Goal: Transaction & Acquisition: Obtain resource

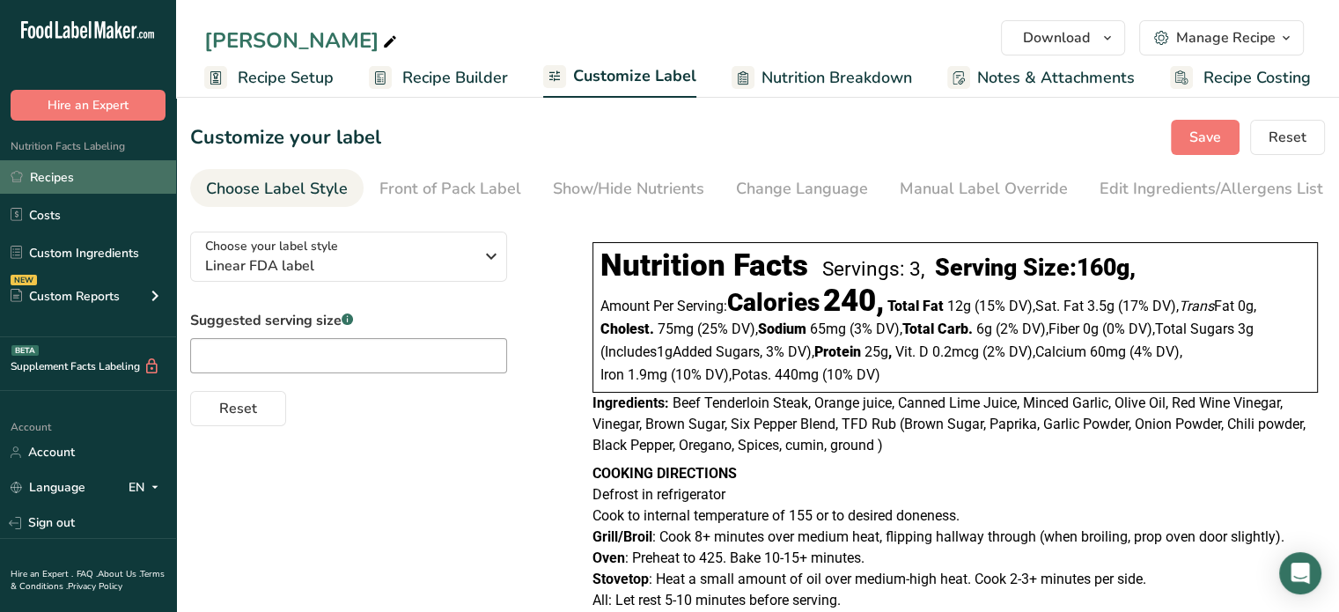
click at [68, 184] on link "Recipes" at bounding box center [88, 176] width 176 height 33
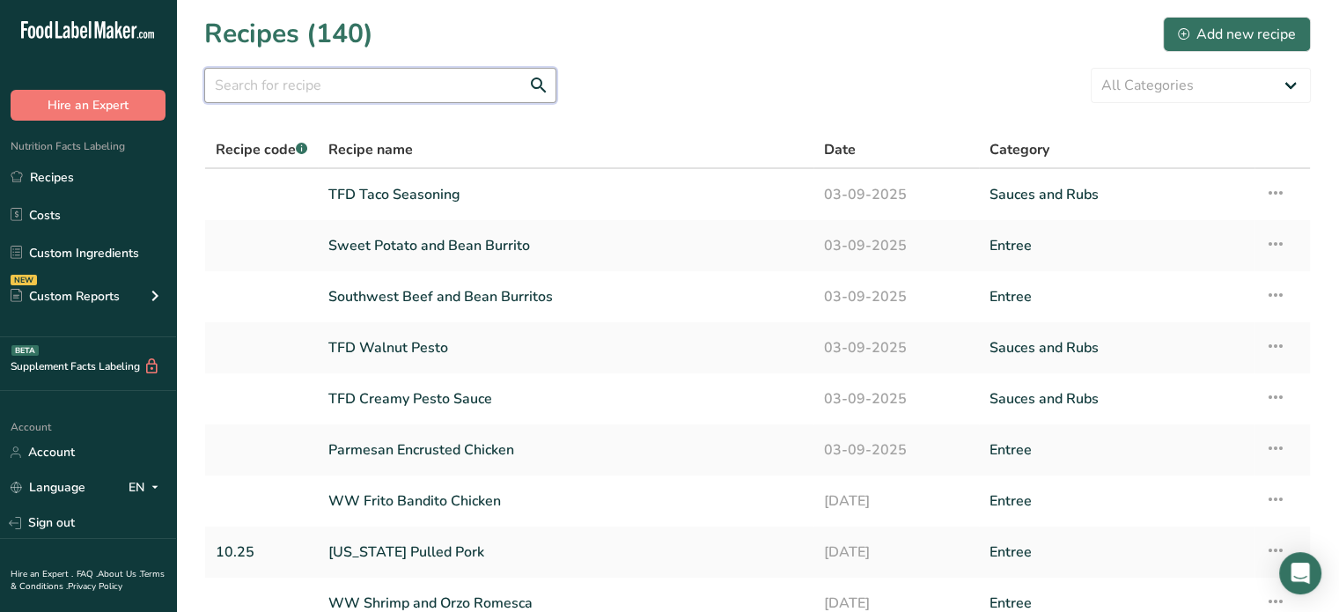
click at [267, 87] on input "text" at bounding box center [380, 85] width 352 height 35
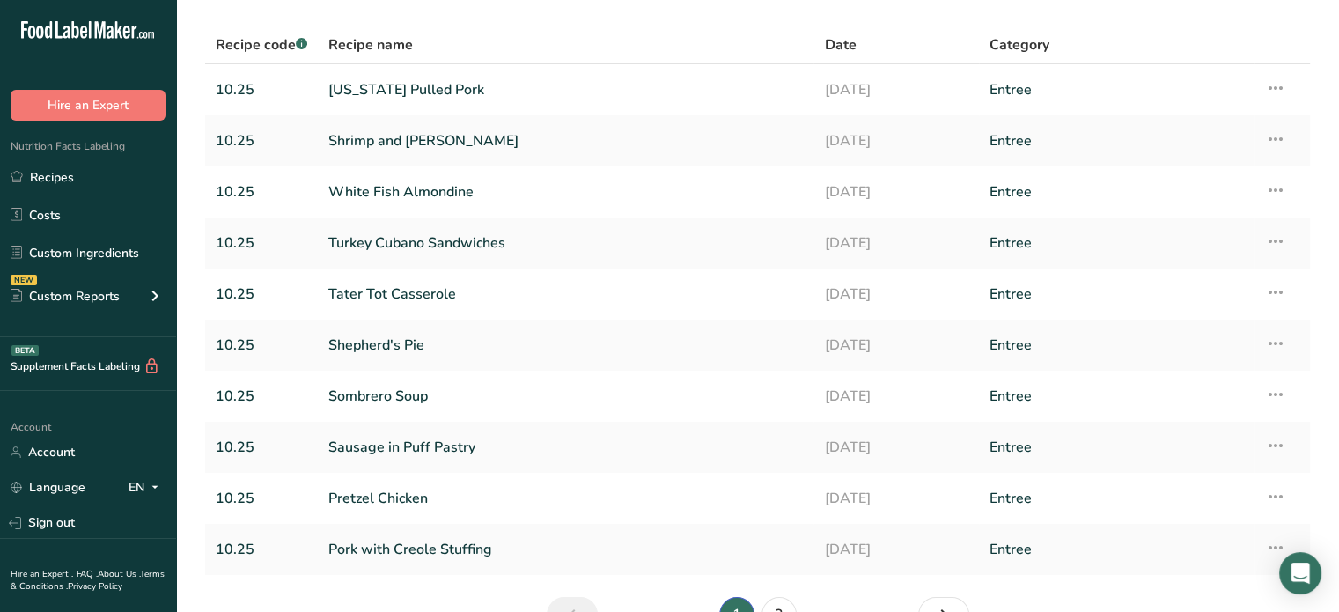
scroll to position [208, 0]
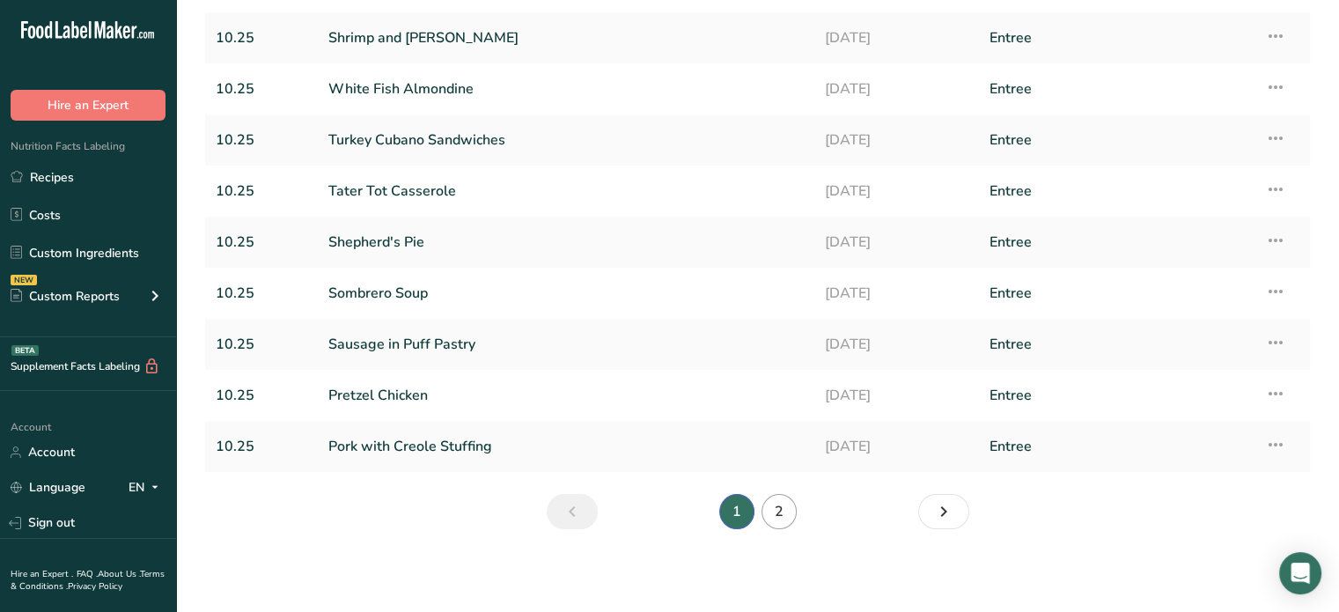
type input "10.25"
click at [780, 515] on link "2" at bounding box center [779, 511] width 35 height 35
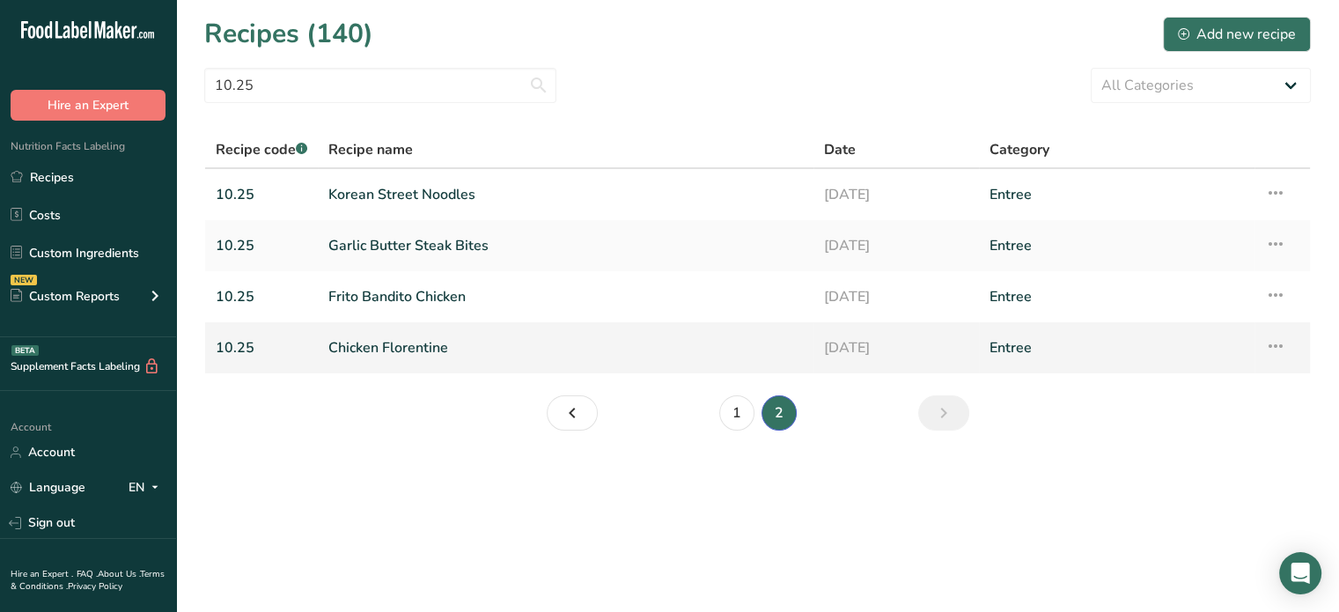
click at [419, 349] on link "Chicken Florentine" at bounding box center [565, 347] width 475 height 37
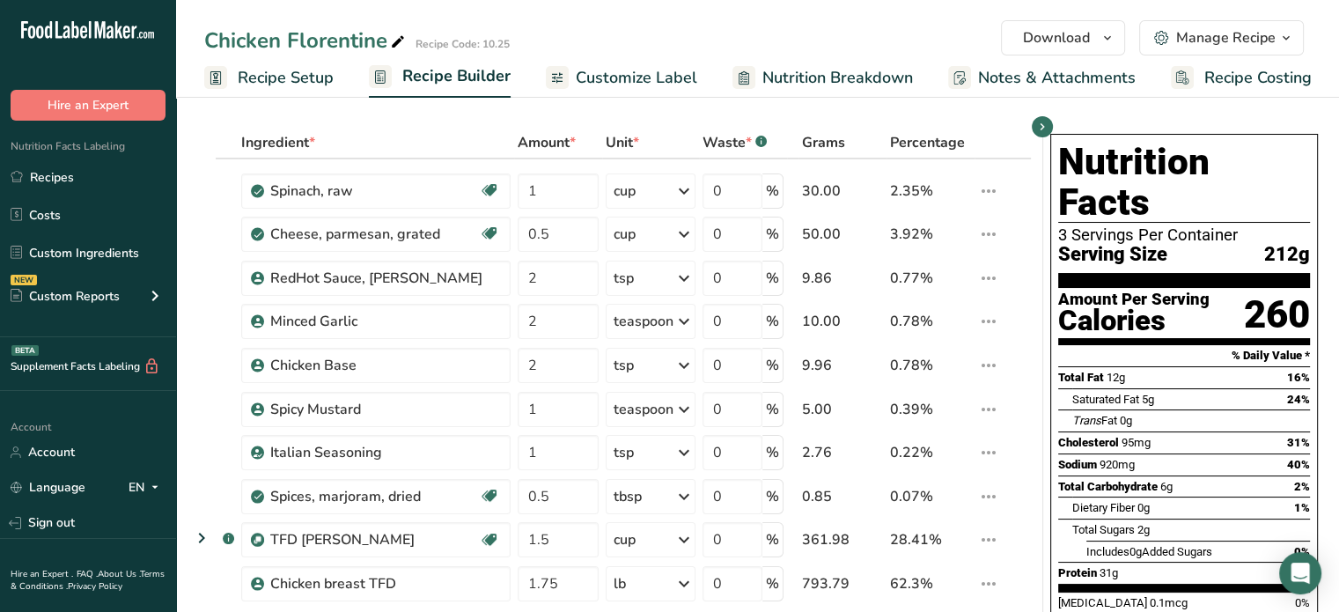
click at [668, 70] on span "Customize Label" at bounding box center [637, 78] width 122 height 24
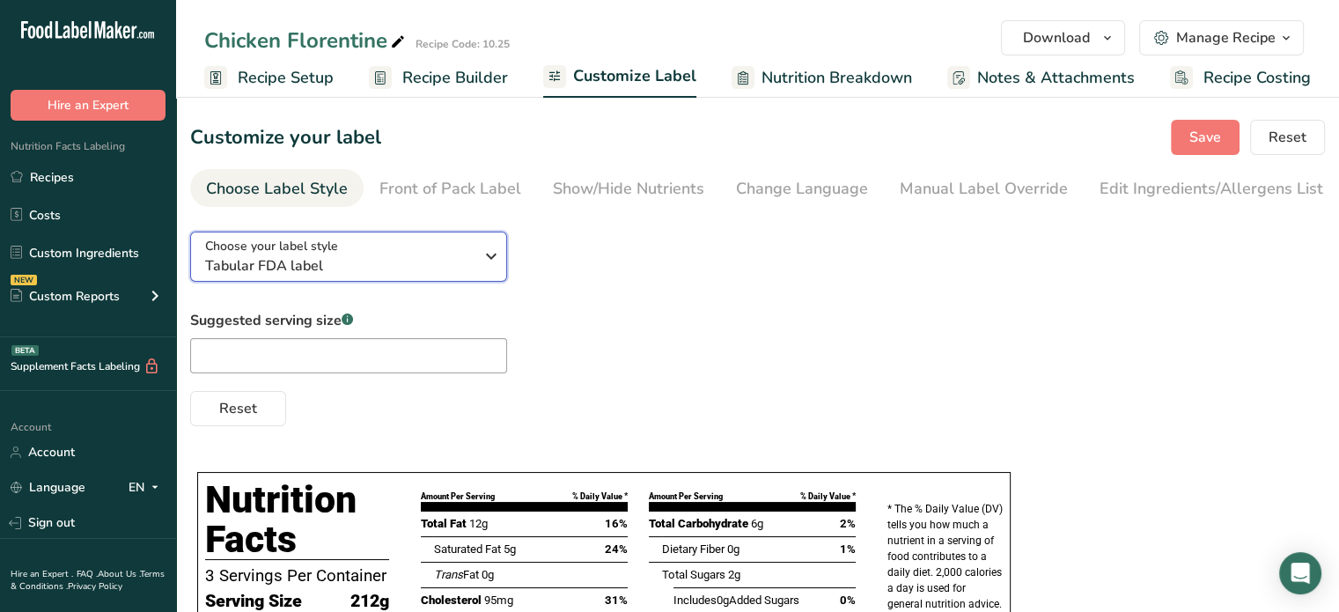
click at [420, 275] on span "Tabular FDA label" at bounding box center [339, 265] width 269 height 21
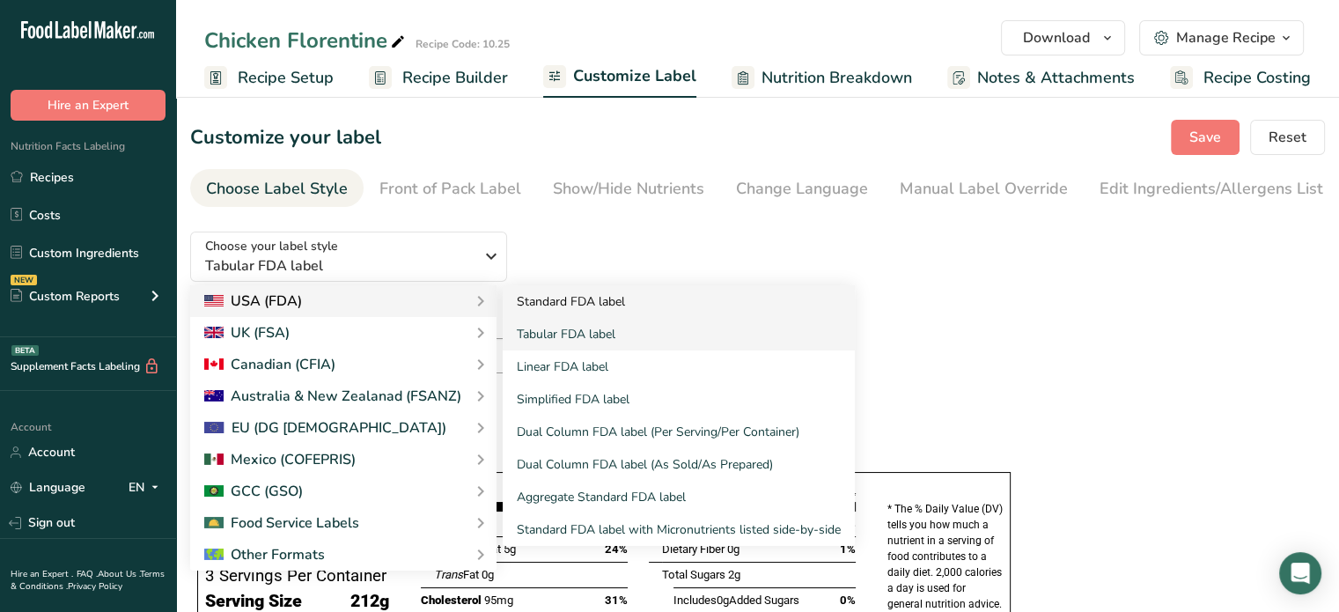
click at [596, 304] on link "Standard FDA label" at bounding box center [679, 301] width 352 height 33
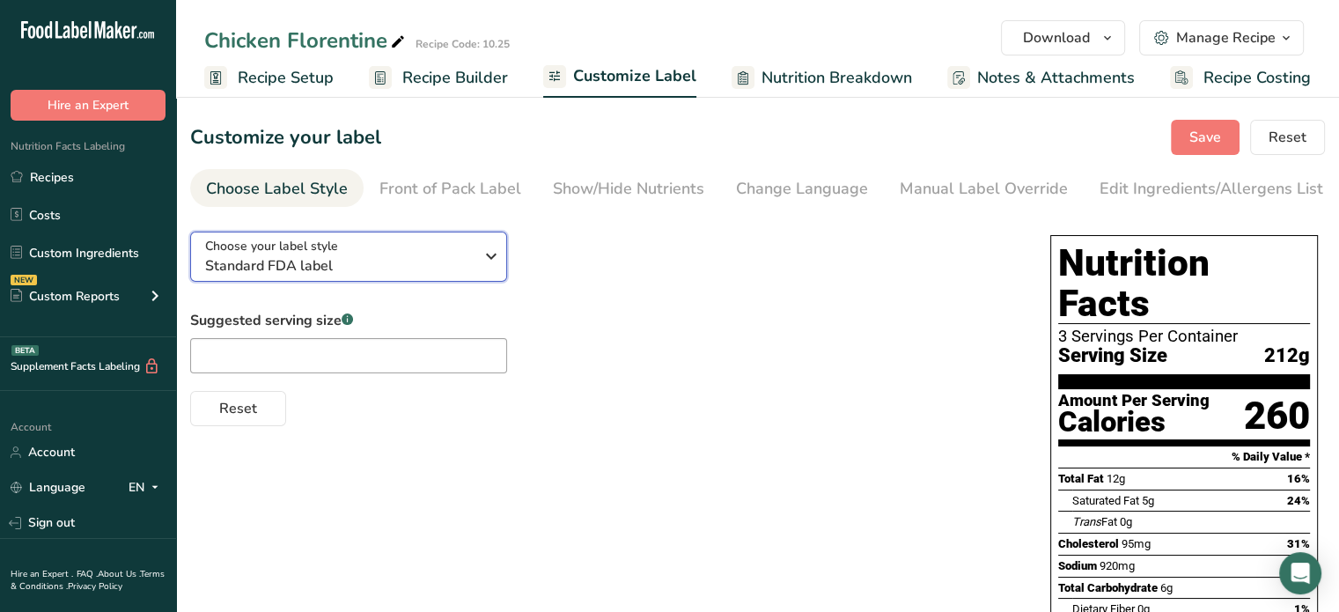
click at [409, 242] on div "Choose your label style Standard FDA label" at bounding box center [339, 257] width 269 height 40
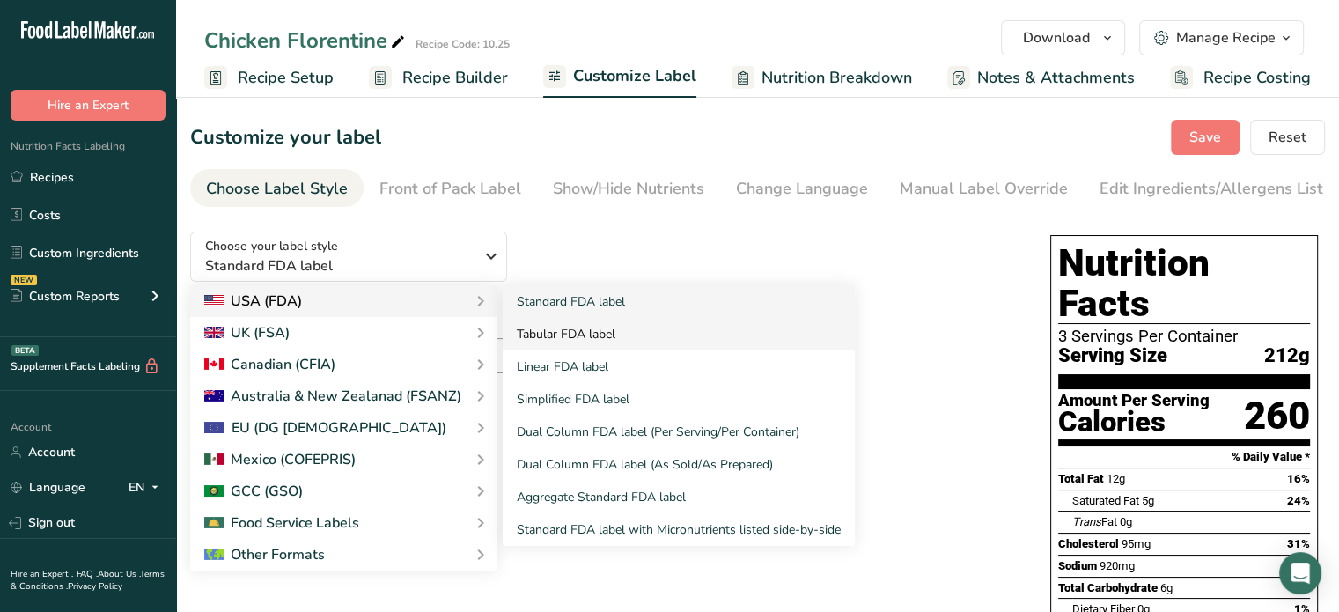
click at [578, 340] on link "Tabular FDA label" at bounding box center [679, 334] width 352 height 33
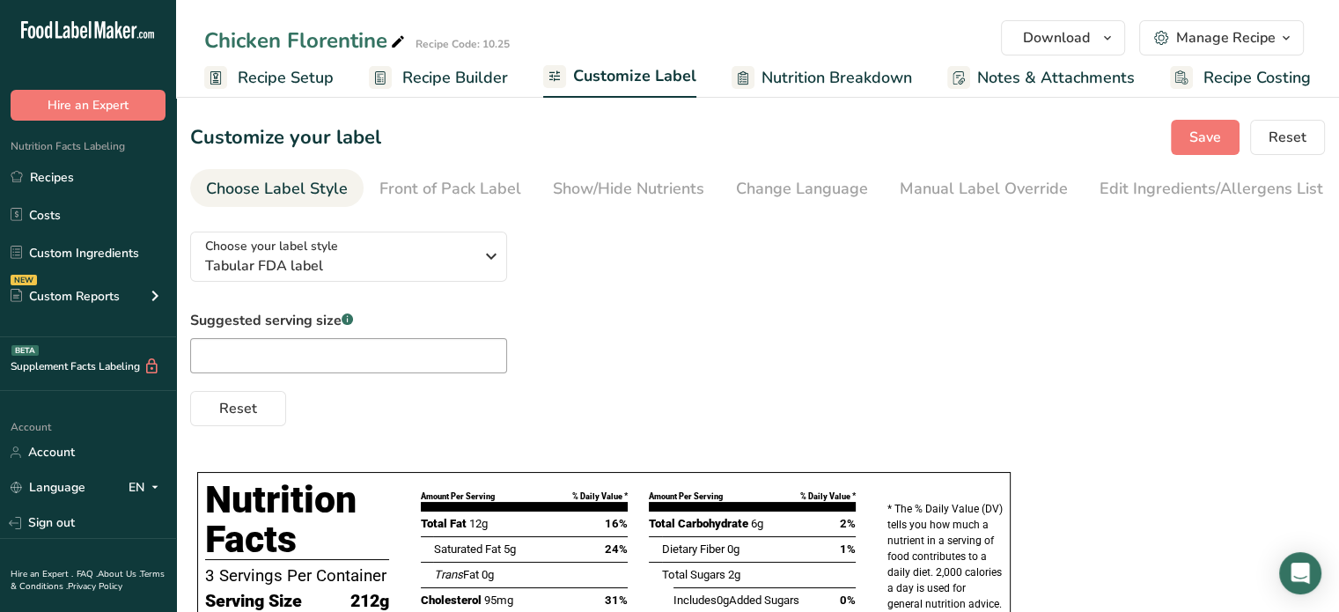
scroll to position [5, 0]
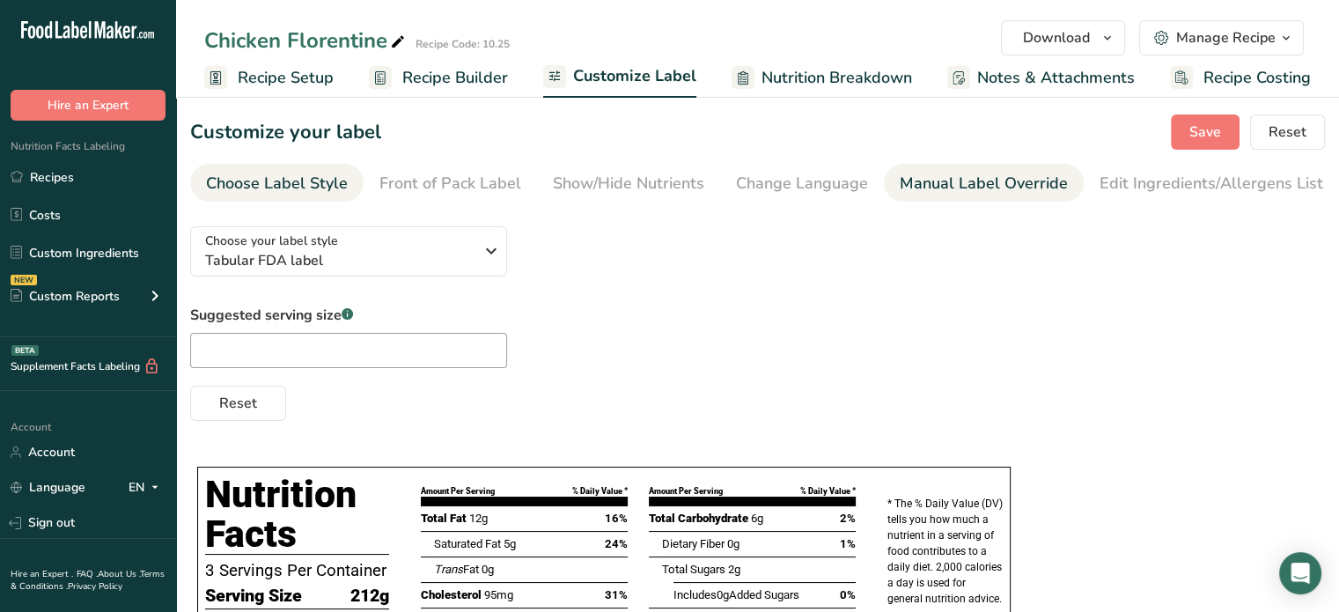
click at [964, 168] on link "Manual Label Override" at bounding box center [984, 184] width 168 height 40
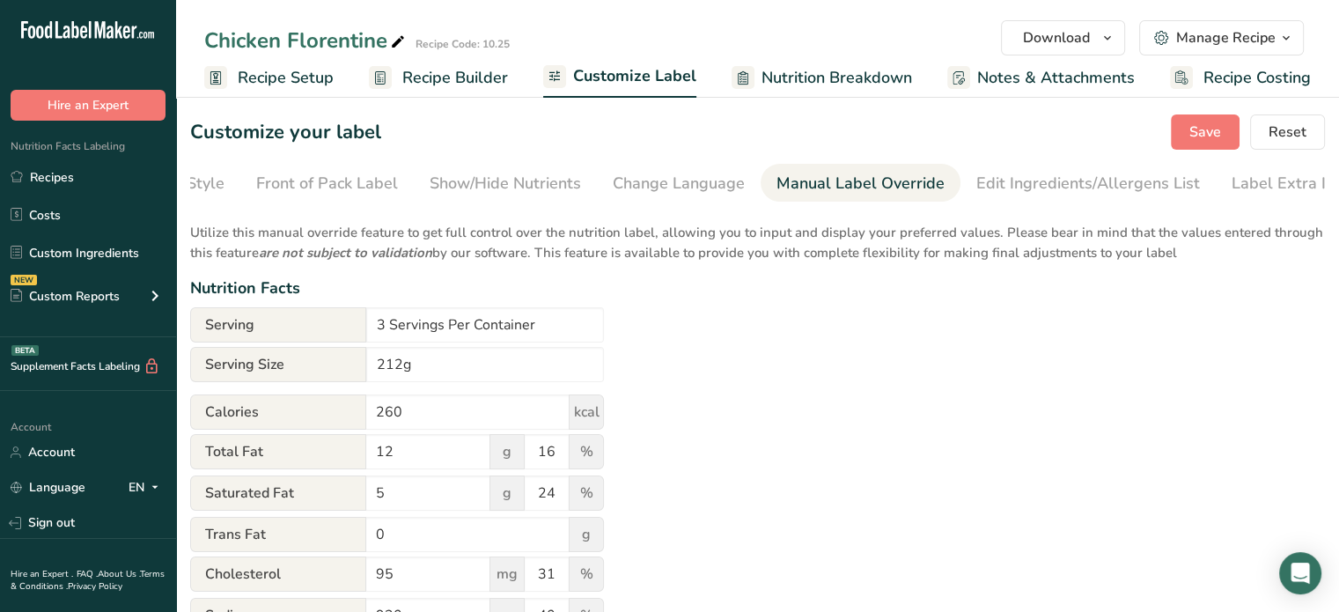
scroll to position [0, 144]
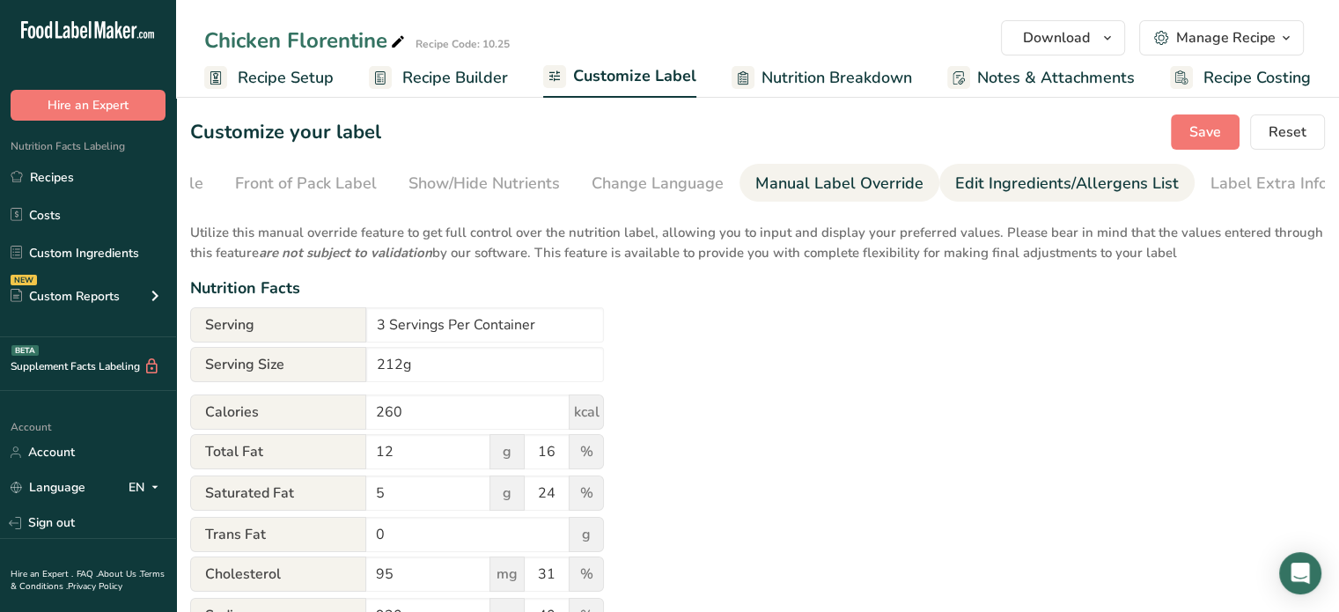
click at [1004, 168] on link "Edit Ingredients/Allergens List" at bounding box center [1067, 184] width 224 height 40
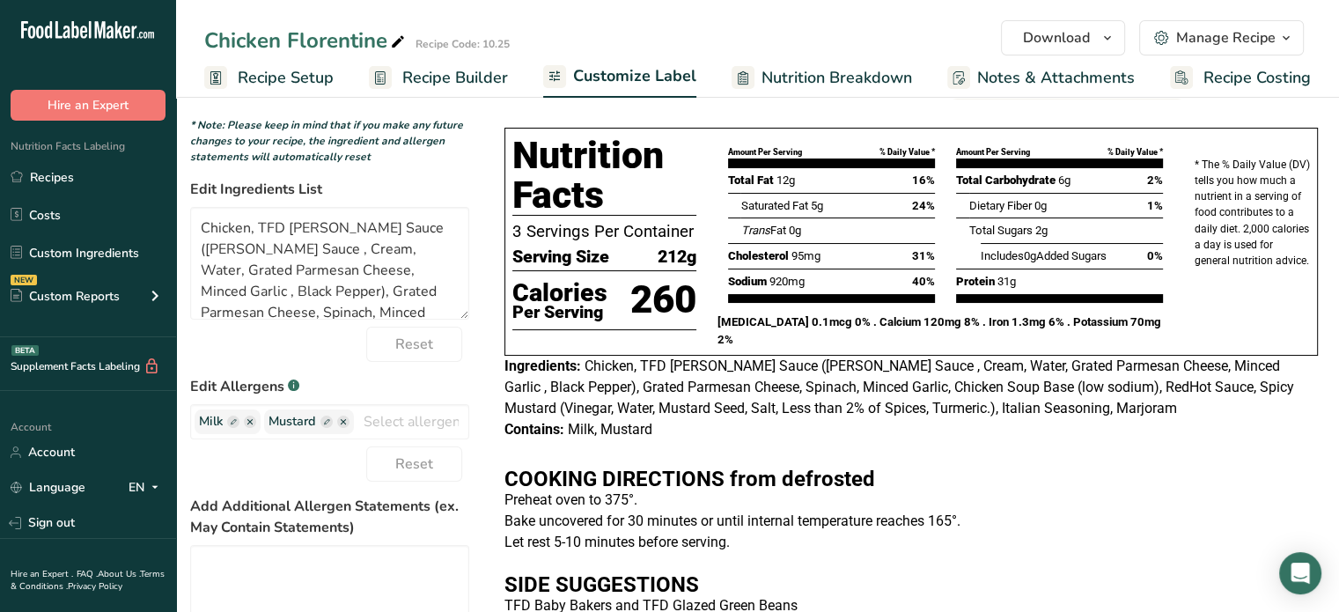
scroll to position [106, 0]
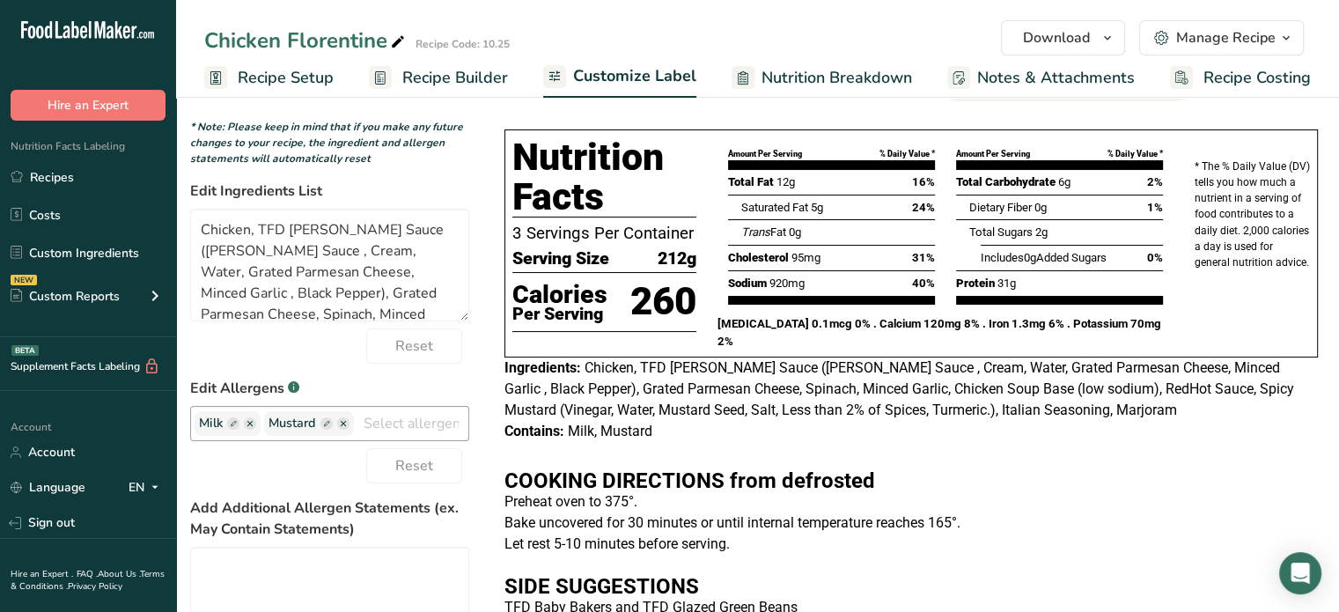
click at [342, 426] on icon "button" at bounding box center [343, 423] width 5 height 5
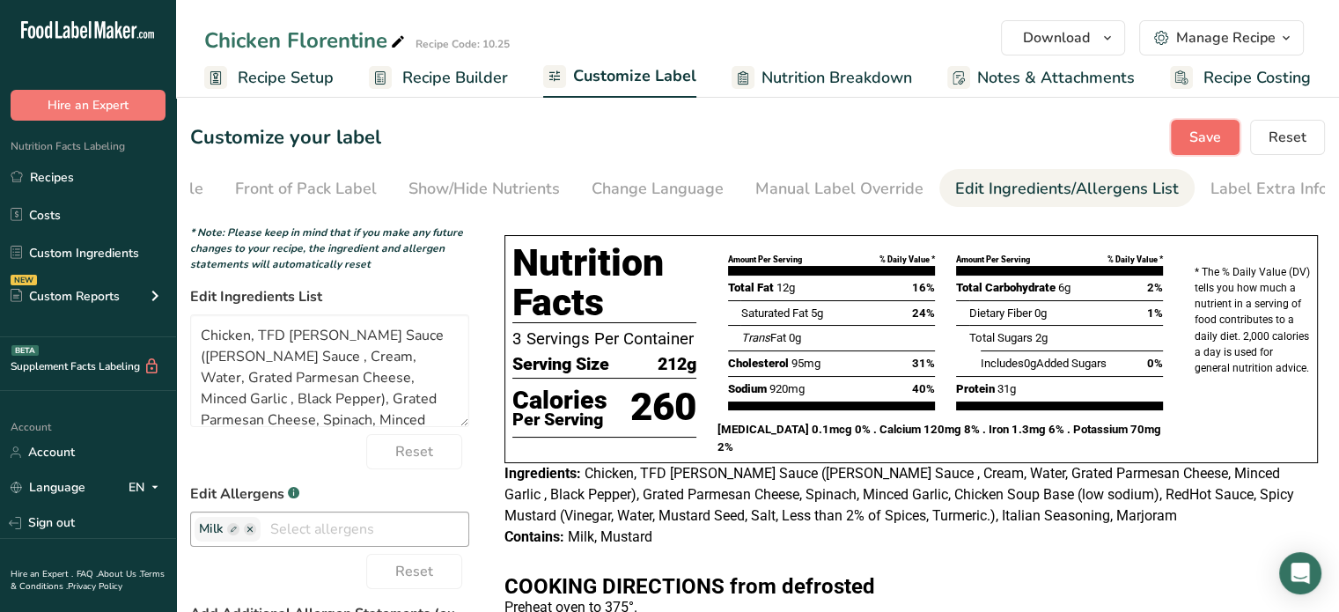
click at [1202, 140] on span "Save" at bounding box center [1206, 137] width 32 height 21
click at [1110, 41] on icon "button" at bounding box center [1108, 38] width 14 height 22
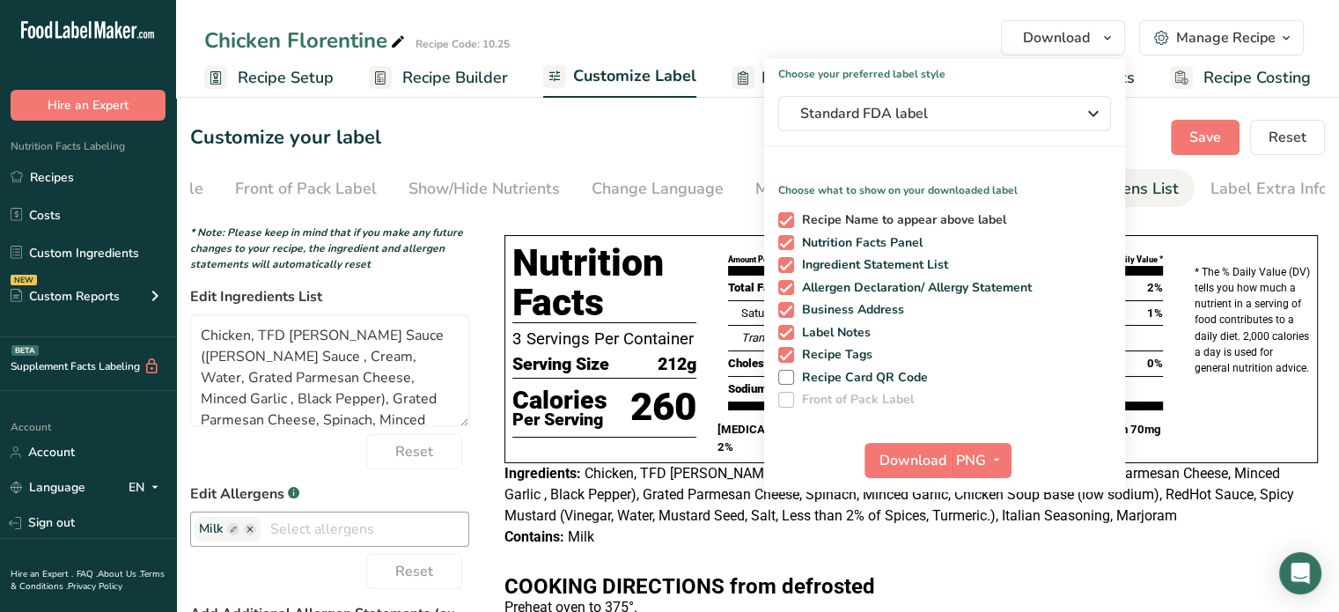
click at [789, 217] on span at bounding box center [786, 220] width 16 height 16
click at [789, 217] on input "Recipe Name to appear above label" at bounding box center [783, 219] width 11 height 11
checkbox input "false"
click at [785, 308] on span at bounding box center [786, 310] width 16 height 16
click at [785, 308] on input "Business Address" at bounding box center [783, 309] width 11 height 11
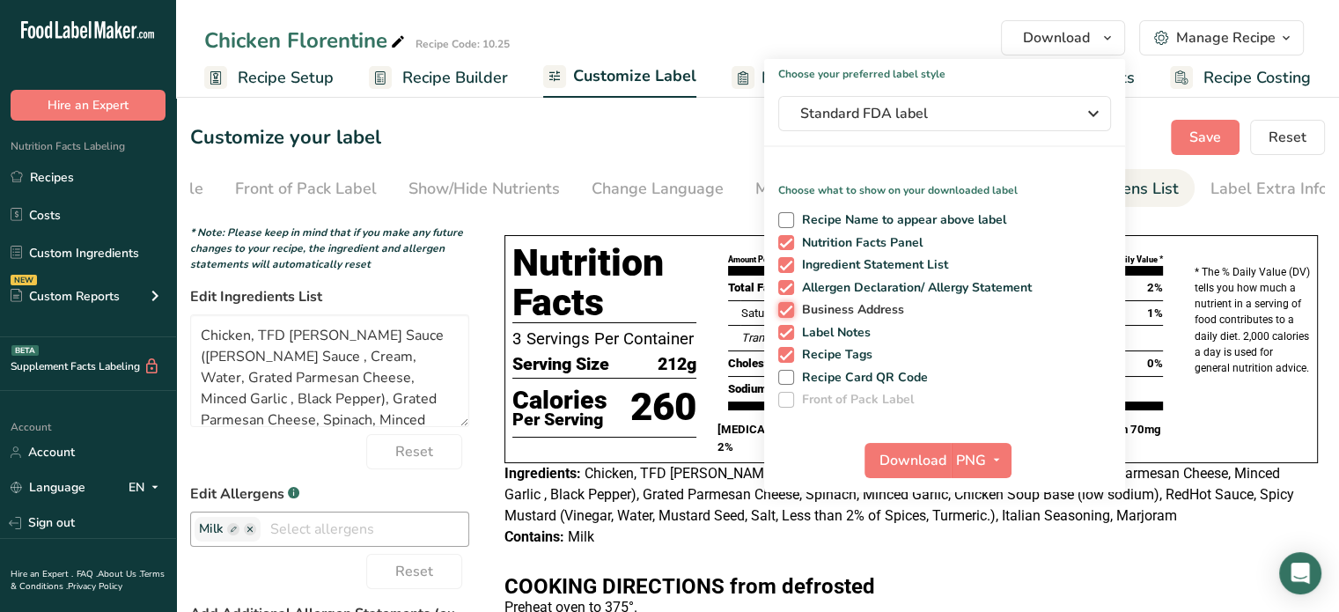
checkbox input "false"
click at [790, 348] on span at bounding box center [786, 355] width 16 height 16
click at [790, 349] on input "Recipe Tags" at bounding box center [783, 354] width 11 height 11
checkbox input "false"
click at [923, 453] on span "Download" at bounding box center [913, 460] width 67 height 21
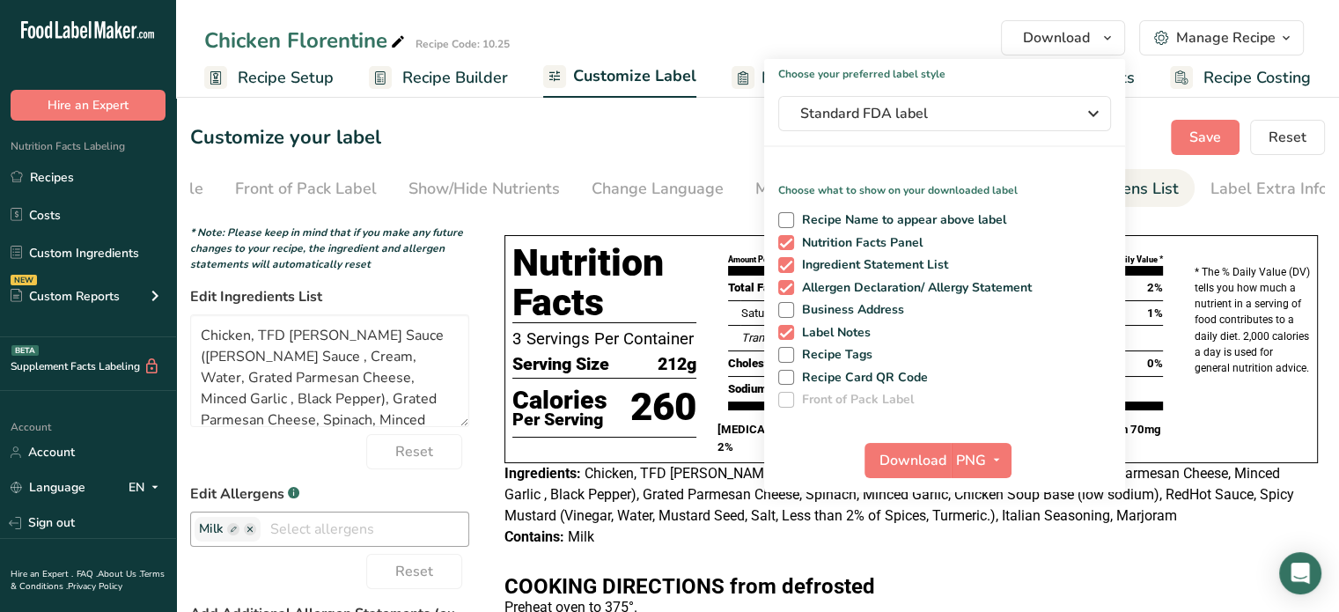
click at [464, 272] on div "* Note: Please keep in mind that if you make any future changes to your recipe,…" at bounding box center [329, 249] width 279 height 48
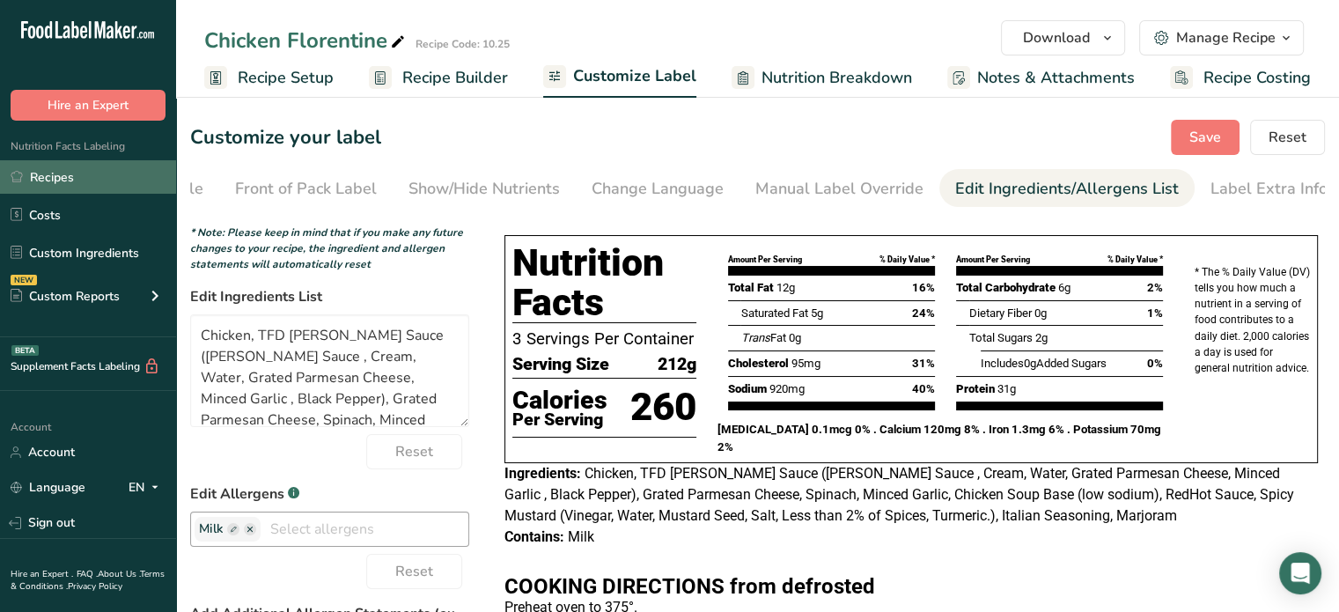
click at [95, 168] on link "Recipes" at bounding box center [88, 176] width 176 height 33
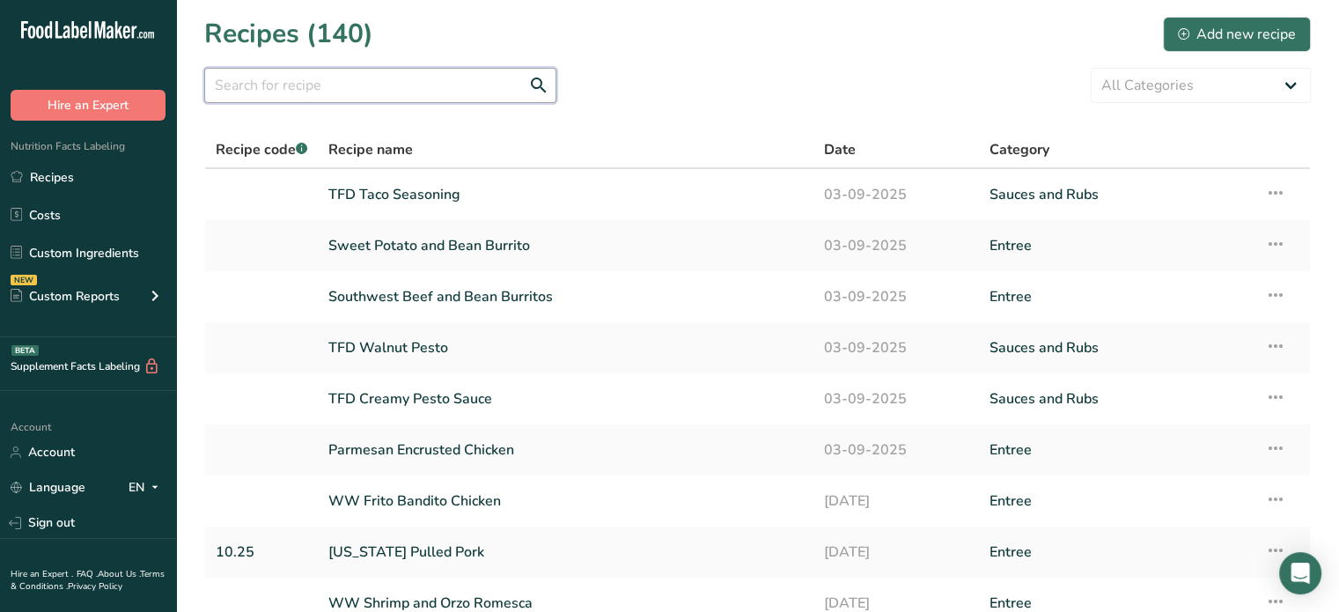
click at [401, 80] on input "text" at bounding box center [380, 85] width 352 height 35
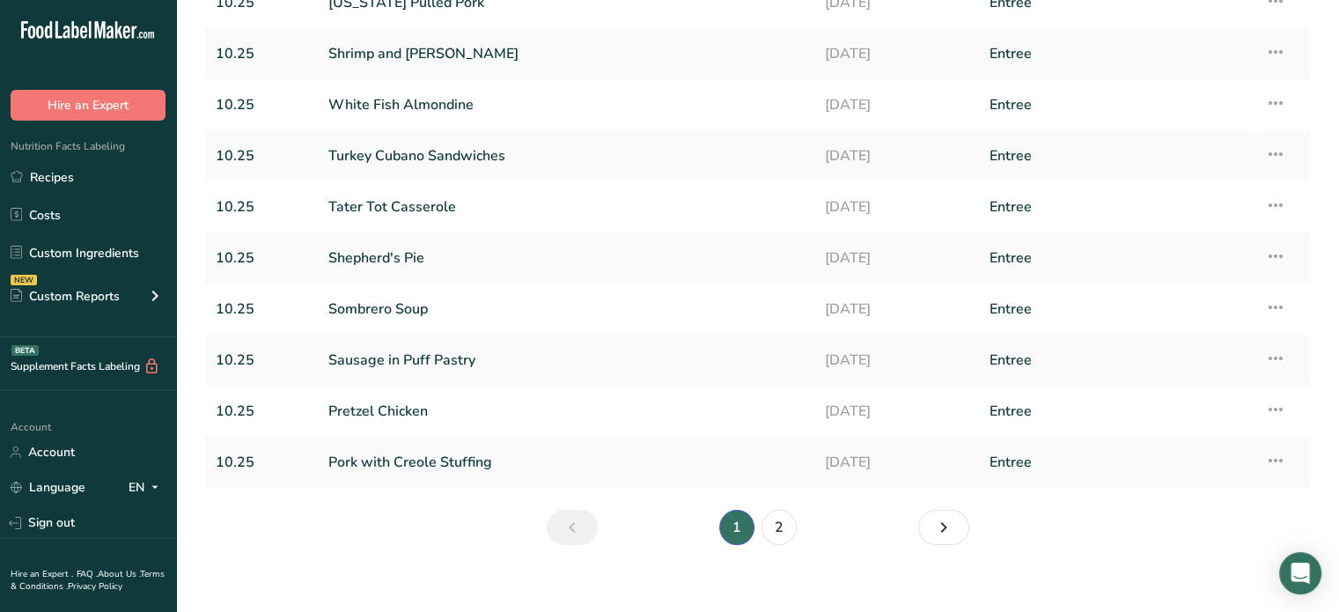
scroll to position [208, 0]
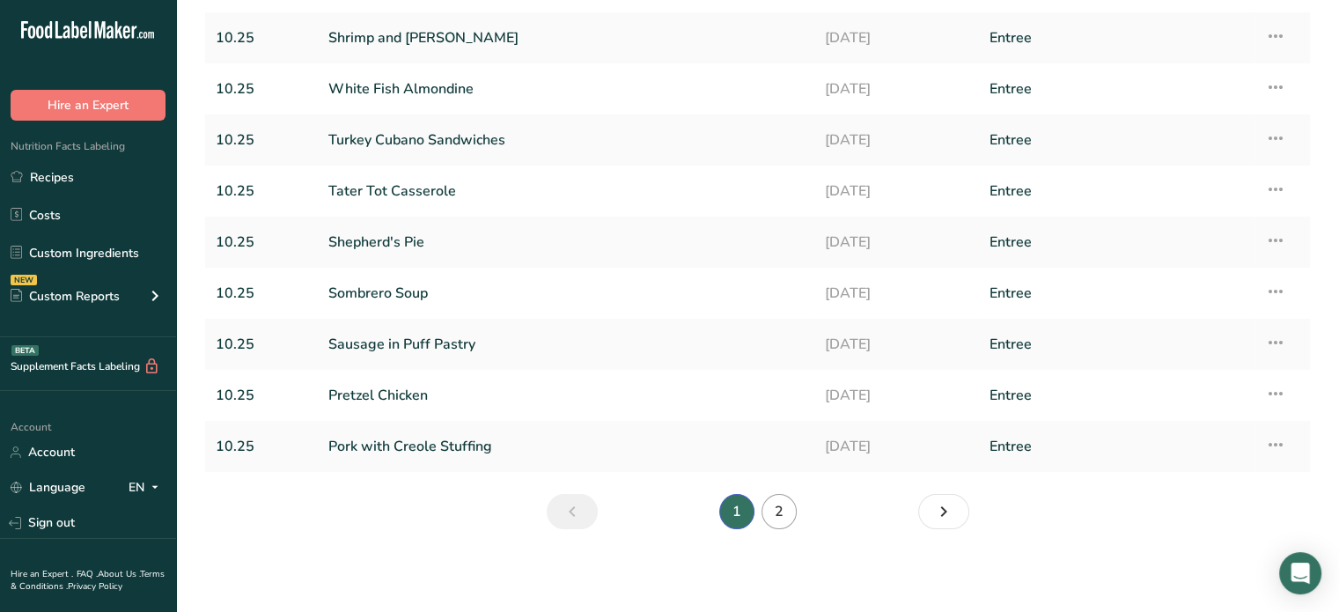
type input "10.25"
click at [783, 508] on link "2" at bounding box center [779, 511] width 35 height 35
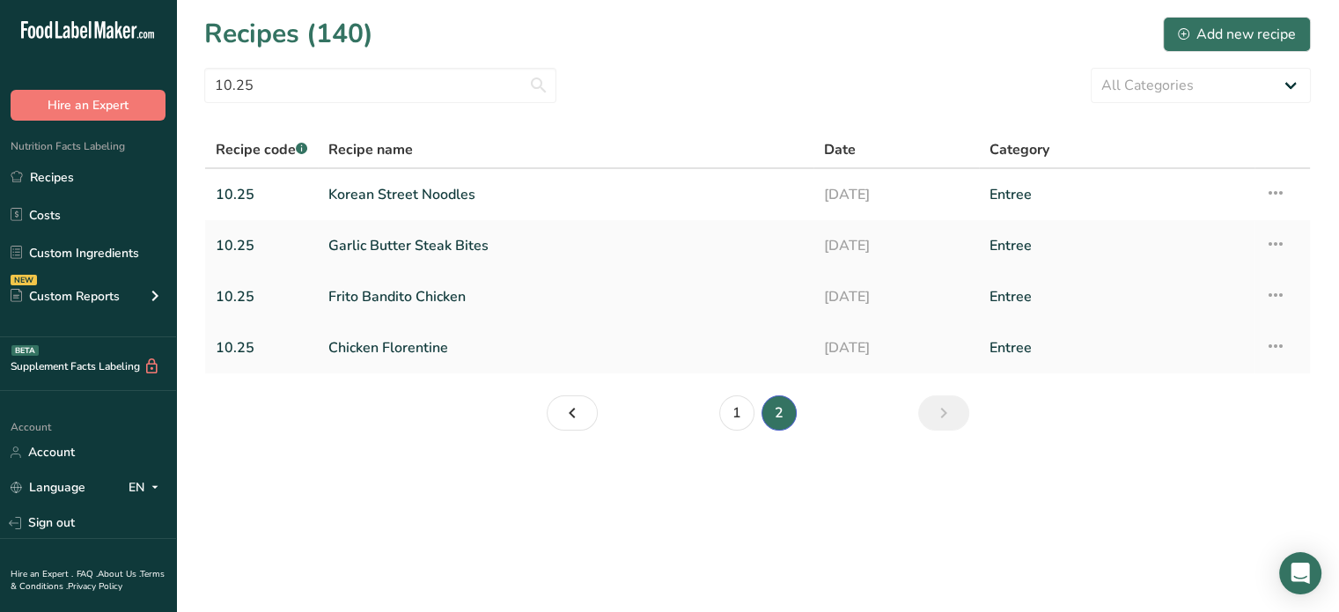
click at [409, 302] on link "Frito Bandito Chicken" at bounding box center [565, 296] width 475 height 37
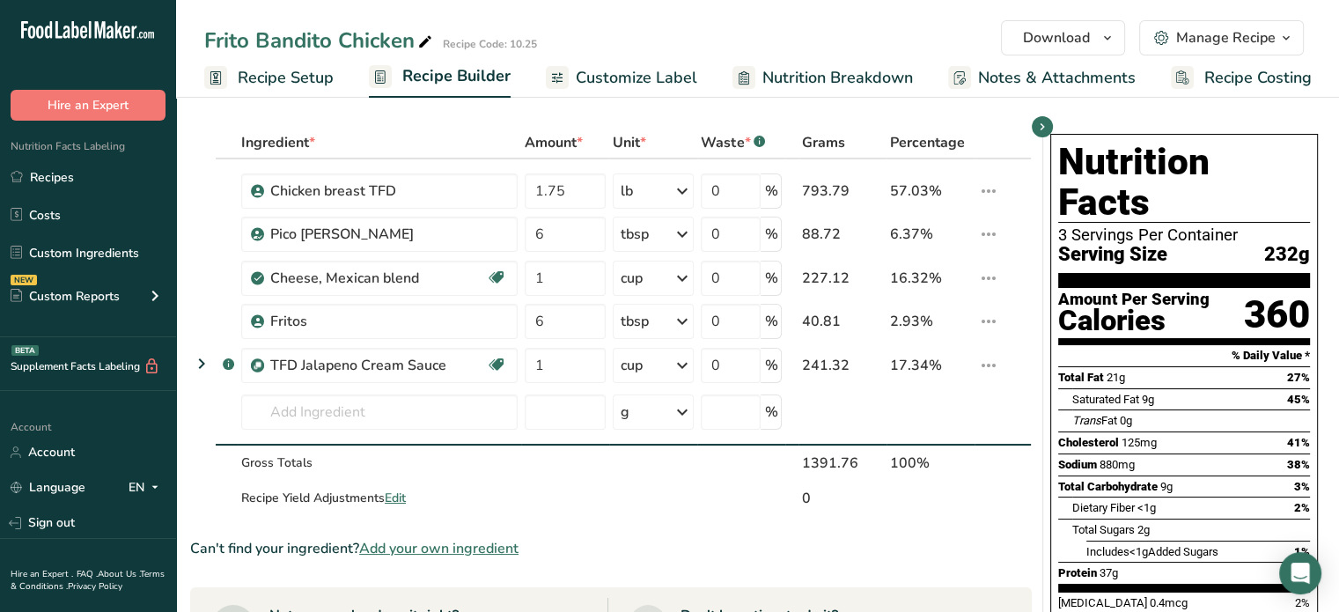
click at [636, 92] on link "Customize Label" at bounding box center [621, 78] width 151 height 40
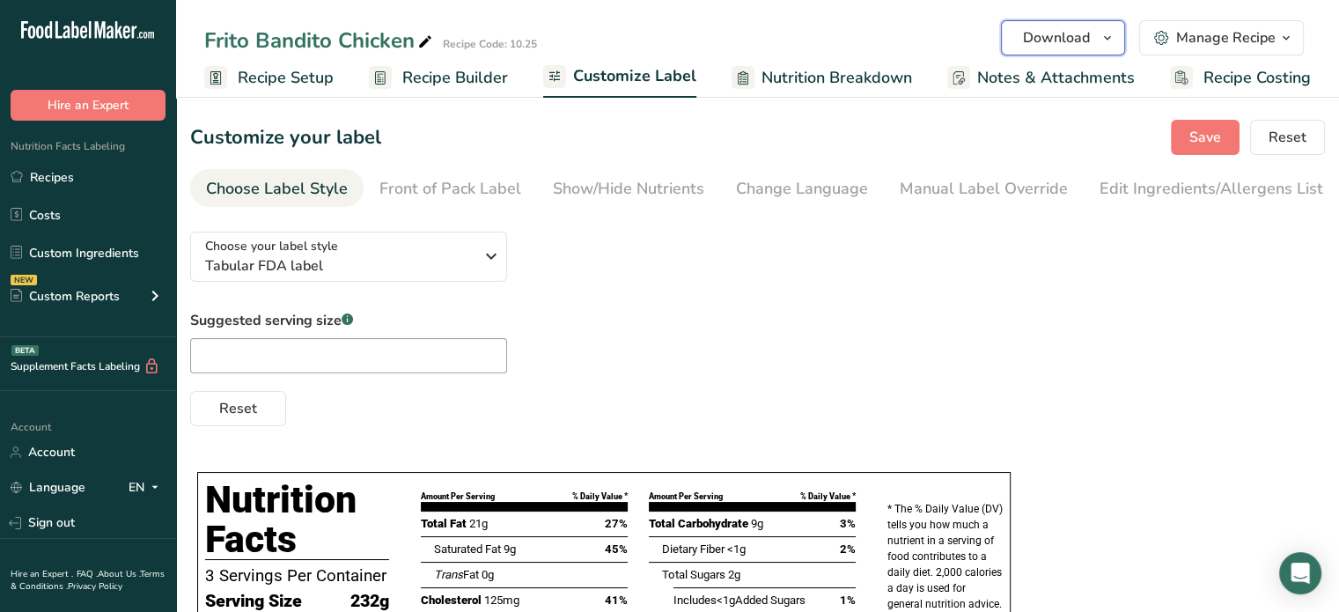
click at [1101, 35] on span "button" at bounding box center [1107, 37] width 21 height 21
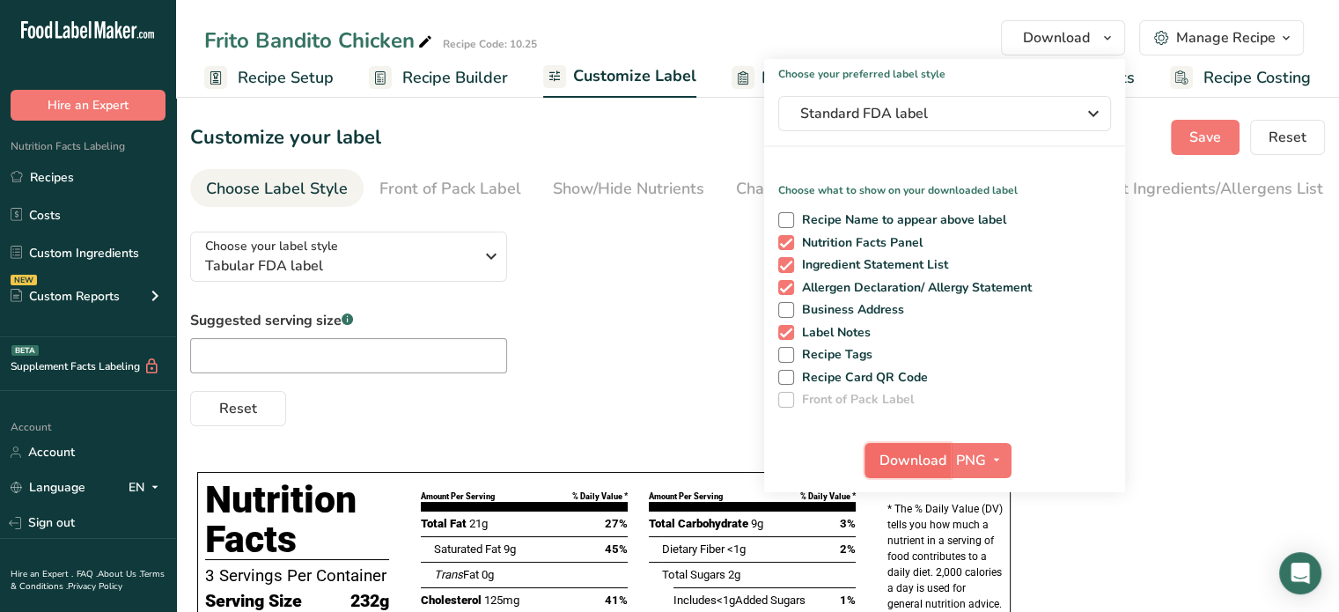
click at [901, 457] on span "Download" at bounding box center [913, 460] width 67 height 21
click at [591, 336] on div "Suggested serving size .a-a{fill:#347362;}.b-a{fill:#fff;} Reset" at bounding box center [757, 368] width 1135 height 116
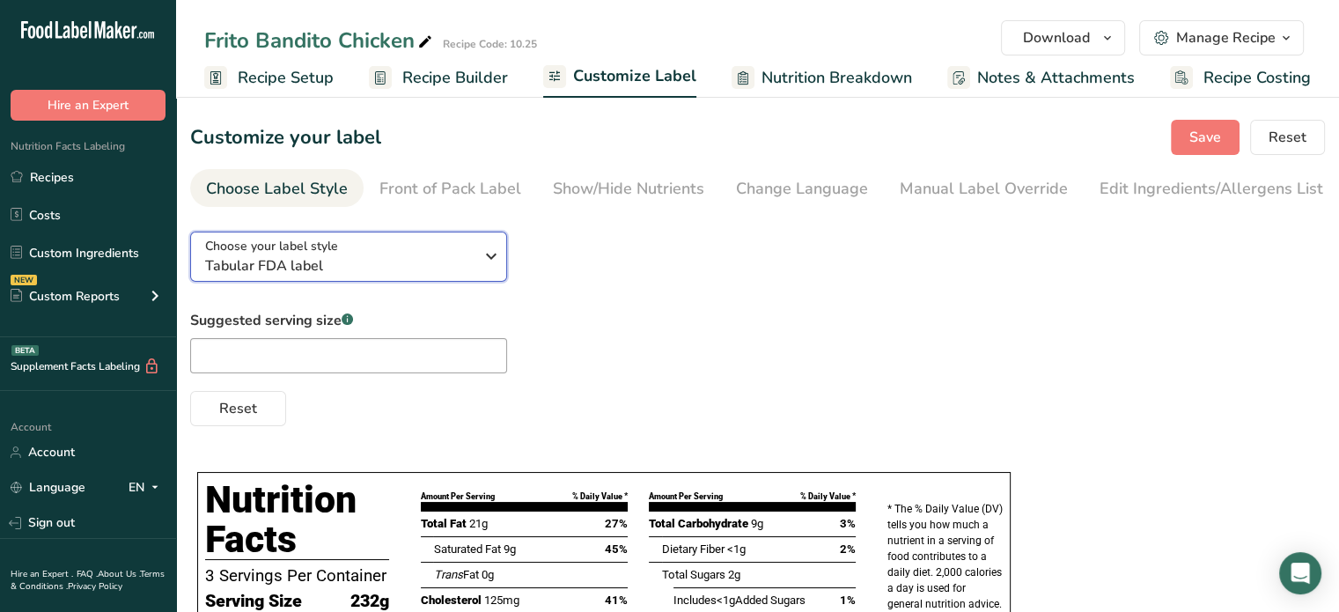
click at [365, 263] on span "Tabular FDA label" at bounding box center [339, 265] width 269 height 21
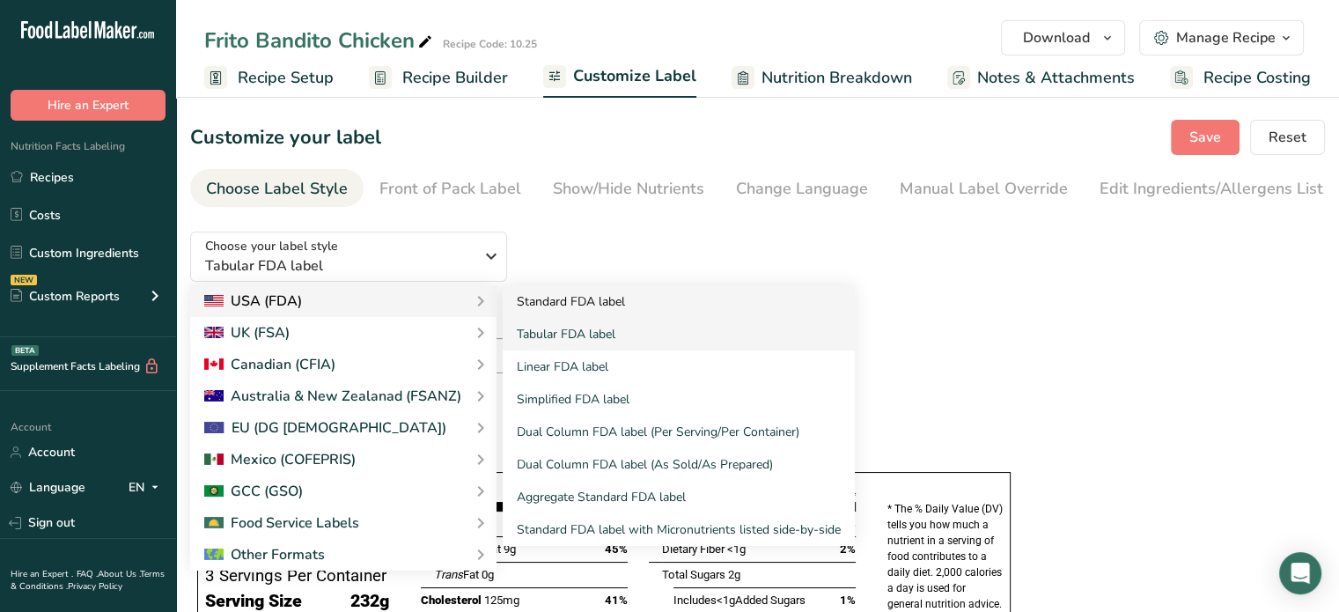
click at [563, 313] on link "Standard FDA label" at bounding box center [679, 301] width 352 height 33
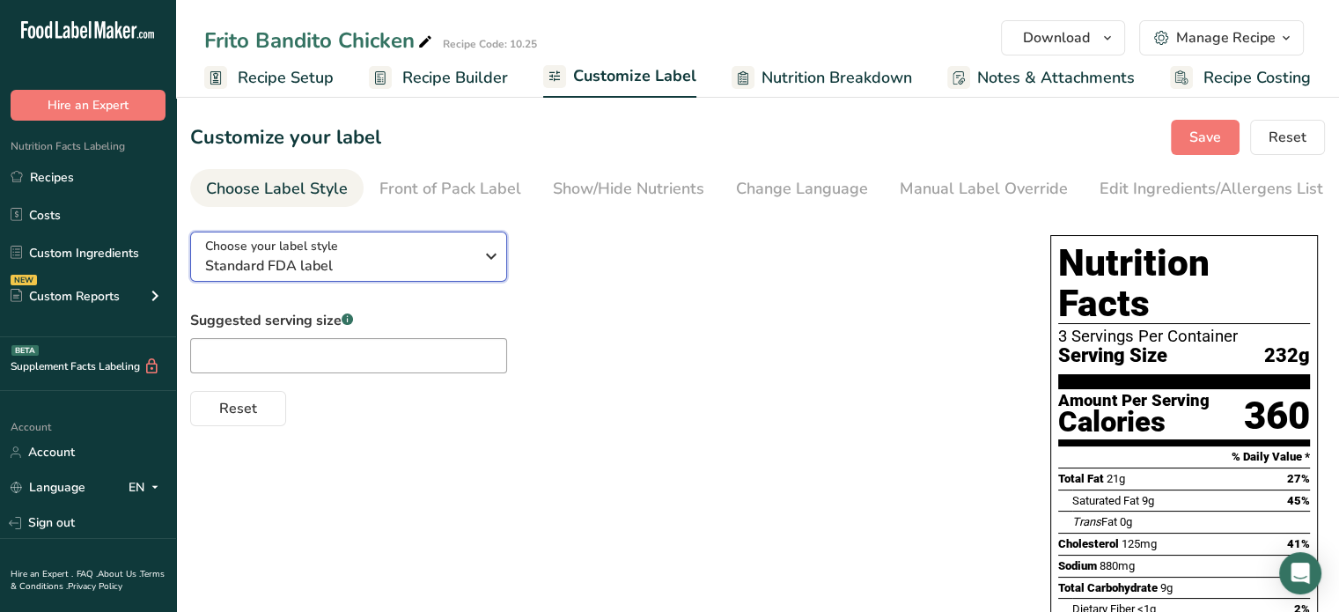
click at [391, 253] on div "Choose your label style Standard FDA label" at bounding box center [339, 257] width 269 height 40
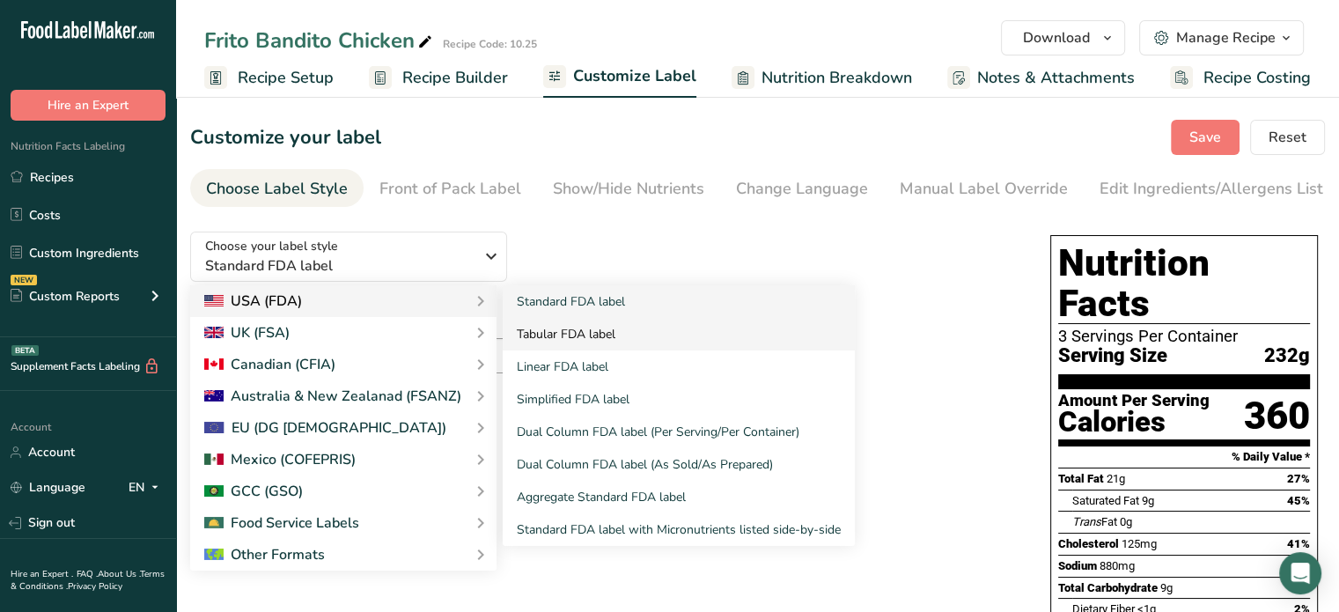
click at [558, 337] on link "Tabular FDA label" at bounding box center [679, 334] width 352 height 33
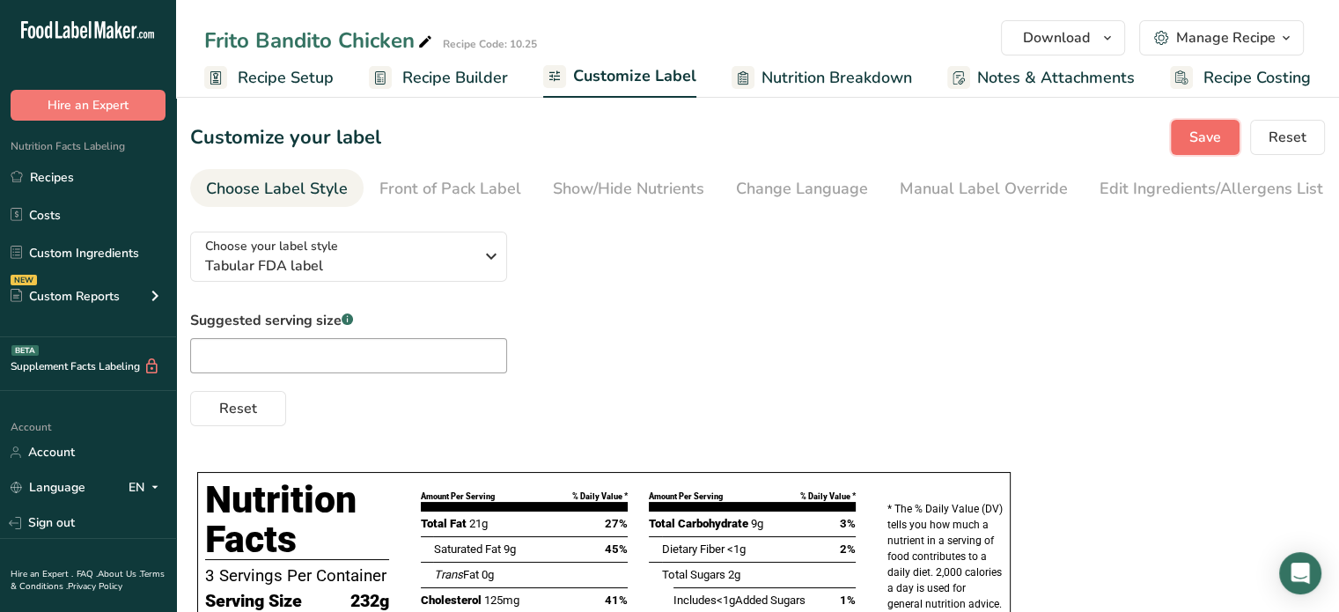
click at [1212, 139] on span "Save" at bounding box center [1206, 137] width 32 height 21
click at [1094, 32] on button "Download" at bounding box center [1063, 37] width 124 height 35
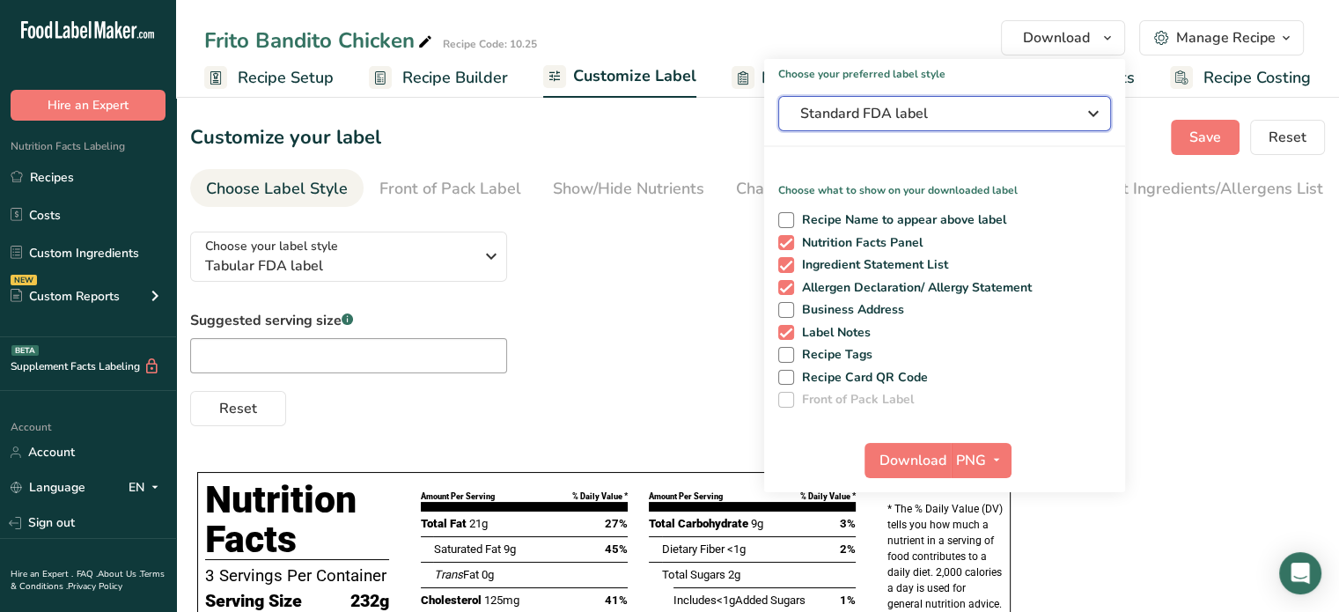
click at [1007, 122] on span "Standard FDA label" at bounding box center [932, 113] width 264 height 21
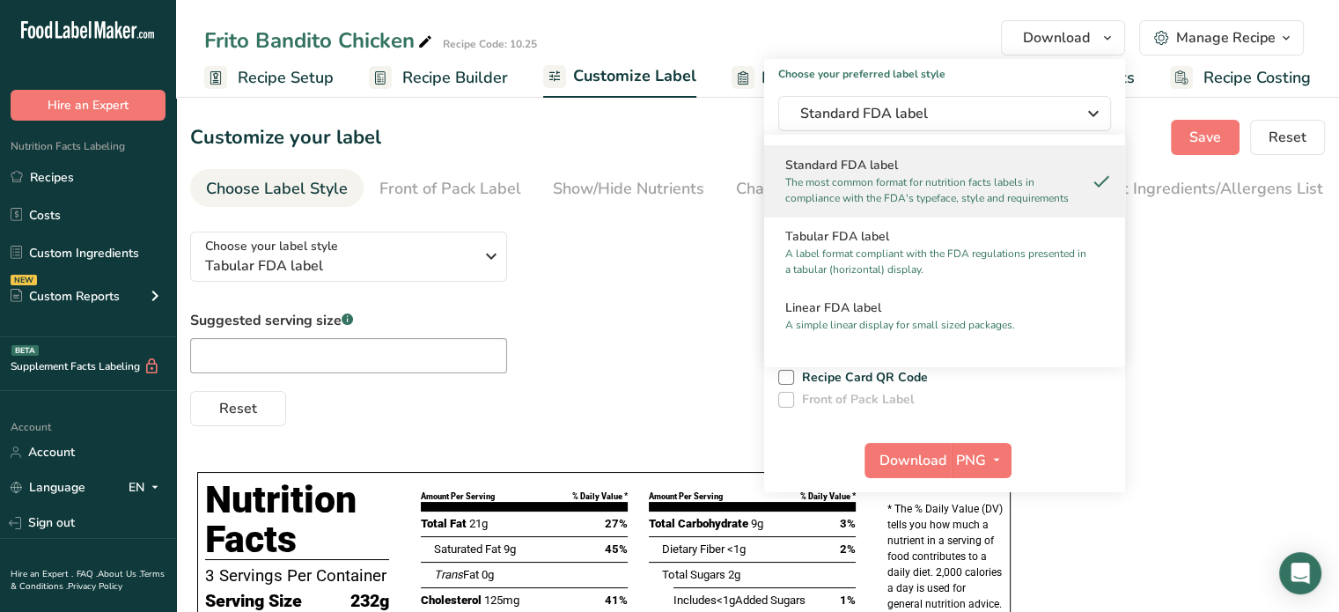
click at [961, 88] on div "Choose your preferred label style Standard FDA label Standard FDA label The mos…" at bounding box center [944, 275] width 361 height 433
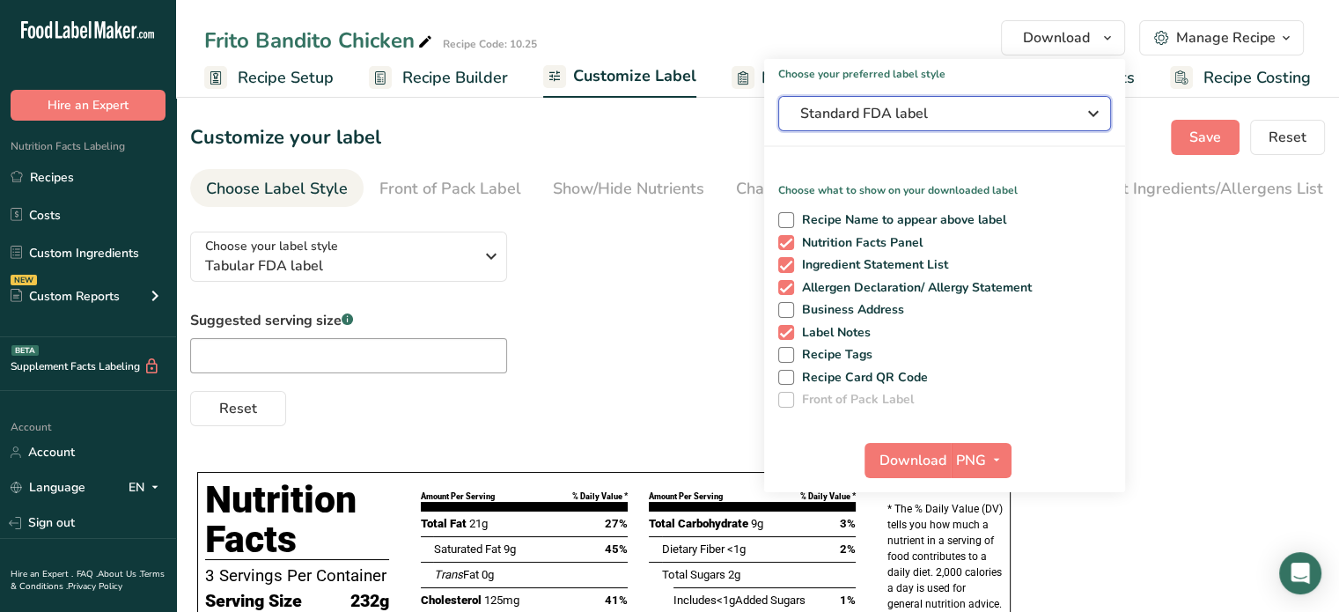
click at [890, 118] on span "Standard FDA label" at bounding box center [932, 113] width 264 height 21
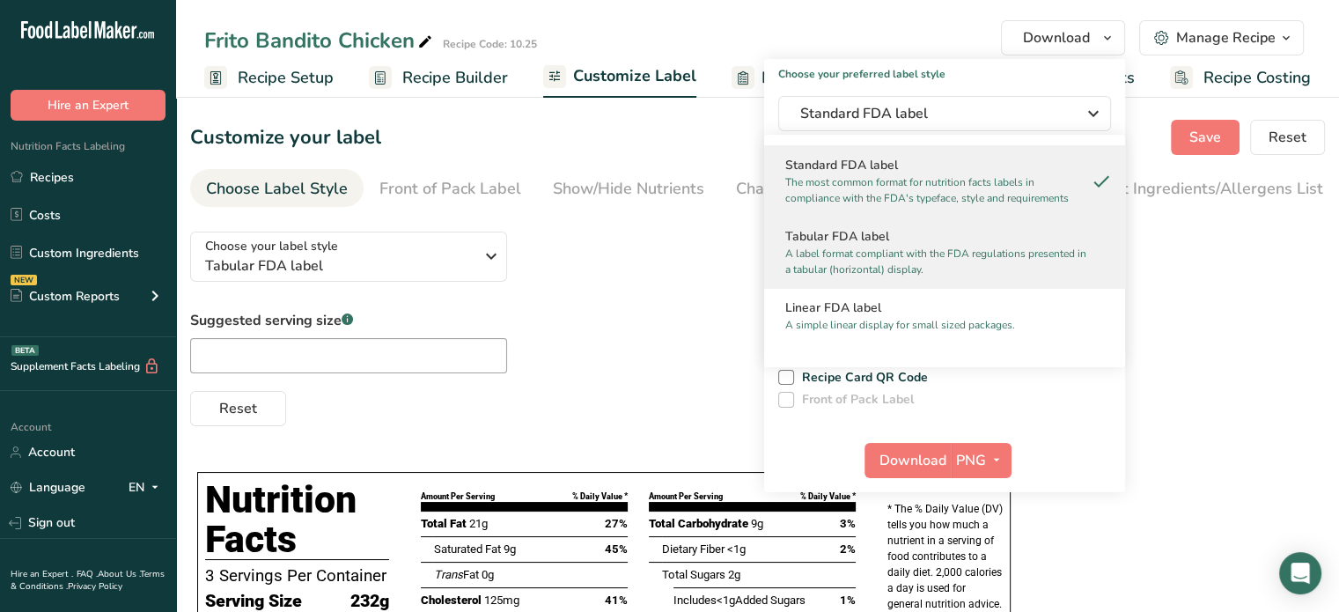
click at [847, 233] on h2 "Tabular FDA label" at bounding box center [944, 236] width 319 height 18
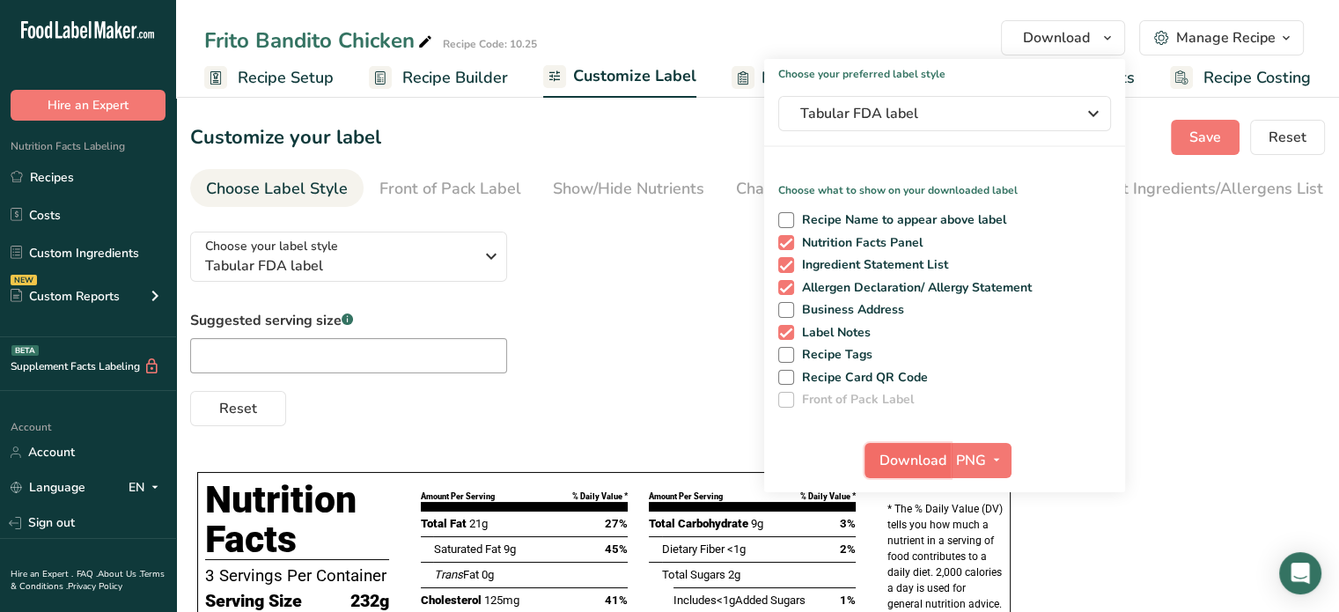
click at [870, 456] on button "Download" at bounding box center [908, 460] width 86 height 35
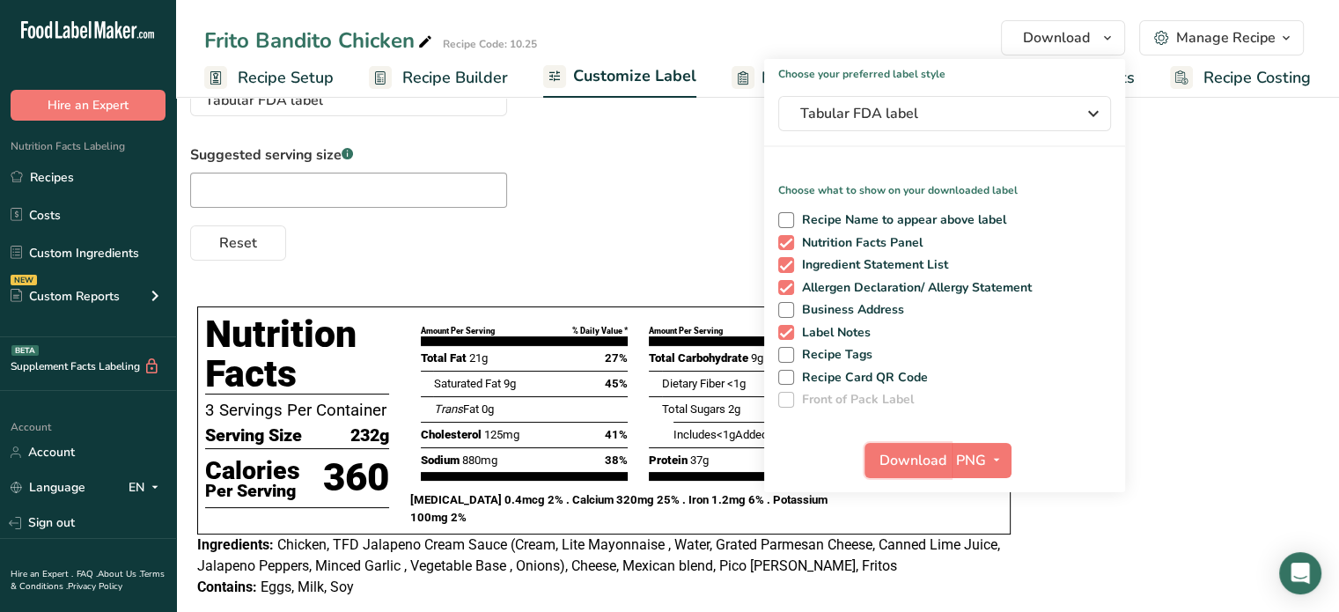
scroll to position [161, 0]
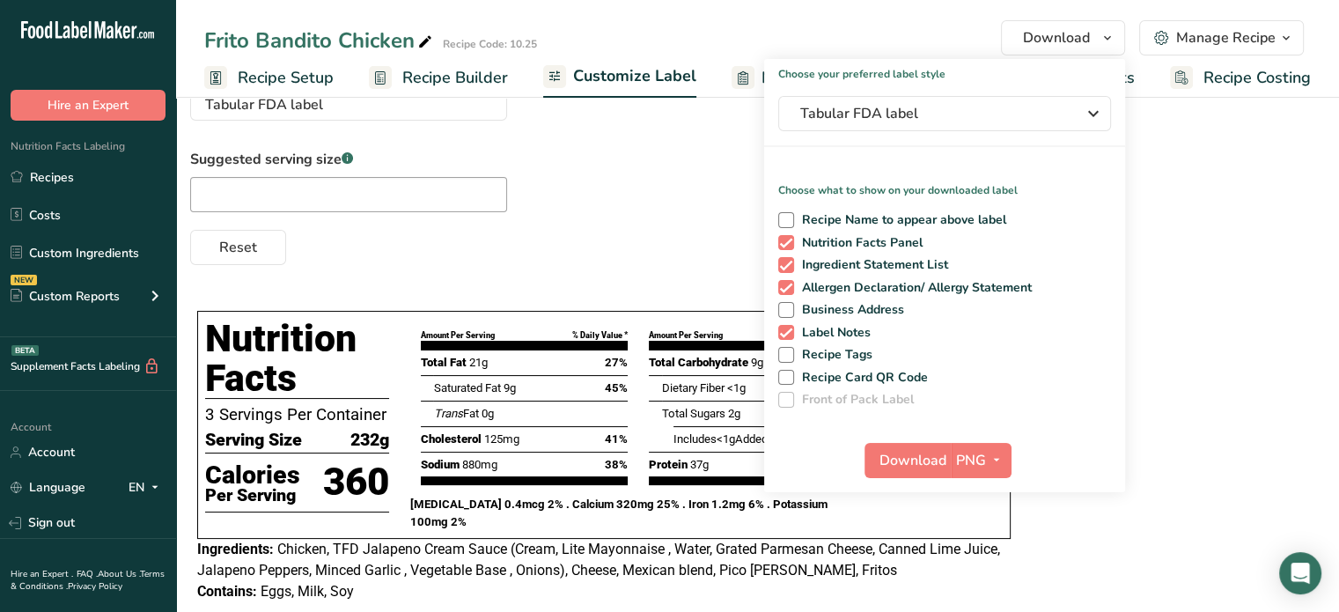
click at [659, 285] on div "Choose your label style Tabular FDA label USA (FDA) Standard FDA label Tabular …" at bounding box center [757, 438] width 1135 height 764
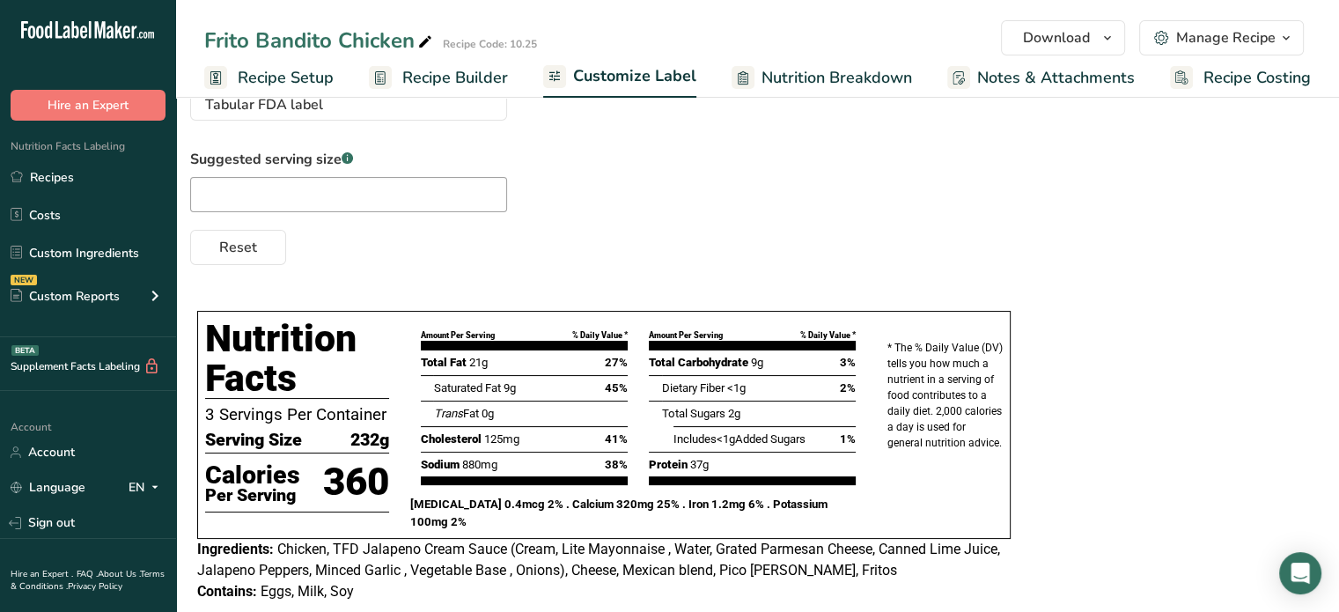
scroll to position [0, 0]
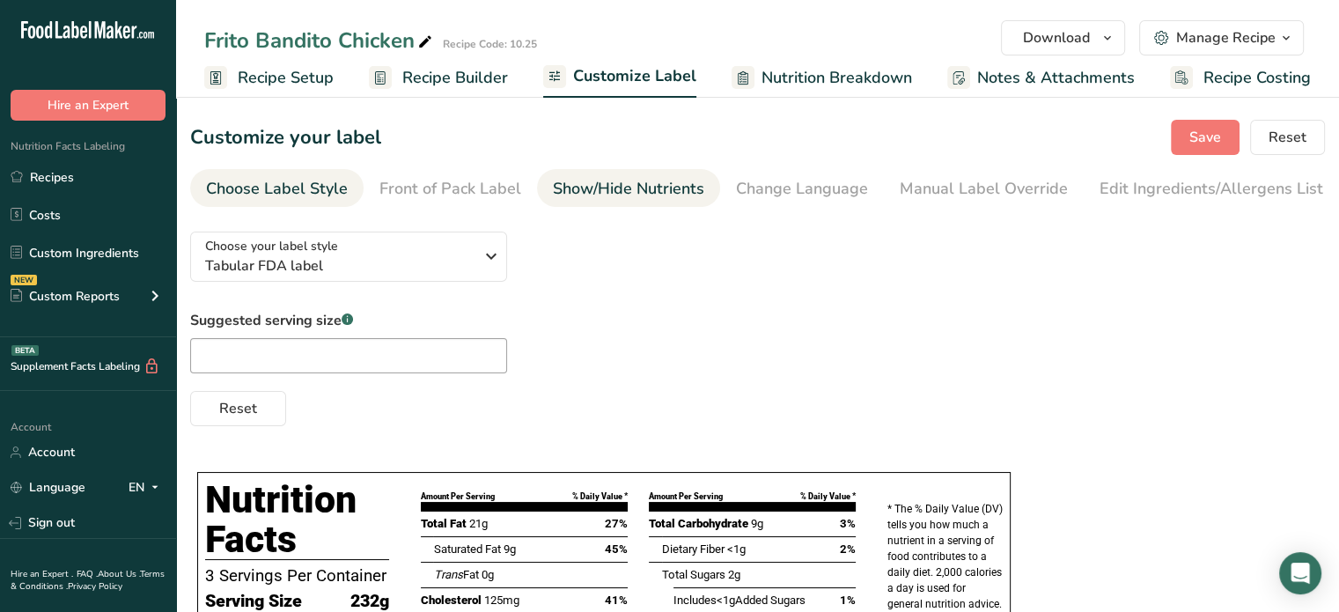
click at [627, 175] on link "Show/Hide Nutrients" at bounding box center [628, 189] width 151 height 40
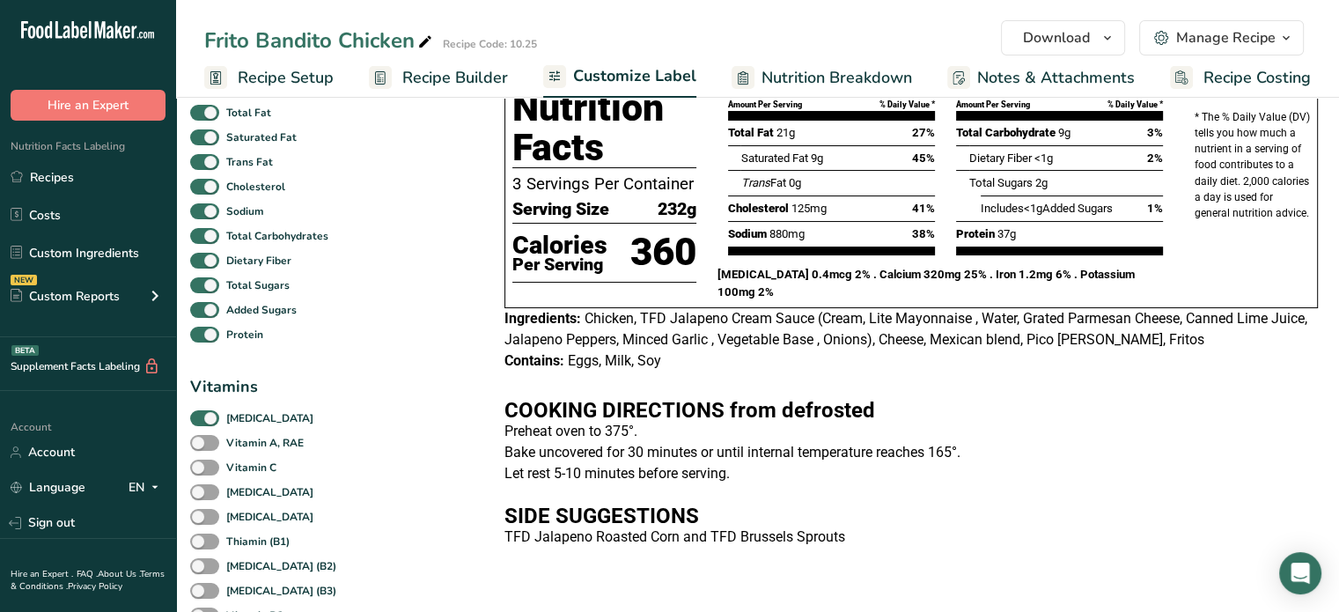
scroll to position [154, 0]
click at [212, 421] on span at bounding box center [204, 419] width 29 height 17
click at [202, 421] on input "[MEDICAL_DATA]" at bounding box center [195, 418] width 11 height 11
checkbox input "false"
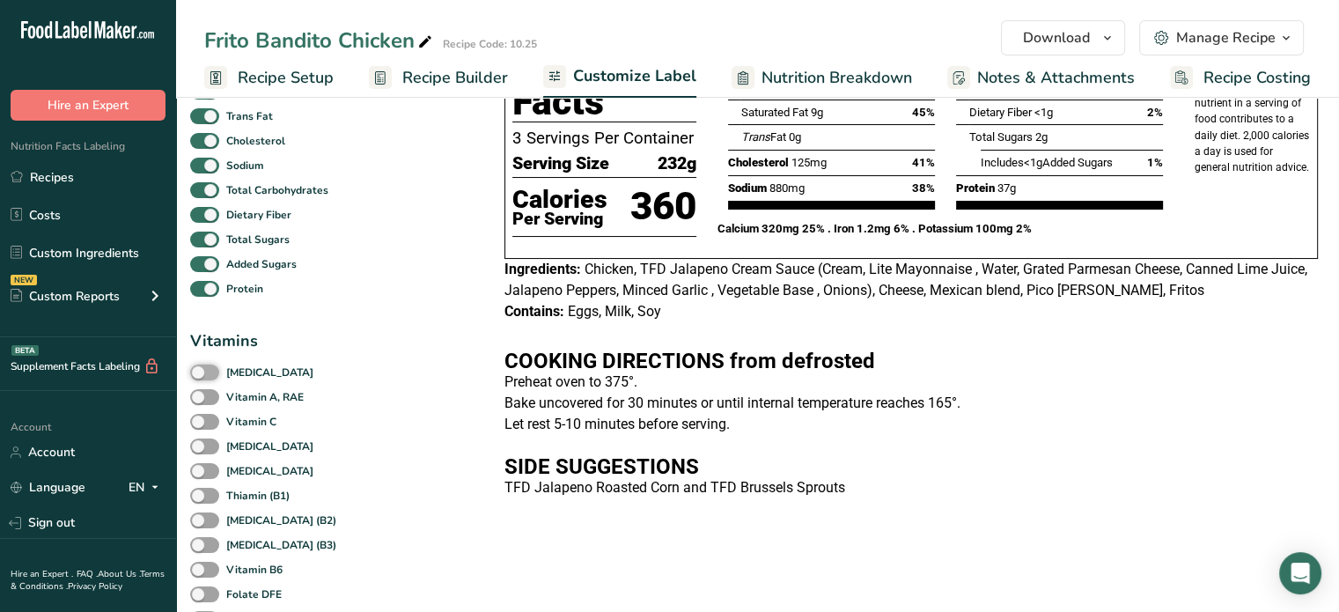
scroll to position [201, 0]
checkbox input "false"
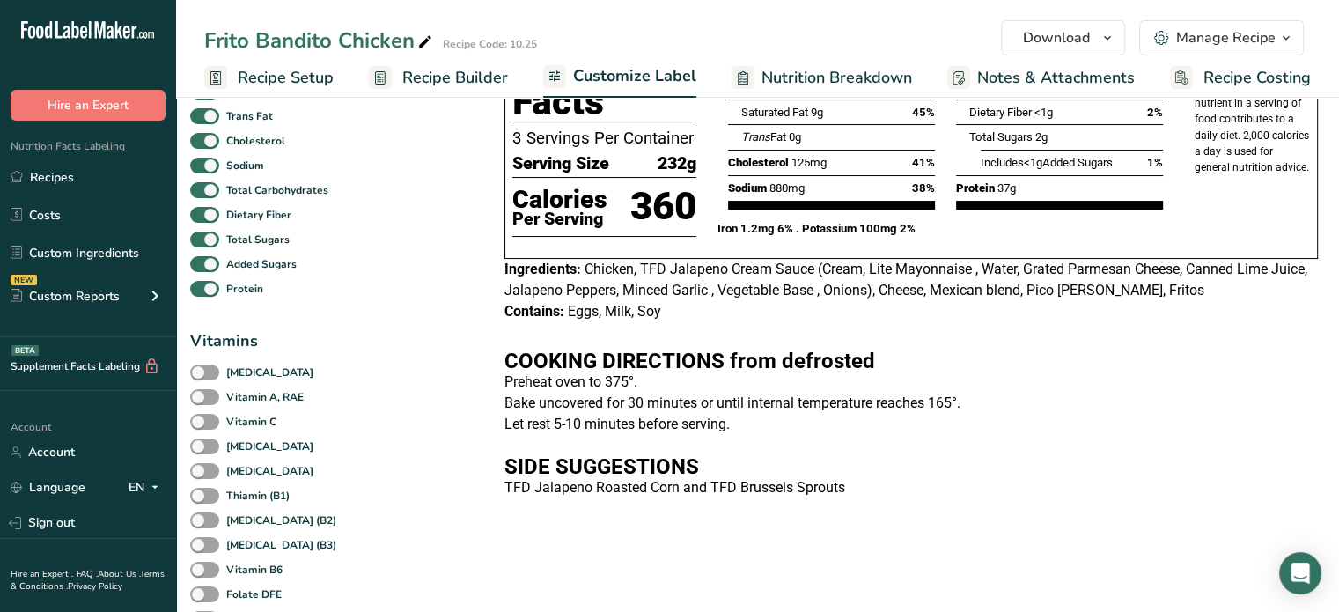
checkbox input "false"
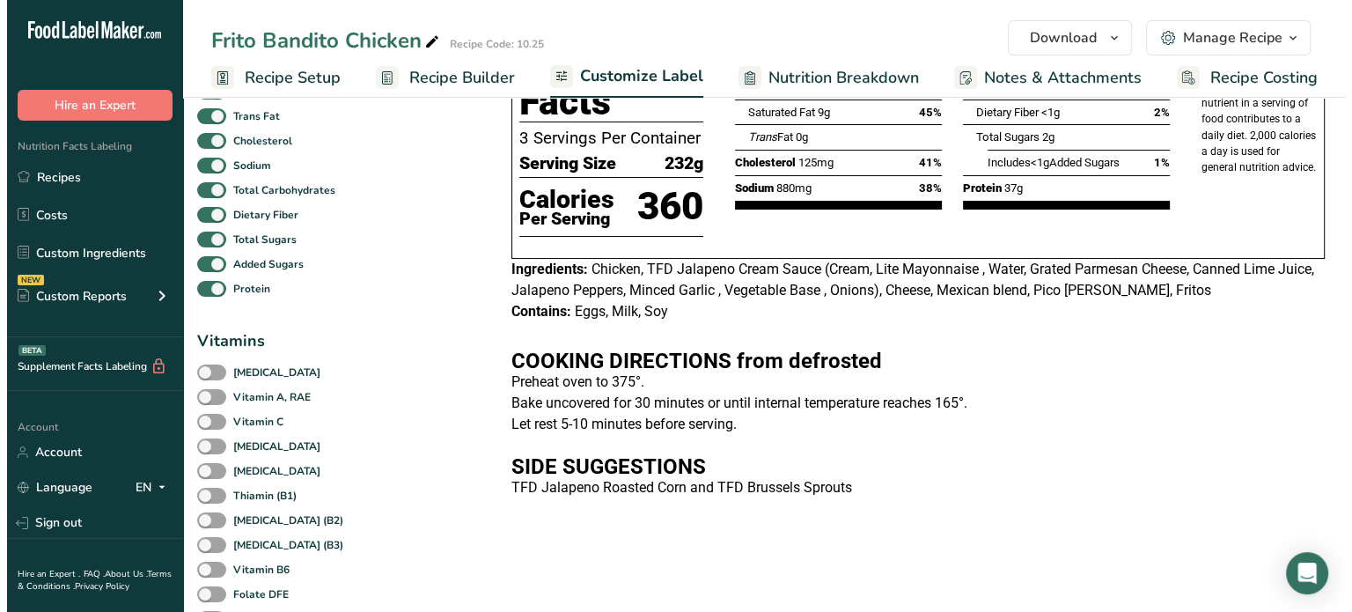
scroll to position [0, 0]
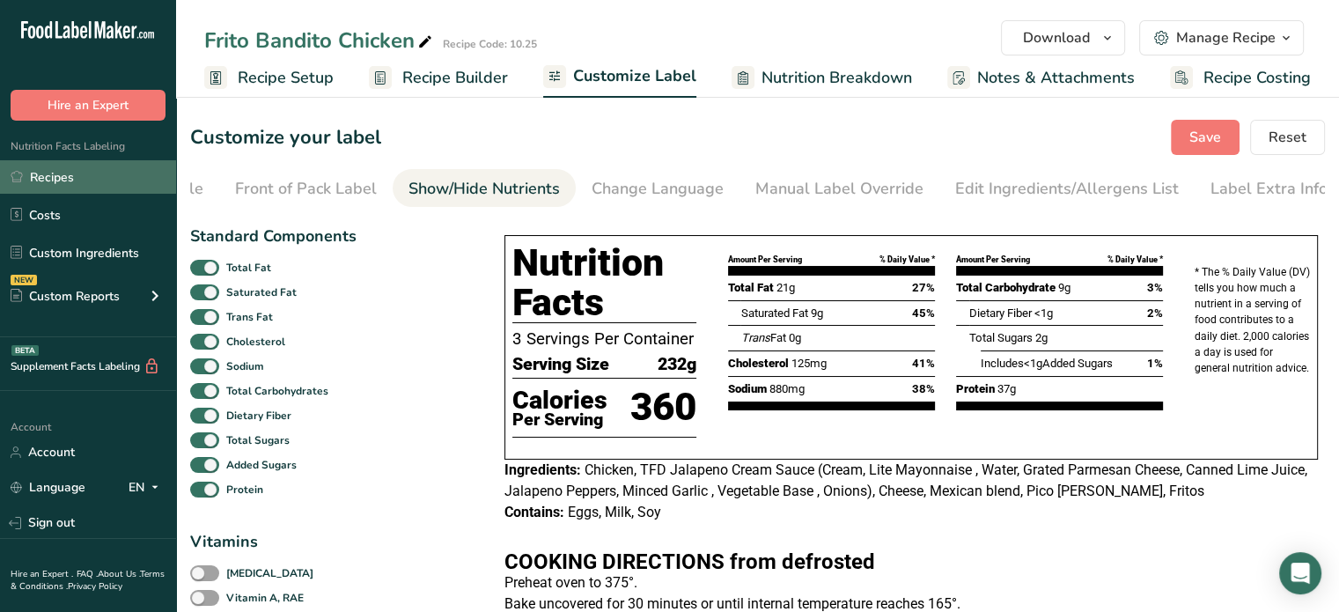
click at [107, 188] on link "Recipes" at bounding box center [88, 176] width 176 height 33
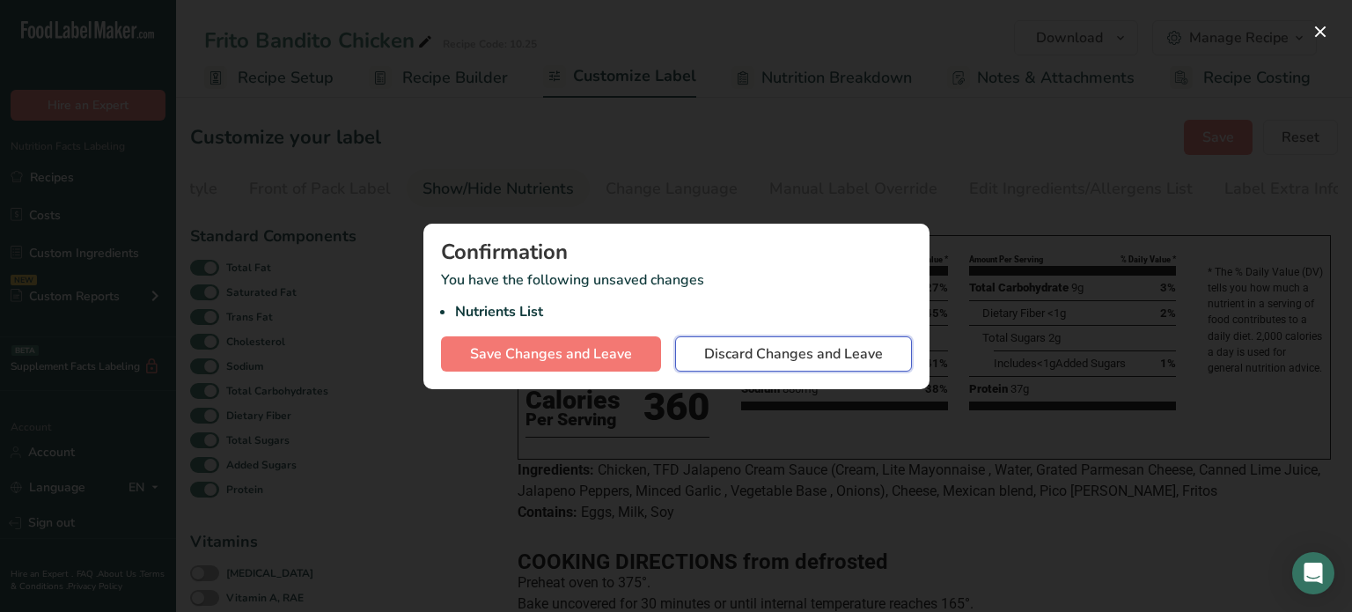
click at [727, 364] on span "Discard Changes and Leave" at bounding box center [793, 353] width 179 height 21
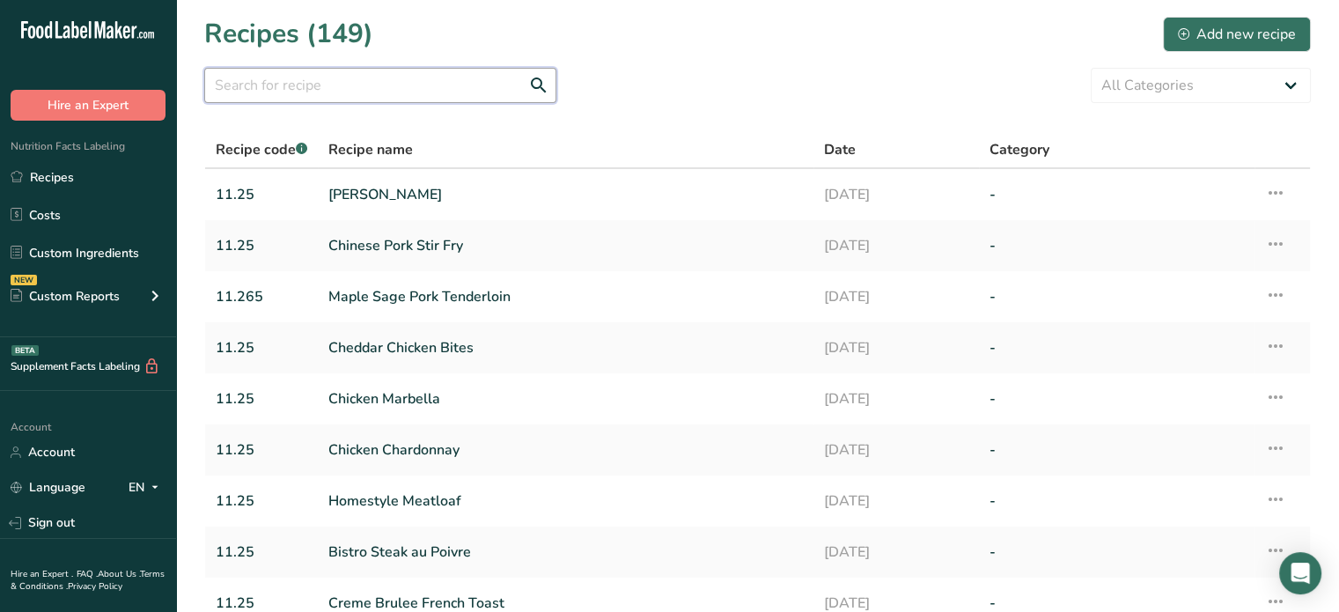
click at [416, 87] on input "text" at bounding box center [380, 85] width 352 height 35
type input "florentine"
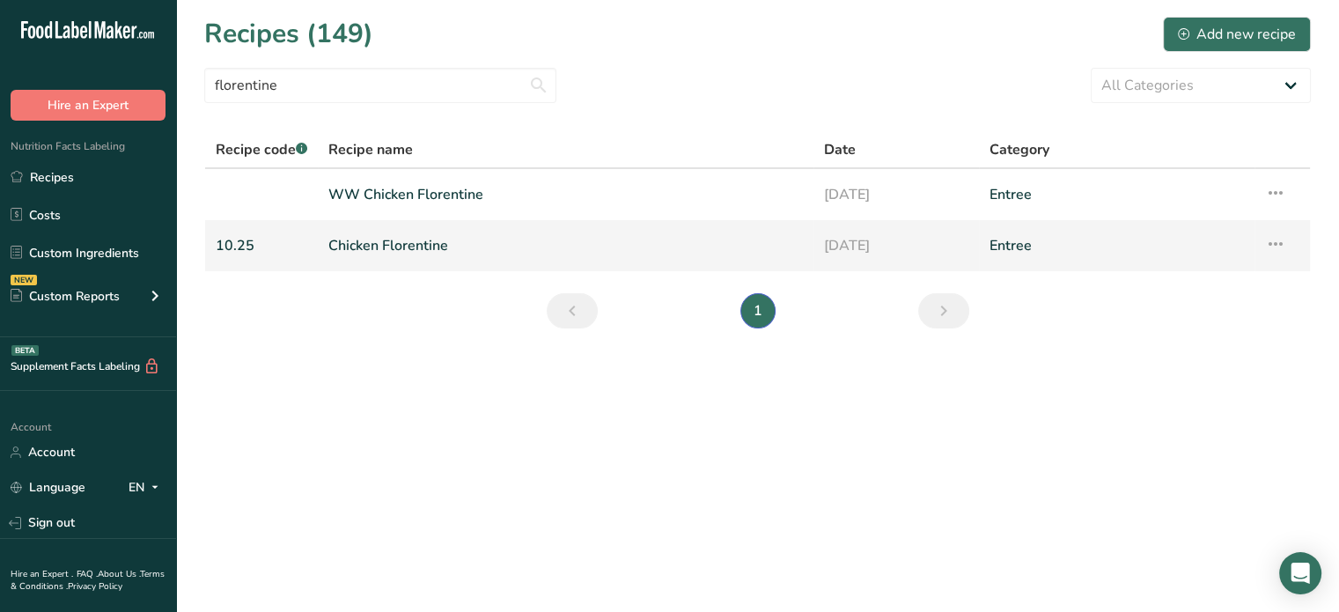
click at [372, 239] on link "Chicken Florentine" at bounding box center [565, 245] width 475 height 37
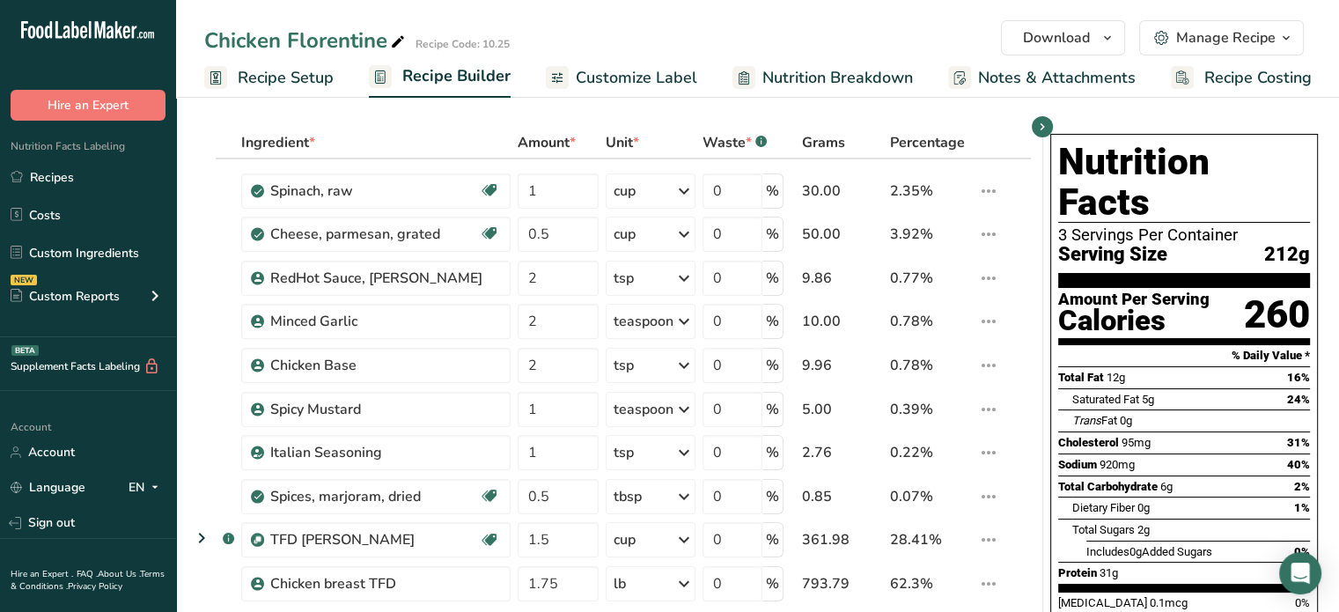
click at [648, 81] on span "Customize Label" at bounding box center [637, 78] width 122 height 24
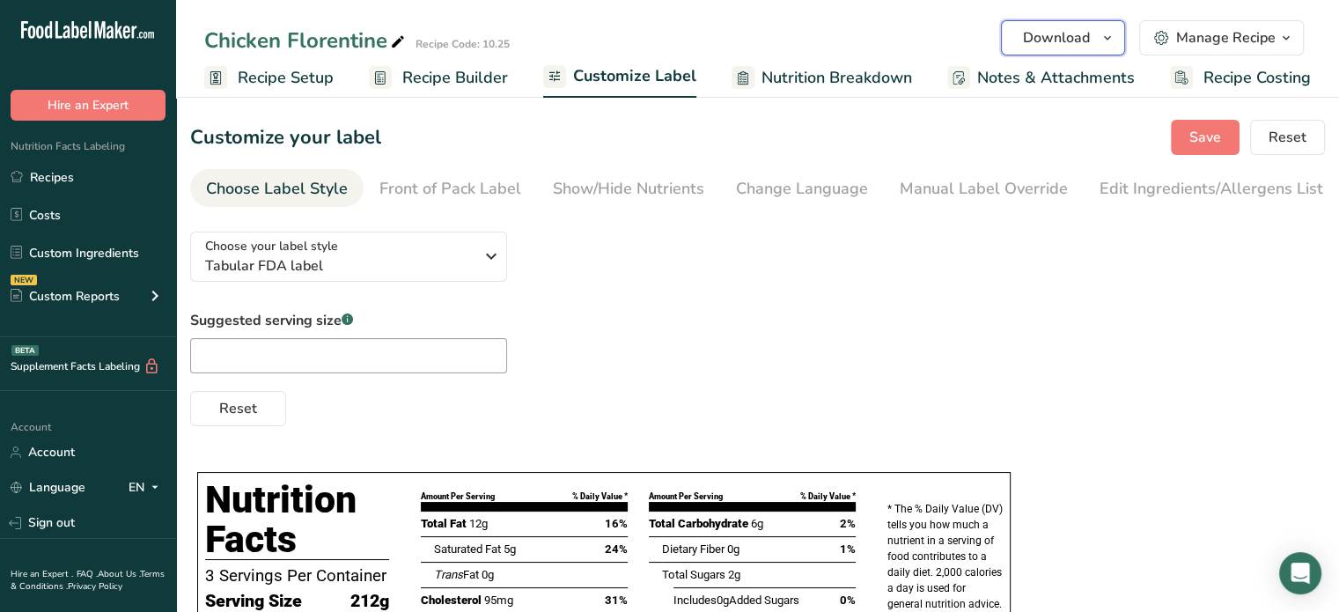
click at [1060, 34] on span "Download" at bounding box center [1056, 37] width 67 height 21
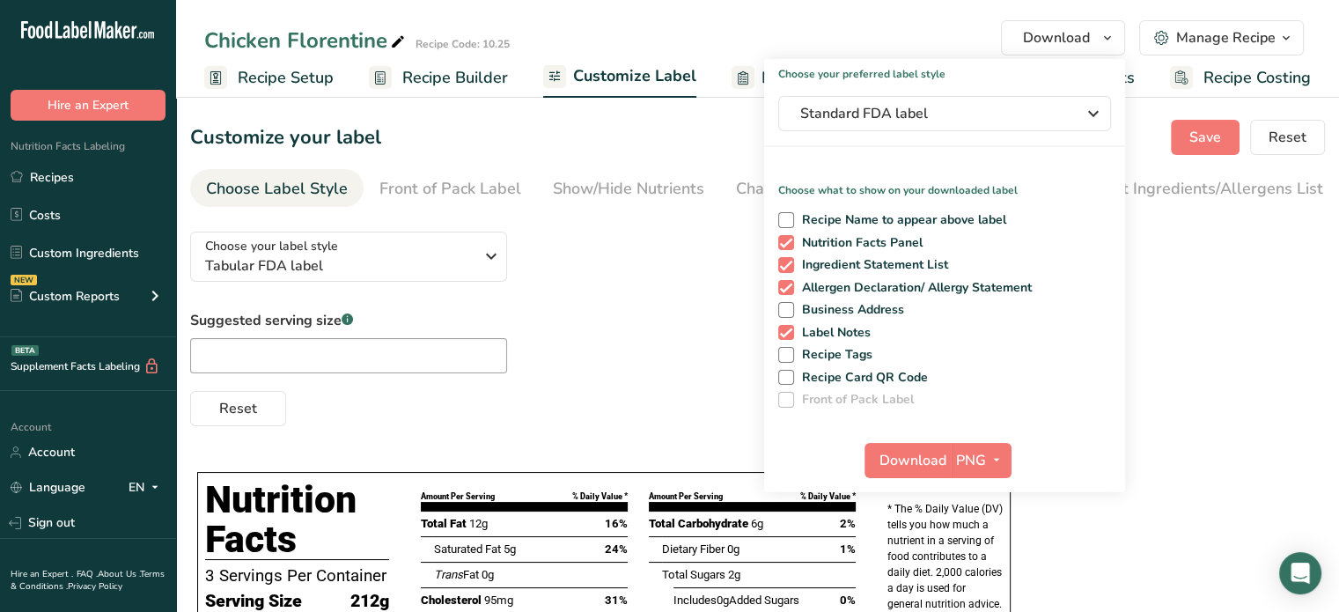
click at [928, 137] on div "Choose your preferred label style Standard FDA label Standard FDA label The mos…" at bounding box center [944, 275] width 361 height 433
click at [910, 127] on button "Standard FDA label" at bounding box center [944, 113] width 333 height 35
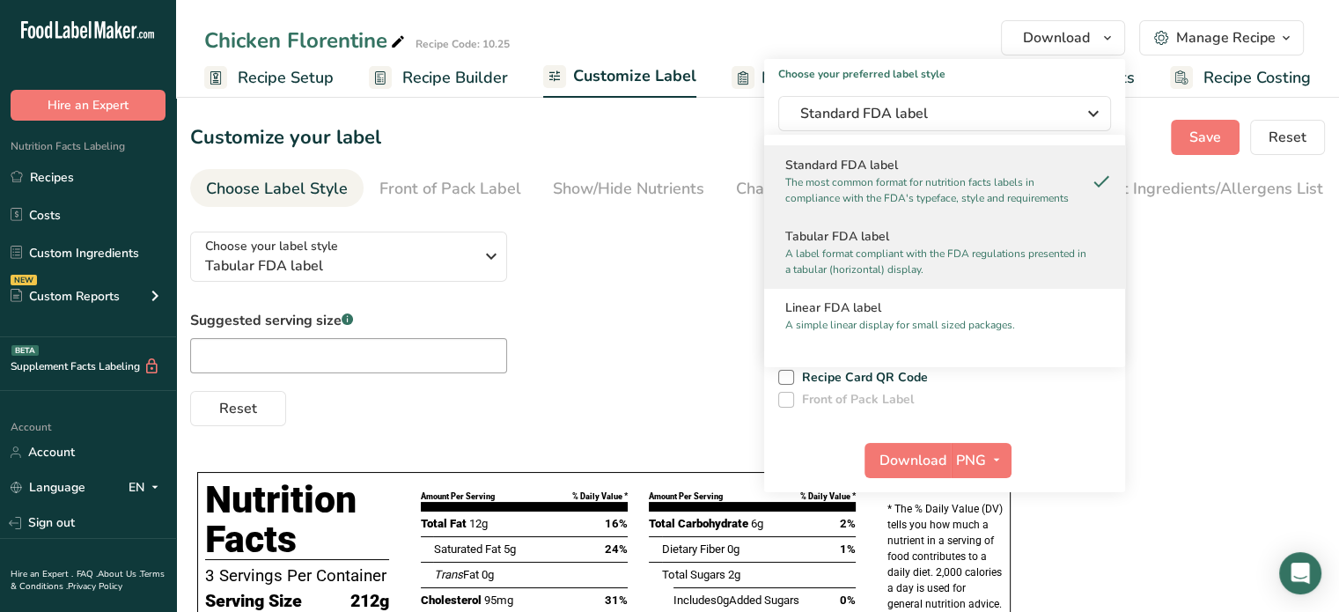
click at [838, 275] on p "A label format compliant with the FDA regulations presented in a tabular (horiz…" at bounding box center [936, 262] width 303 height 32
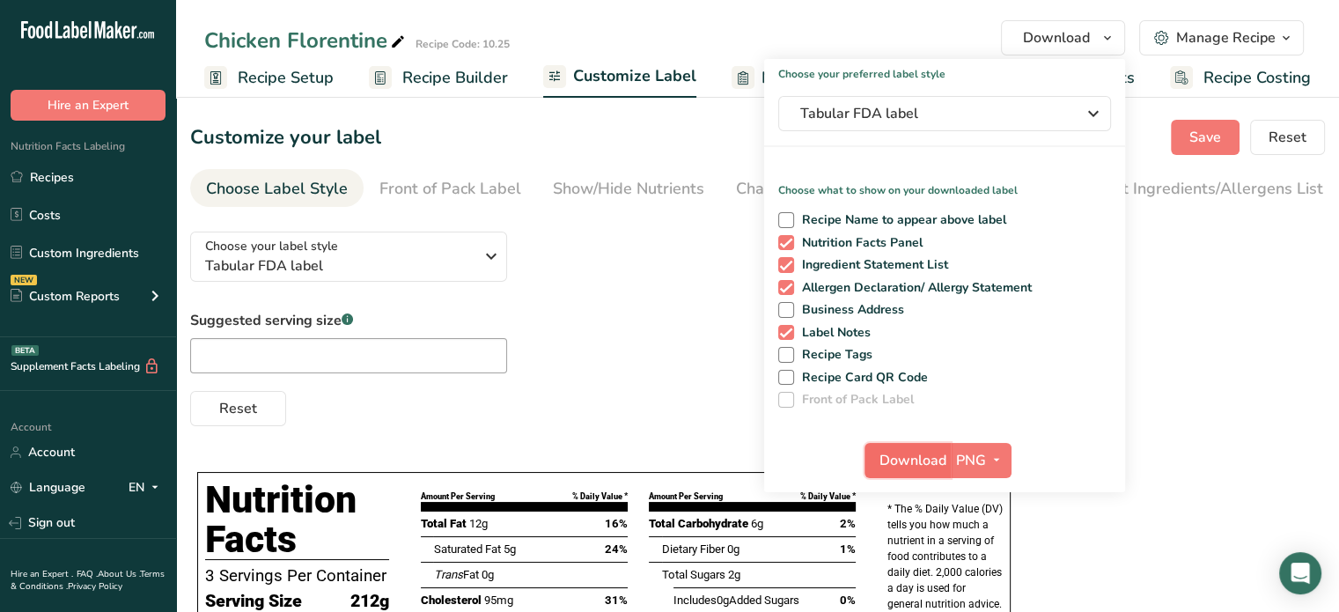
click at [895, 466] on span "Download" at bounding box center [913, 460] width 67 height 21
click at [49, 182] on link "Recipes" at bounding box center [88, 176] width 176 height 33
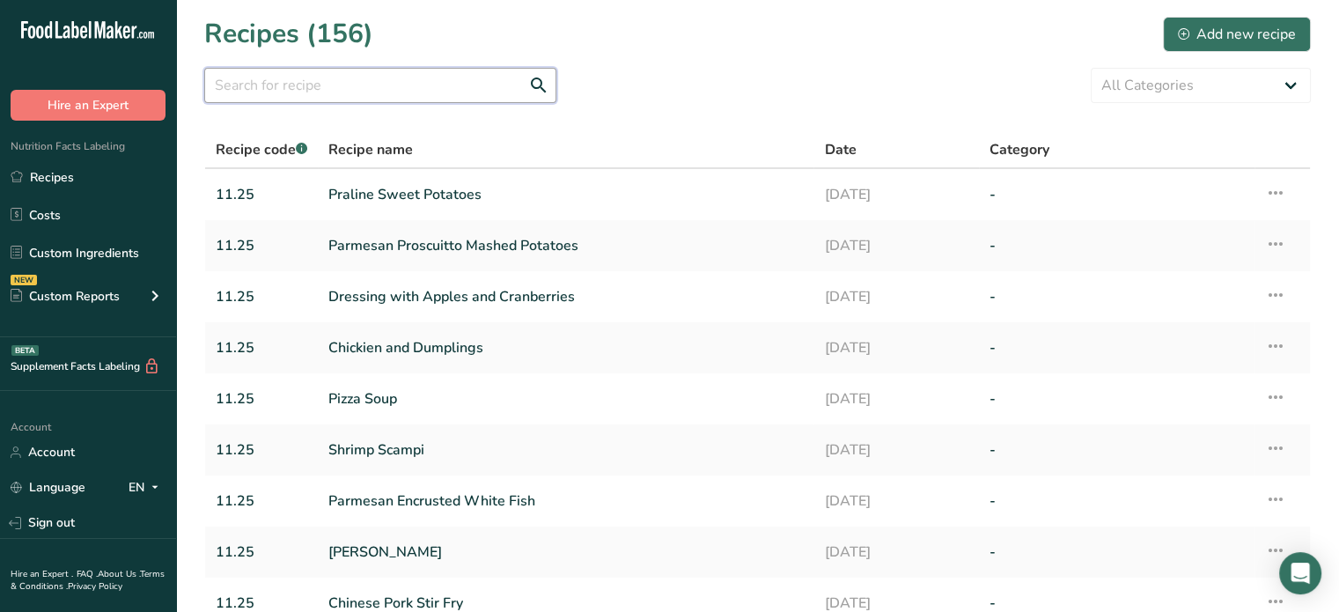
click at [456, 96] on input "text" at bounding box center [380, 85] width 352 height 35
type input "frito bandito"
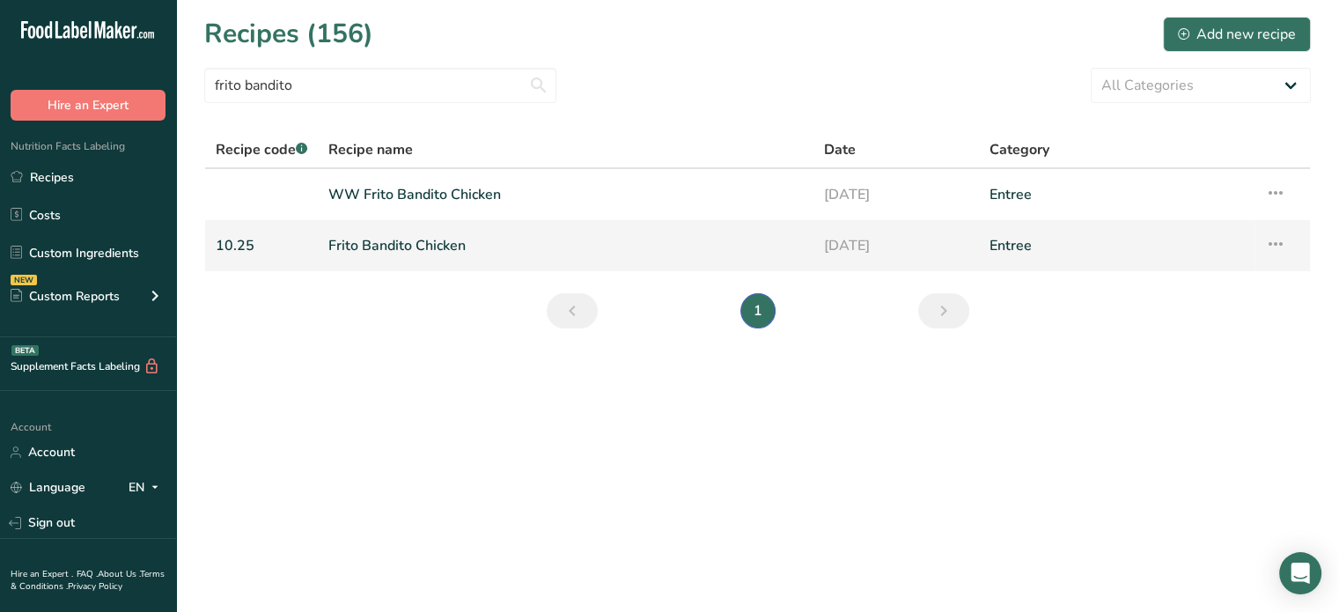
click at [442, 243] on link "Frito Bandito Chicken" at bounding box center [565, 245] width 475 height 37
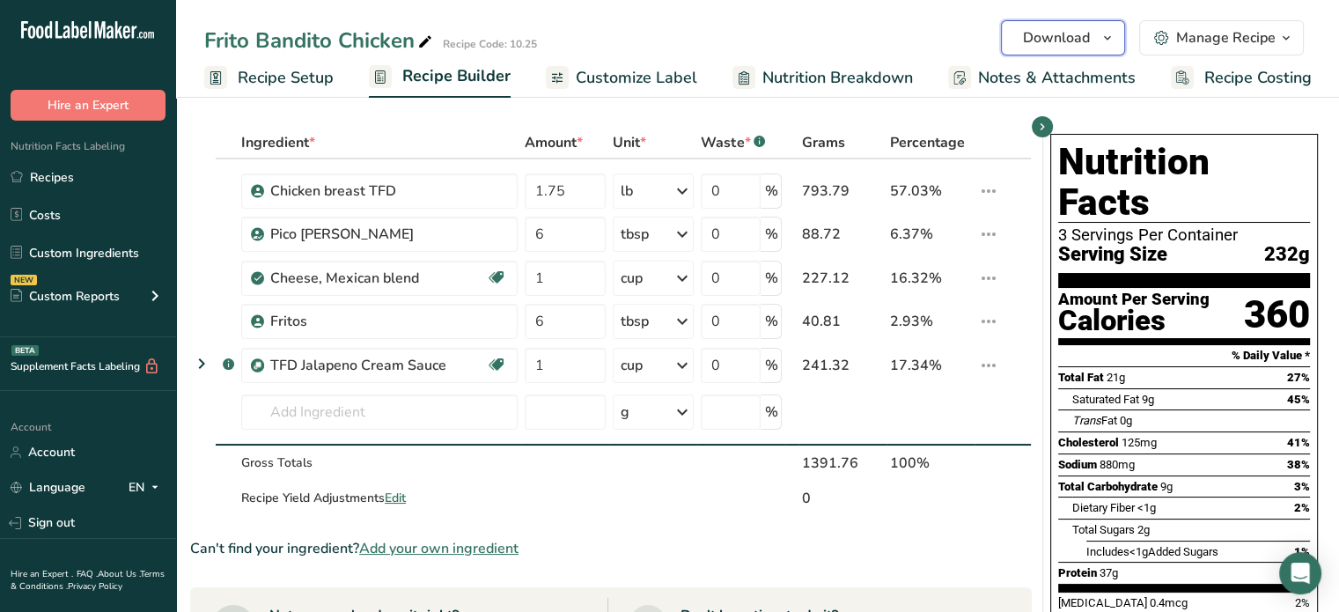
click at [1099, 38] on span "button" at bounding box center [1107, 37] width 21 height 21
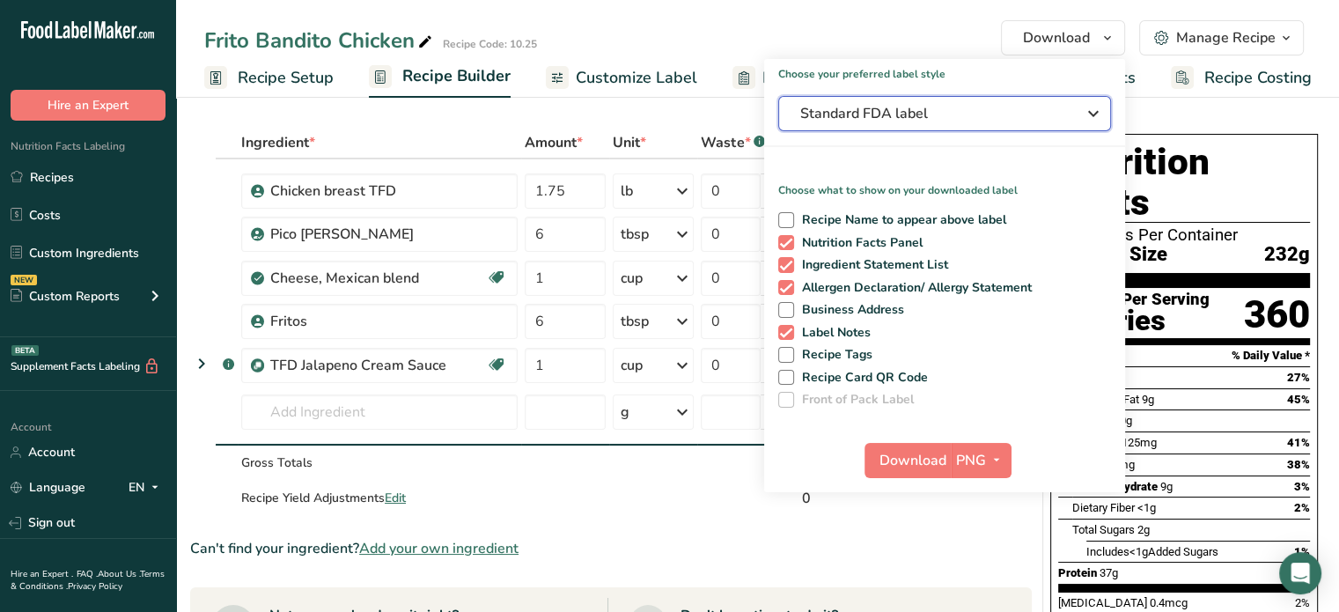
click at [866, 124] on button "Standard FDA label" at bounding box center [944, 113] width 333 height 35
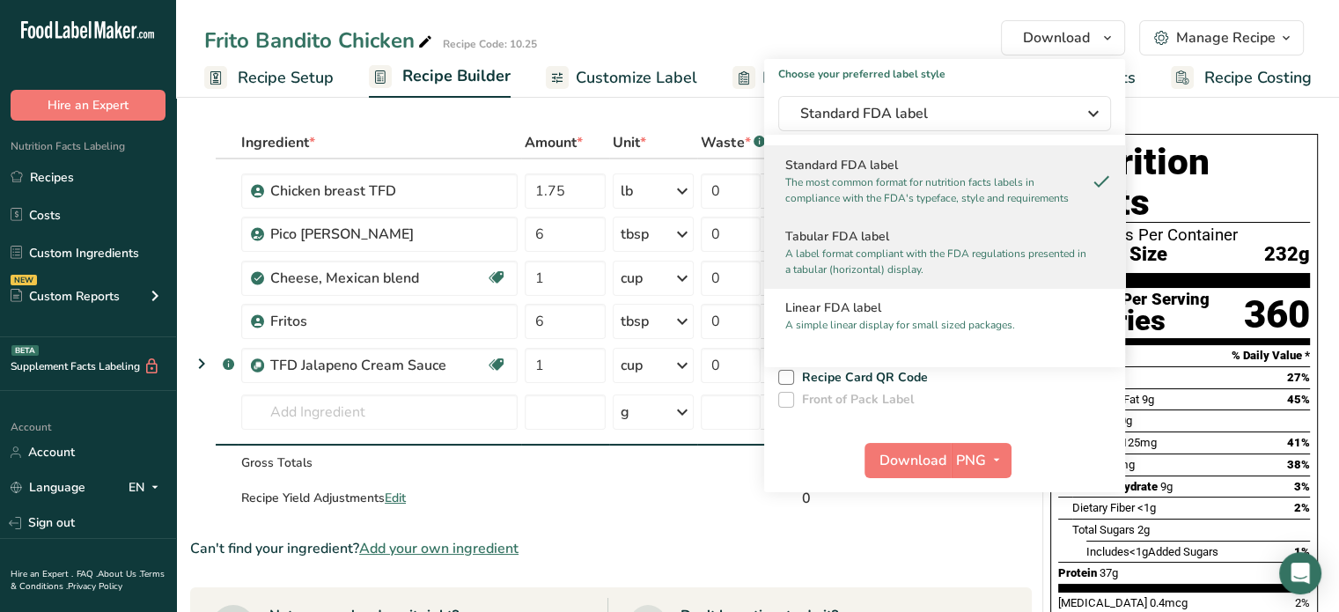
click at [860, 261] on p "A label format compliant with the FDA regulations presented in a tabular (horiz…" at bounding box center [936, 262] width 303 height 32
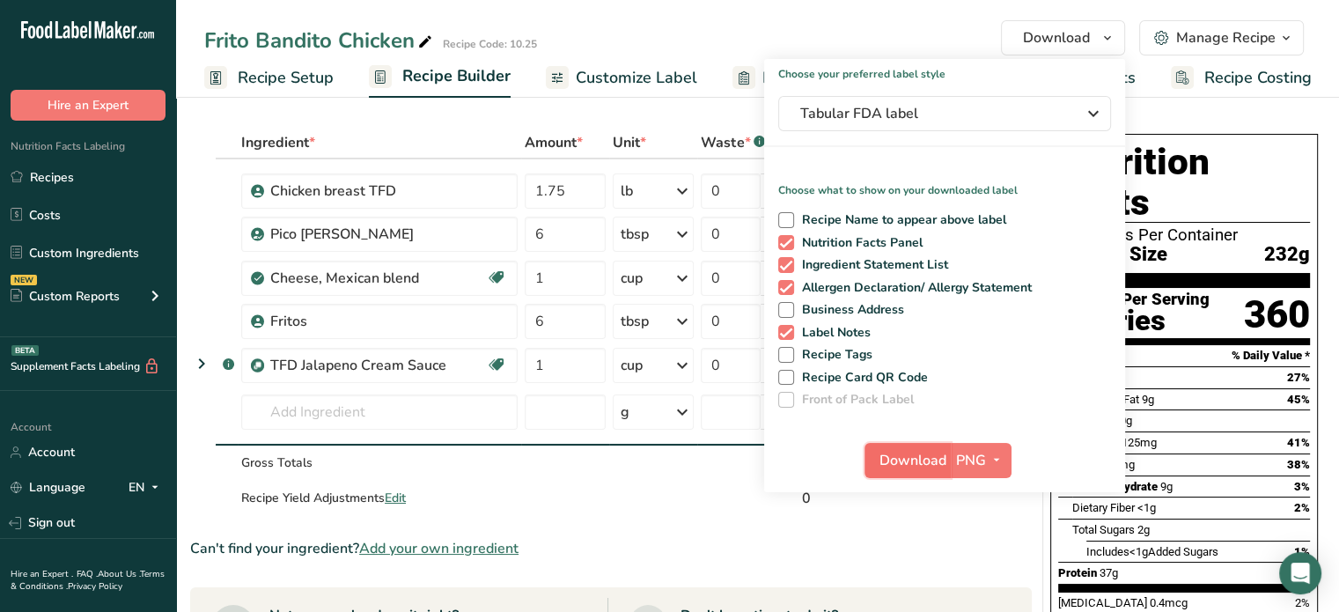
click at [894, 448] on button "Download" at bounding box center [908, 460] width 86 height 35
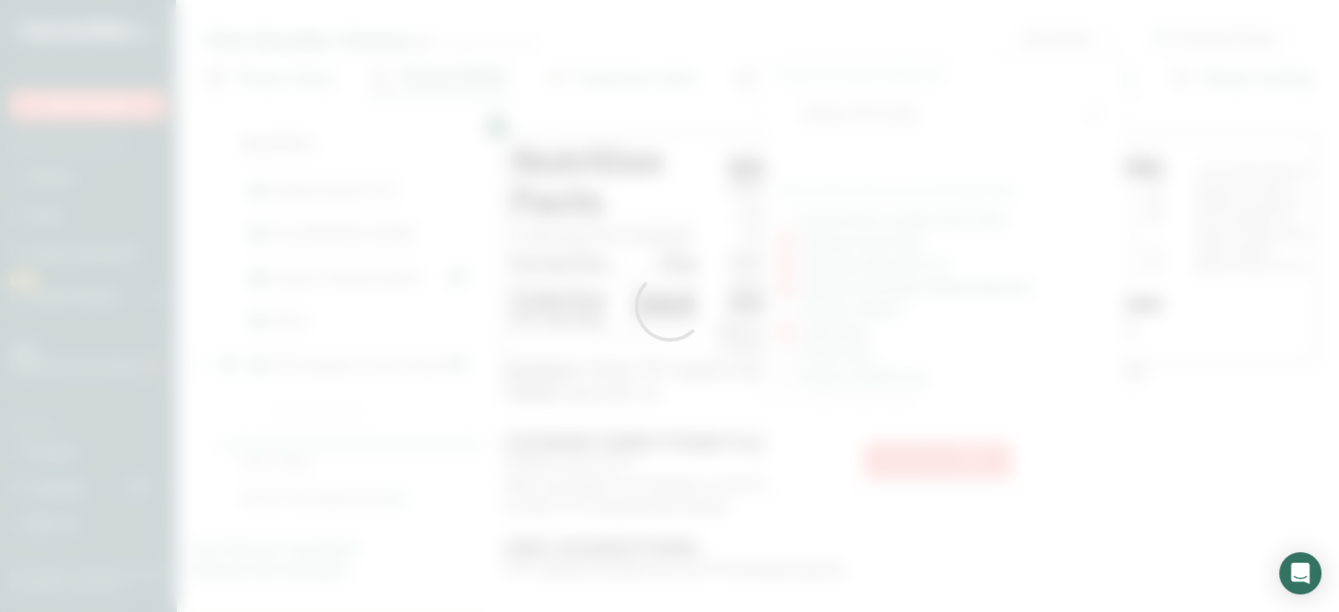
click at [894, 448] on div at bounding box center [669, 306] width 1339 height 612
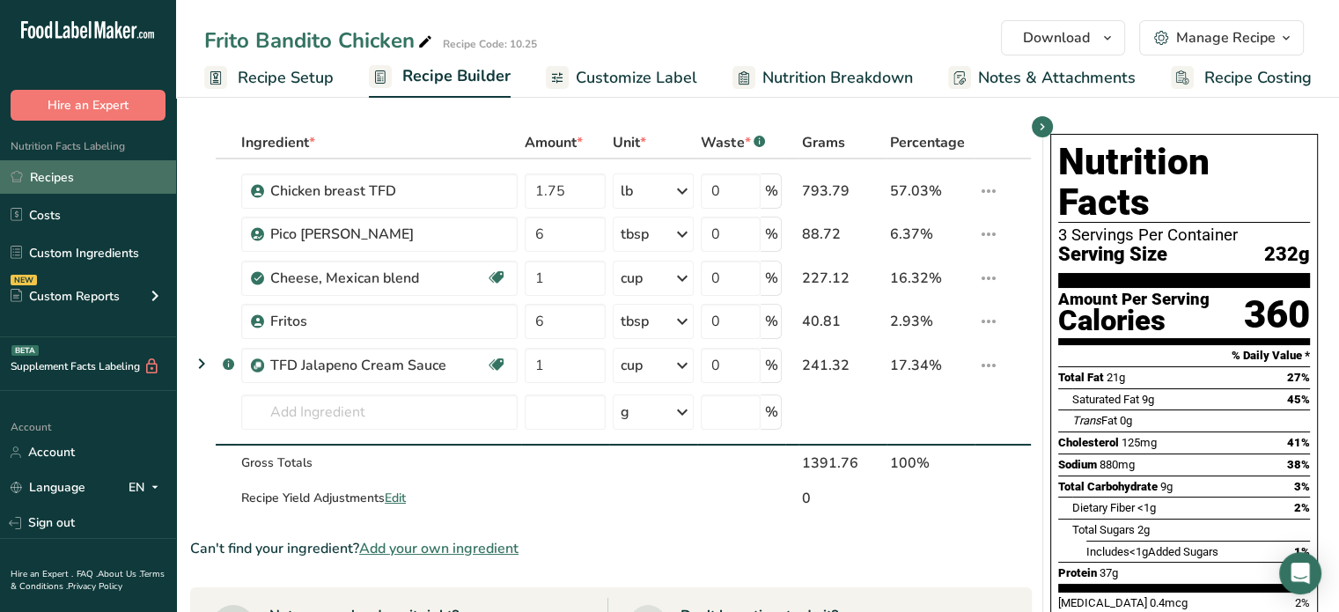
click at [57, 186] on link "Recipes" at bounding box center [88, 176] width 176 height 33
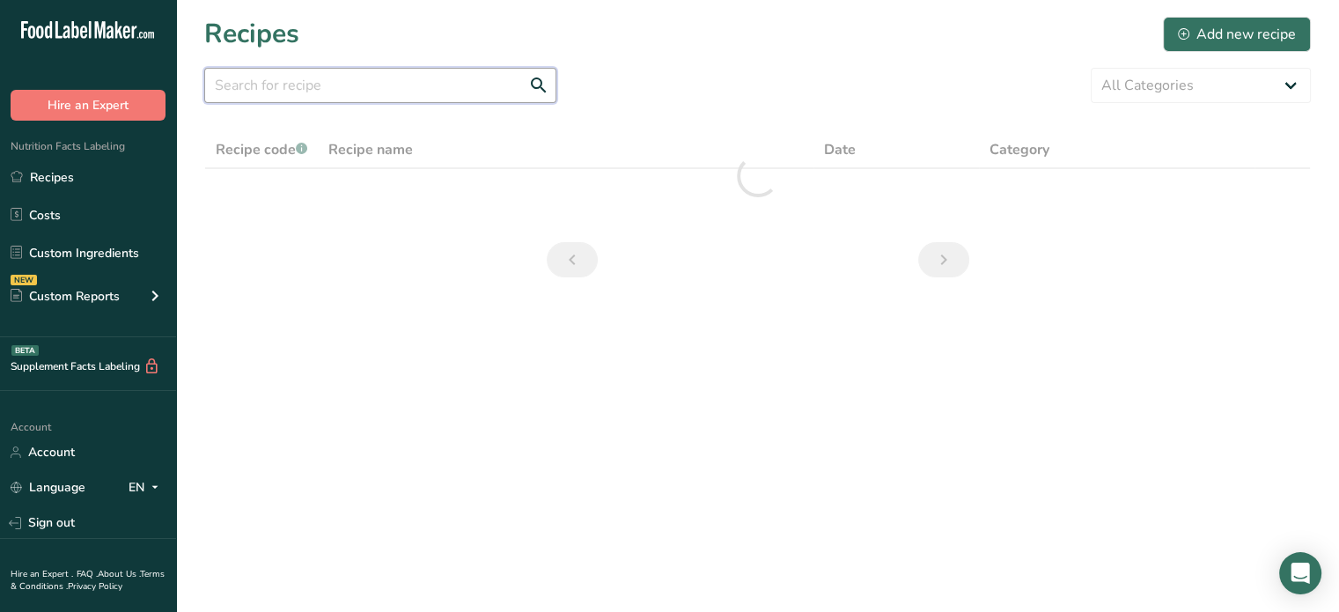
click at [379, 94] on input "text" at bounding box center [380, 85] width 352 height 35
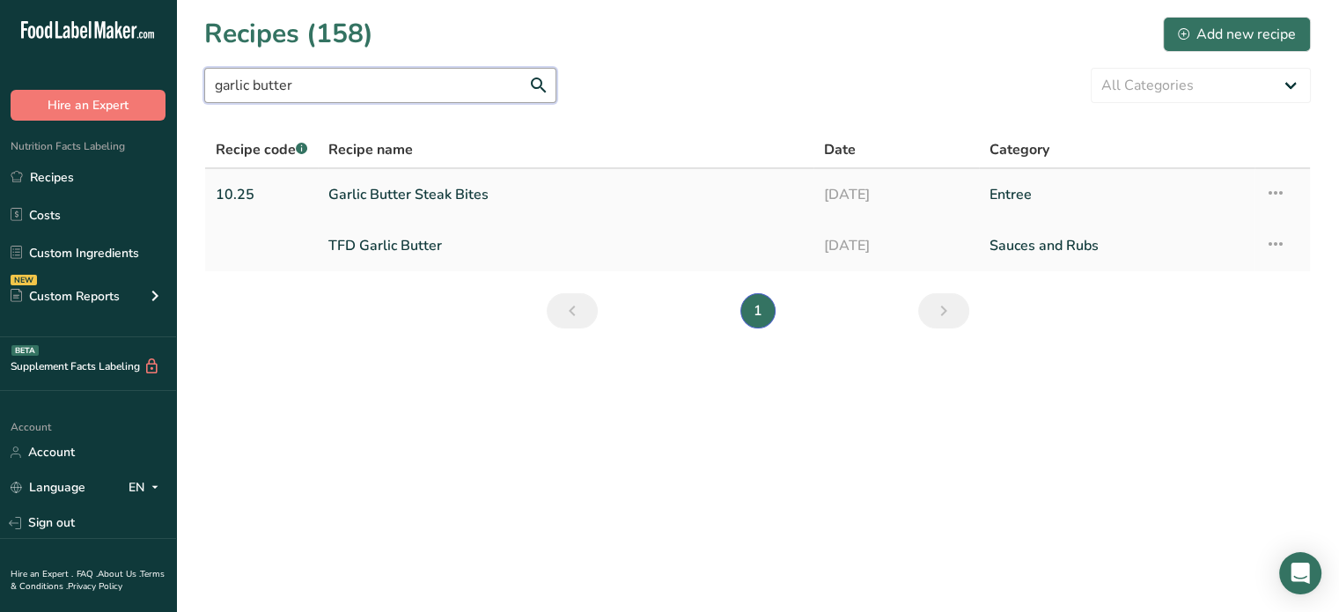
type input "garlic butter"
click at [449, 203] on link "Garlic Butter Steak Bites" at bounding box center [565, 194] width 475 height 37
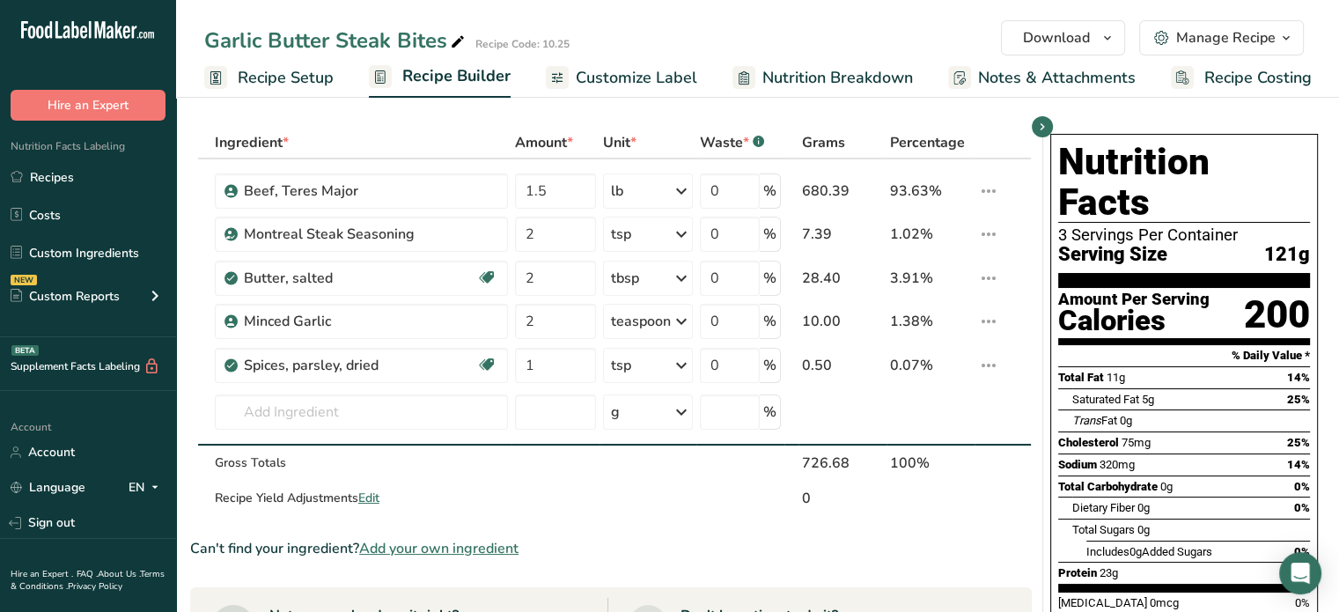
click at [642, 66] on span "Customize Label" at bounding box center [637, 78] width 122 height 24
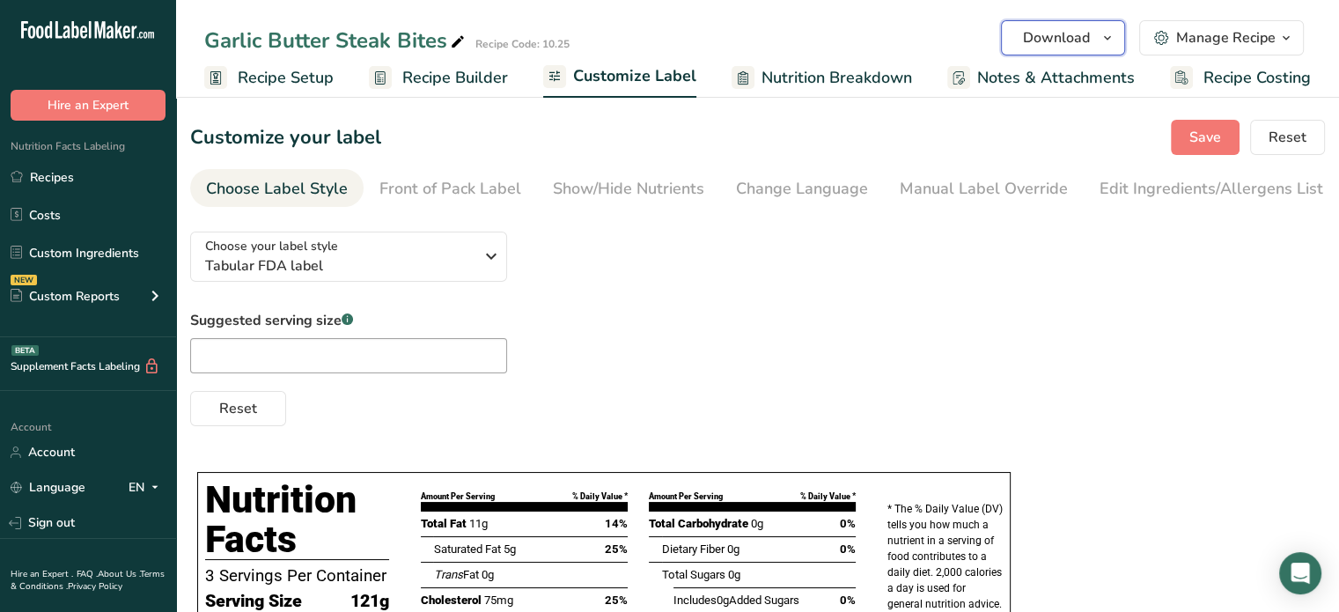
click at [1106, 32] on icon "button" at bounding box center [1108, 38] width 14 height 22
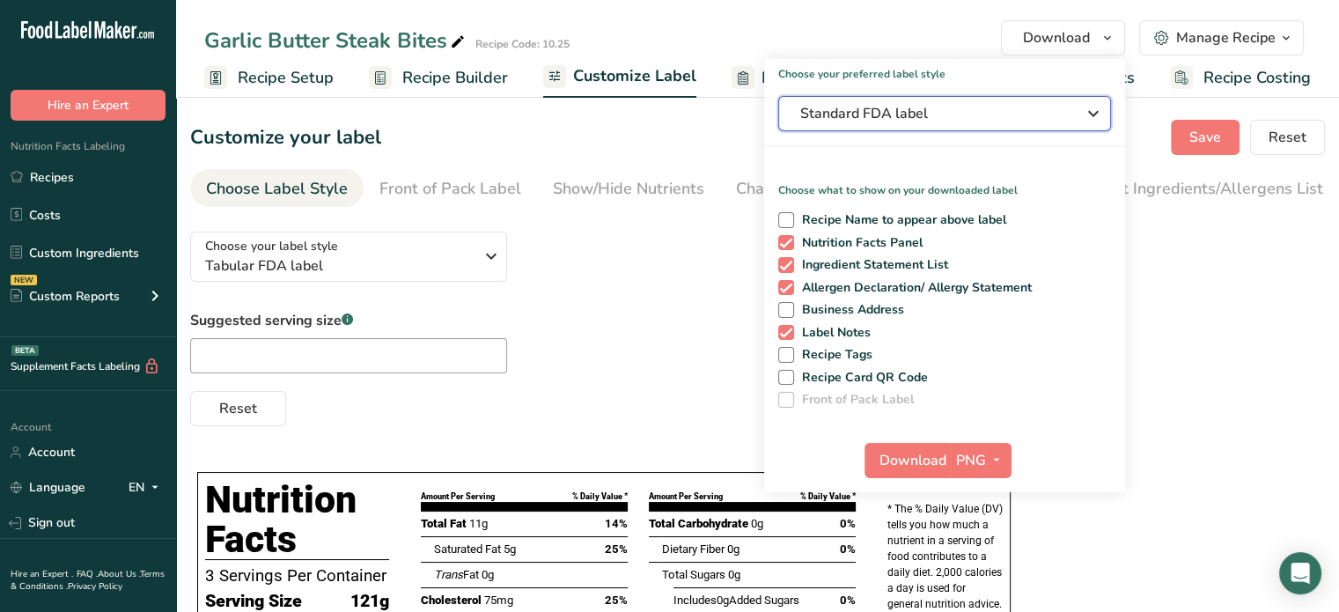
click at [911, 125] on button "Standard FDA label" at bounding box center [944, 113] width 333 height 35
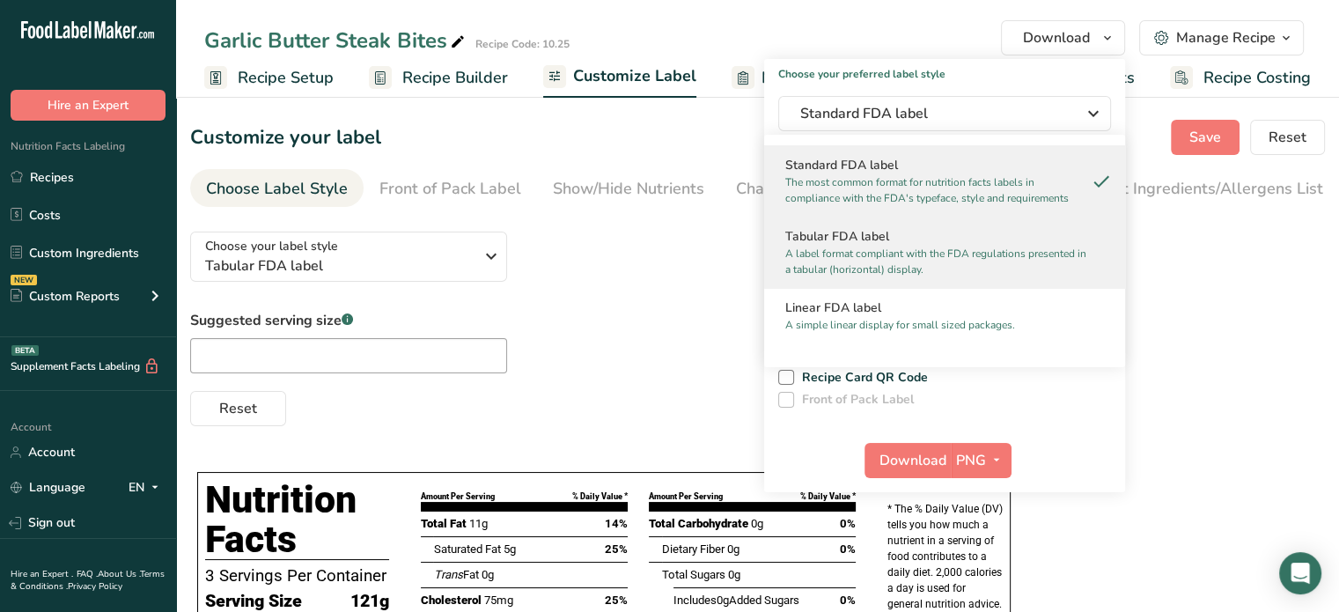
click at [891, 245] on h2 "Tabular FDA label" at bounding box center [944, 236] width 319 height 18
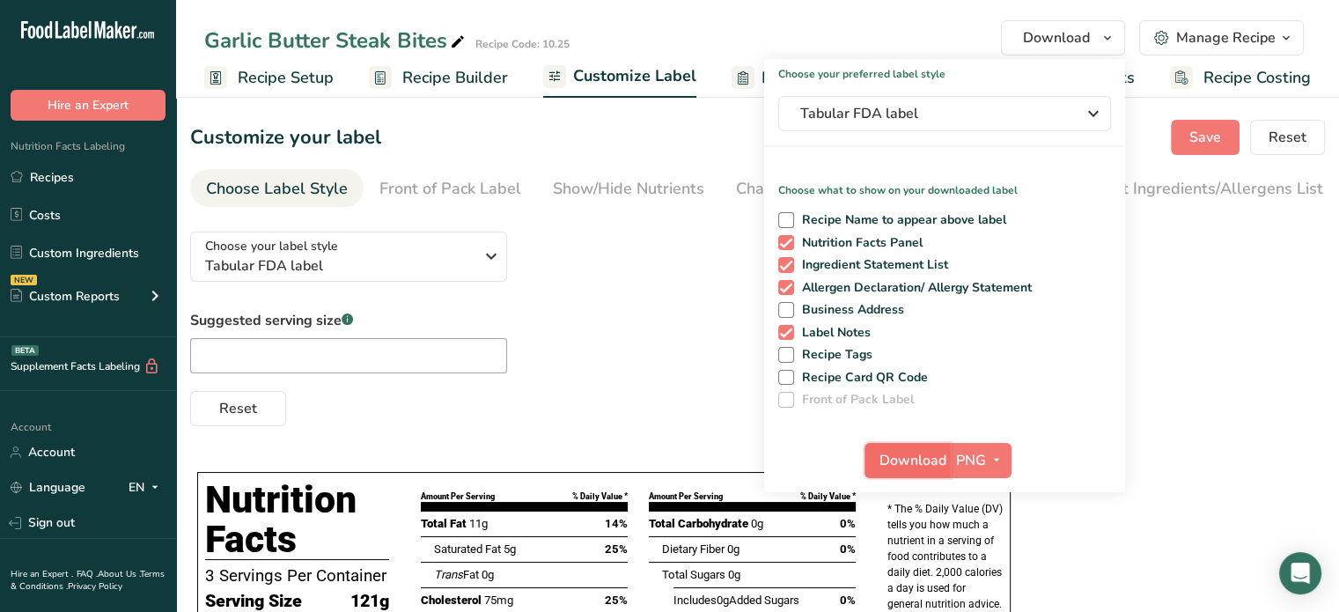
click at [889, 455] on span "Download" at bounding box center [913, 460] width 67 height 21
click at [580, 351] on div "Suggested serving size .a-a{fill:#347362;}.b-a{fill:#fff;} Reset" at bounding box center [757, 368] width 1135 height 116
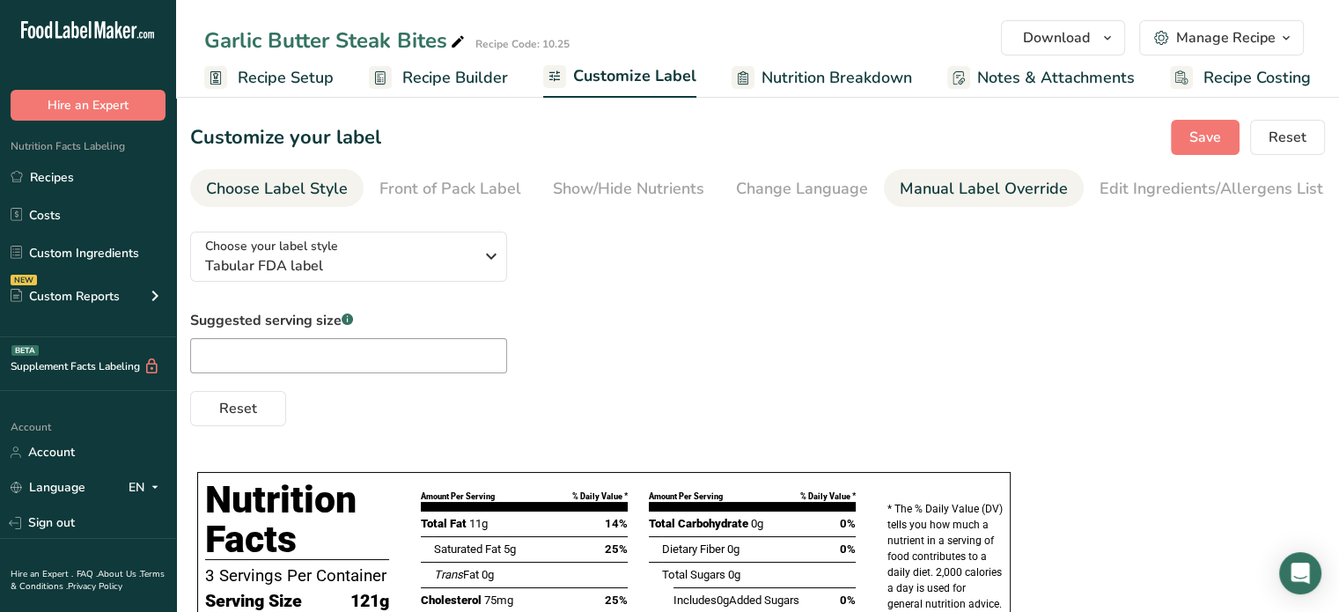
scroll to position [0, 144]
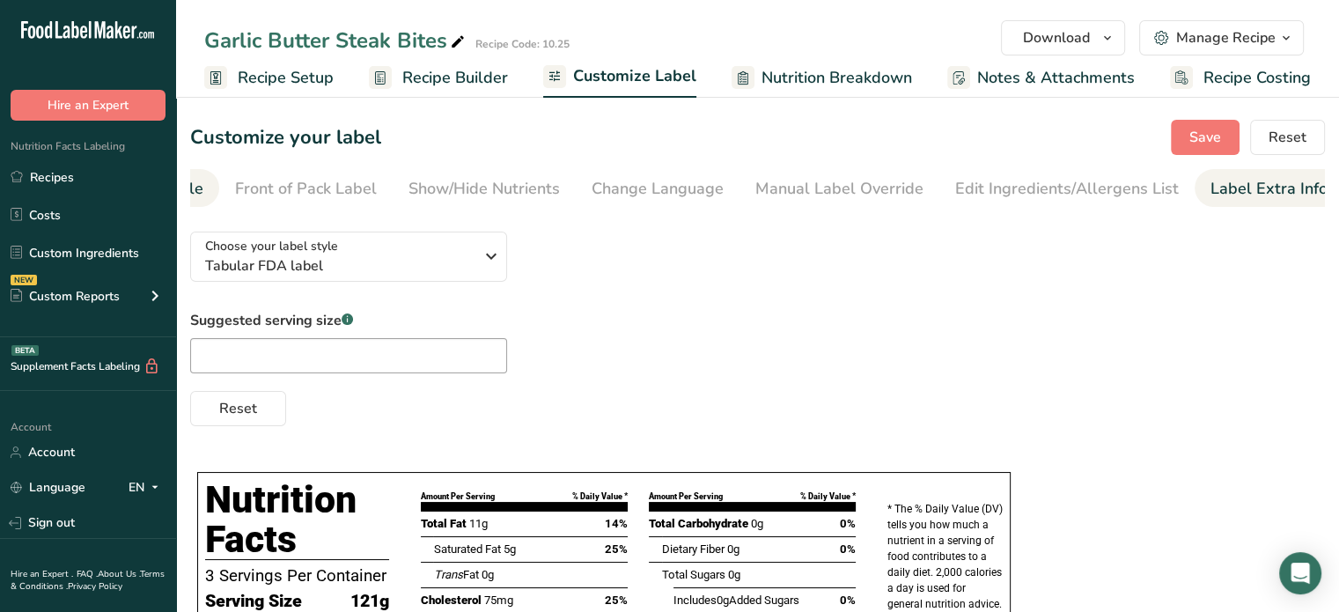
click at [1246, 194] on div "Label Extra Info" at bounding box center [1269, 189] width 117 height 24
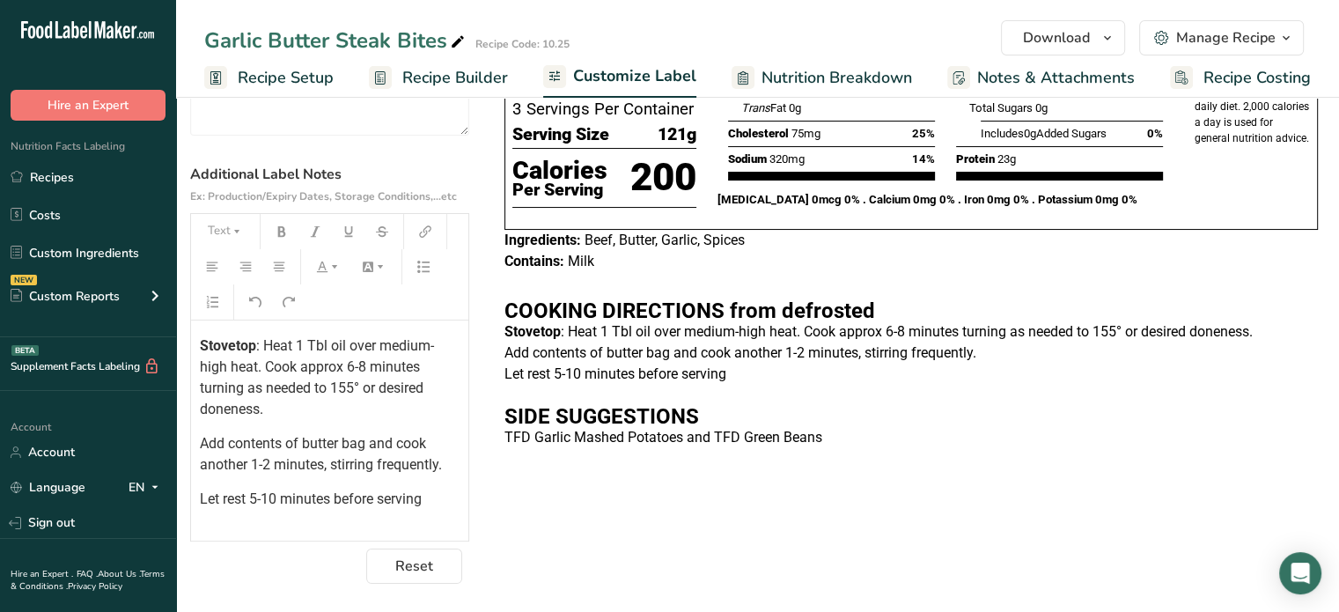
scroll to position [166, 0]
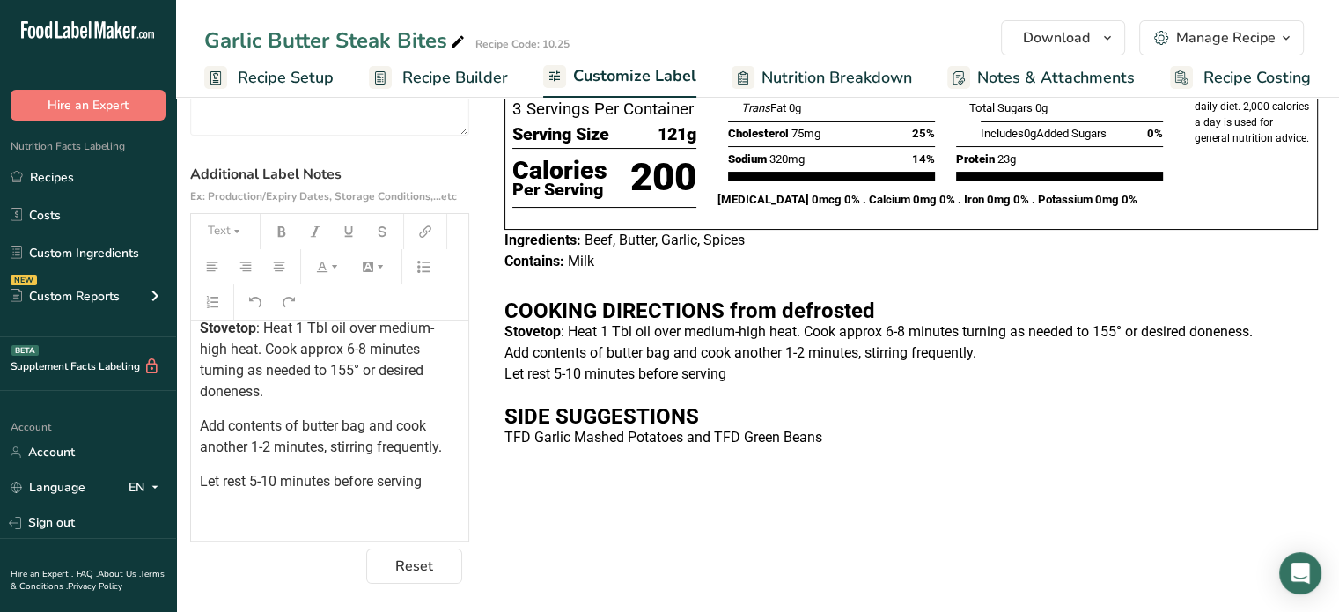
click at [437, 482] on p "Let rest 5-10 minutes before serving" at bounding box center [330, 481] width 260 height 21
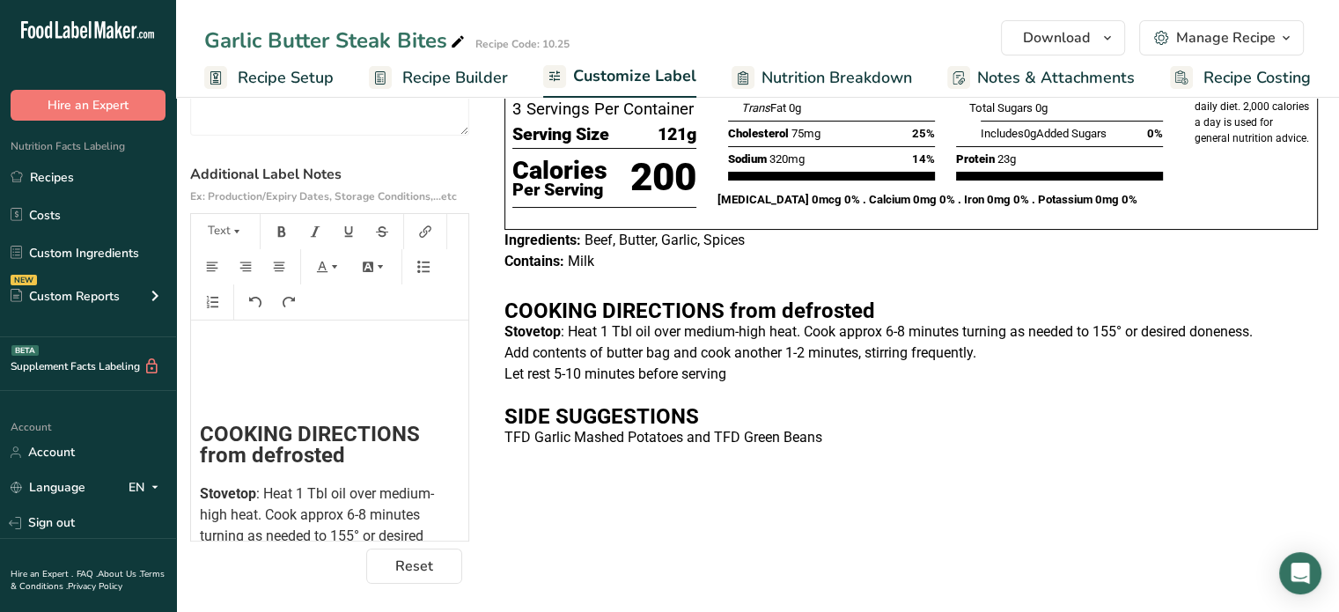
scroll to position [0, 0]
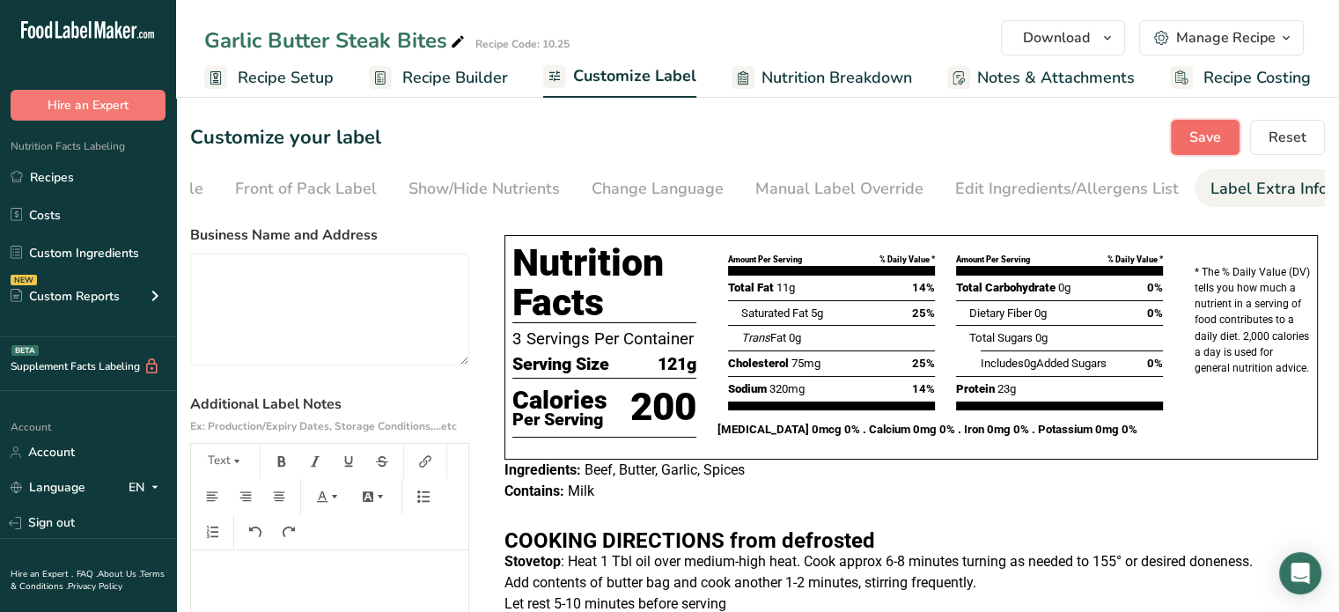
click at [1199, 129] on span "Save" at bounding box center [1206, 137] width 32 height 21
click at [1094, 32] on button "Download" at bounding box center [1063, 37] width 124 height 35
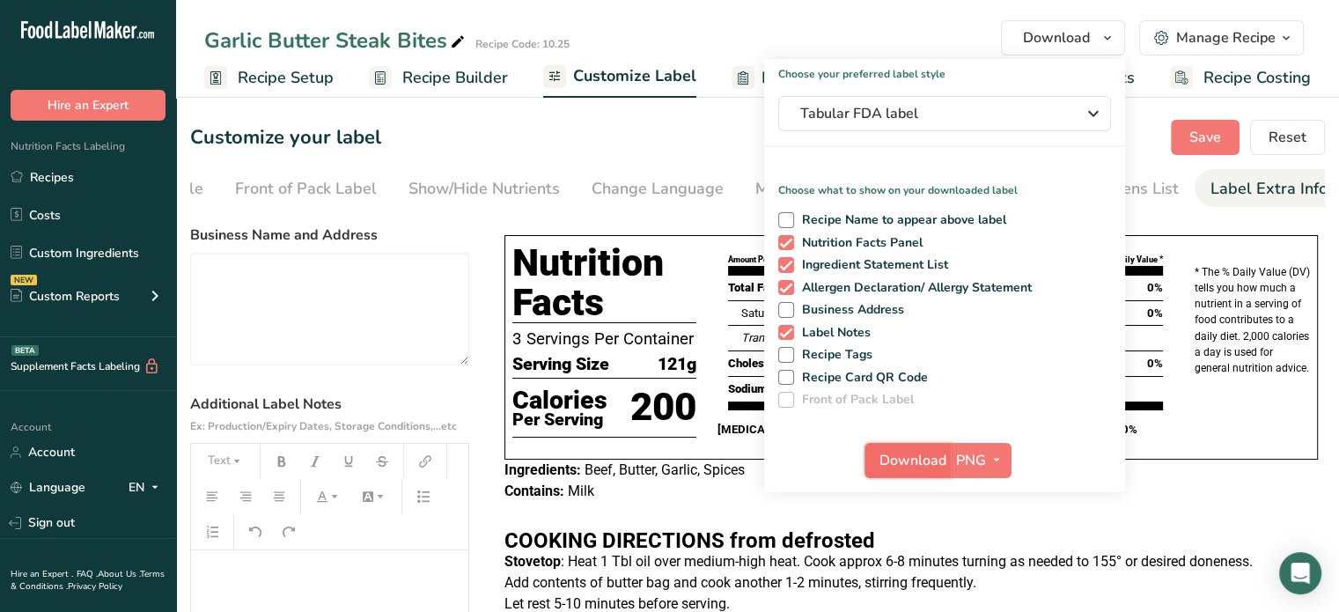
click at [895, 461] on span "Download" at bounding box center [913, 460] width 67 height 21
click at [70, 180] on link "Recipes" at bounding box center [88, 176] width 176 height 33
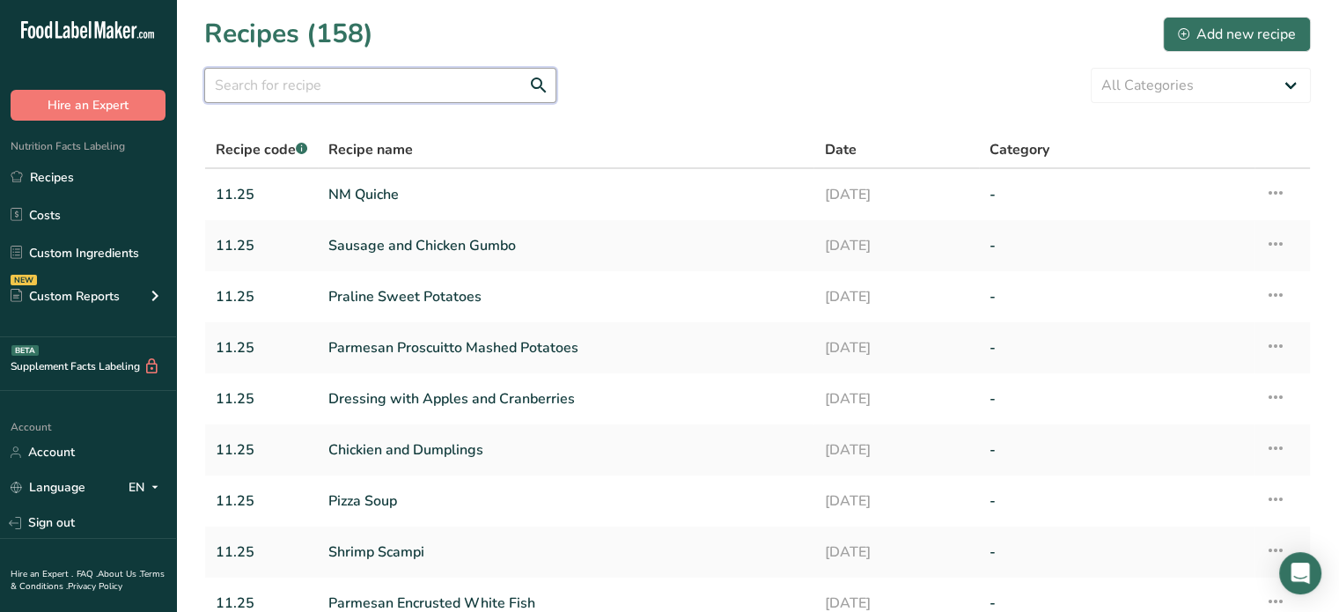
click at [286, 78] on input "text" at bounding box center [380, 85] width 352 height 35
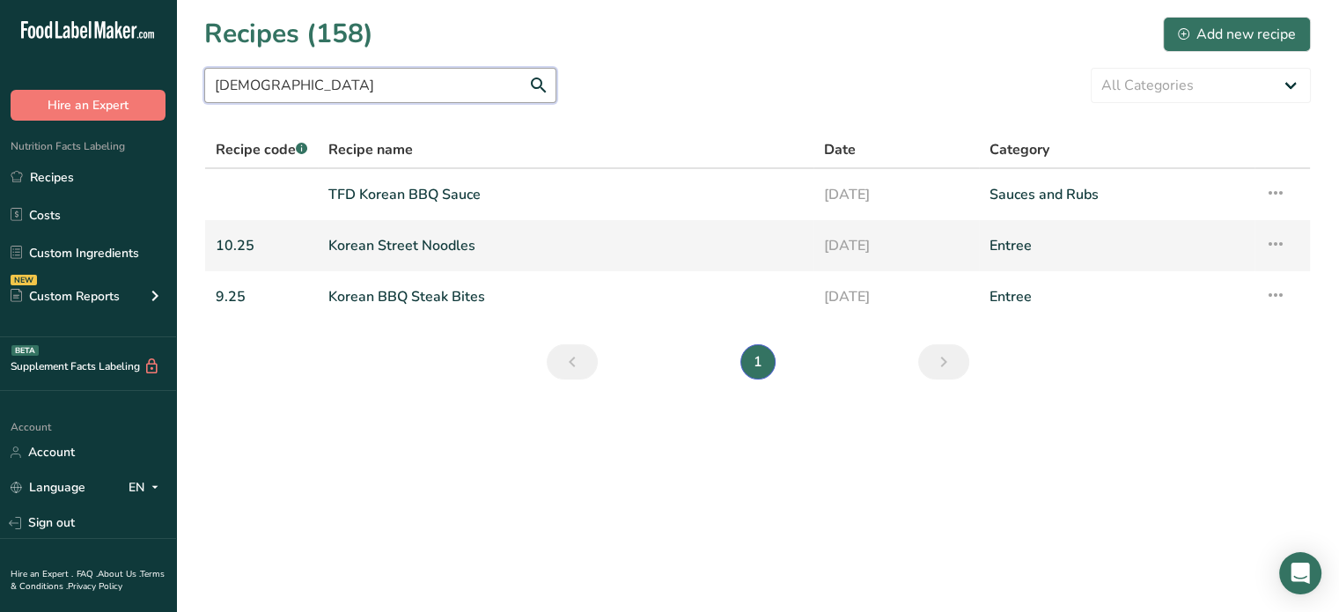
type input "korean"
click at [424, 239] on link "Korean Street Noodles" at bounding box center [565, 245] width 475 height 37
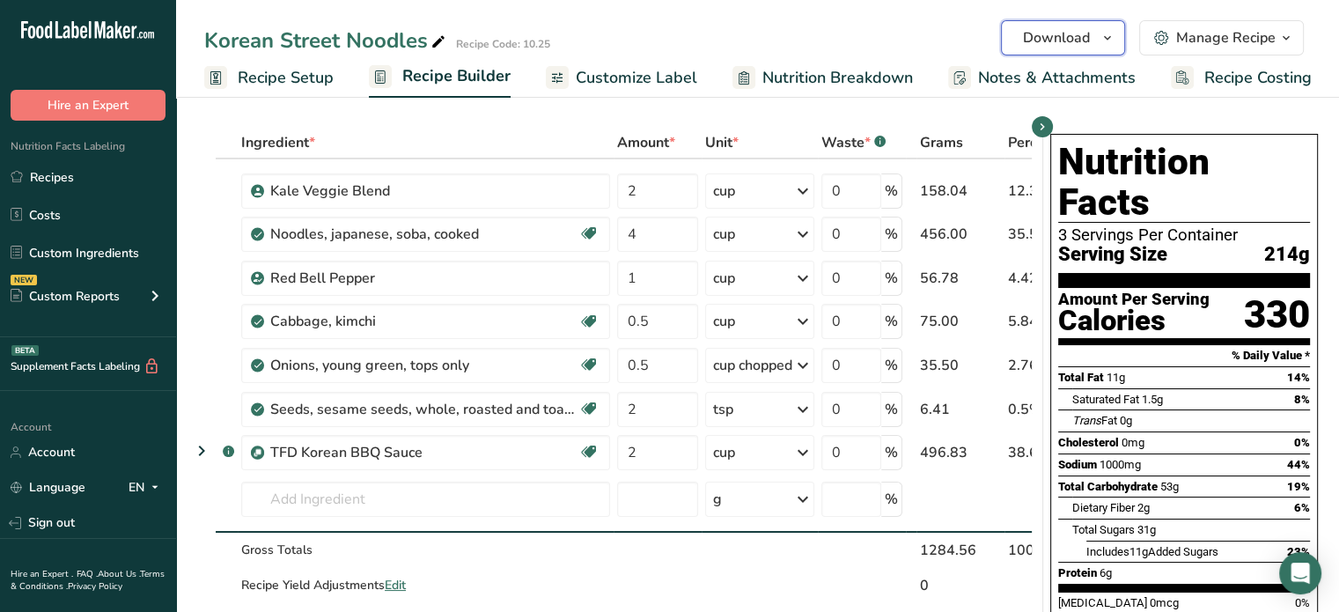
click at [1079, 53] on button "Download" at bounding box center [1063, 37] width 124 height 35
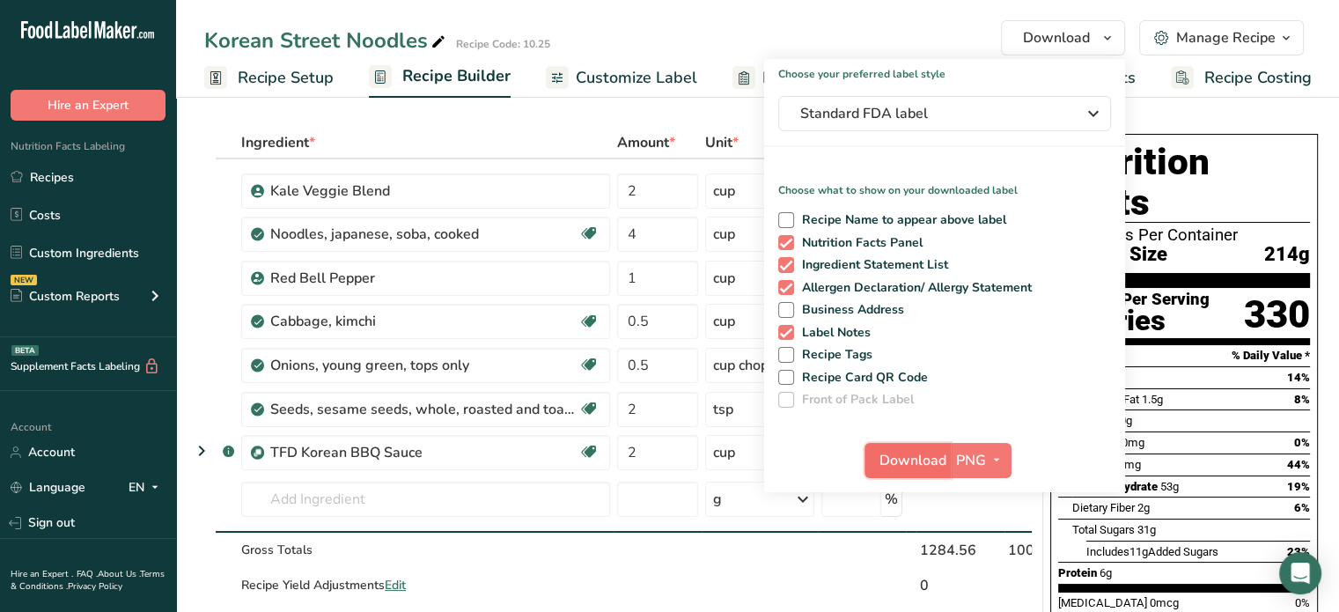
click at [922, 464] on span "Download" at bounding box center [913, 460] width 67 height 21
click at [894, 460] on span "Download" at bounding box center [913, 460] width 67 height 21
click at [894, 457] on span "Download" at bounding box center [913, 460] width 67 height 21
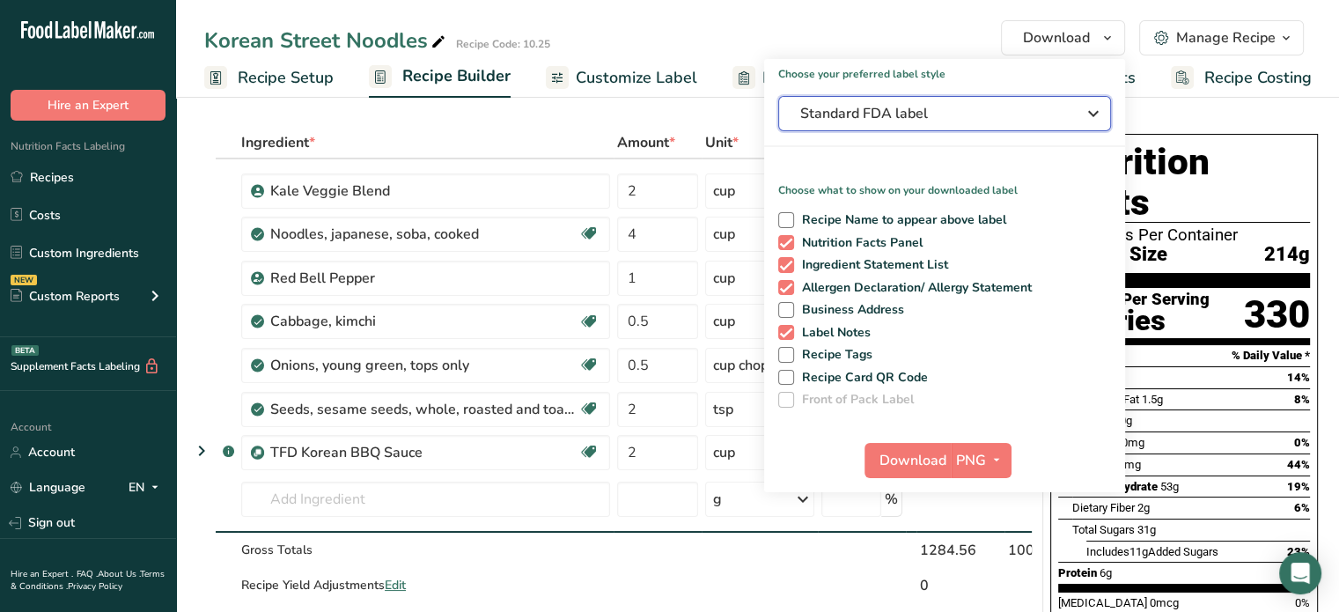
click at [899, 118] on span "Standard FDA label" at bounding box center [932, 113] width 264 height 21
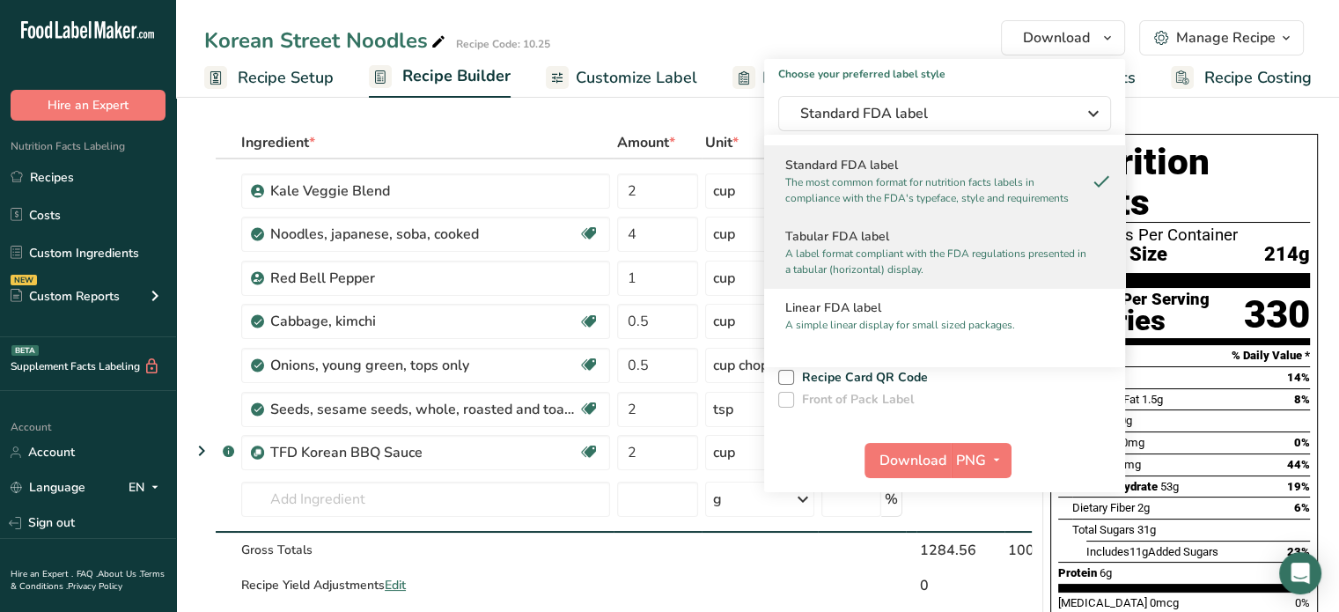
click at [793, 265] on p "A label format compliant with the FDA regulations presented in a tabular (horiz…" at bounding box center [936, 262] width 303 height 32
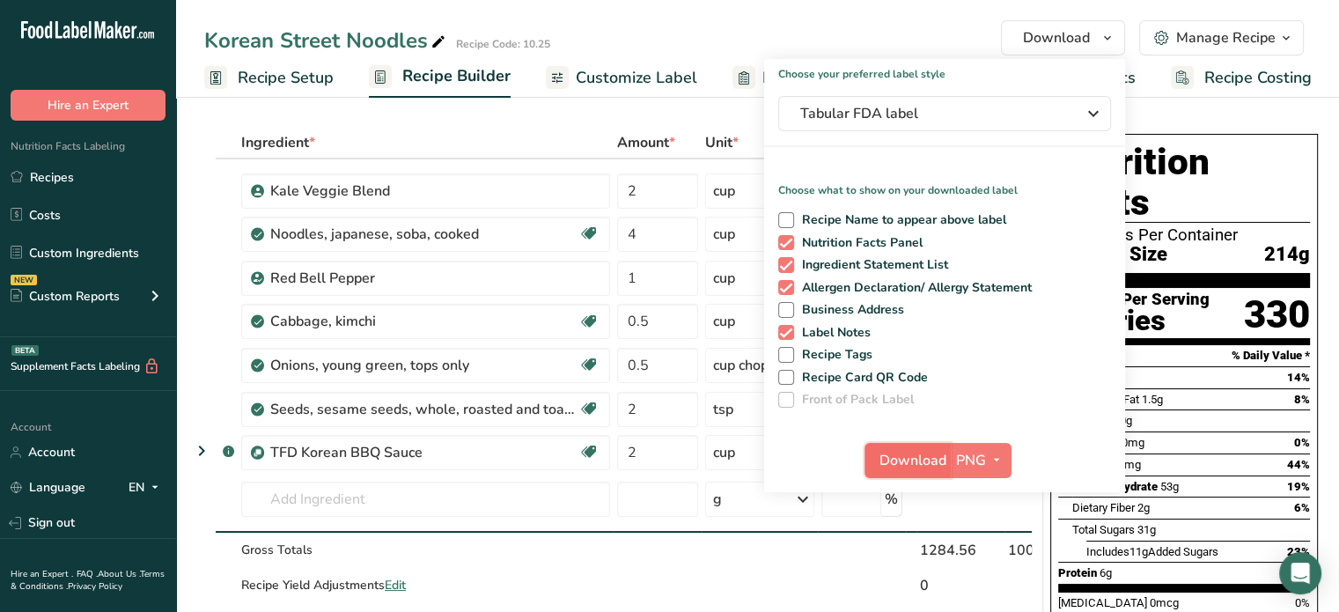
click at [911, 453] on span "Download" at bounding box center [913, 460] width 67 height 21
click at [214, 147] on th at bounding box center [203, 144] width 25 height 32
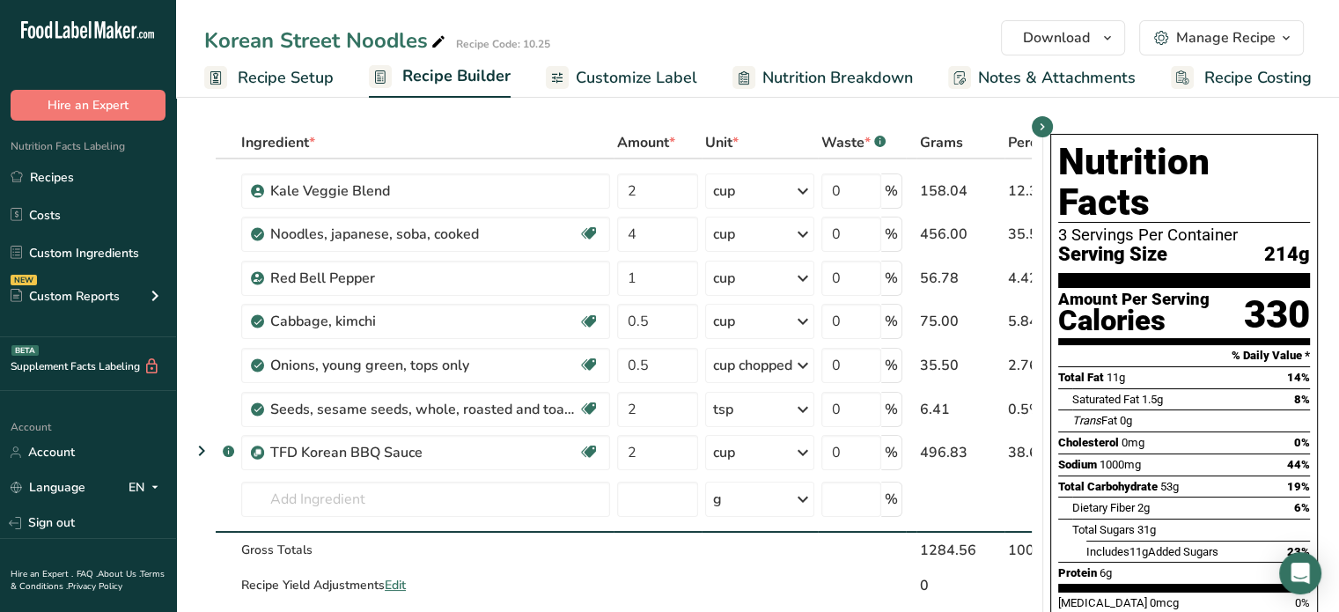
click at [579, 67] on span "Customize Label" at bounding box center [637, 78] width 122 height 24
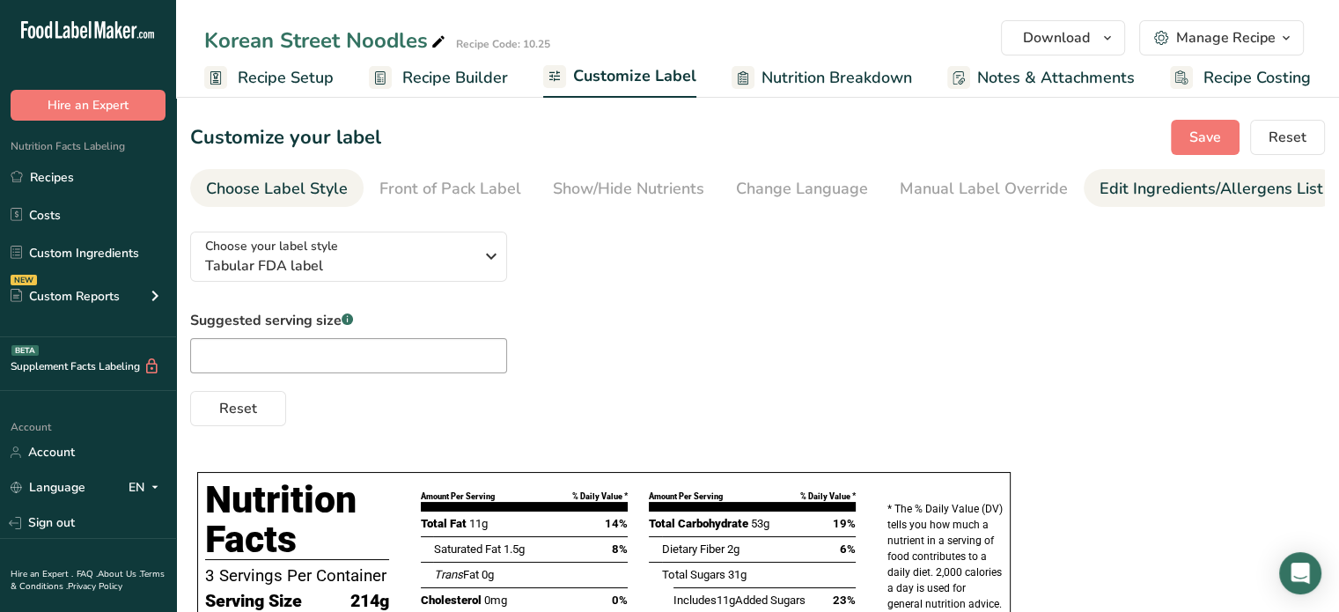
click at [1174, 182] on div "Edit Ingredients/Allergens List" at bounding box center [1212, 189] width 224 height 24
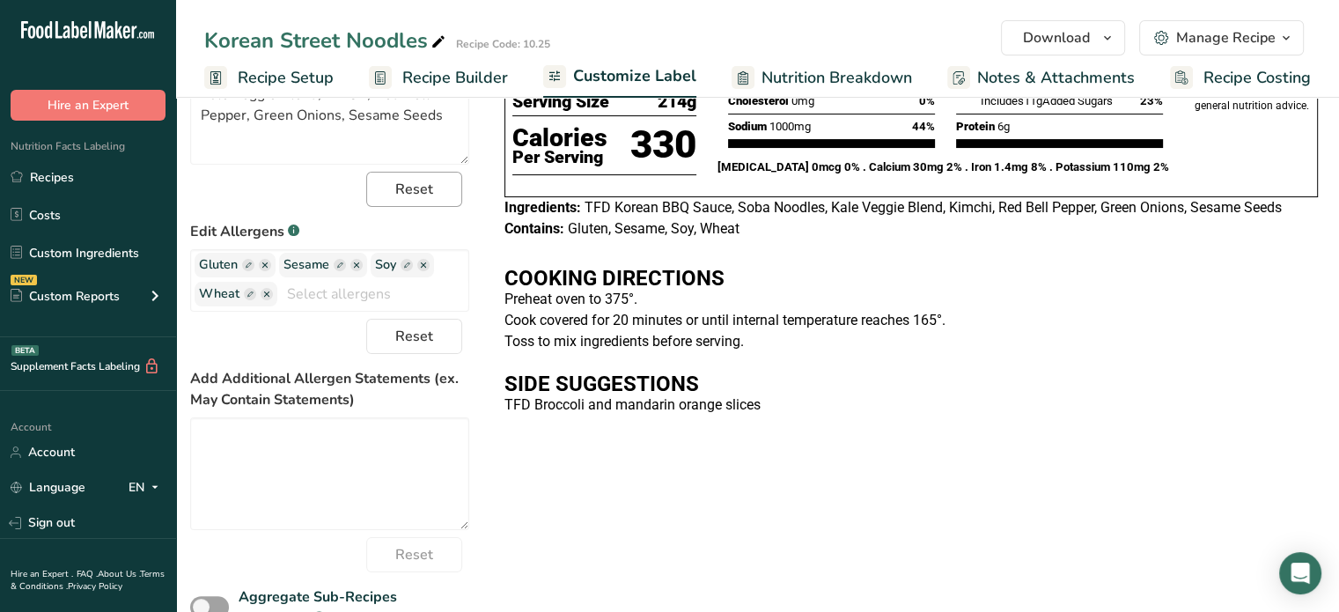
scroll to position [310, 0]
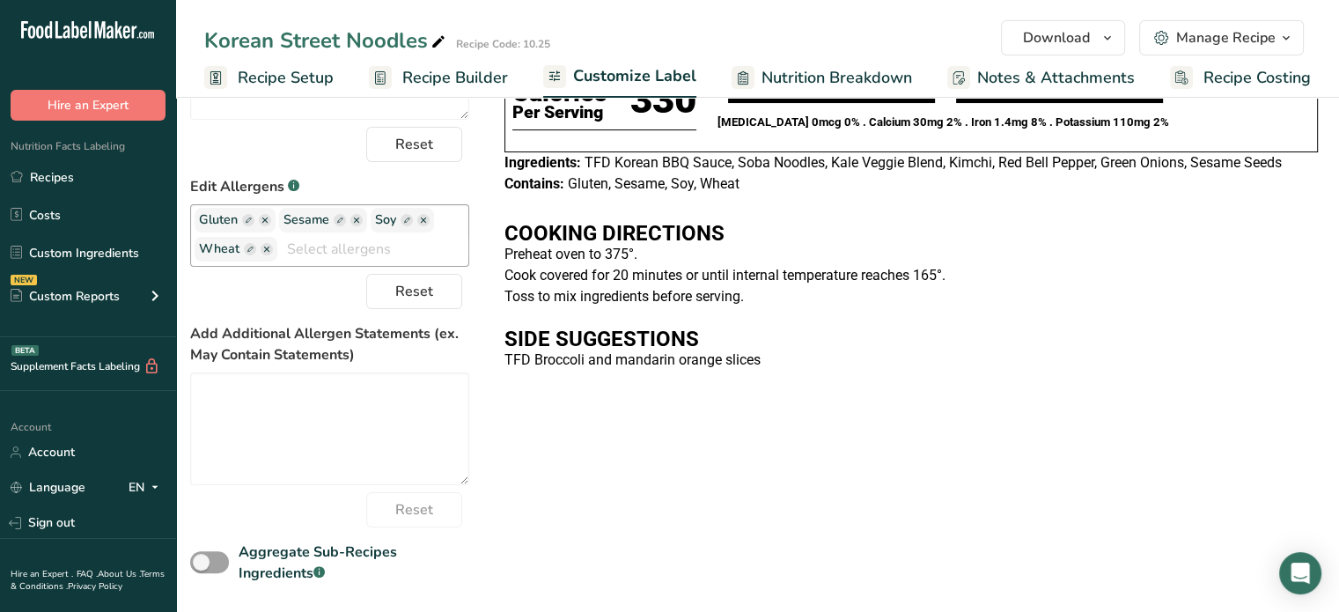
click at [354, 221] on ellipse "button" at bounding box center [356, 220] width 12 height 12
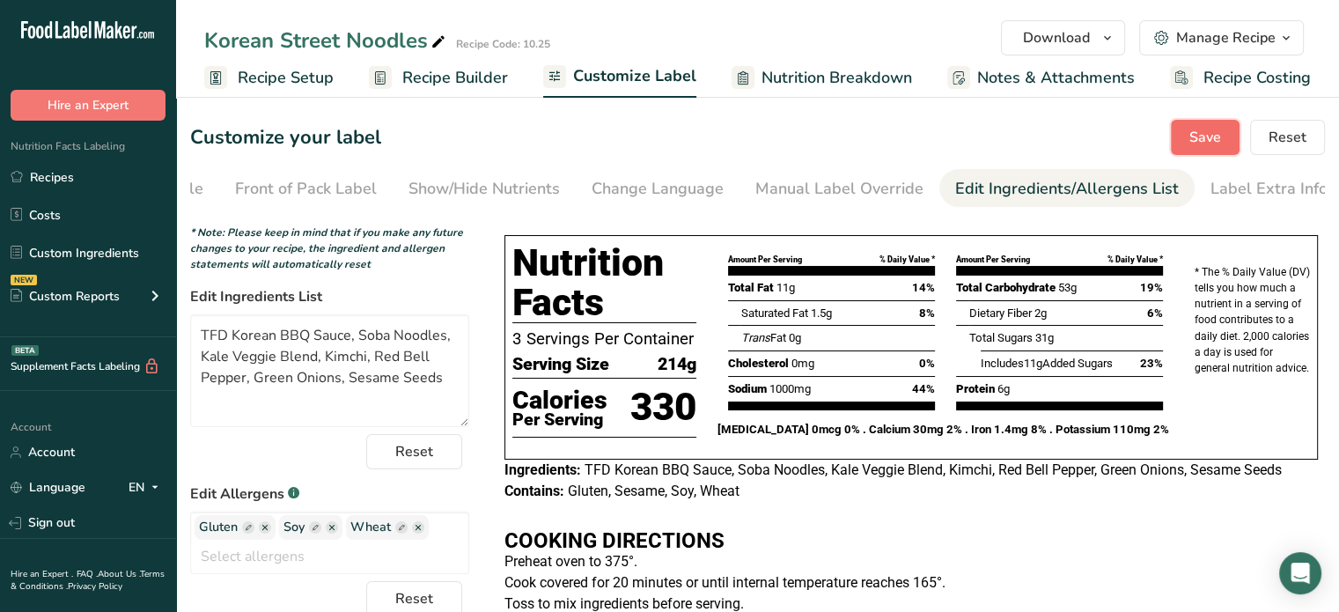
click at [1213, 129] on span "Save" at bounding box center [1206, 137] width 32 height 21
click at [1068, 37] on span "Download" at bounding box center [1056, 37] width 67 height 21
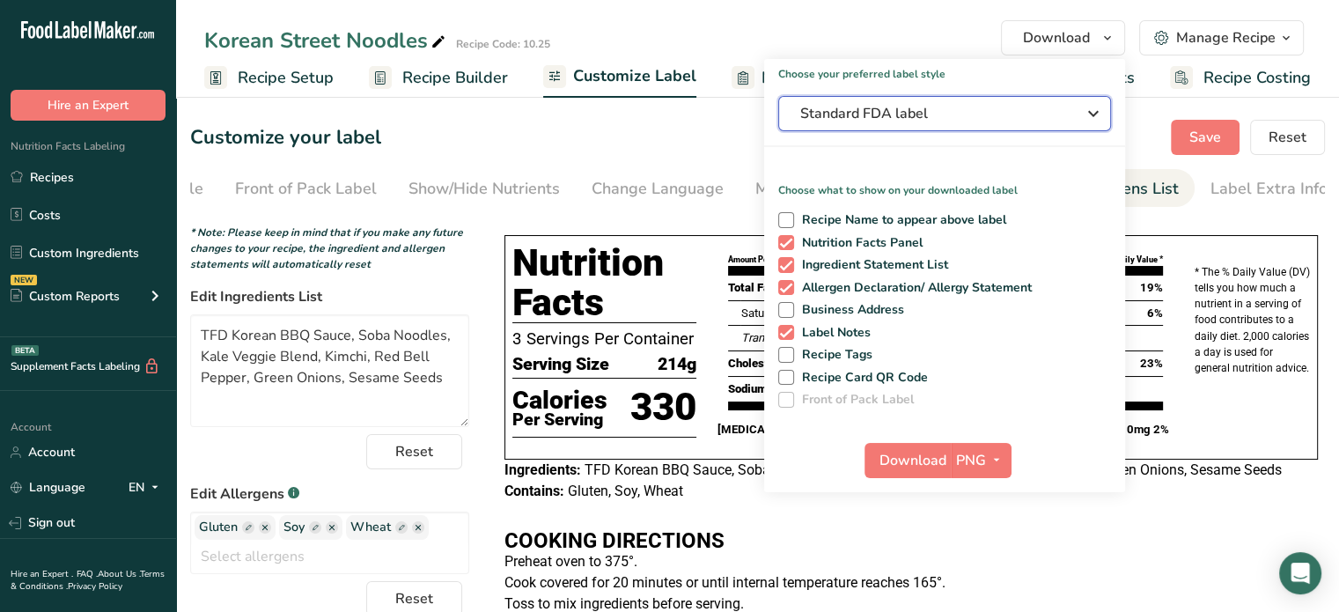
click at [973, 106] on span "Standard FDA label" at bounding box center [932, 113] width 264 height 21
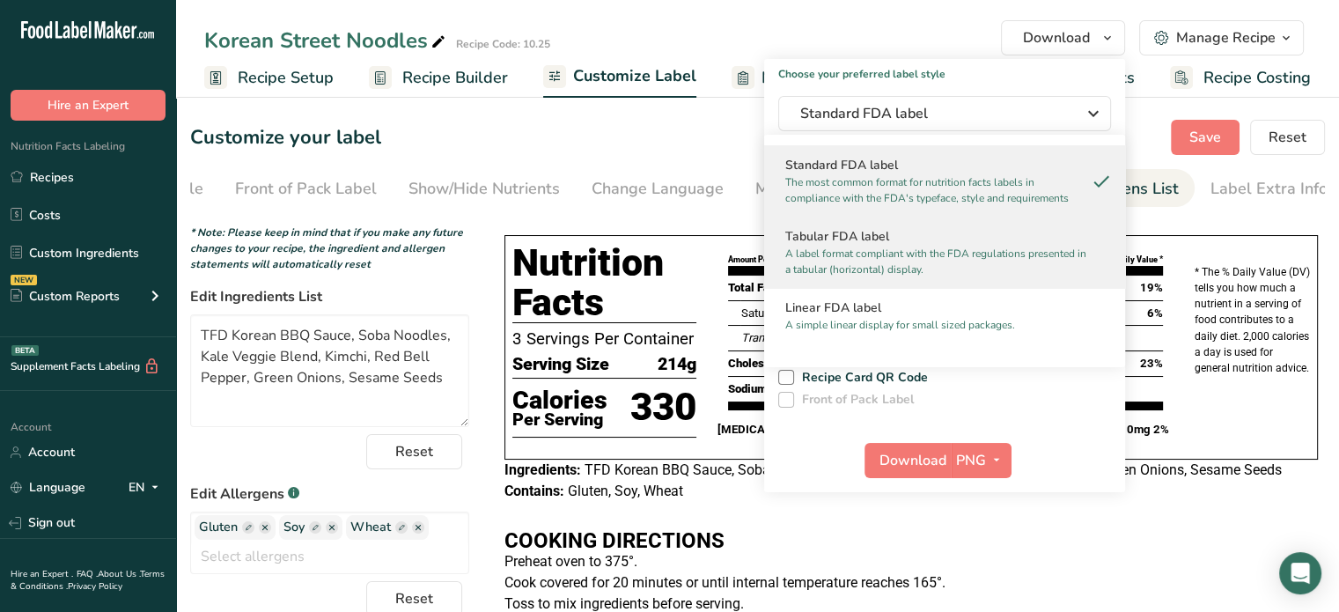
click at [869, 232] on h2 "Tabular FDA label" at bounding box center [944, 236] width 319 height 18
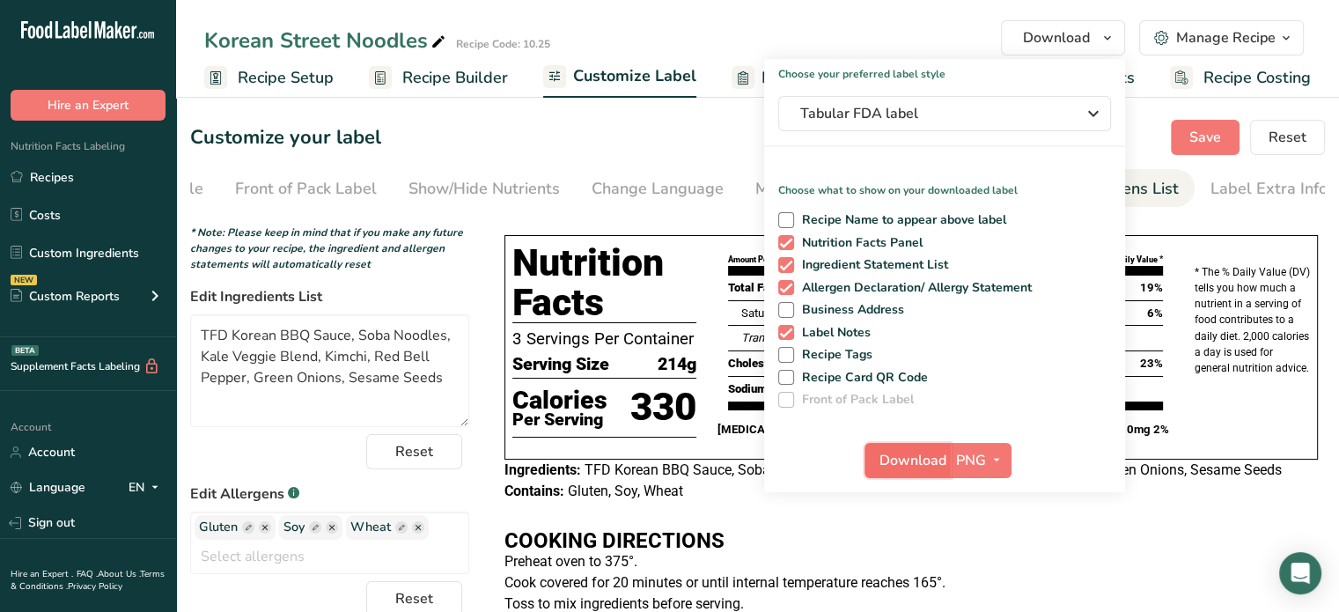
click at [892, 454] on span "Download" at bounding box center [913, 460] width 67 height 21
click at [70, 180] on link "Recipes" at bounding box center [88, 176] width 176 height 33
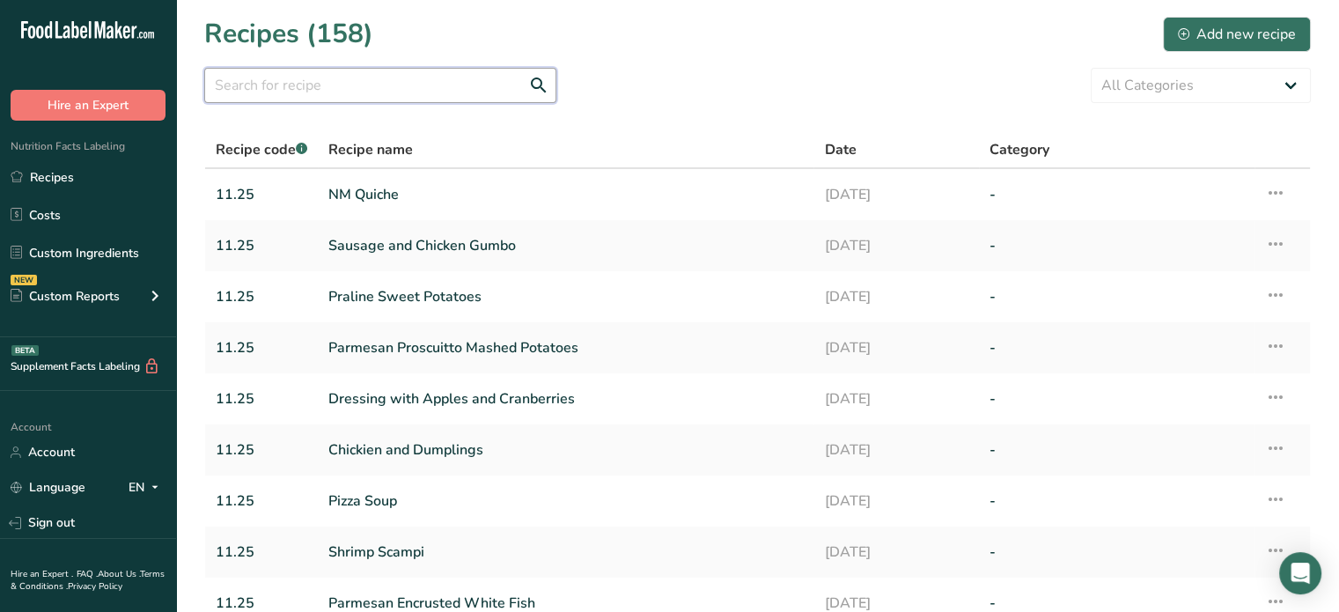
click at [315, 82] on input "text" at bounding box center [380, 85] width 352 height 35
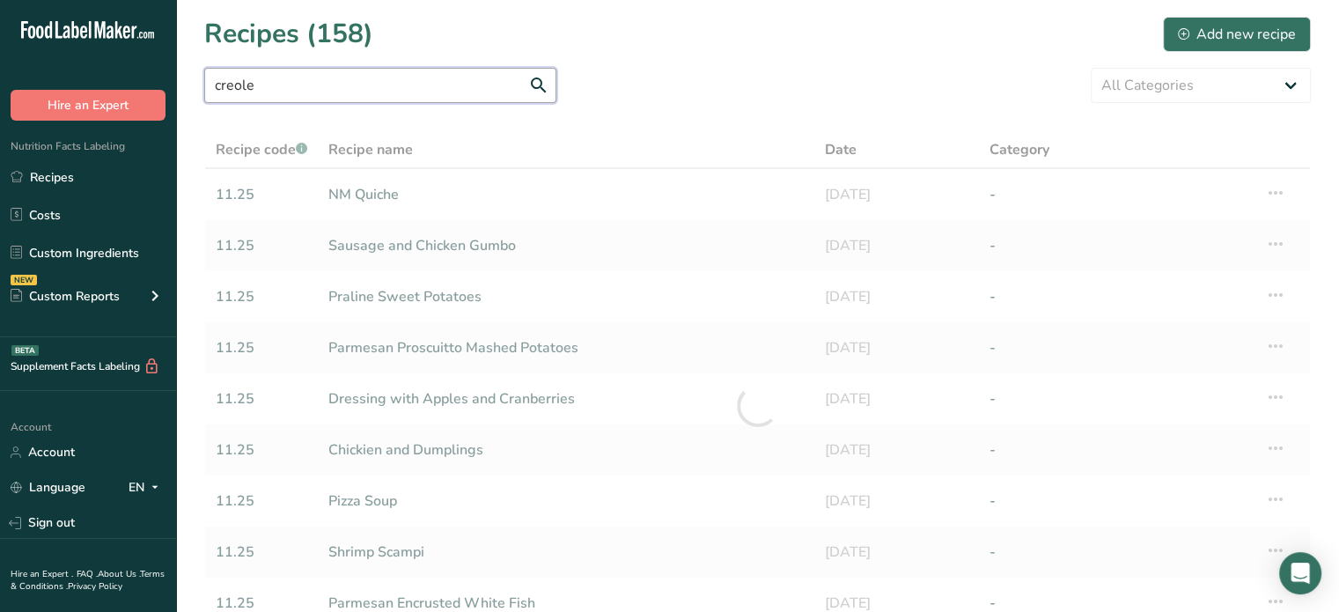
type input "creole"
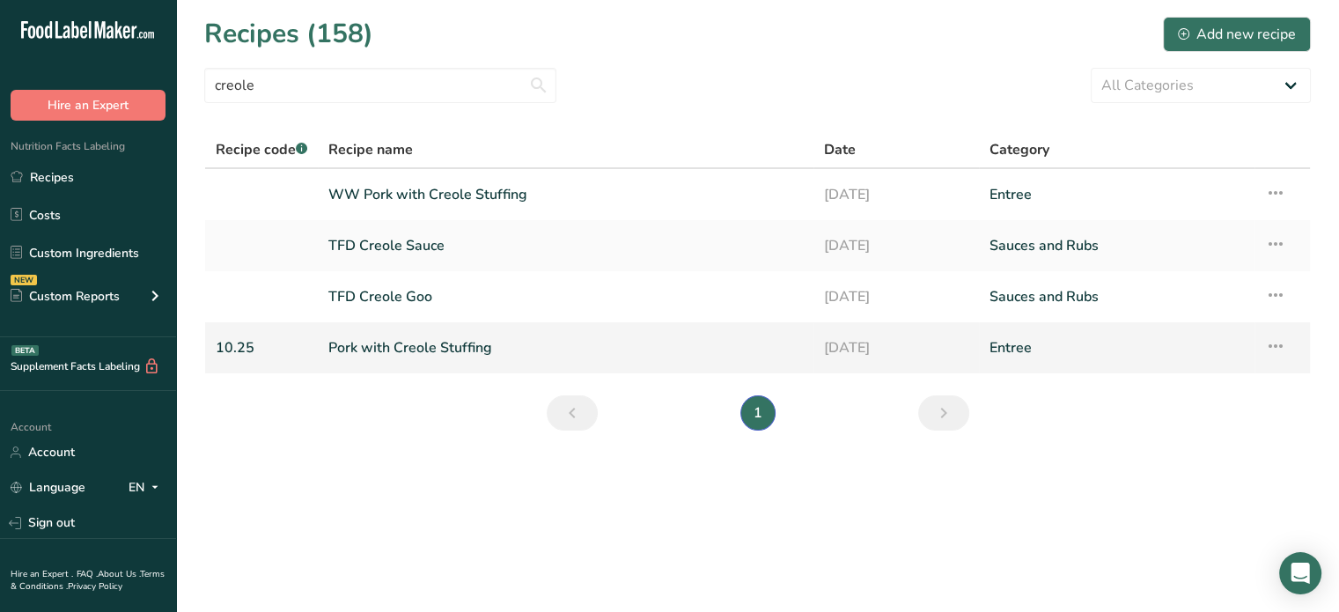
click at [412, 343] on link "Pork with Creole Stuffing" at bounding box center [565, 347] width 475 height 37
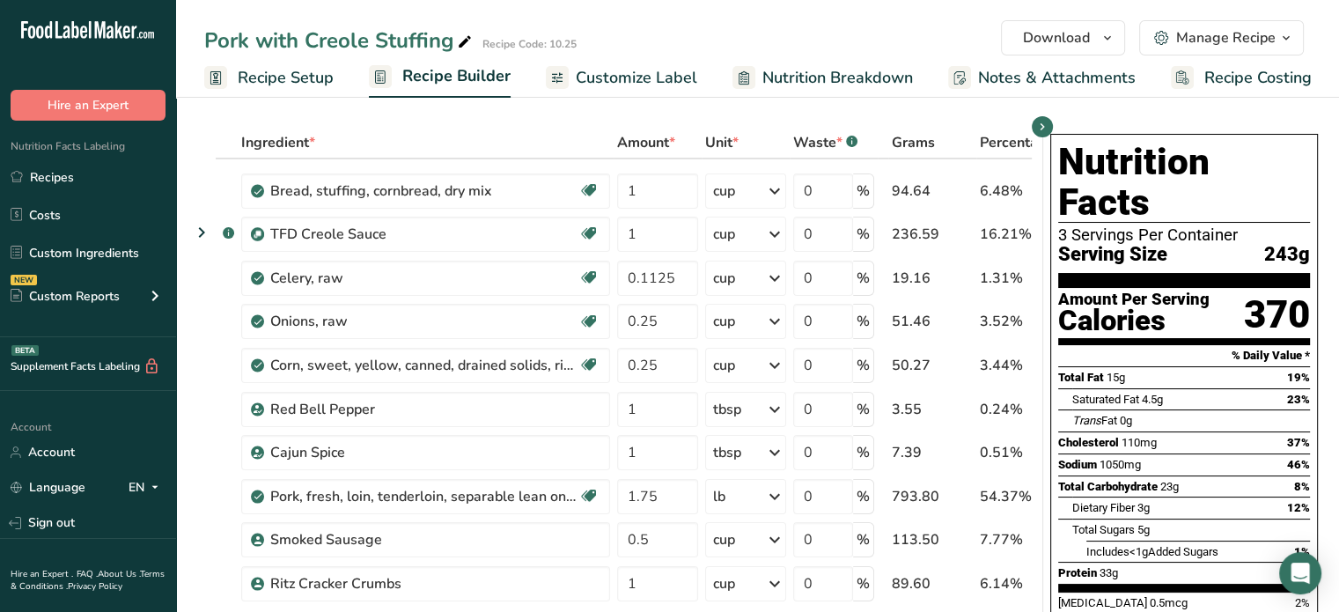
click at [600, 66] on span "Customize Label" at bounding box center [637, 78] width 122 height 24
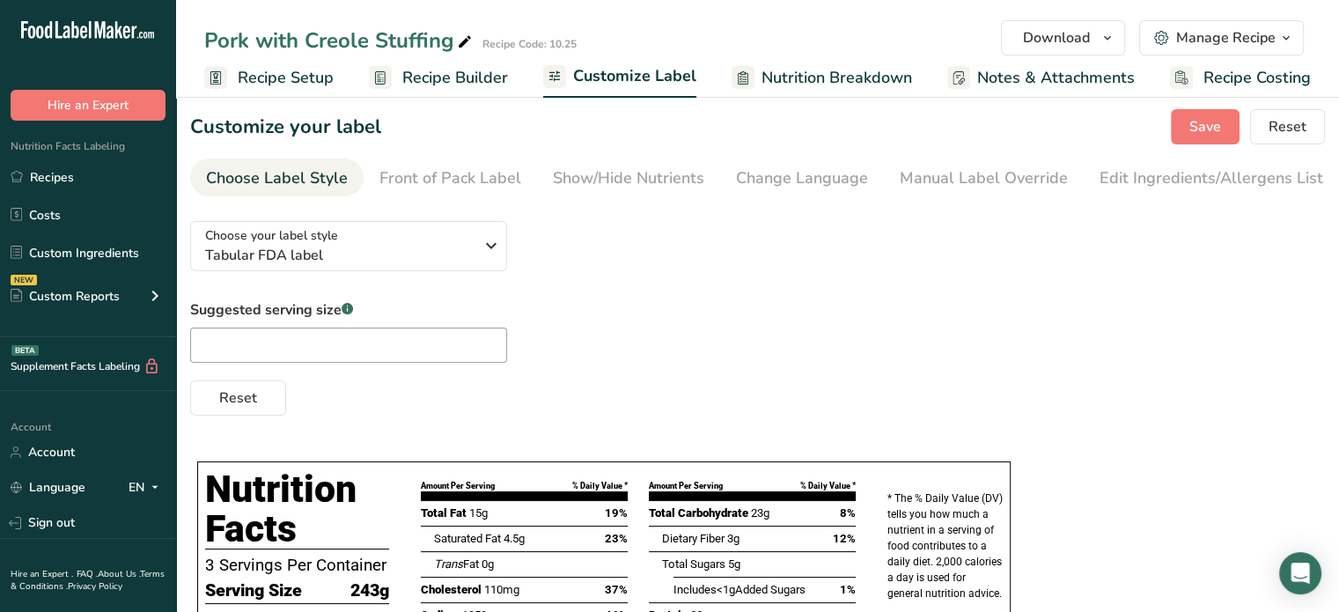
scroll to position [10, 0]
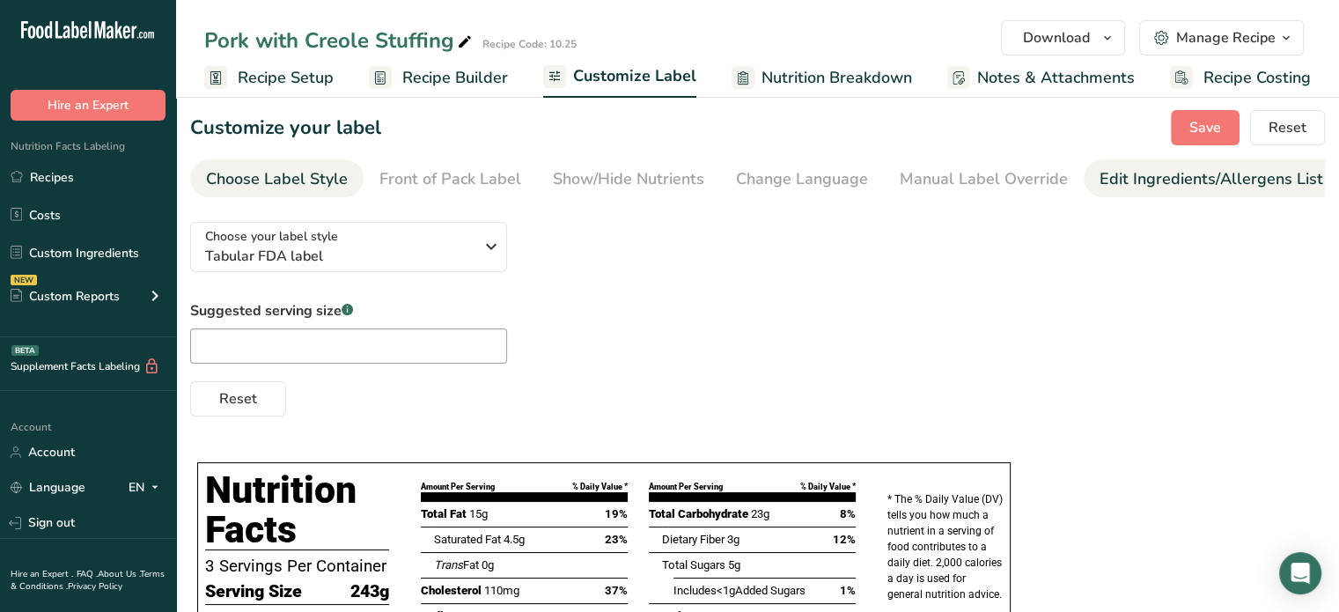
click at [1143, 172] on div "Edit Ingredients/Allergens List" at bounding box center [1212, 179] width 224 height 24
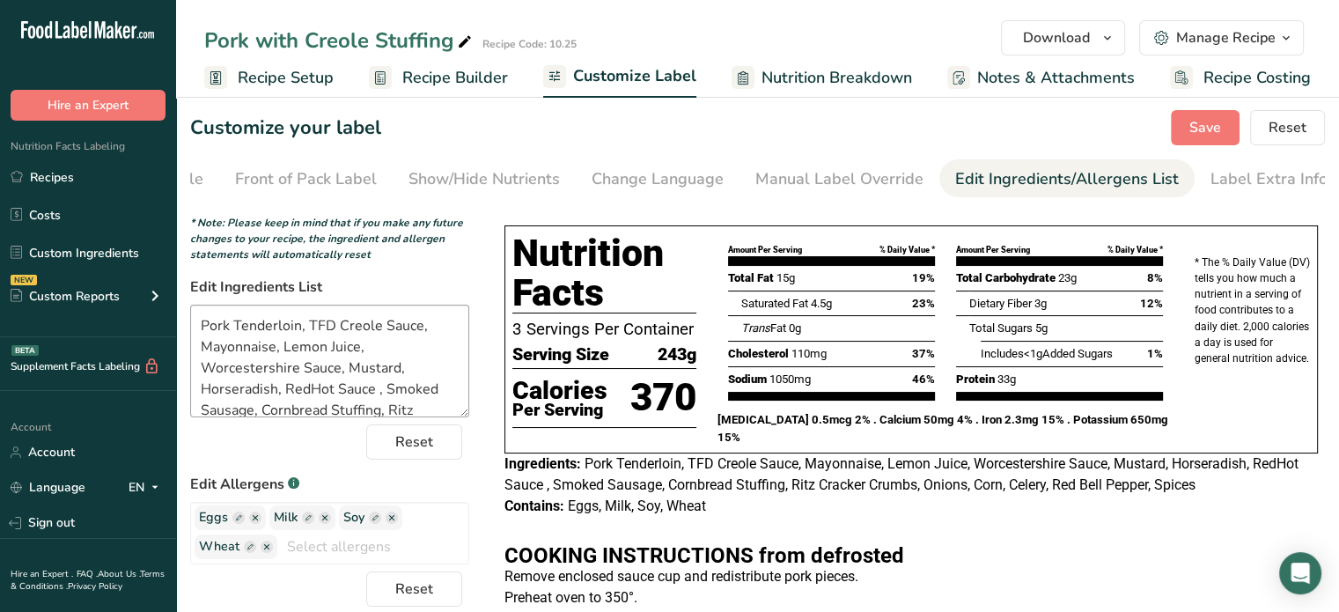
scroll to position [56, 0]
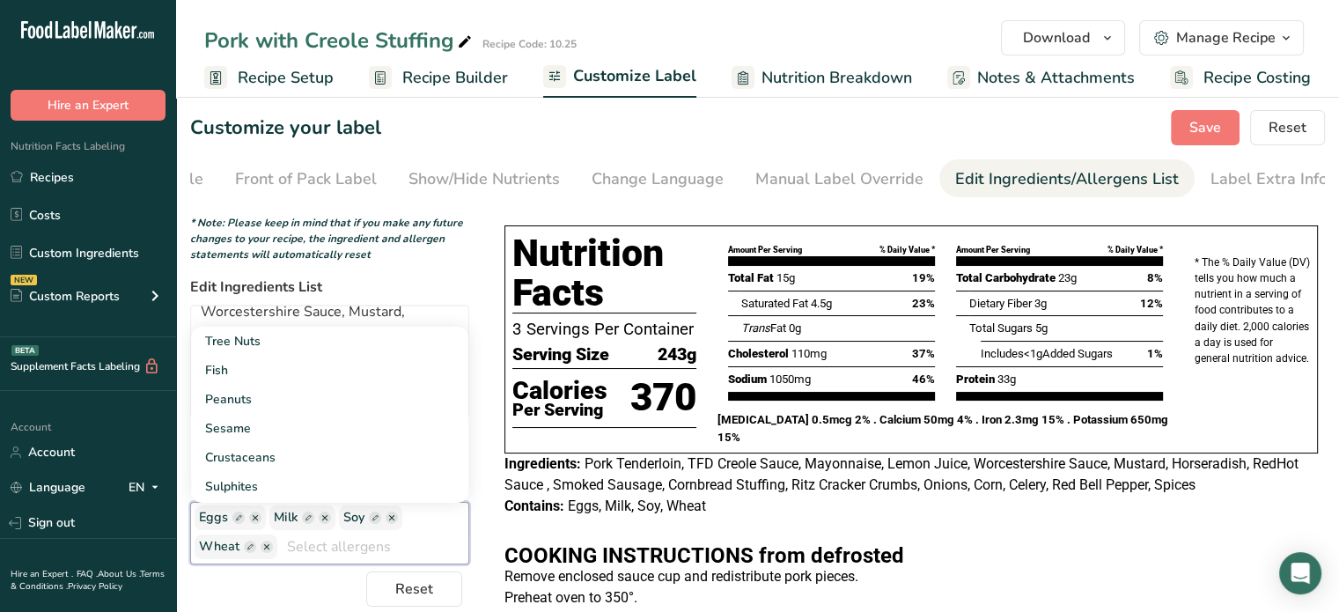
click at [326, 550] on input "text" at bounding box center [372, 546] width 191 height 27
click at [268, 553] on ellipse "button" at bounding box center [267, 547] width 12 height 12
click at [328, 524] on ellipse "button" at bounding box center [325, 518] width 12 height 12
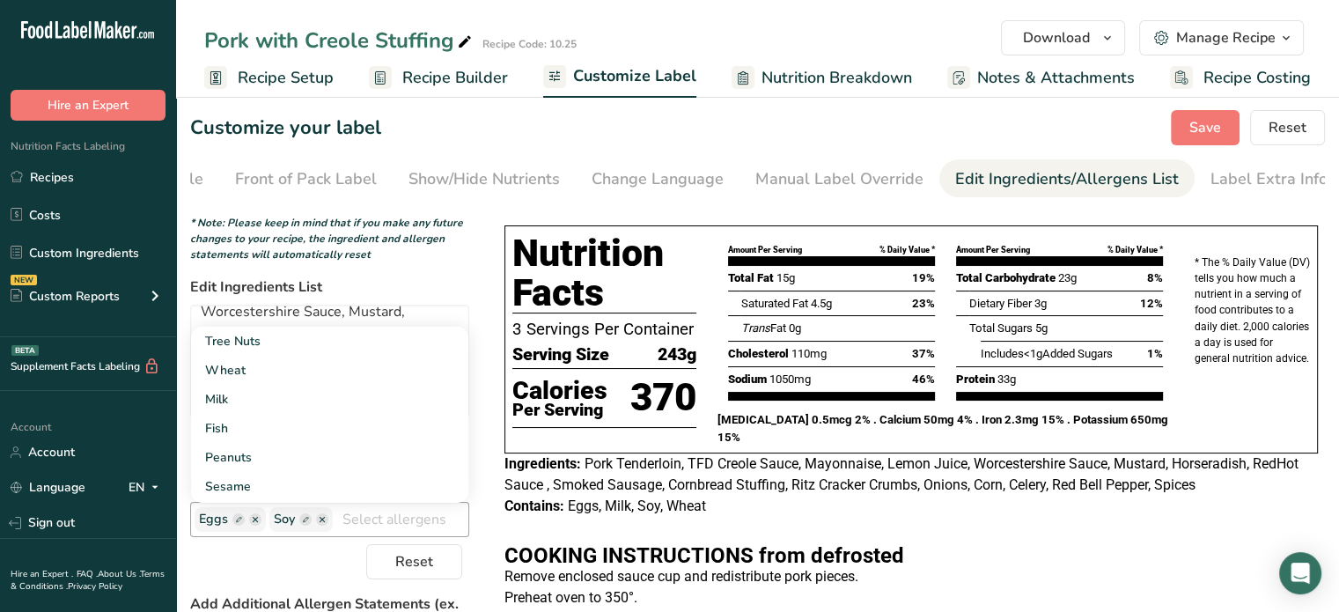
click at [321, 525] on ellipse "button" at bounding box center [322, 519] width 12 height 12
click at [317, 522] on ellipse "button" at bounding box center [322, 519] width 12 height 12
click at [324, 523] on ellipse "button" at bounding box center [322, 519] width 12 height 12
click at [276, 566] on div "Reset" at bounding box center [329, 561] width 279 height 35
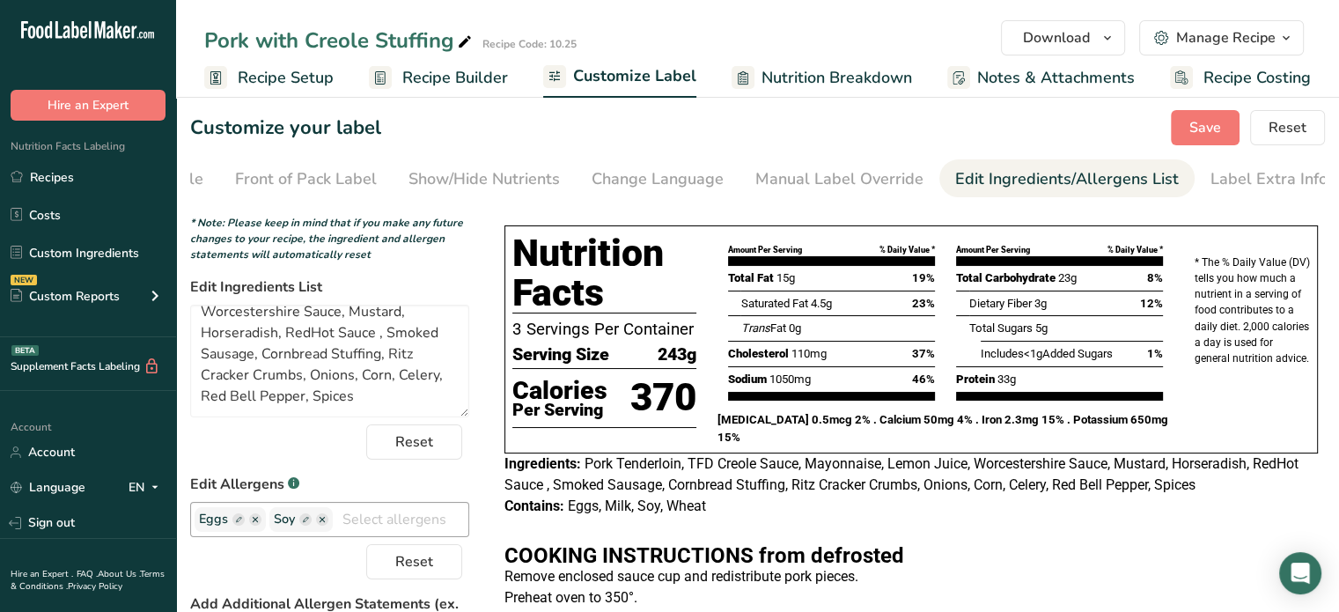
click at [320, 522] on icon "button" at bounding box center [322, 519] width 5 height 5
click at [398, 562] on span "Reset" at bounding box center [414, 561] width 38 height 21
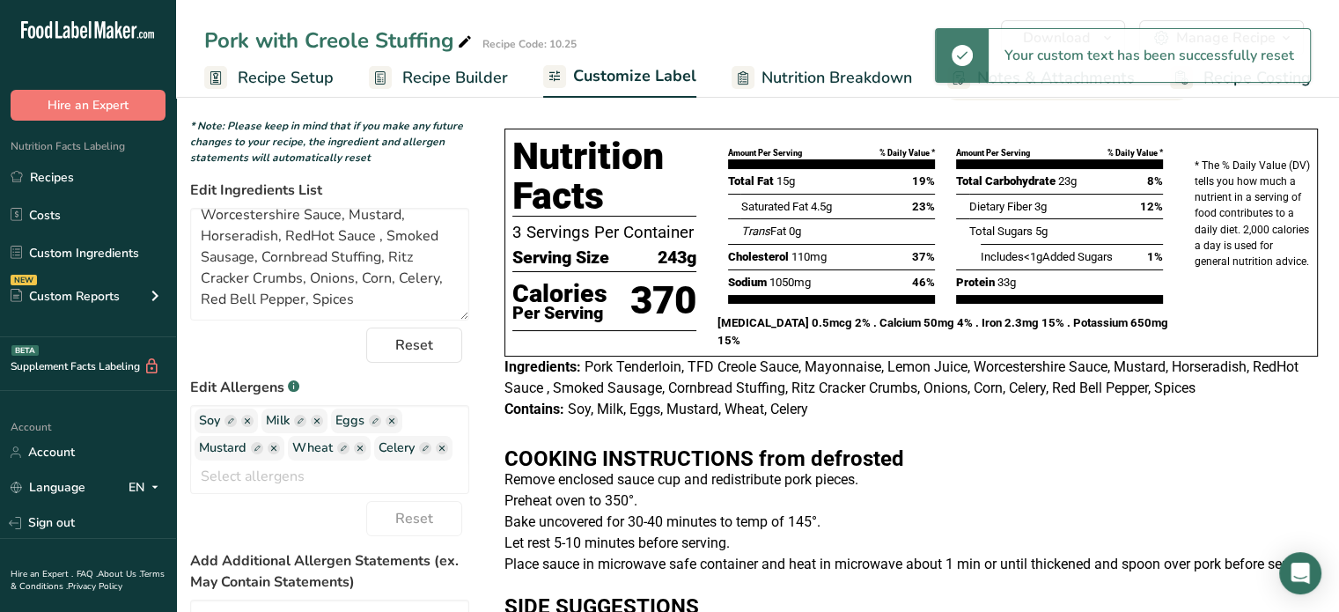
scroll to position [106, 0]
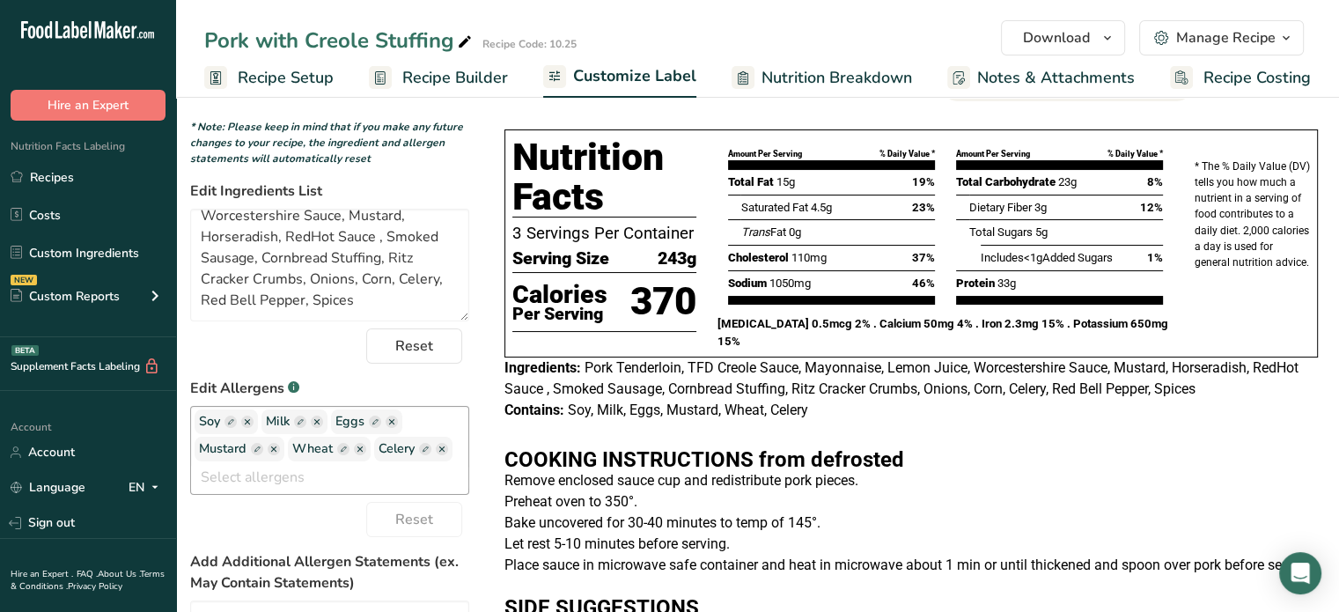
click at [444, 453] on ellipse "button" at bounding box center [442, 449] width 12 height 12
click at [250, 428] on ellipse "button" at bounding box center [247, 422] width 12 height 12
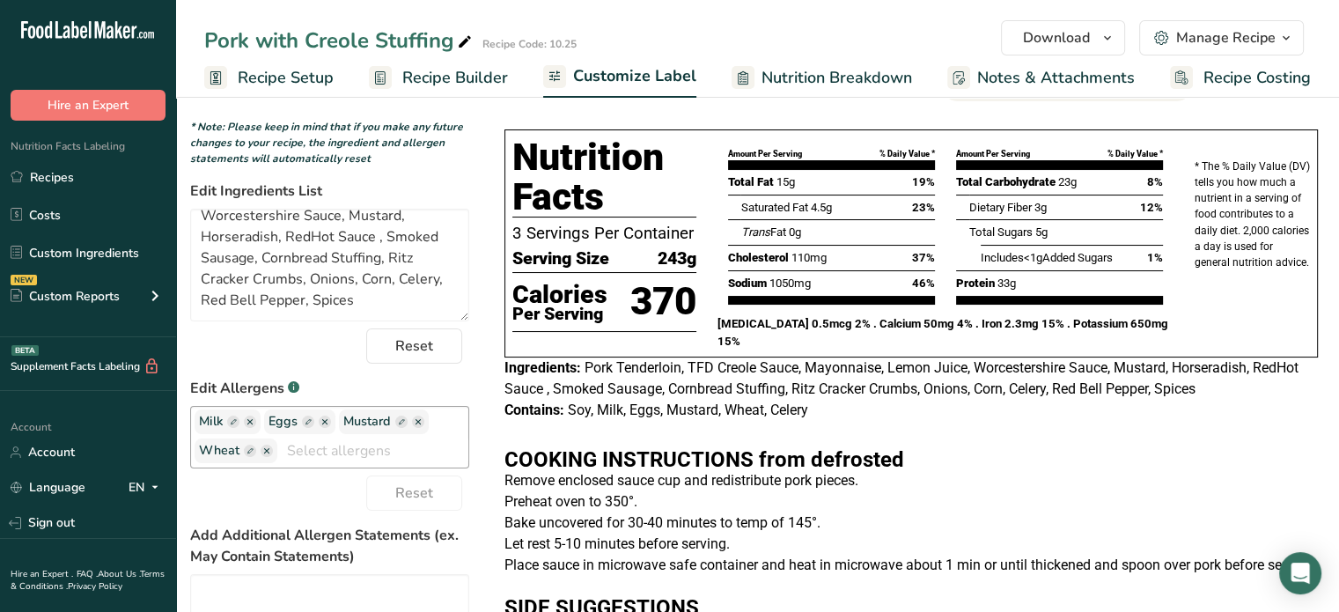
click at [248, 424] on icon "button" at bounding box center [249, 421] width 5 height 5
click at [328, 424] on ellipse "button" at bounding box center [325, 422] width 12 height 12
click at [352, 427] on ellipse "button" at bounding box center [349, 422] width 12 height 12
click at [435, 424] on icon "button" at bounding box center [434, 421] width 5 height 5
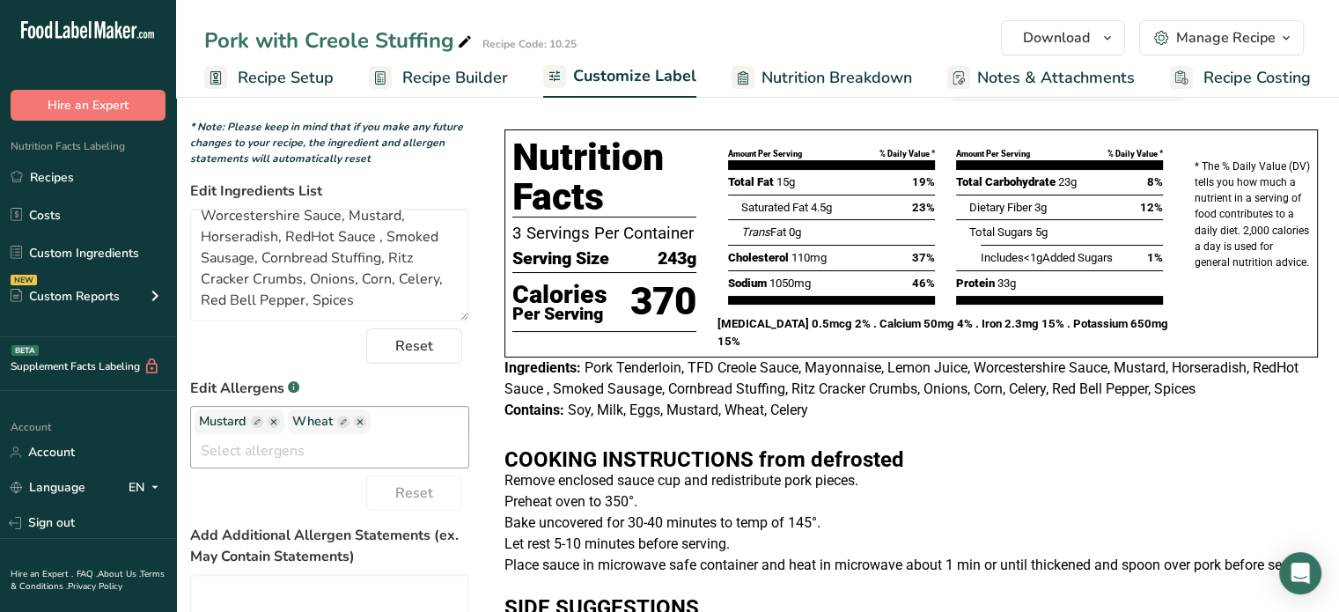
click at [435, 426] on div "Mustard Wheat Soy Tree Nuts Milk Eggs Fish Peanuts Sesame Crustaceans Sulphites…" at bounding box center [329, 437] width 279 height 63
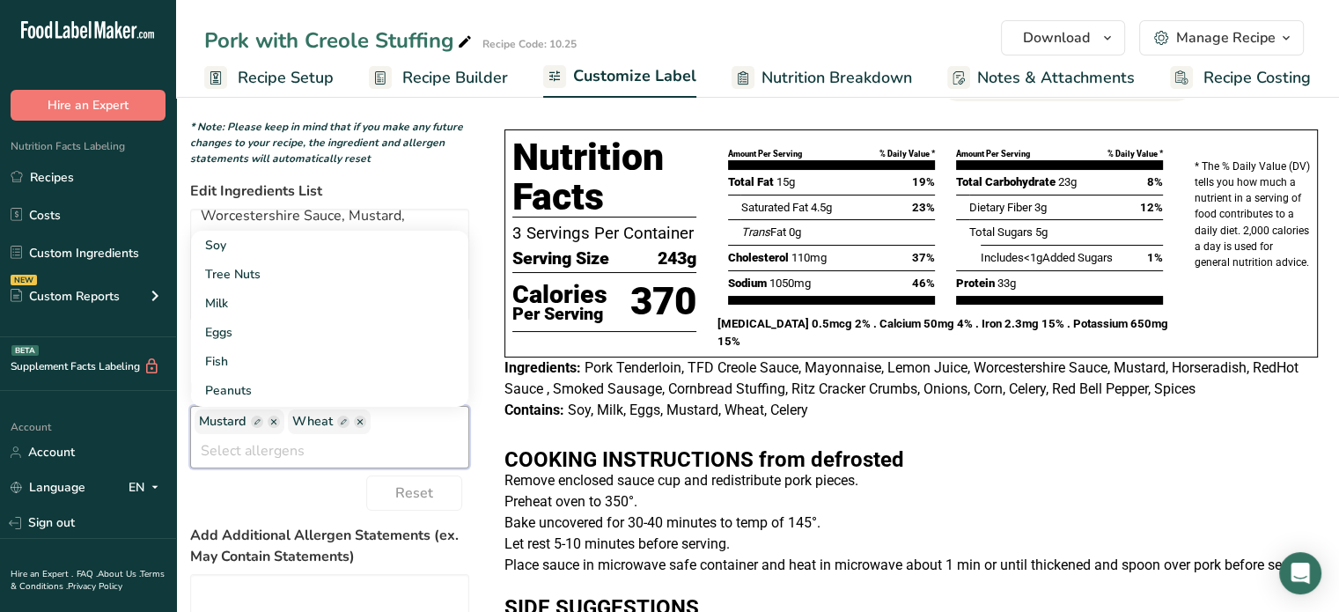
click at [359, 427] on ellipse "button" at bounding box center [360, 422] width 12 height 12
click at [405, 441] on input "text" at bounding box center [329, 450] width 277 height 27
click at [277, 428] on ellipse "button" at bounding box center [274, 422] width 12 height 12
click at [278, 347] on link "Eggs" at bounding box center [329, 332] width 277 height 29
click at [276, 427] on ellipse "button" at bounding box center [274, 422] width 12 height 12
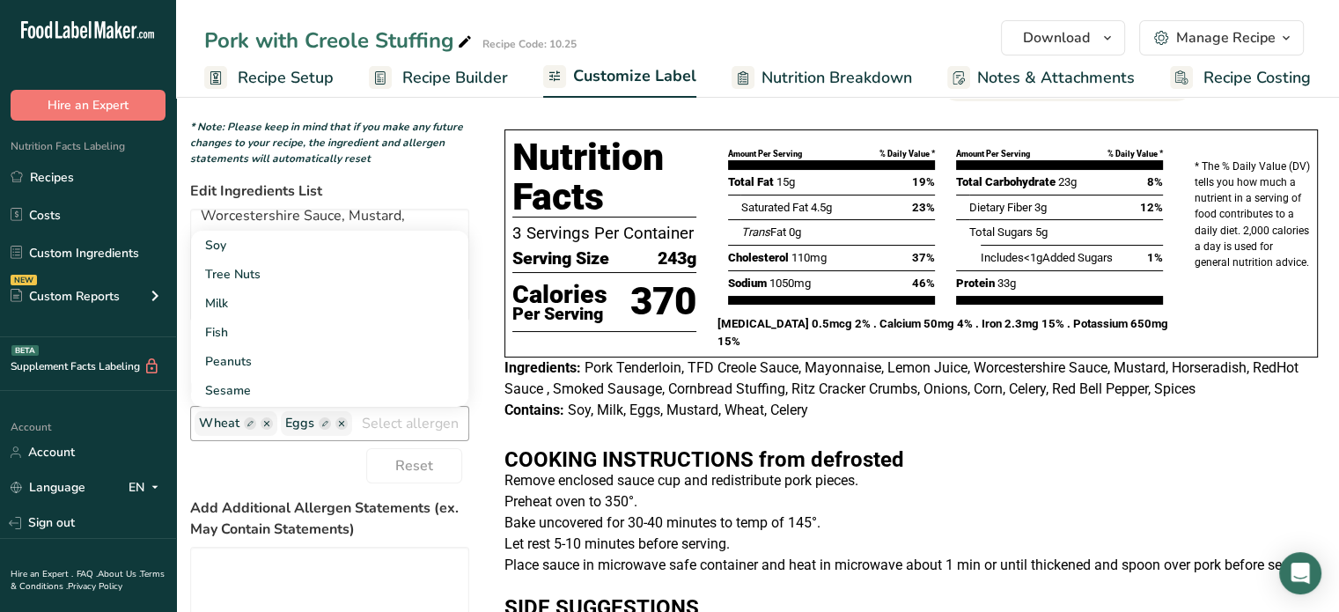
click at [268, 425] on icon "button" at bounding box center [266, 423] width 5 height 5
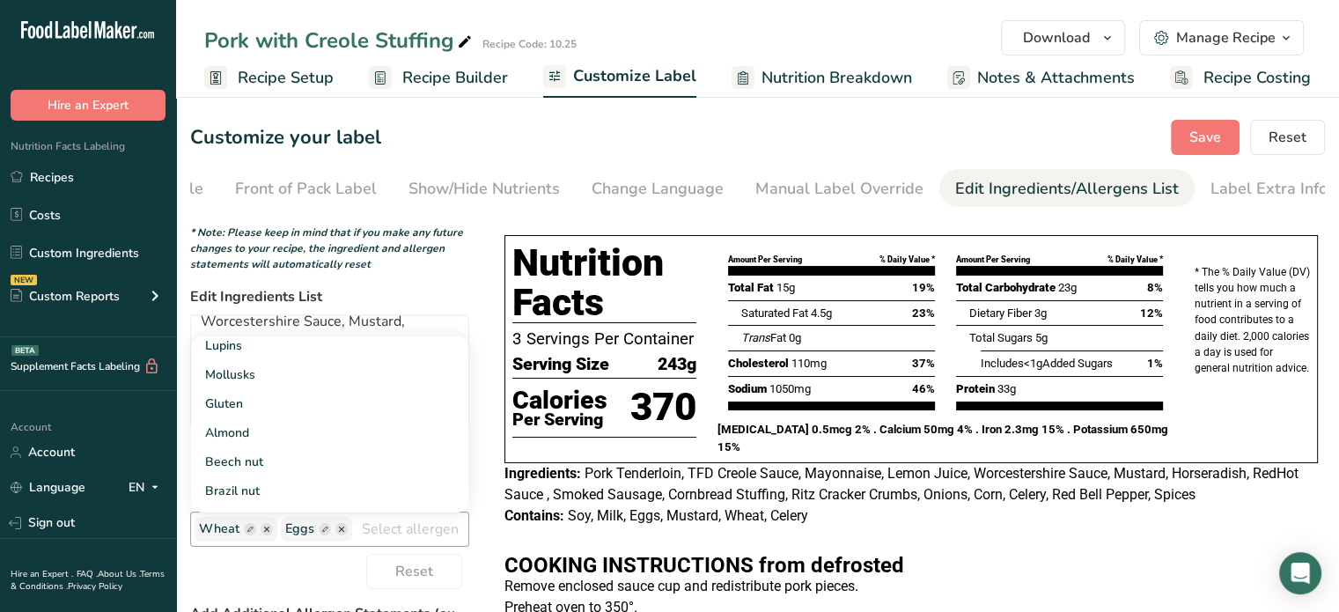
scroll to position [322, 0]
click at [263, 380] on link "Gluten" at bounding box center [329, 377] width 277 height 29
click at [264, 534] on ellipse "button" at bounding box center [267, 527] width 12 height 12
click at [274, 439] on link "Milk" at bounding box center [329, 438] width 277 height 29
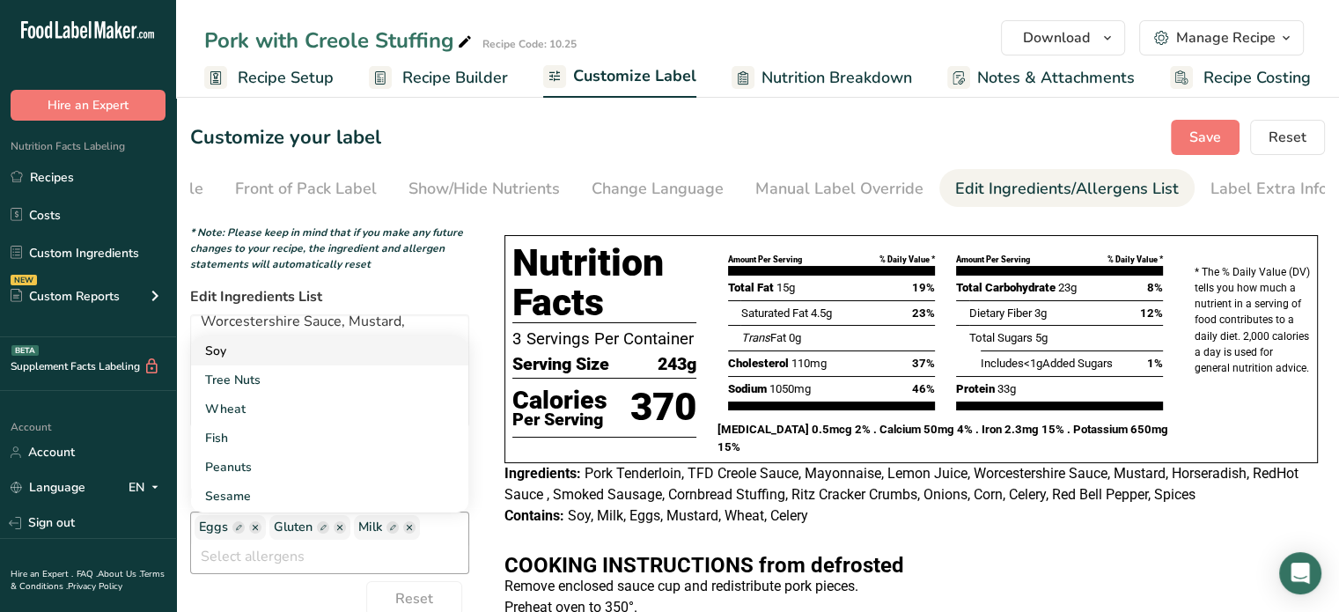
click at [302, 355] on link "Soy" at bounding box center [329, 350] width 277 height 29
click at [282, 386] on link "Wheat" at bounding box center [329, 379] width 277 height 29
click at [828, 525] on div "Contains: Soy, Milk, Eggs, Mustard, Wheat, Celery" at bounding box center [912, 515] width 814 height 21
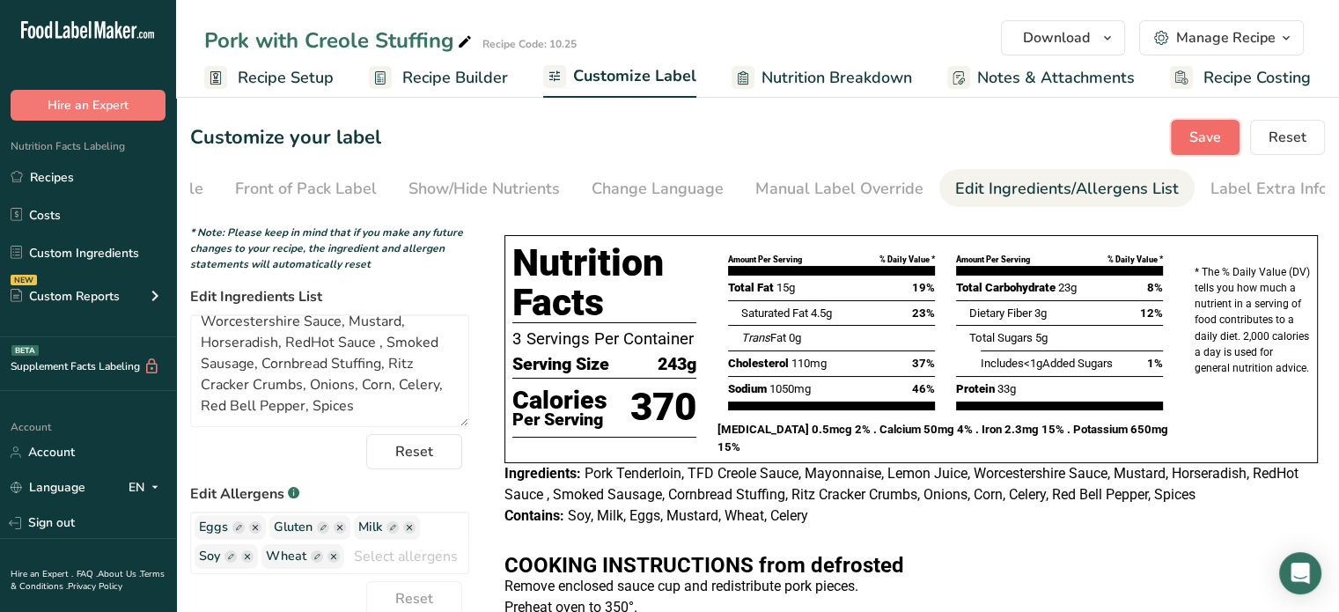
click at [1197, 139] on span "Save" at bounding box center [1206, 137] width 32 height 21
click at [1086, 45] on span "Download" at bounding box center [1056, 37] width 67 height 21
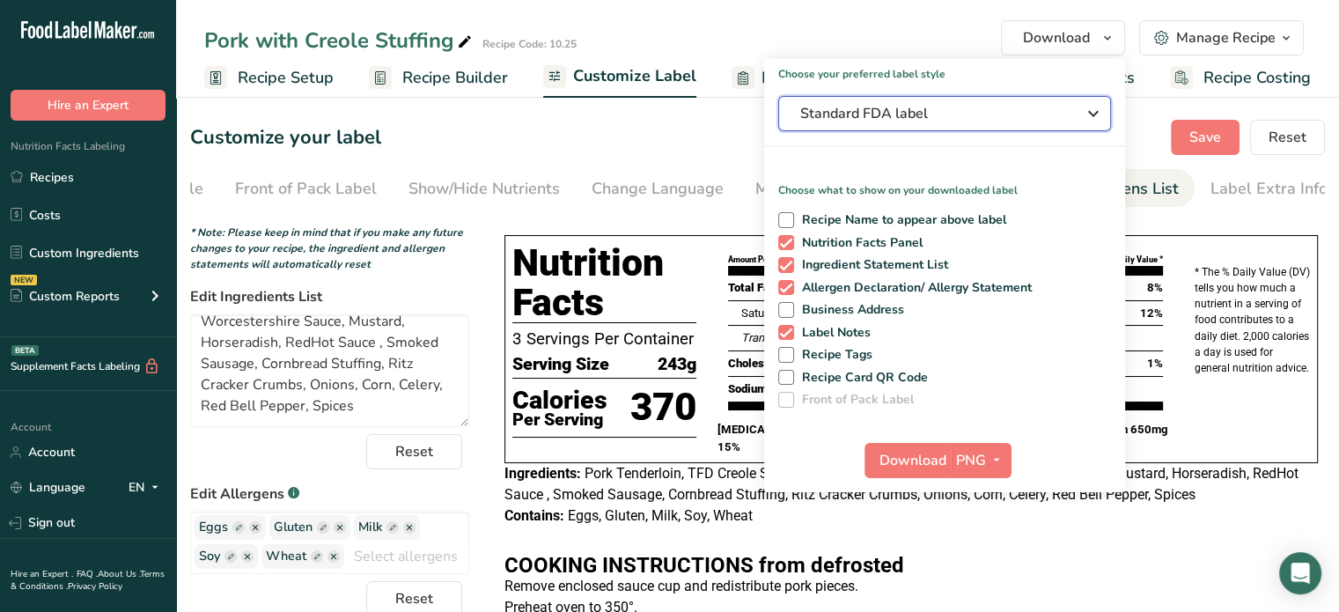
click at [943, 129] on button "Standard FDA label" at bounding box center [944, 113] width 333 height 35
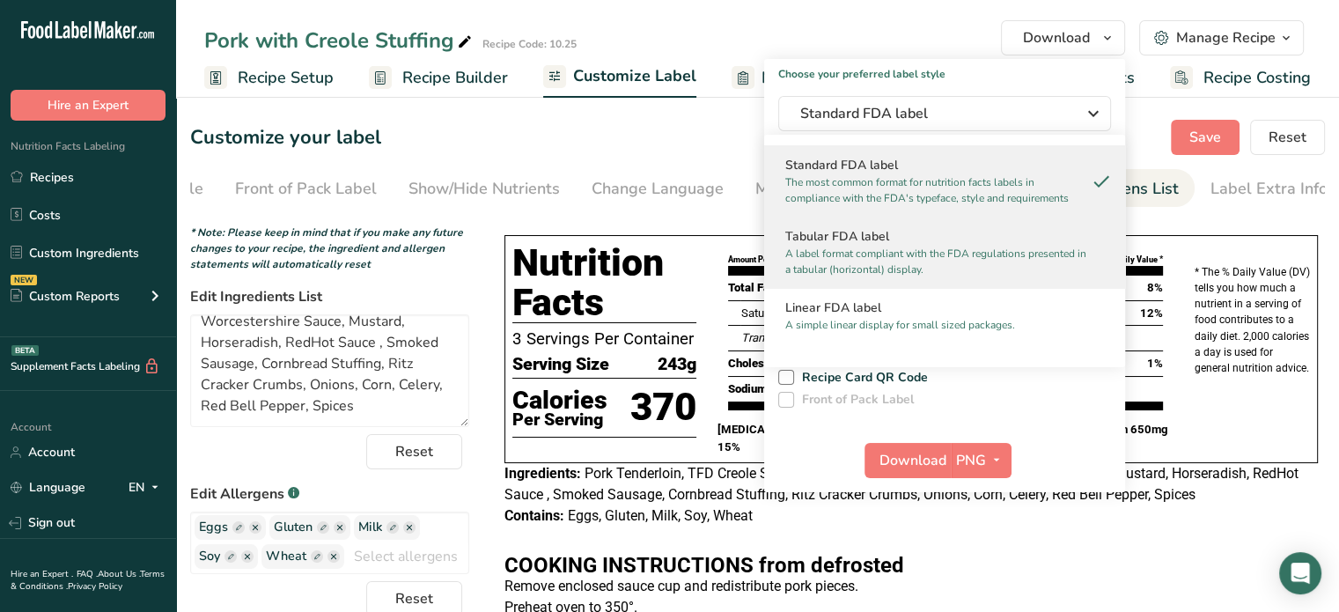
click at [845, 267] on p "A label format compliant with the FDA regulations presented in a tabular (horiz…" at bounding box center [936, 262] width 303 height 32
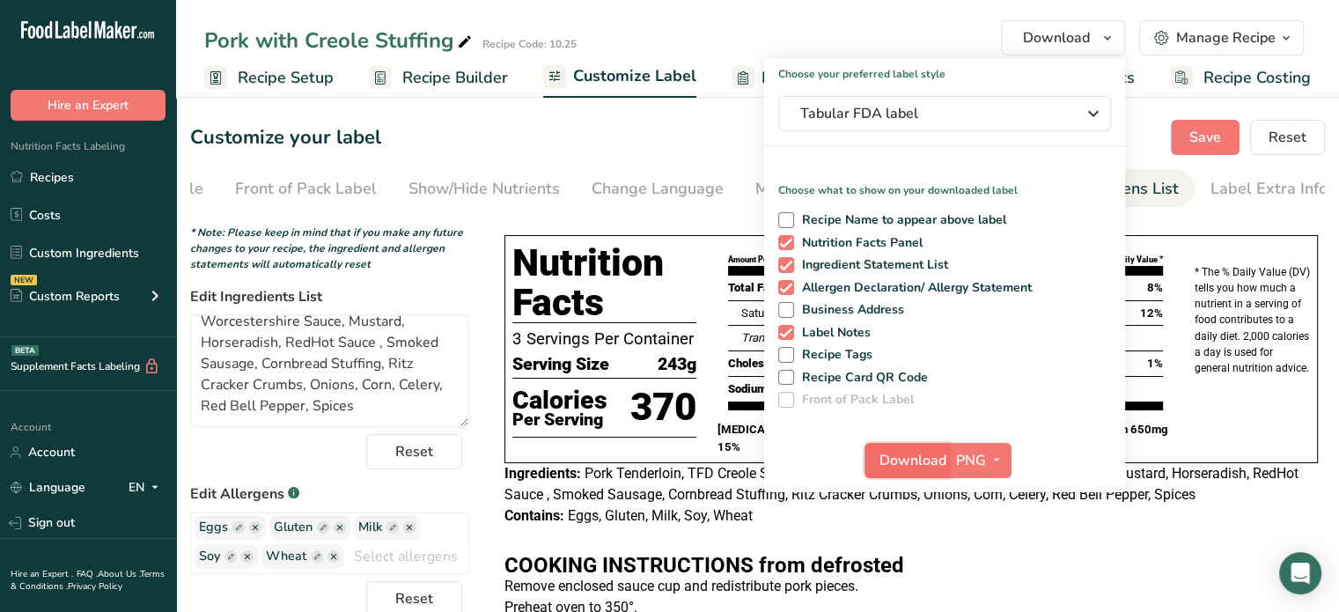
click at [939, 450] on span "Download" at bounding box center [913, 460] width 67 height 21
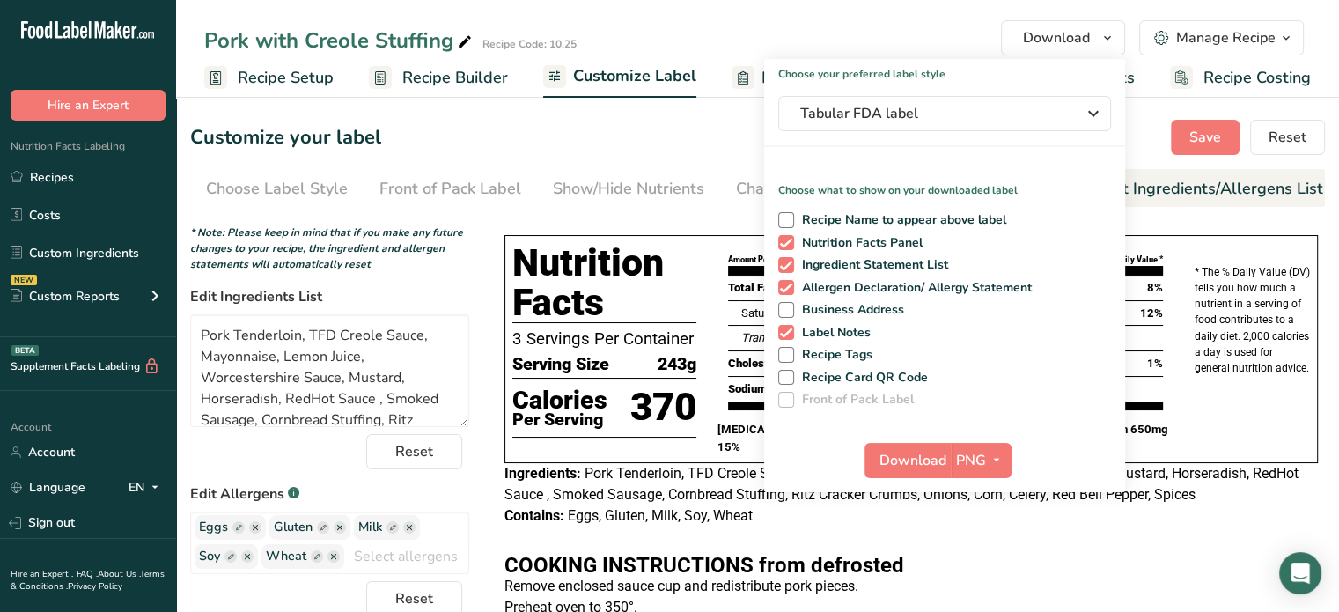
scroll to position [56, 0]
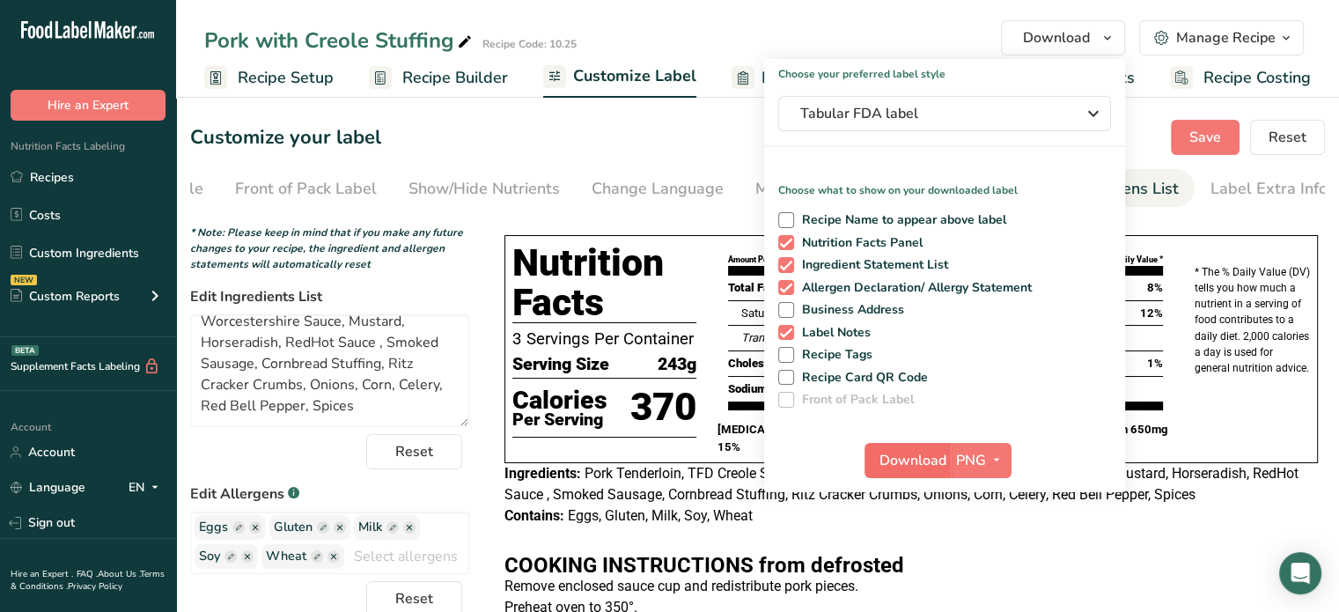
click at [910, 456] on span "Download" at bounding box center [913, 460] width 67 height 21
click at [67, 187] on link "Recipes" at bounding box center [88, 176] width 176 height 33
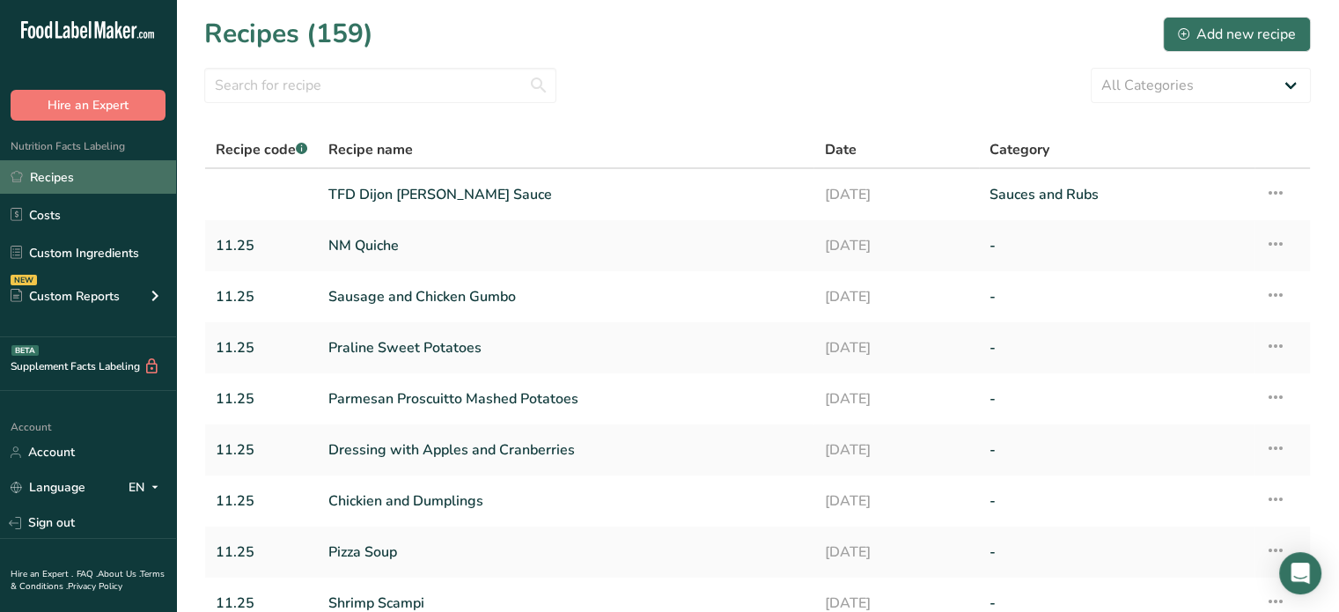
click at [67, 187] on link "Recipes" at bounding box center [88, 176] width 176 height 33
click at [296, 77] on input "text" at bounding box center [380, 85] width 352 height 35
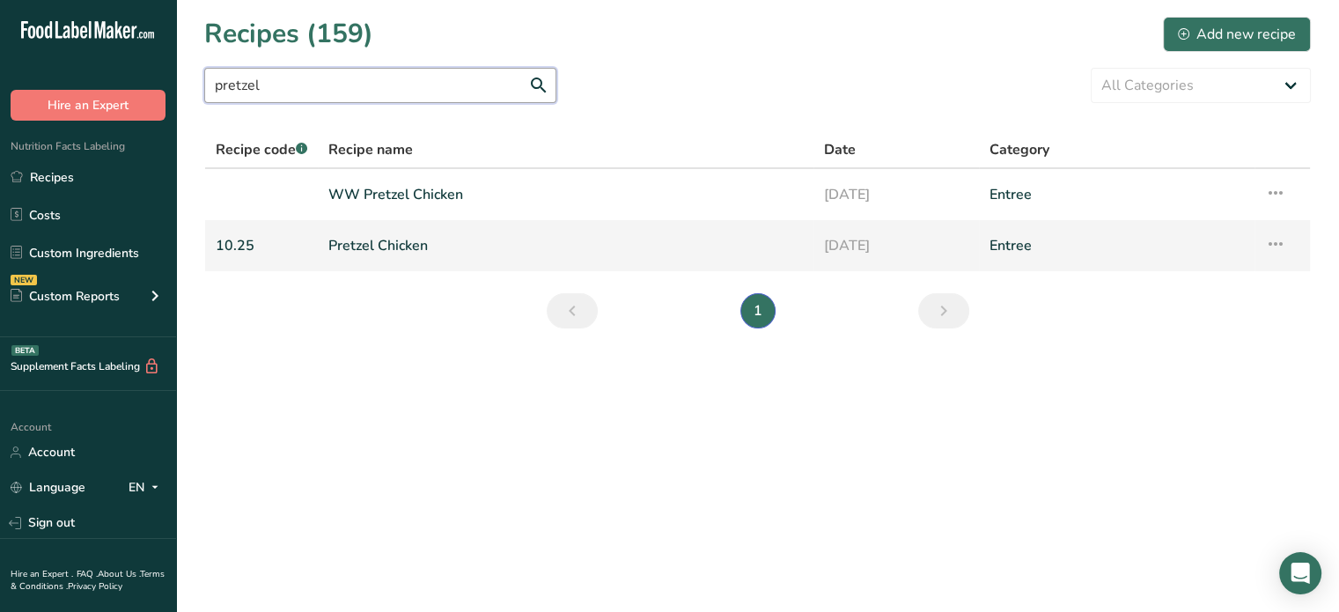
type input "pretzel"
click at [391, 257] on link "Pretzel Chicken" at bounding box center [565, 245] width 475 height 37
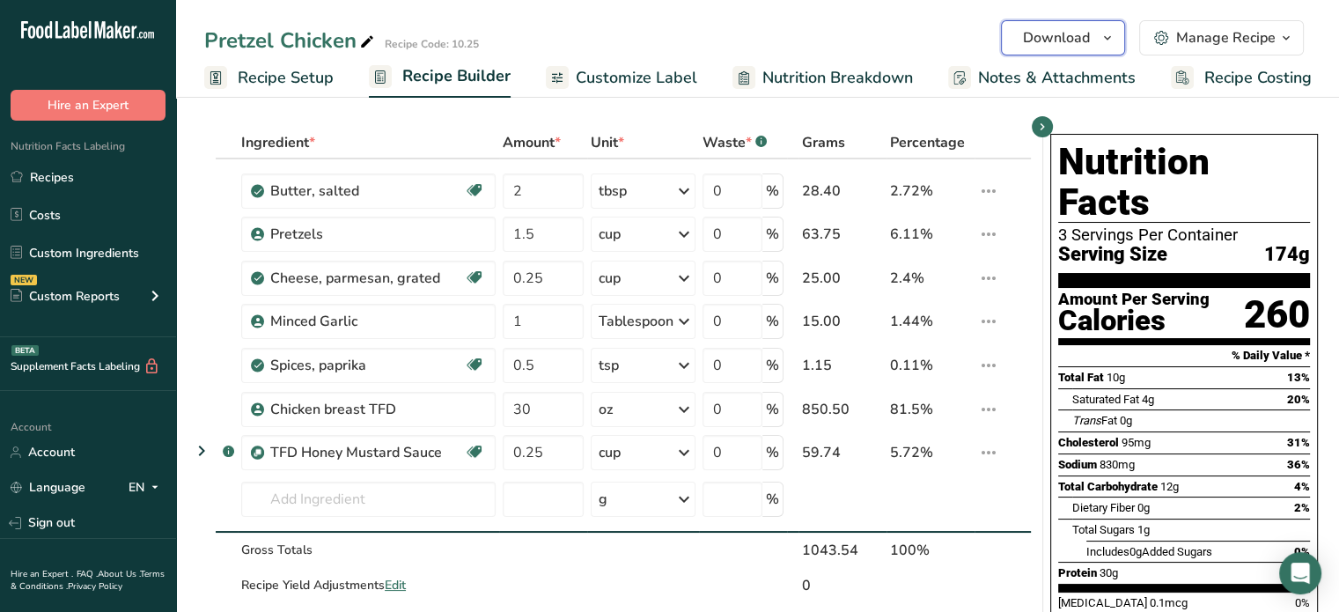
click at [1070, 43] on span "Download" at bounding box center [1056, 37] width 67 height 21
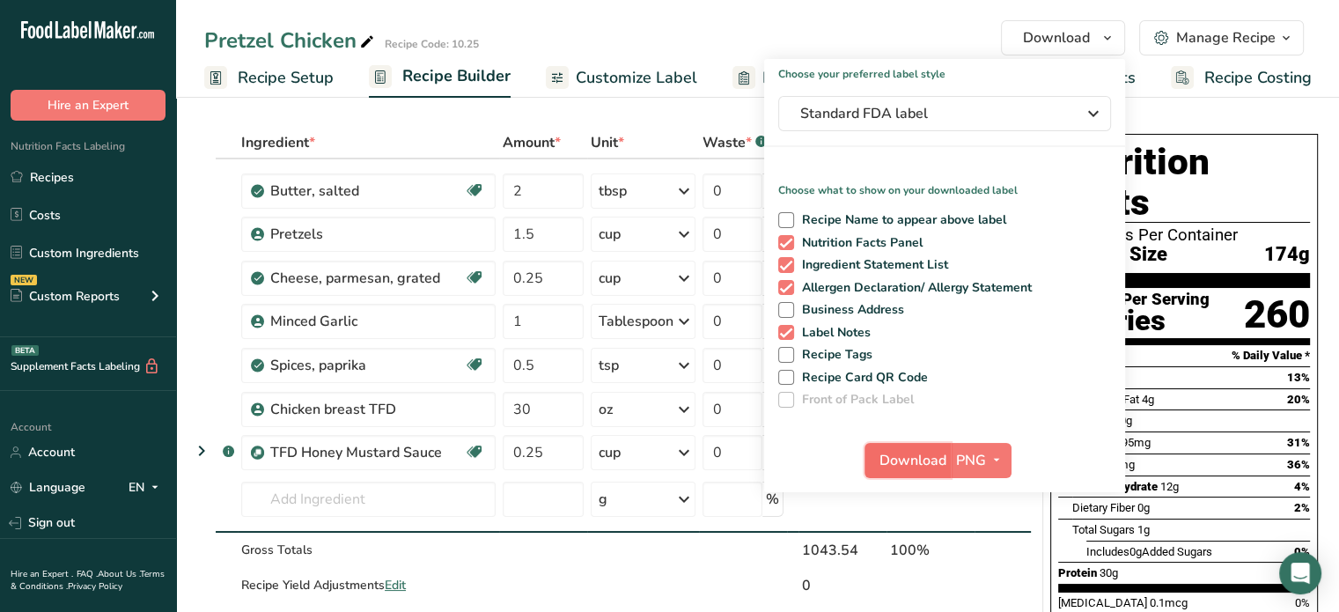
click at [880, 460] on span "Download" at bounding box center [913, 460] width 67 height 21
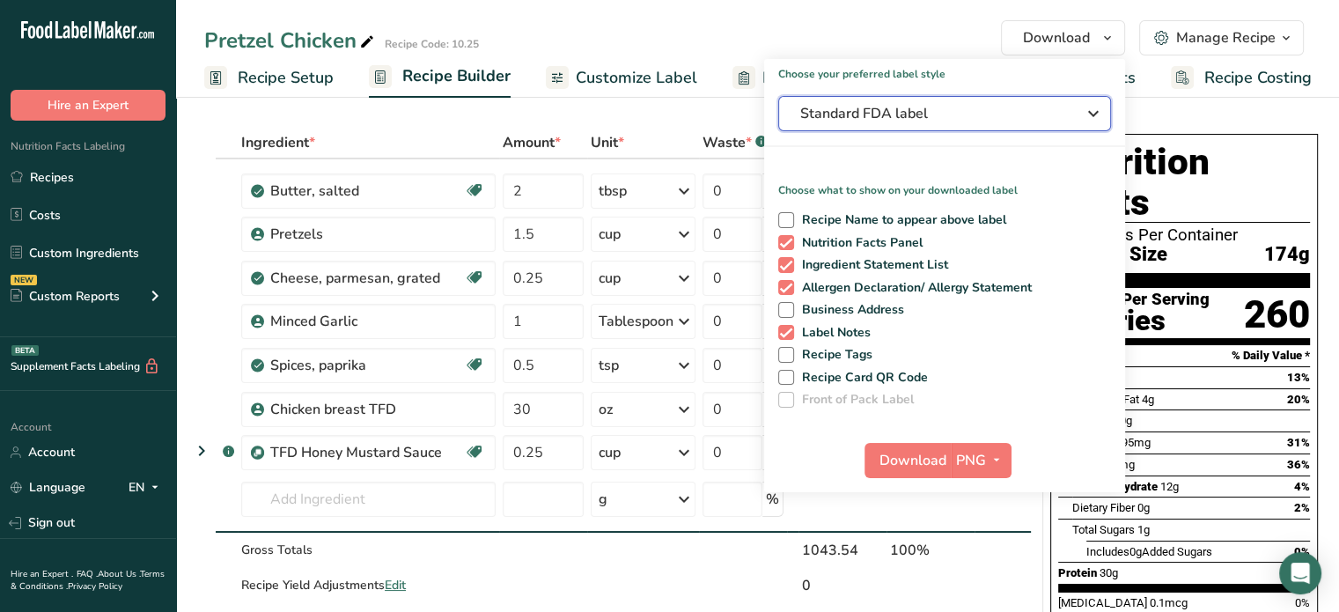
click at [910, 108] on span "Standard FDA label" at bounding box center [932, 113] width 264 height 21
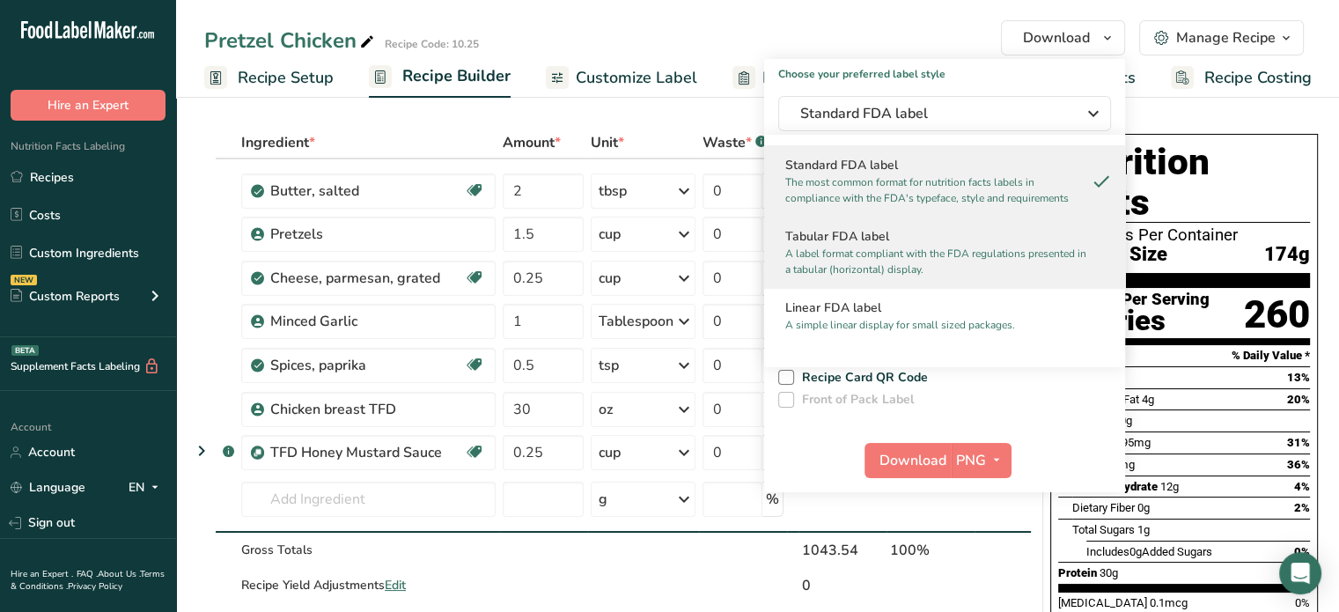
click at [824, 260] on p "A label format compliant with the FDA regulations presented in a tabular (horiz…" at bounding box center [936, 262] width 303 height 32
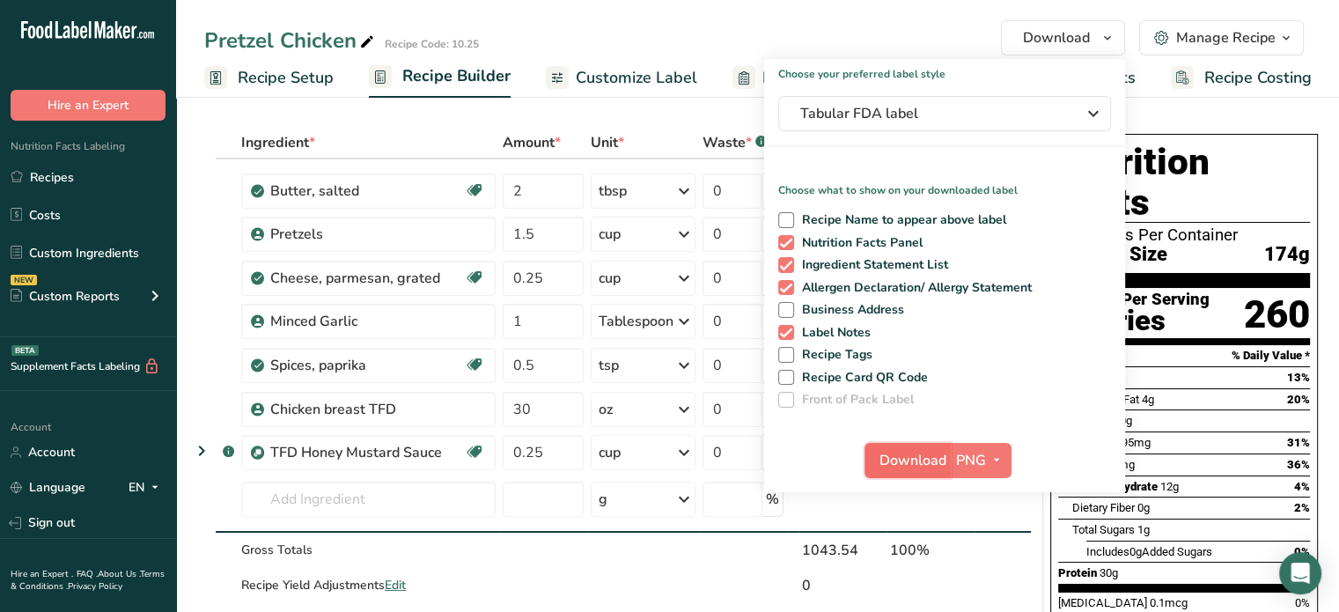
click at [898, 453] on span "Download" at bounding box center [913, 460] width 67 height 21
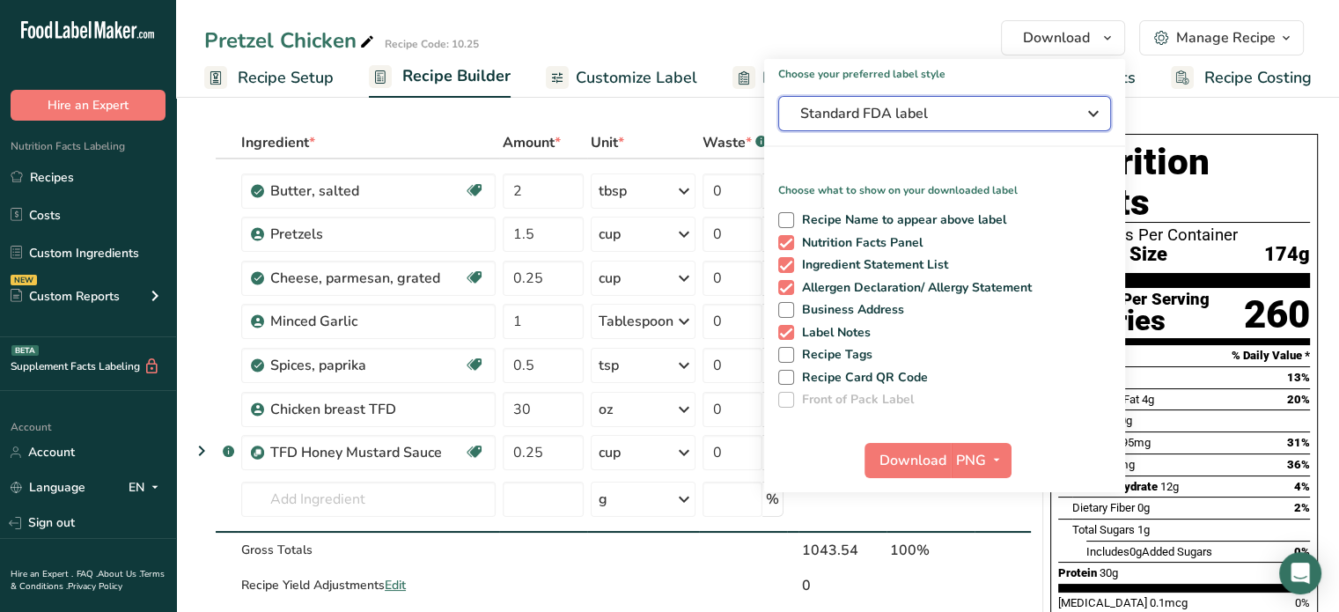
click at [911, 112] on span "Standard FDA label" at bounding box center [932, 113] width 264 height 21
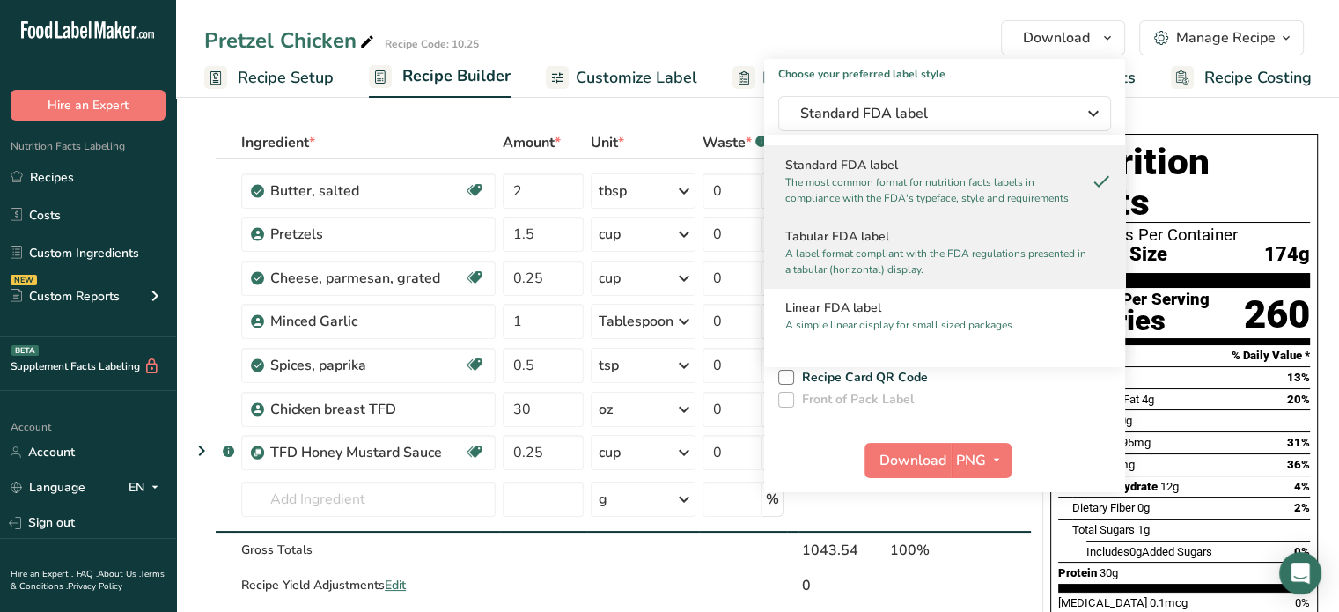
click at [839, 260] on p "A label format compliant with the FDA regulations presented in a tabular (horiz…" at bounding box center [936, 262] width 303 height 32
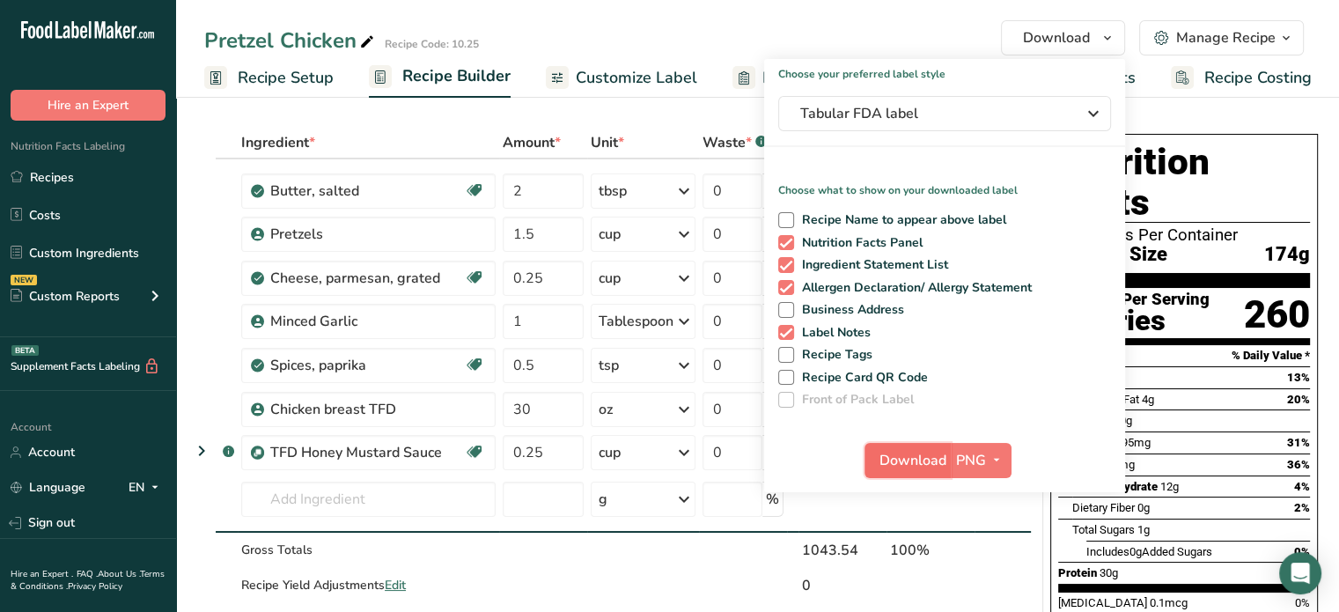
click at [891, 453] on span "Download" at bounding box center [913, 460] width 67 height 21
click at [926, 171] on p "Choose what to show on your downloaded label" at bounding box center [944, 183] width 361 height 30
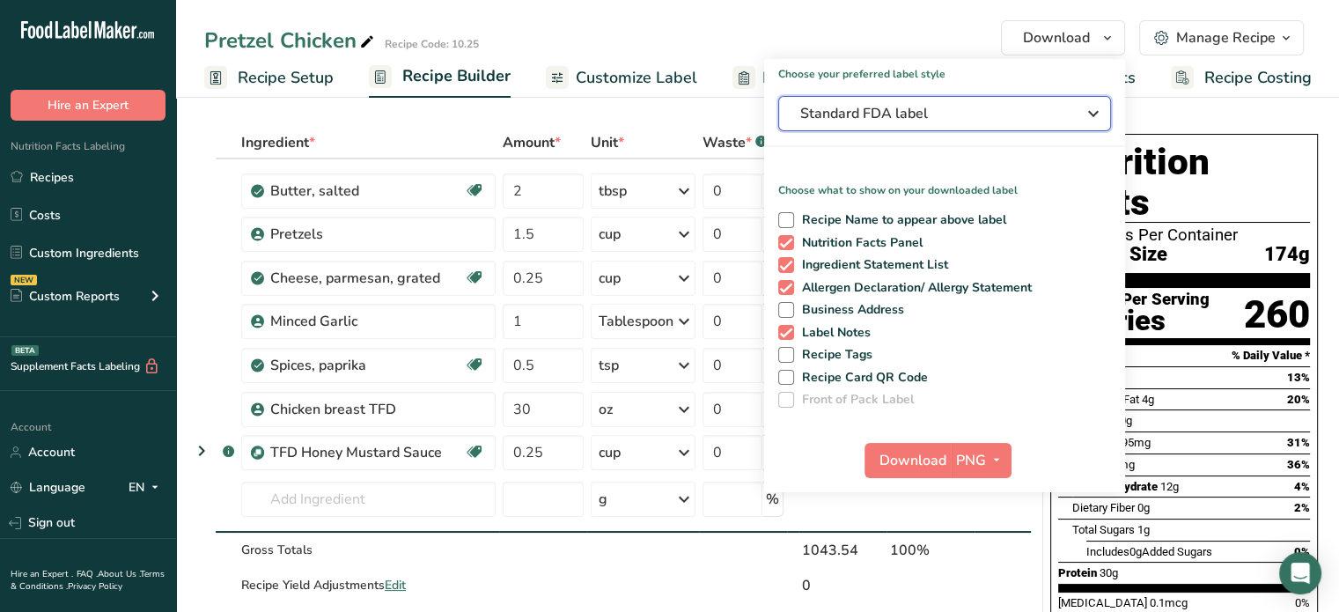
click at [895, 120] on span "Standard FDA label" at bounding box center [932, 113] width 264 height 21
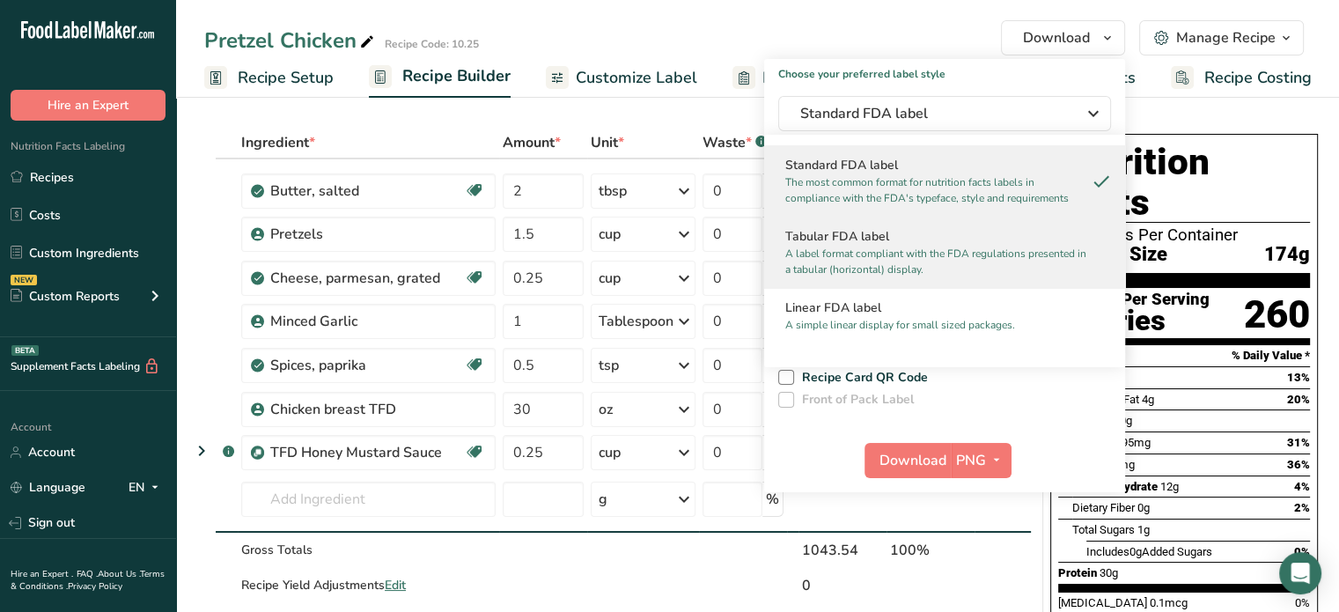
click at [836, 255] on p "A label format compliant with the FDA regulations presented in a tabular (horiz…" at bounding box center [936, 262] width 303 height 32
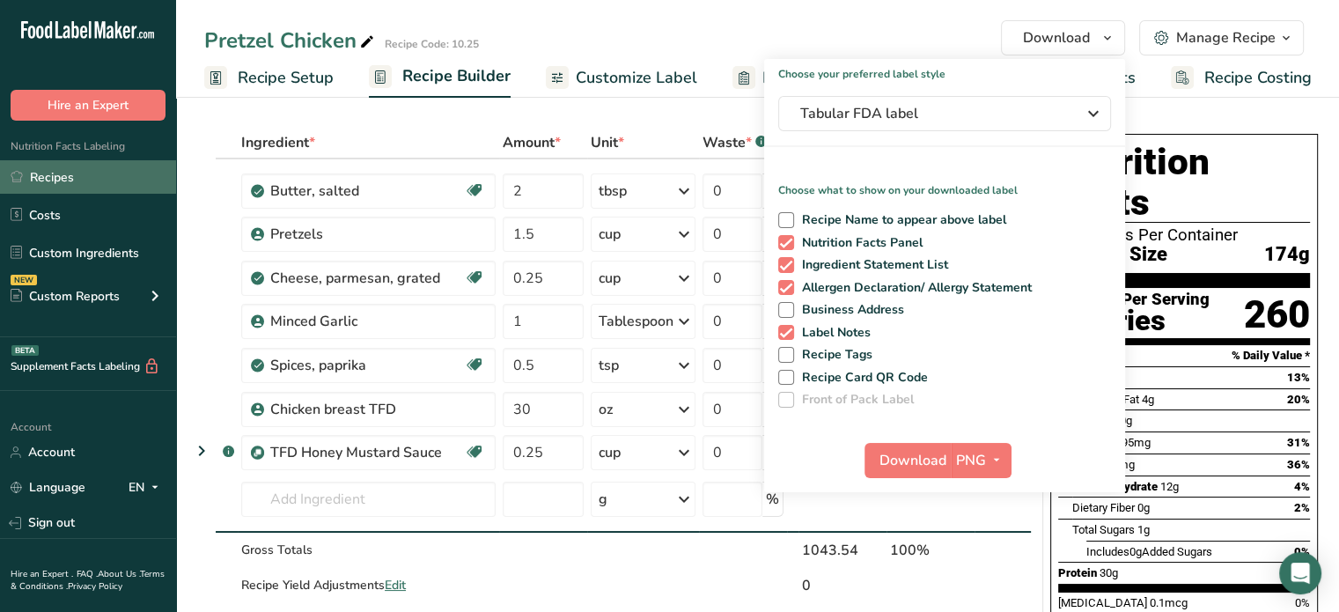
click at [56, 175] on link "Recipes" at bounding box center [88, 176] width 176 height 33
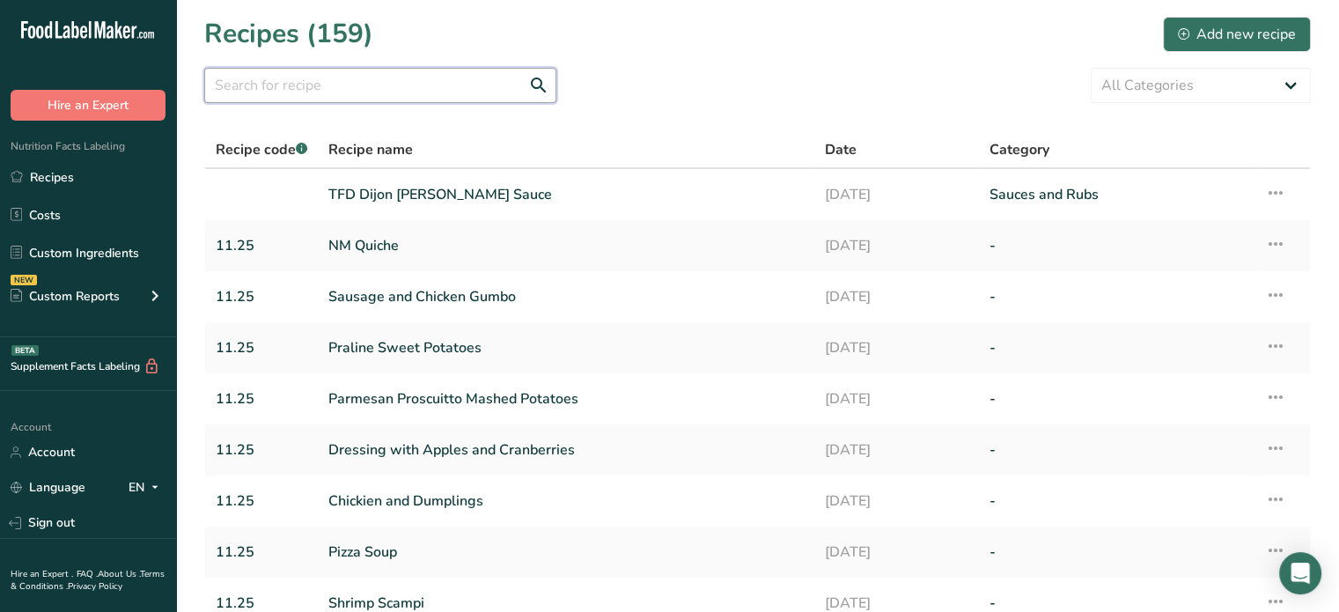
click at [419, 93] on input "text" at bounding box center [380, 85] width 352 height 35
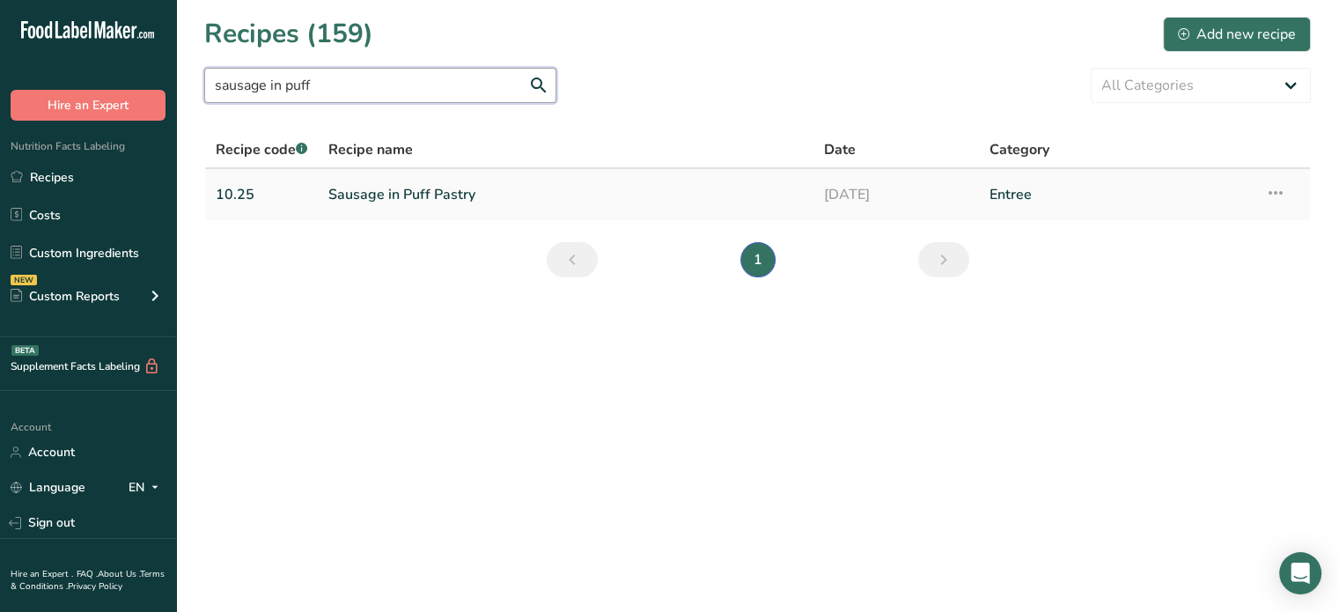
type input "sausage in puff"
click at [446, 189] on link "Sausage in Puff Pastry" at bounding box center [565, 194] width 475 height 37
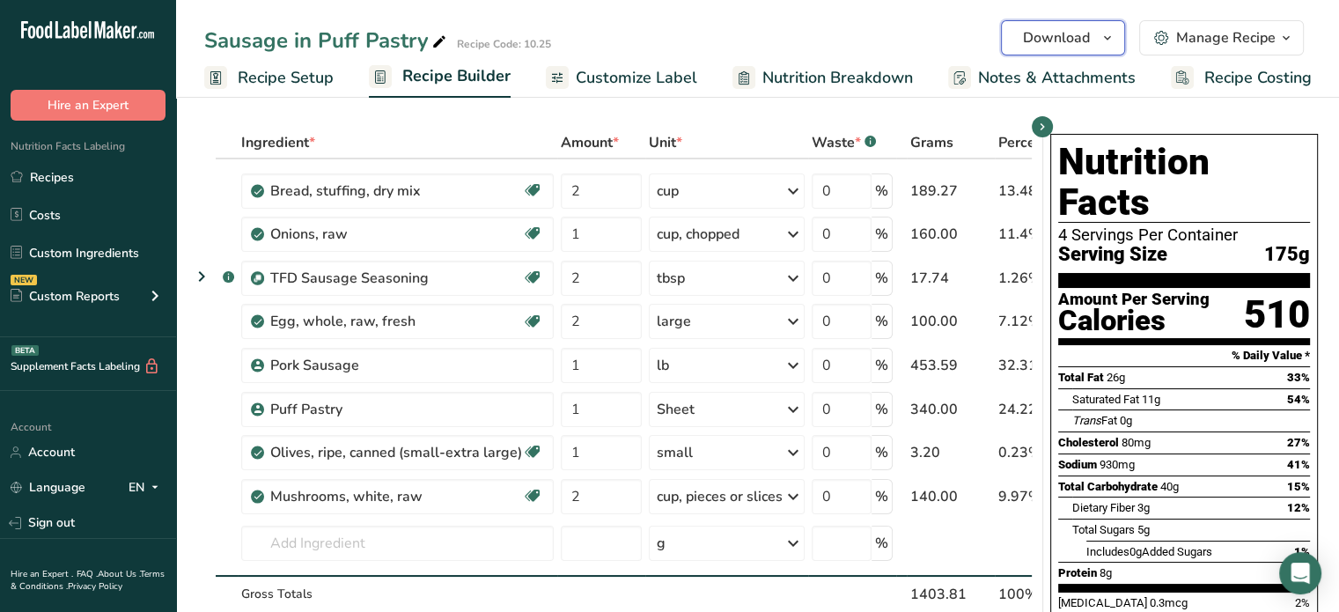
click at [1123, 28] on button "Download" at bounding box center [1063, 37] width 124 height 35
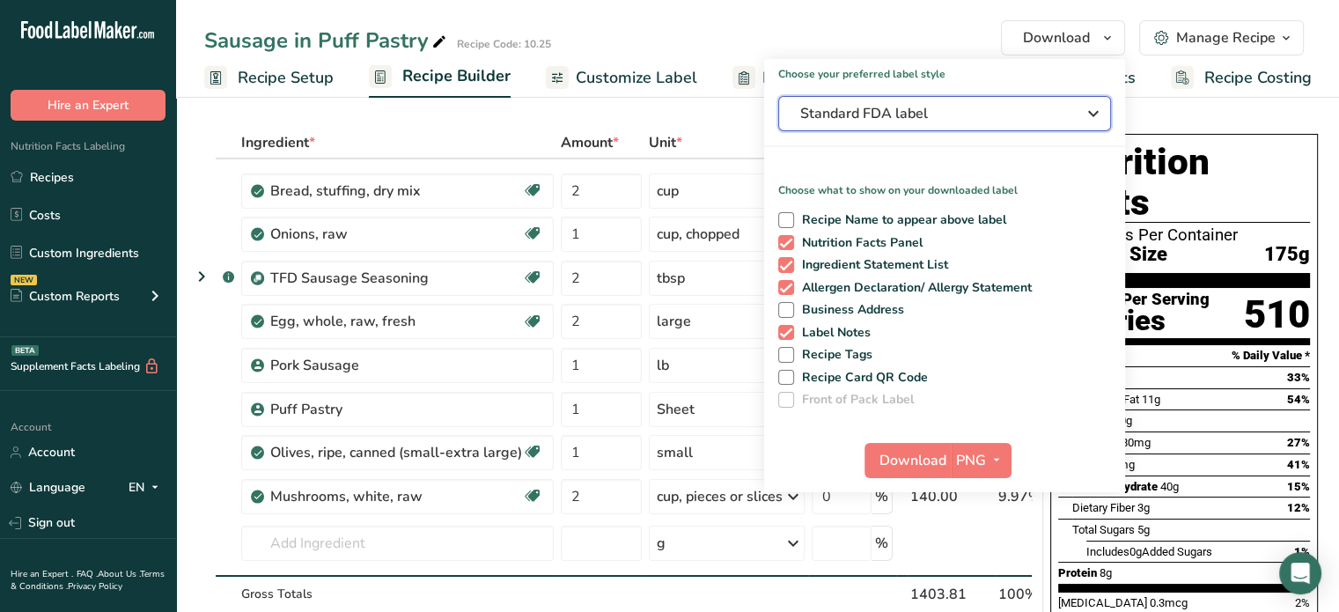
click at [962, 112] on span "Standard FDA label" at bounding box center [932, 113] width 264 height 21
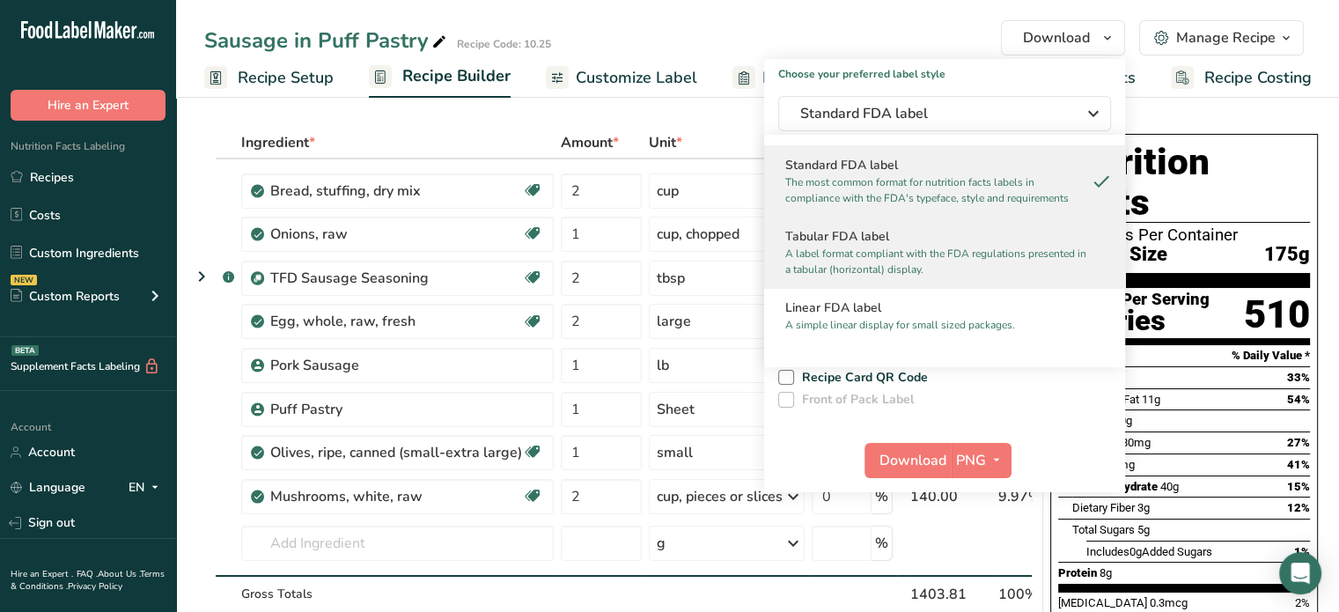
click at [845, 261] on p "A label format compliant with the FDA regulations presented in a tabular (horiz…" at bounding box center [936, 262] width 303 height 32
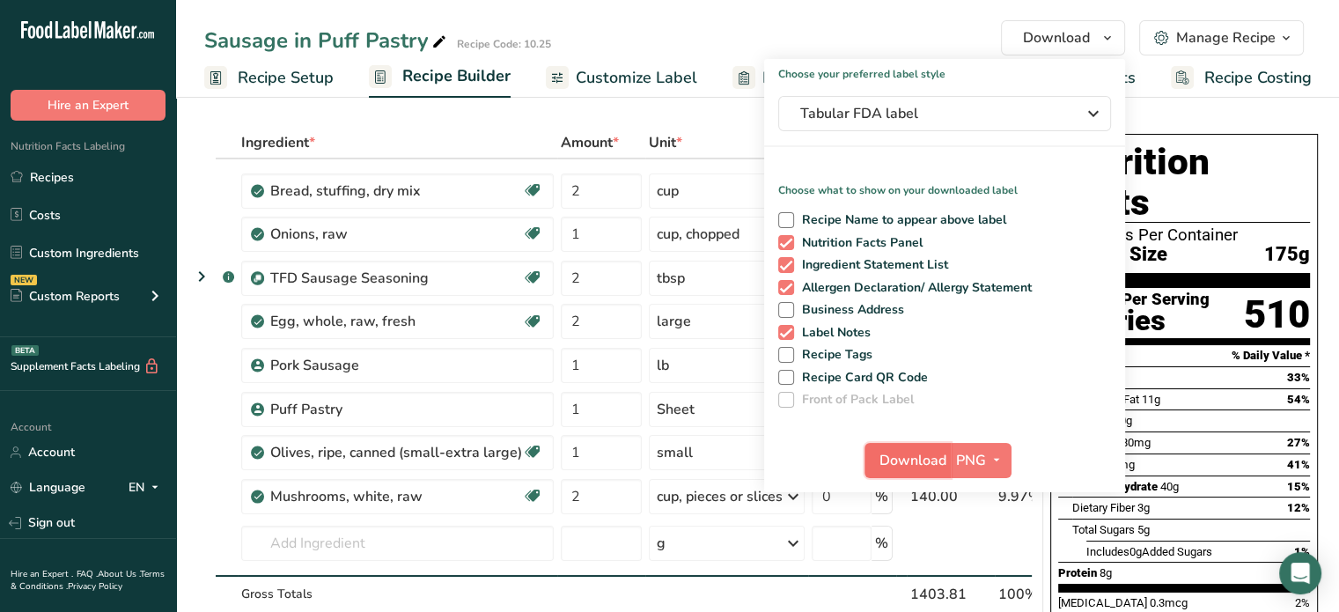
click at [876, 446] on button "Download" at bounding box center [908, 460] width 86 height 35
click at [660, 83] on span "Customize Label" at bounding box center [637, 78] width 122 height 24
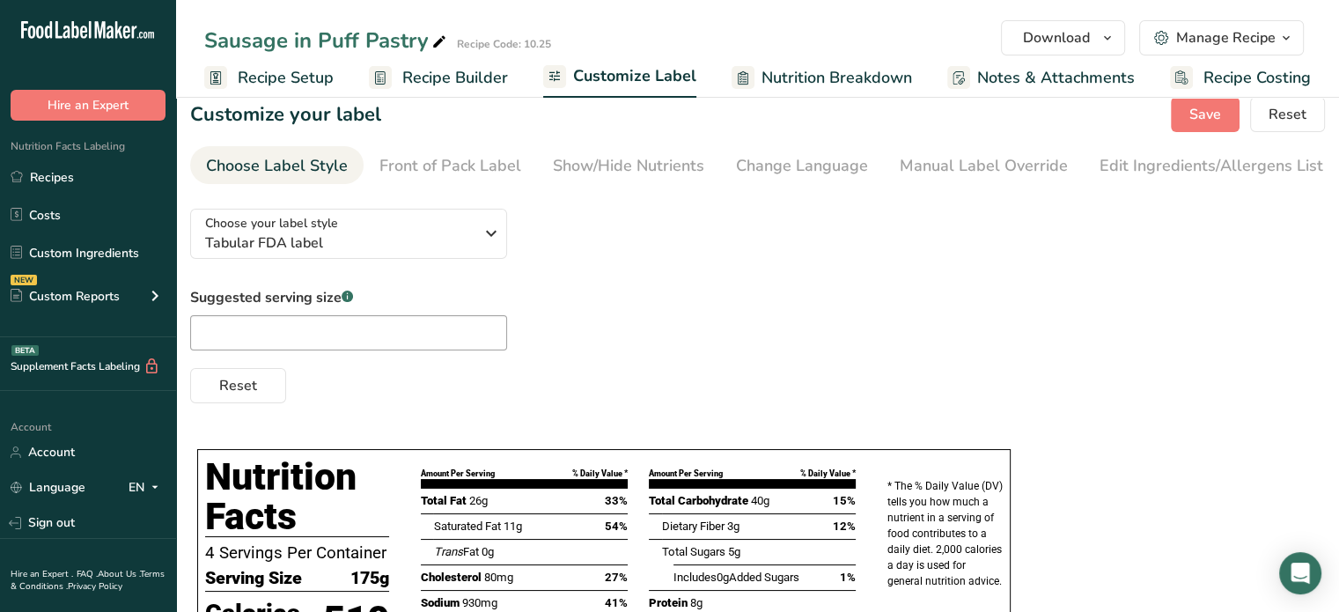
scroll to position [22, 0]
click at [677, 181] on link "Show/Hide Nutrients" at bounding box center [628, 167] width 151 height 40
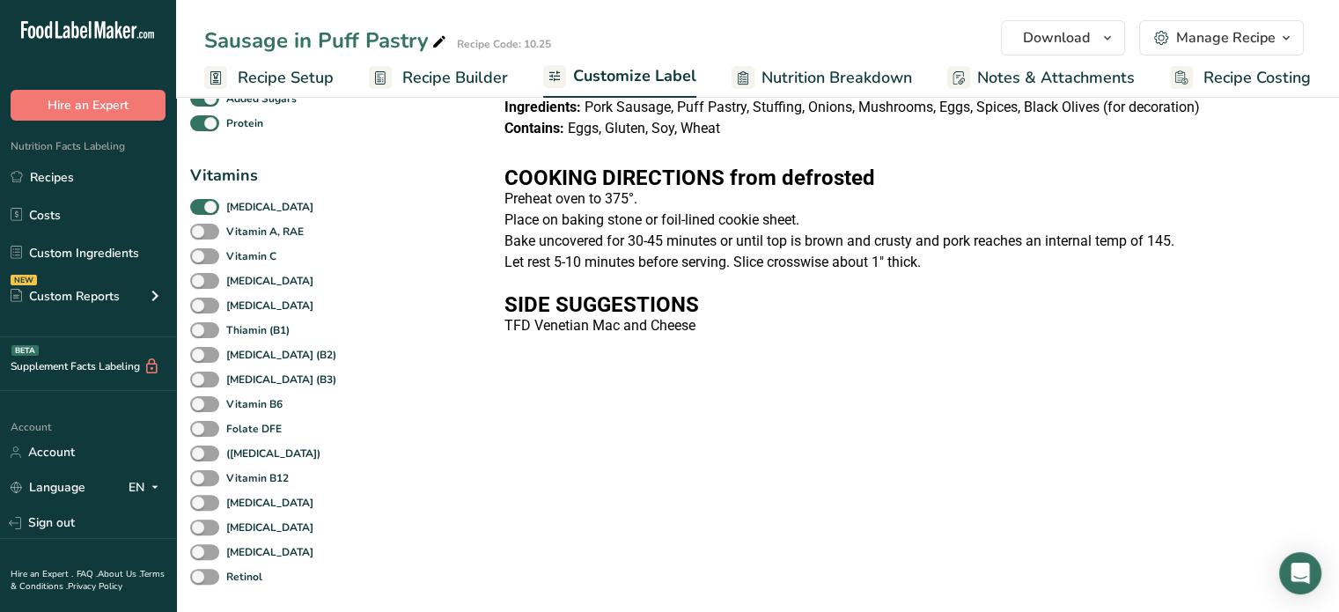
scroll to position [367, 0]
click at [195, 203] on span at bounding box center [204, 206] width 29 height 17
click at [195, 203] on input "[MEDICAL_DATA]" at bounding box center [195, 205] width 11 height 11
checkbox input "false"
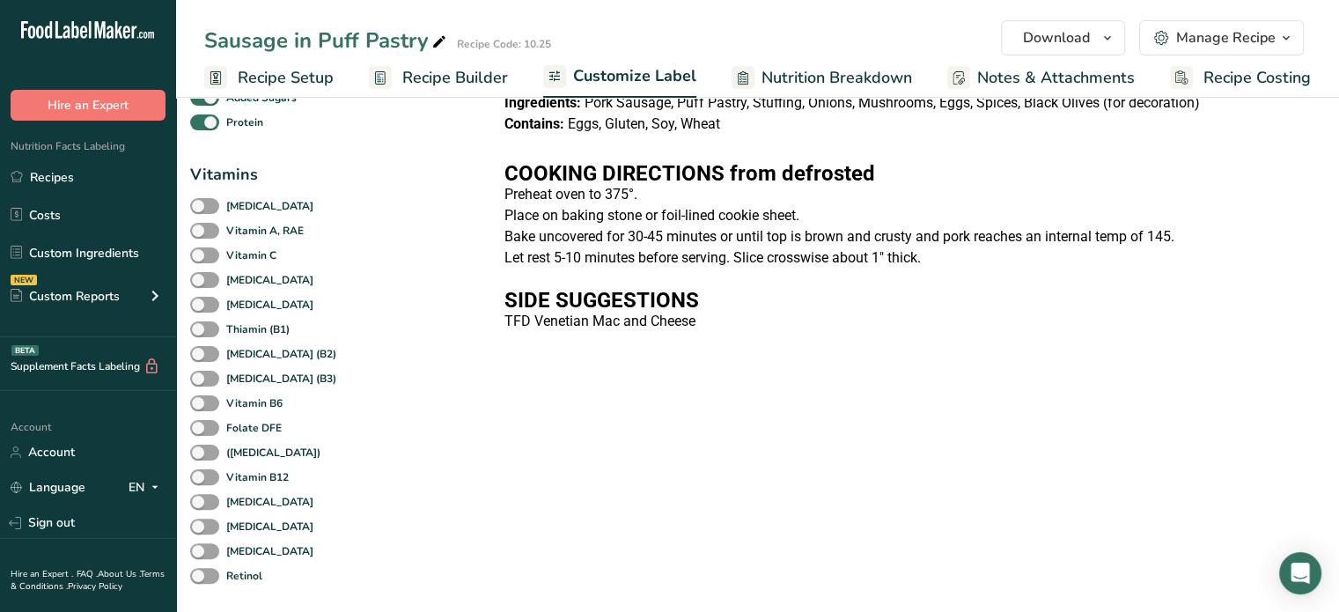
checkbox input "false"
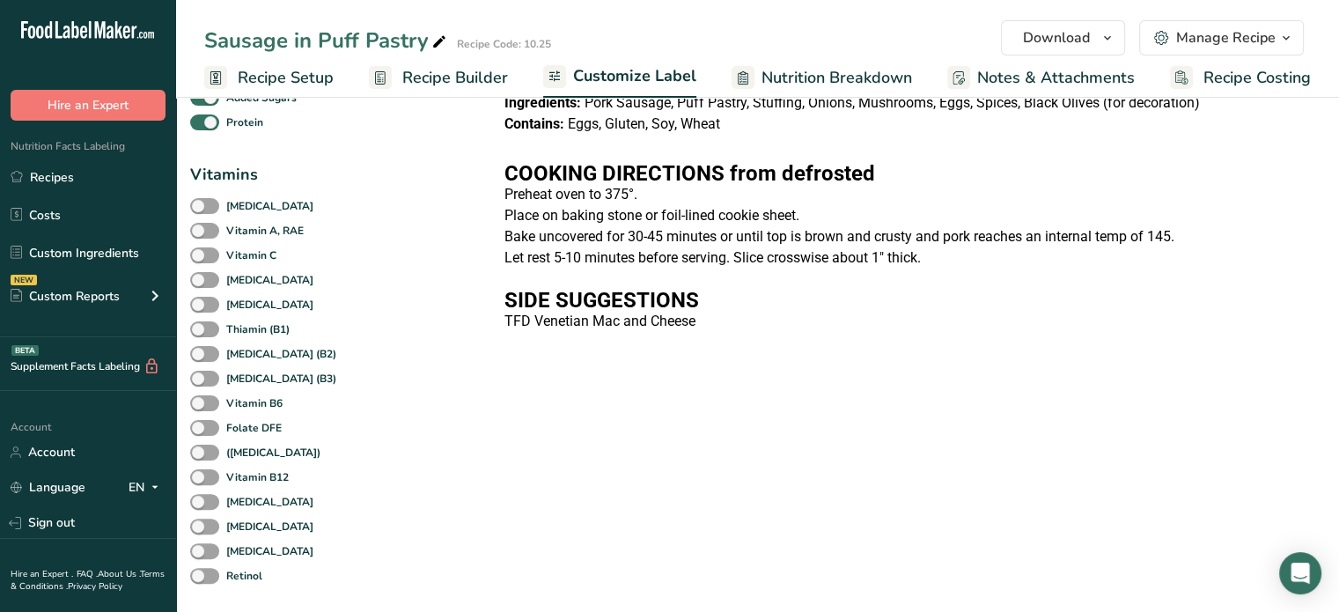
checkbox input "false"
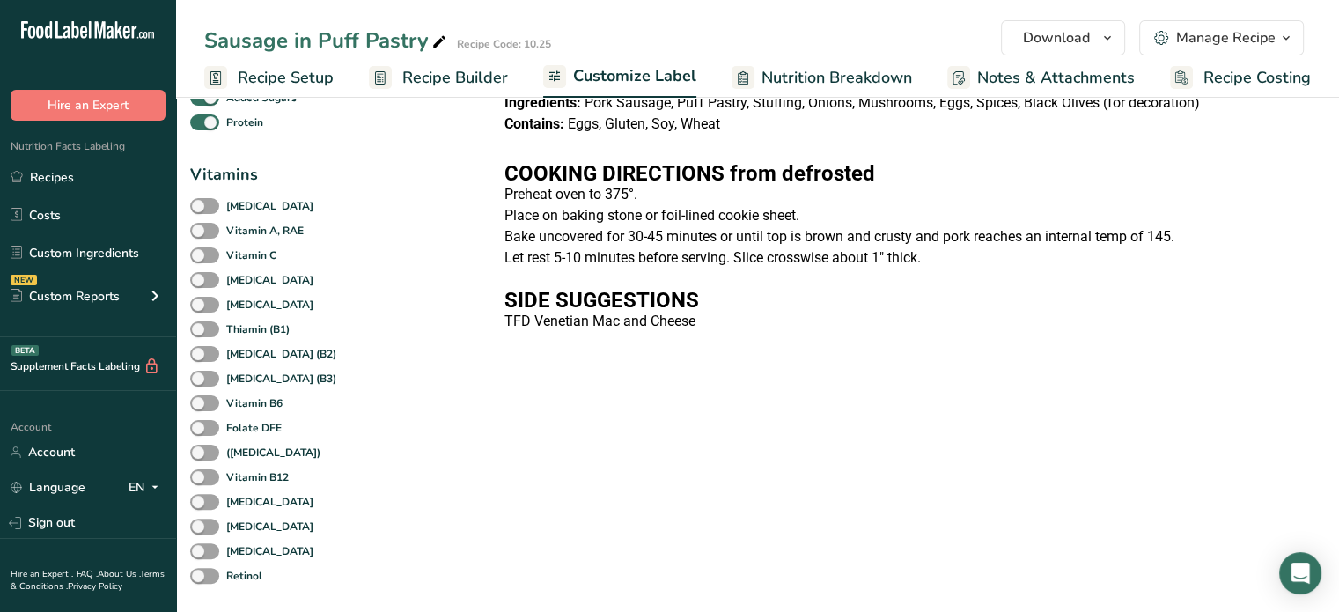
scroll to position [0, 0]
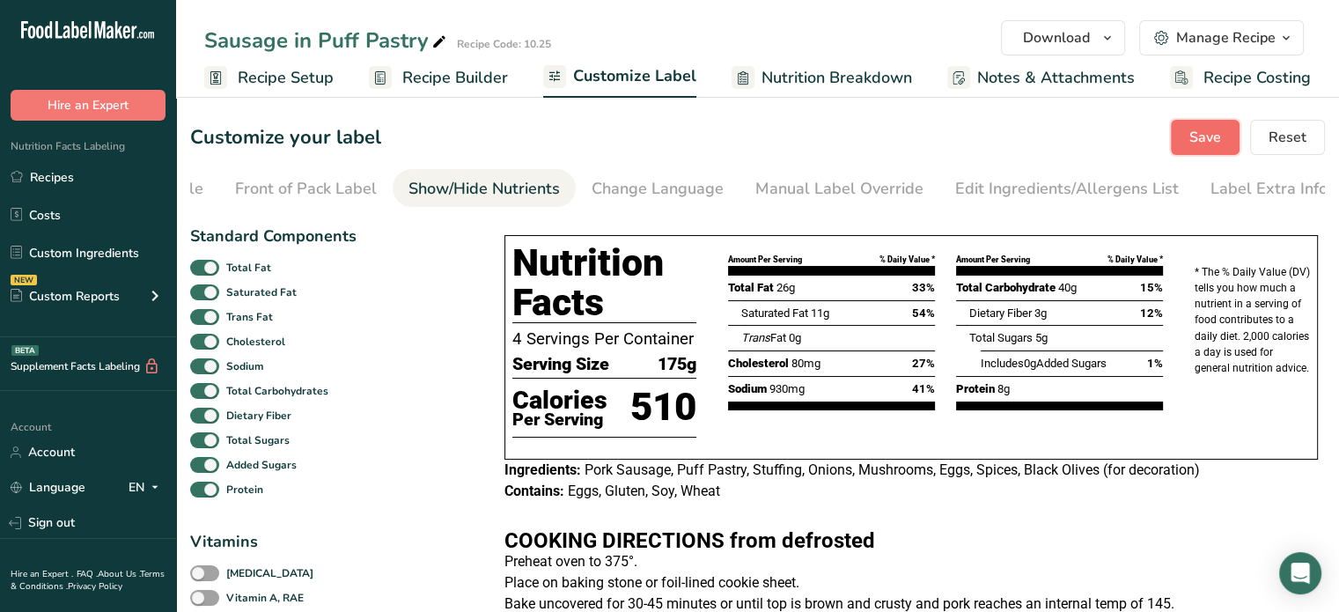
click at [1194, 134] on span "Save" at bounding box center [1206, 137] width 32 height 21
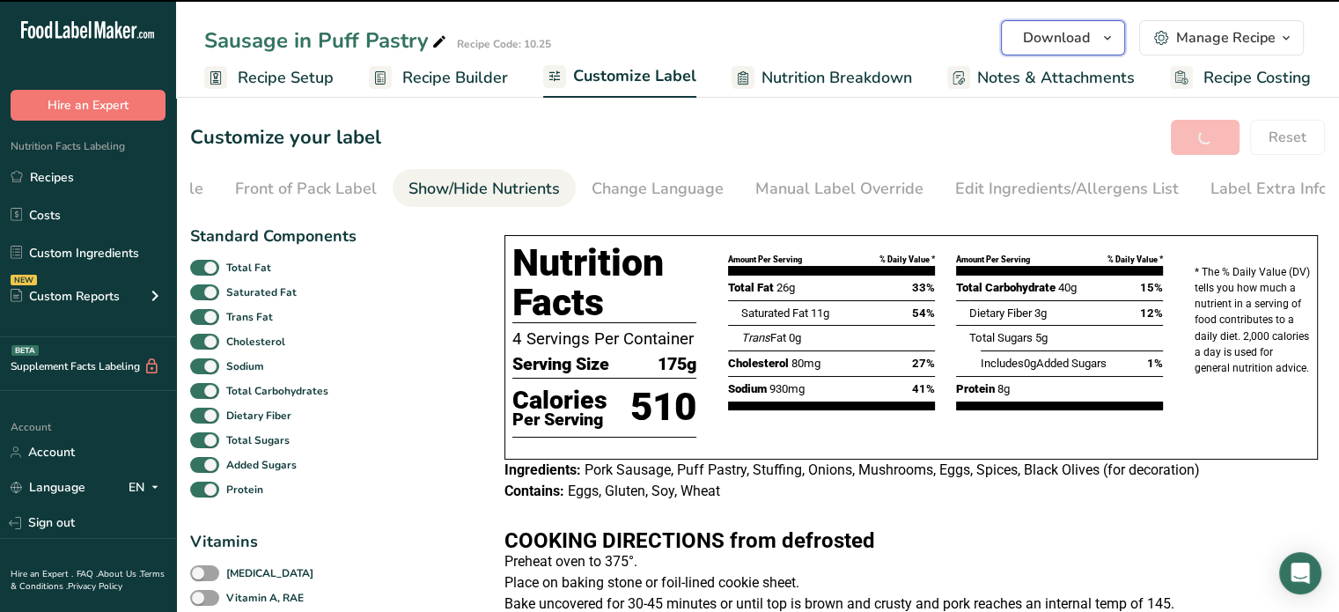
click at [1074, 34] on span "Download" at bounding box center [1056, 37] width 67 height 21
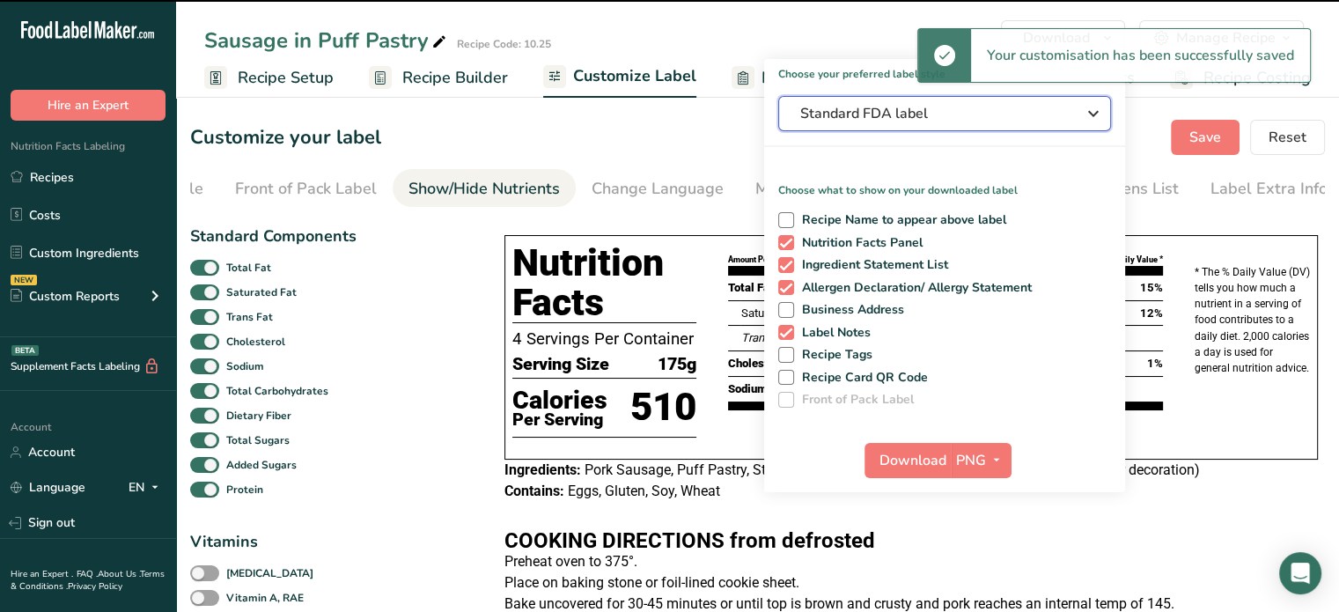
click at [955, 105] on span "Standard FDA label" at bounding box center [932, 113] width 264 height 21
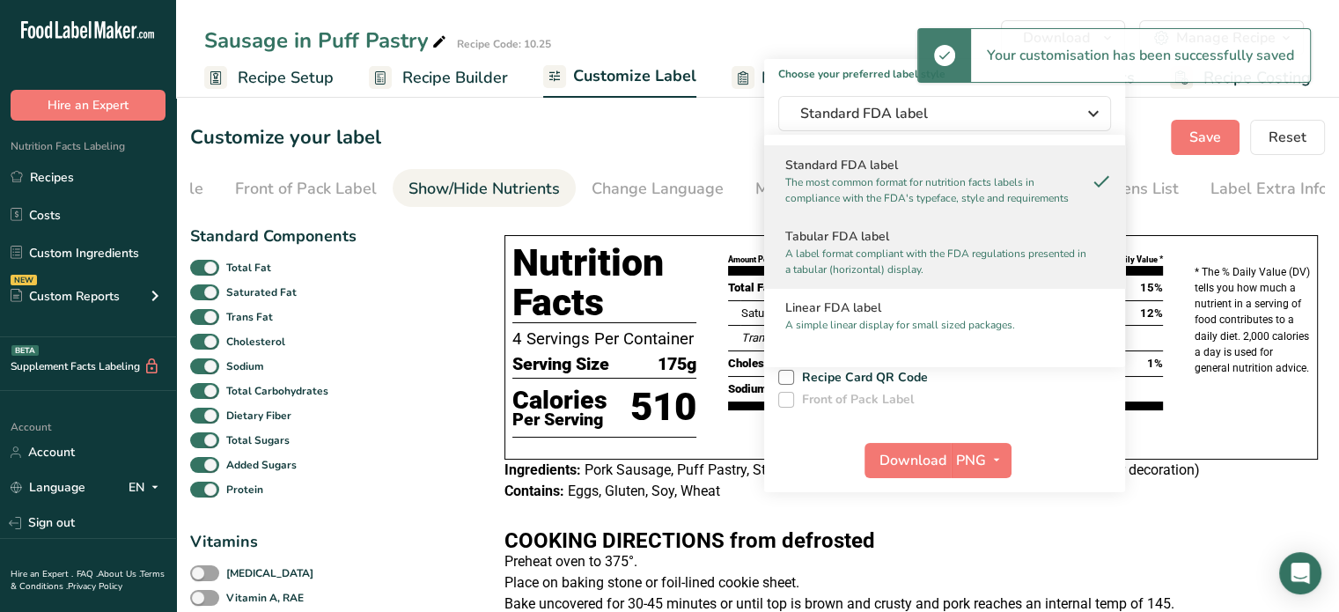
click at [842, 241] on h2 "Tabular FDA label" at bounding box center [944, 236] width 319 height 18
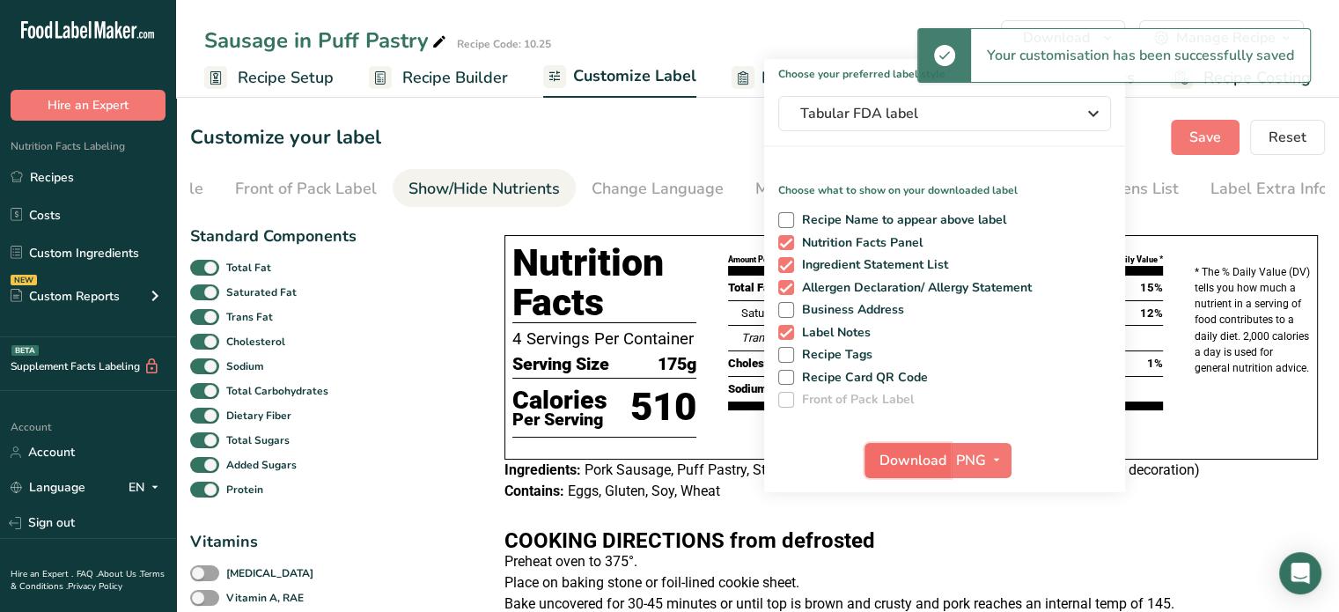
click at [902, 461] on span "Download" at bounding box center [913, 460] width 67 height 21
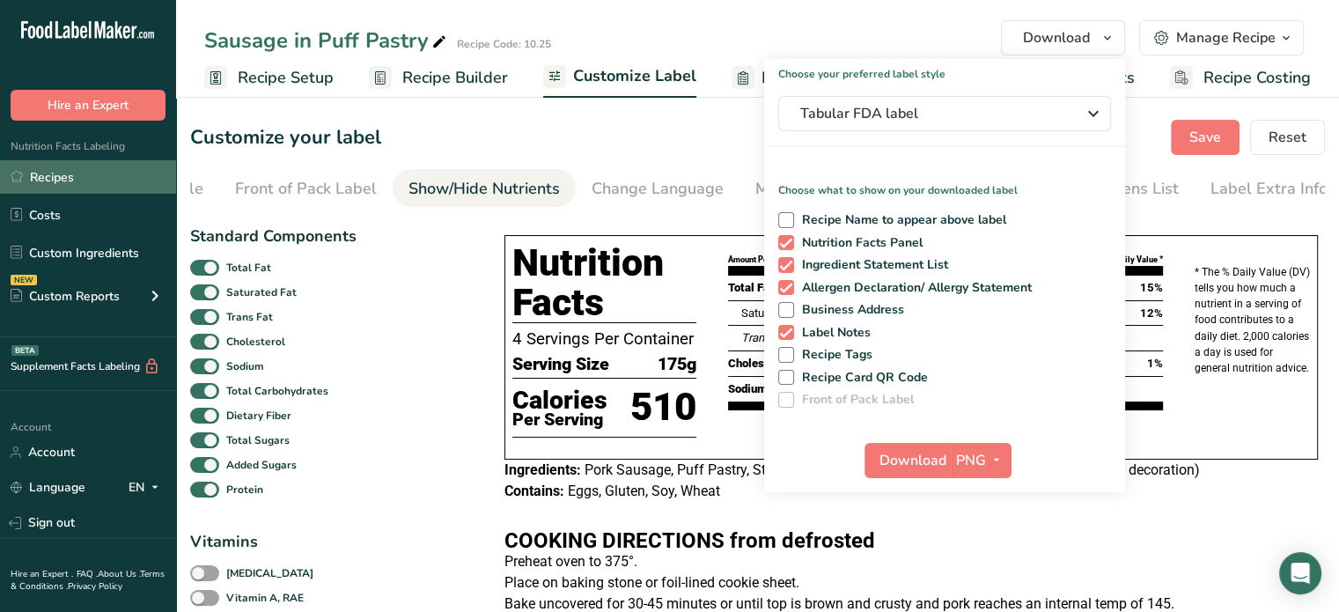
click at [60, 188] on link "Recipes" at bounding box center [88, 176] width 176 height 33
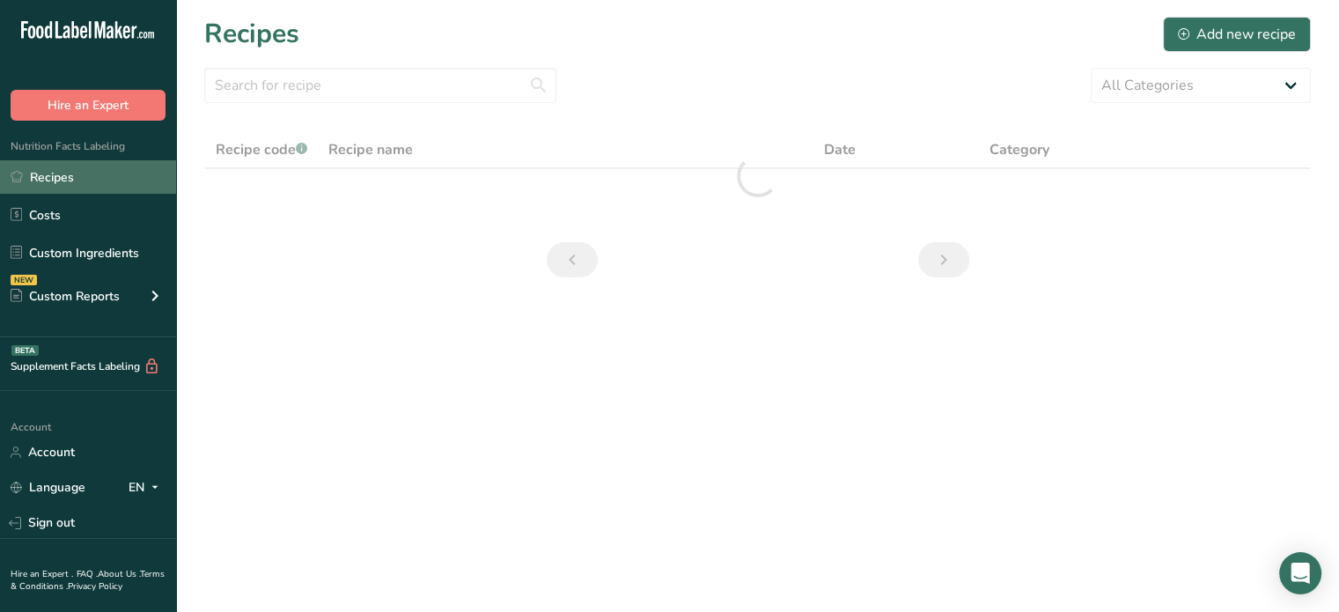
click at [60, 188] on link "Recipes" at bounding box center [88, 176] width 176 height 33
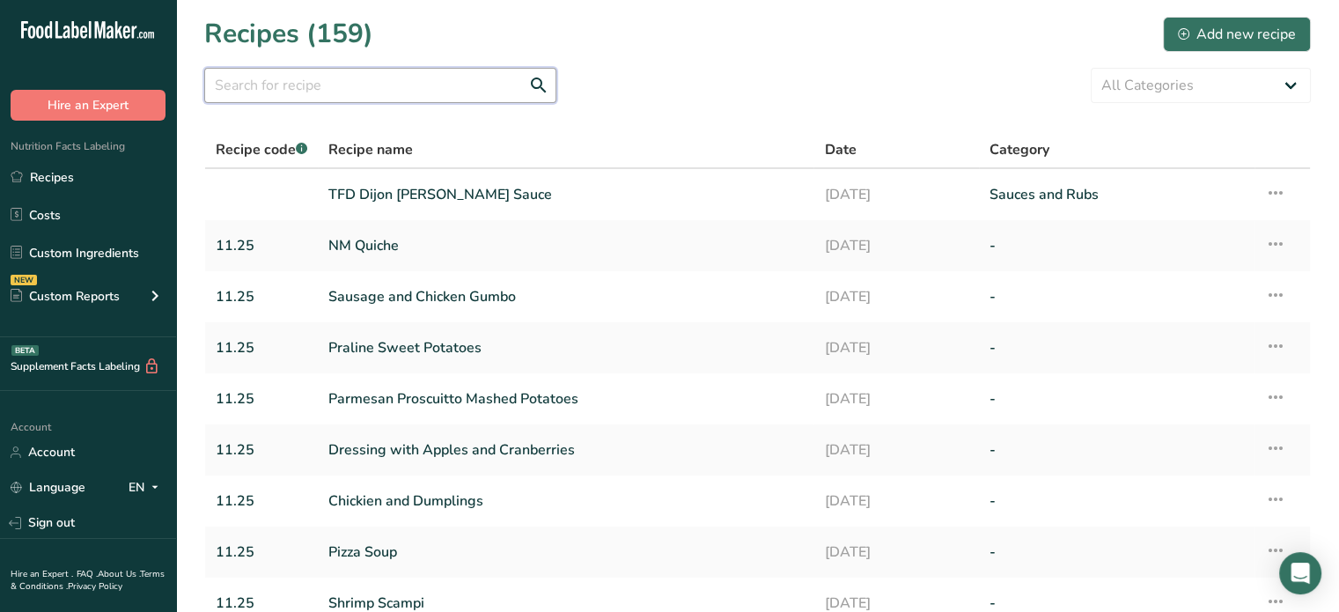
click at [464, 92] on input "text" at bounding box center [380, 85] width 352 height 35
click at [470, 92] on input "text" at bounding box center [380, 85] width 352 height 35
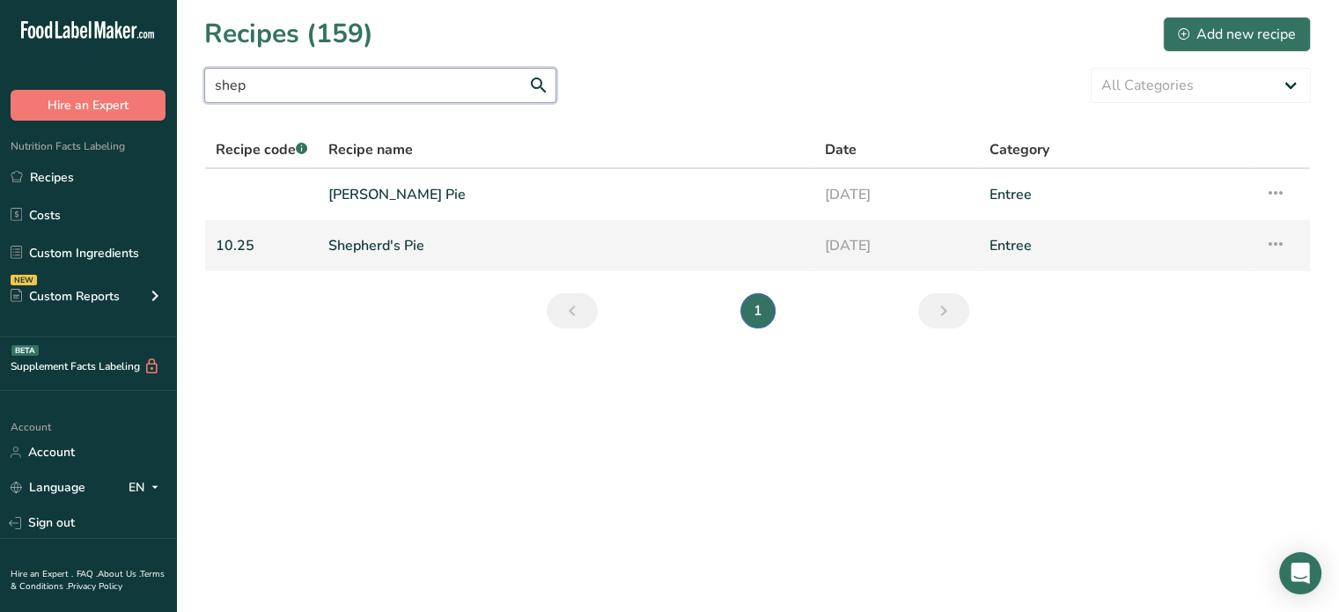
type input "shep"
click at [389, 254] on link "Shepherd's Pie" at bounding box center [565, 245] width 475 height 37
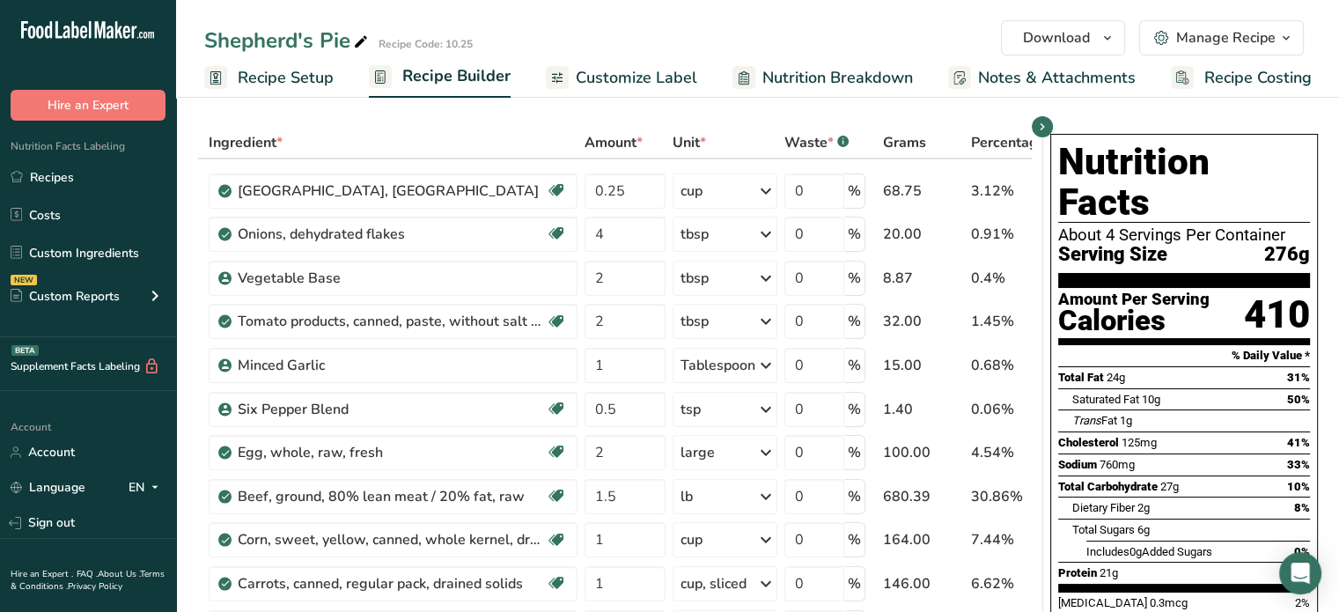
click at [602, 66] on span "Customize Label" at bounding box center [637, 78] width 122 height 24
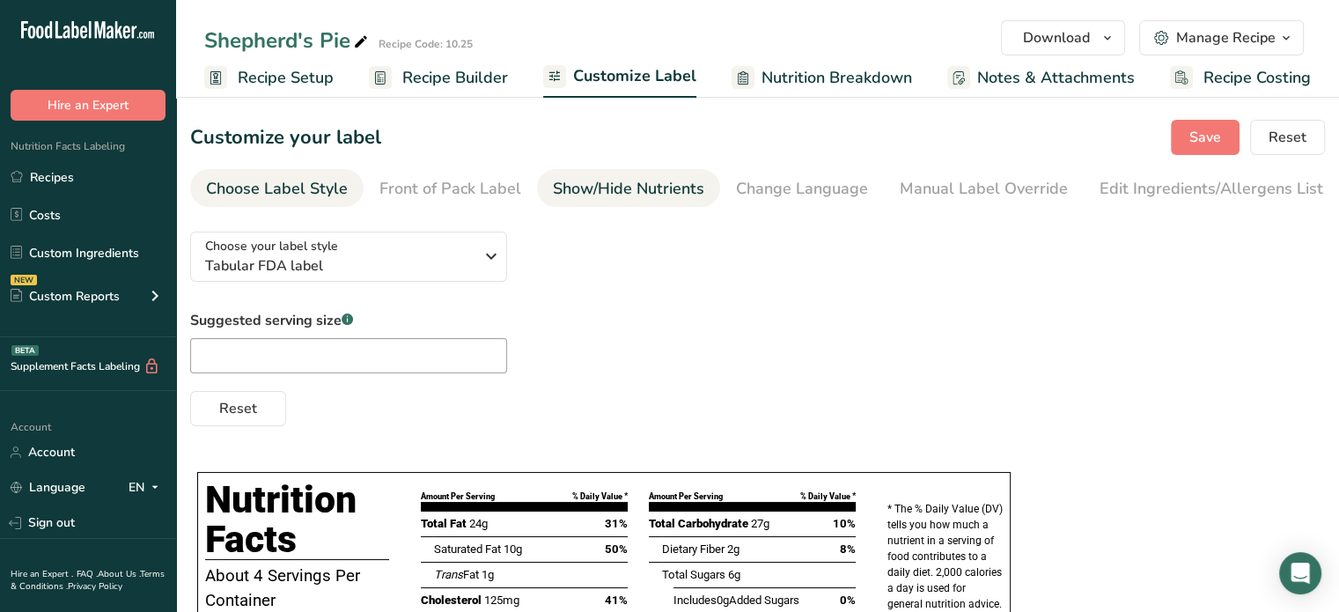
click at [655, 189] on div "Show/Hide Nutrients" at bounding box center [628, 189] width 151 height 24
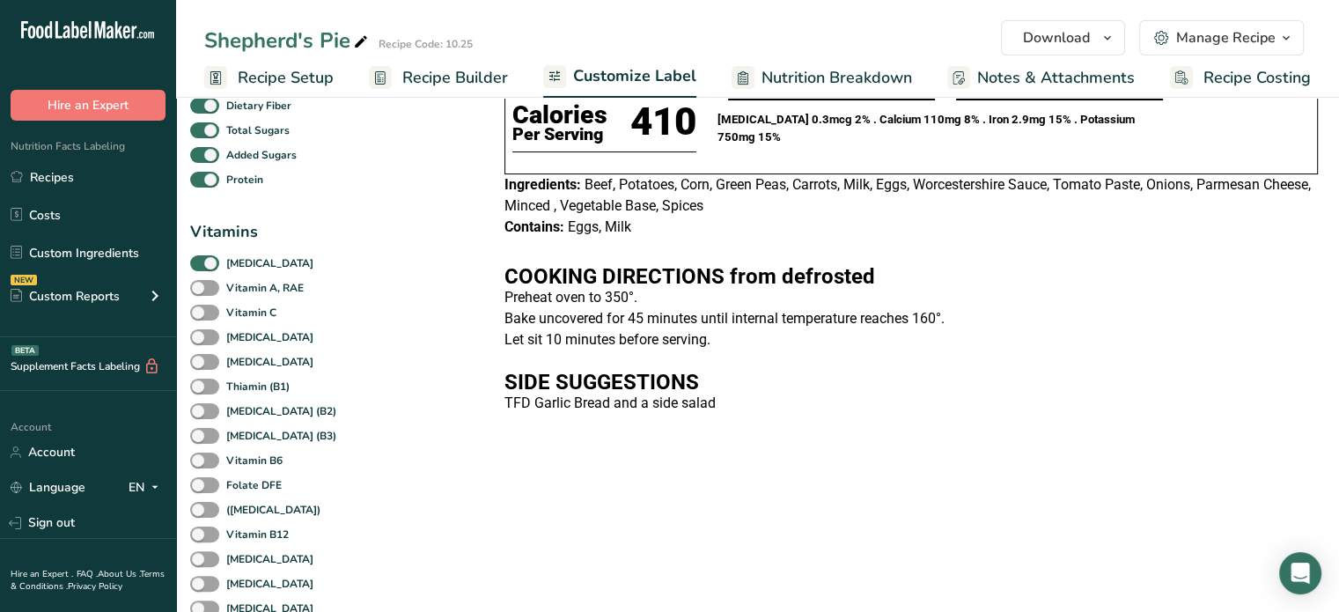
scroll to position [308, 0]
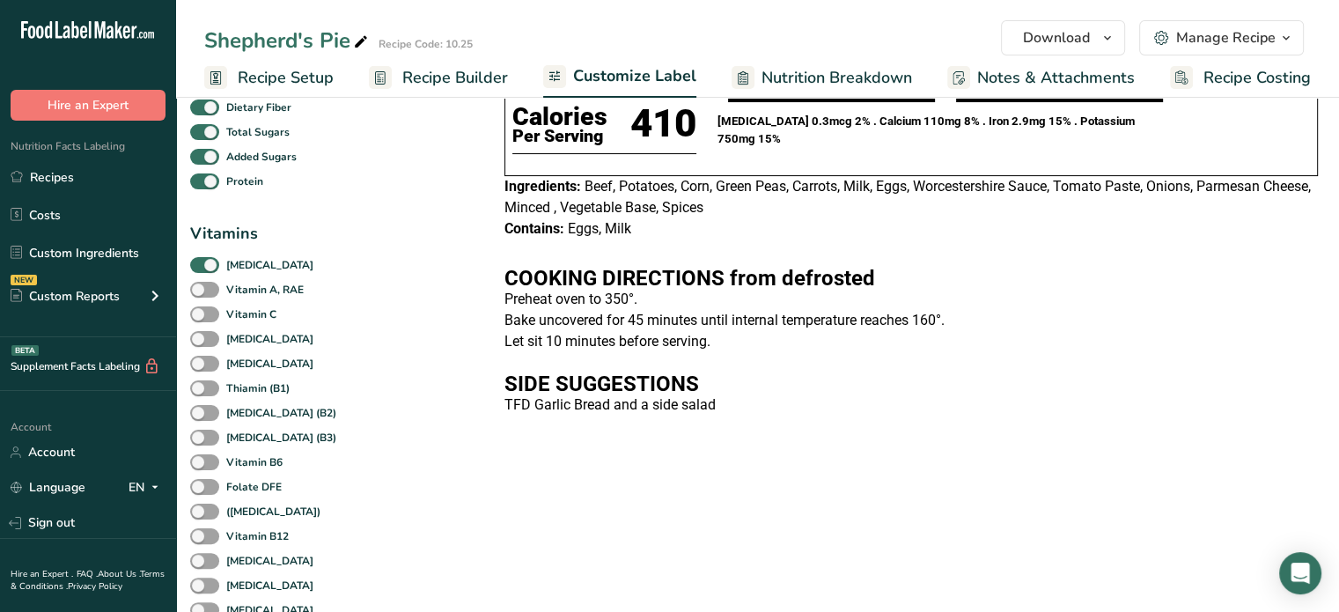
checkbox input "false"
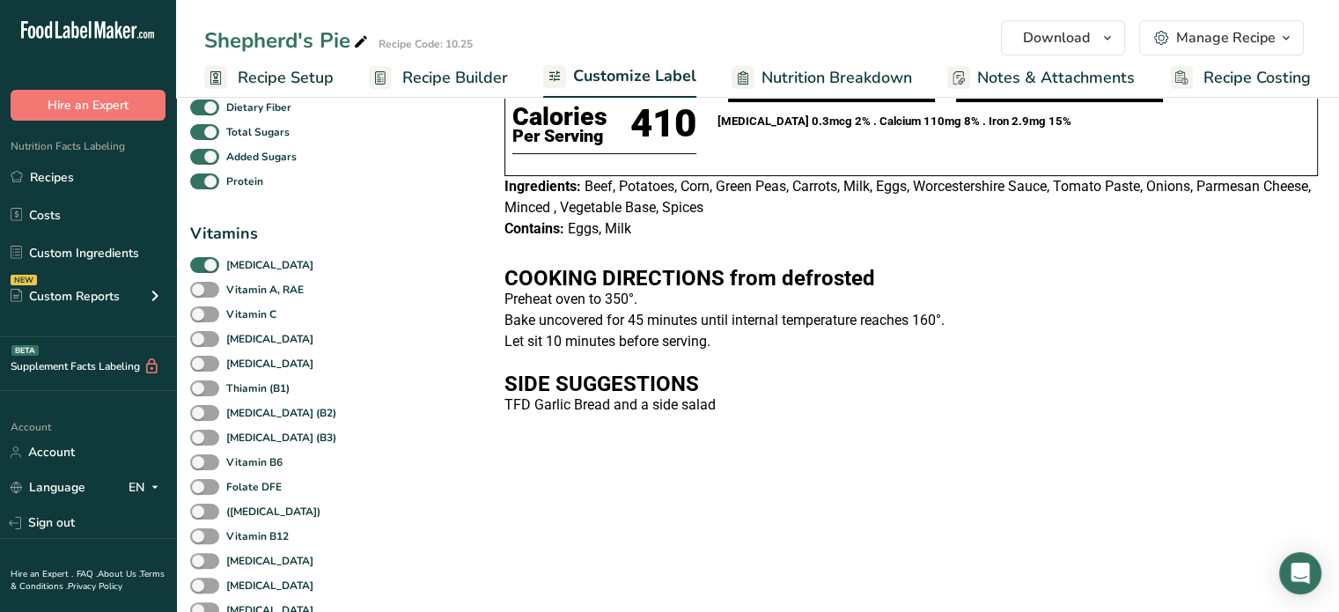
checkbox input "false"
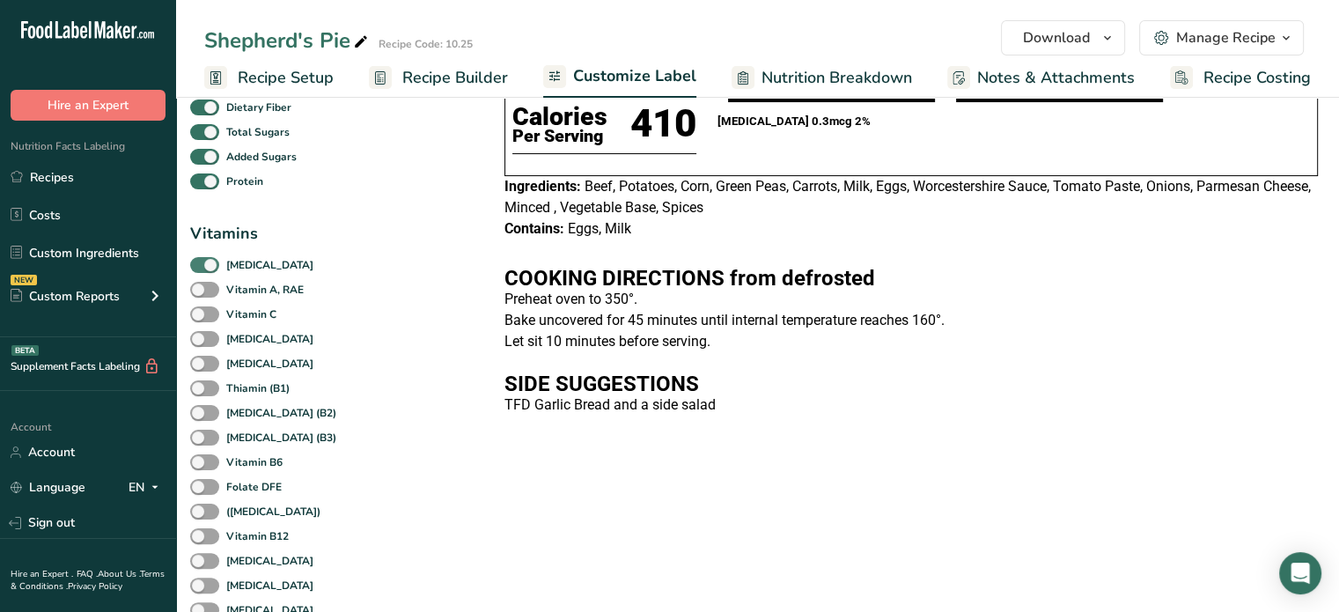
click at [209, 269] on span at bounding box center [204, 265] width 29 height 17
click at [202, 269] on input "[MEDICAL_DATA]" at bounding box center [195, 264] width 11 height 11
checkbox input "false"
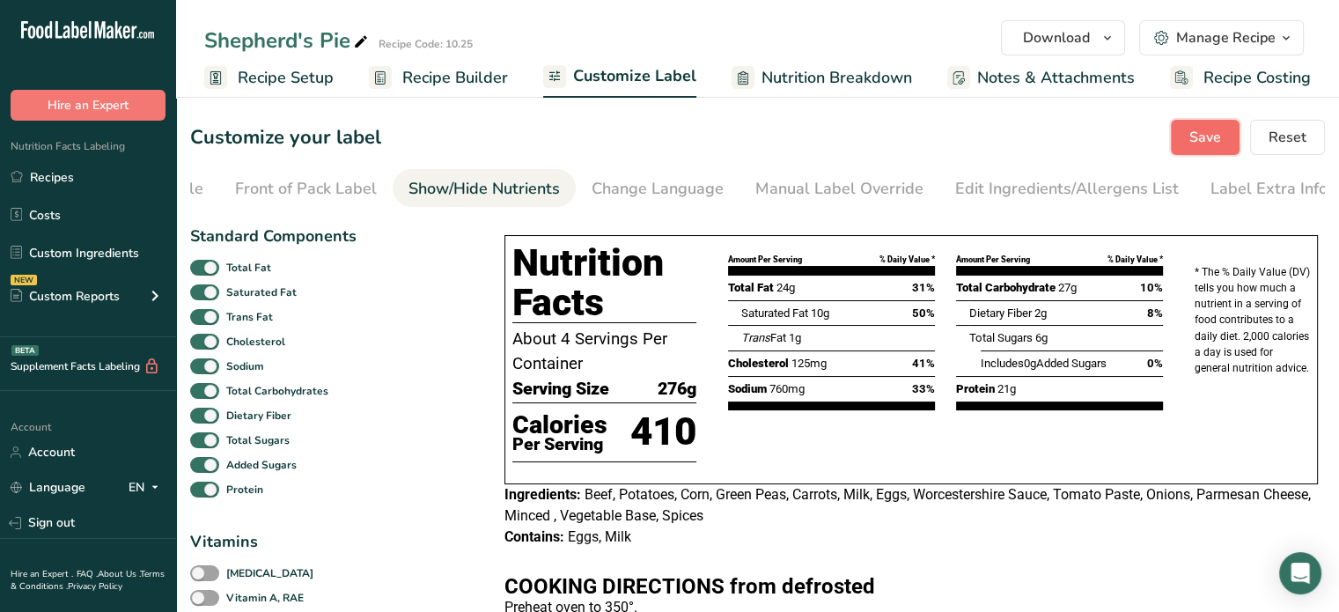
click at [1203, 142] on span "Save" at bounding box center [1206, 137] width 32 height 21
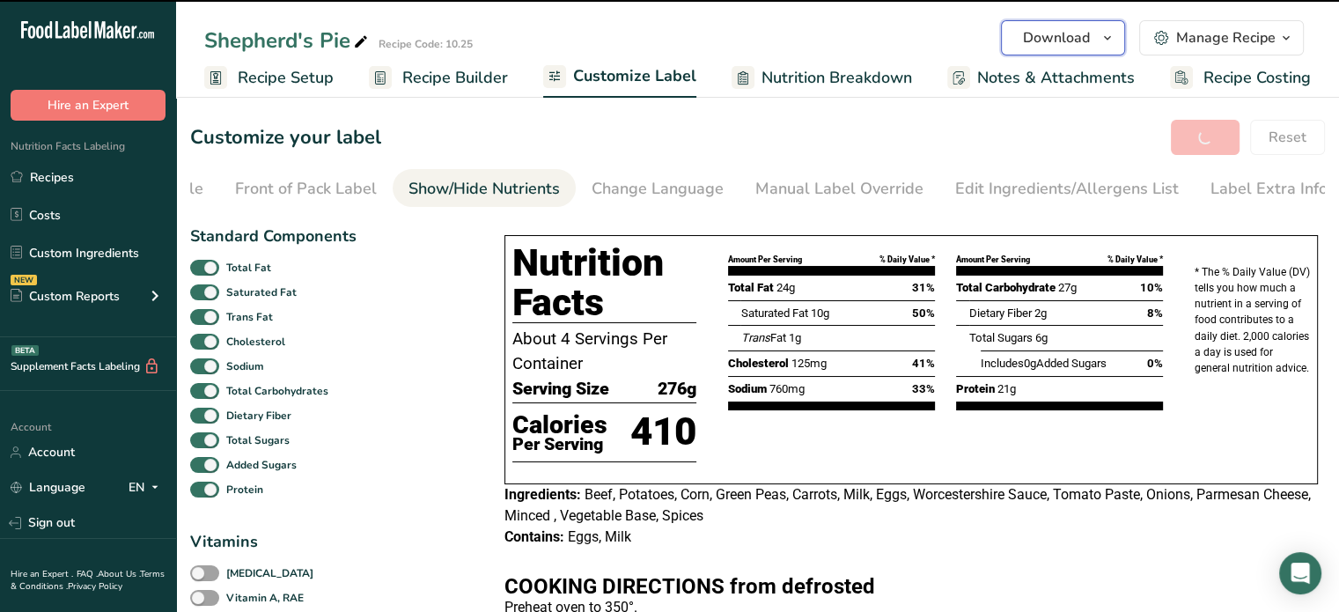
click at [1088, 46] on span "Download" at bounding box center [1056, 37] width 67 height 21
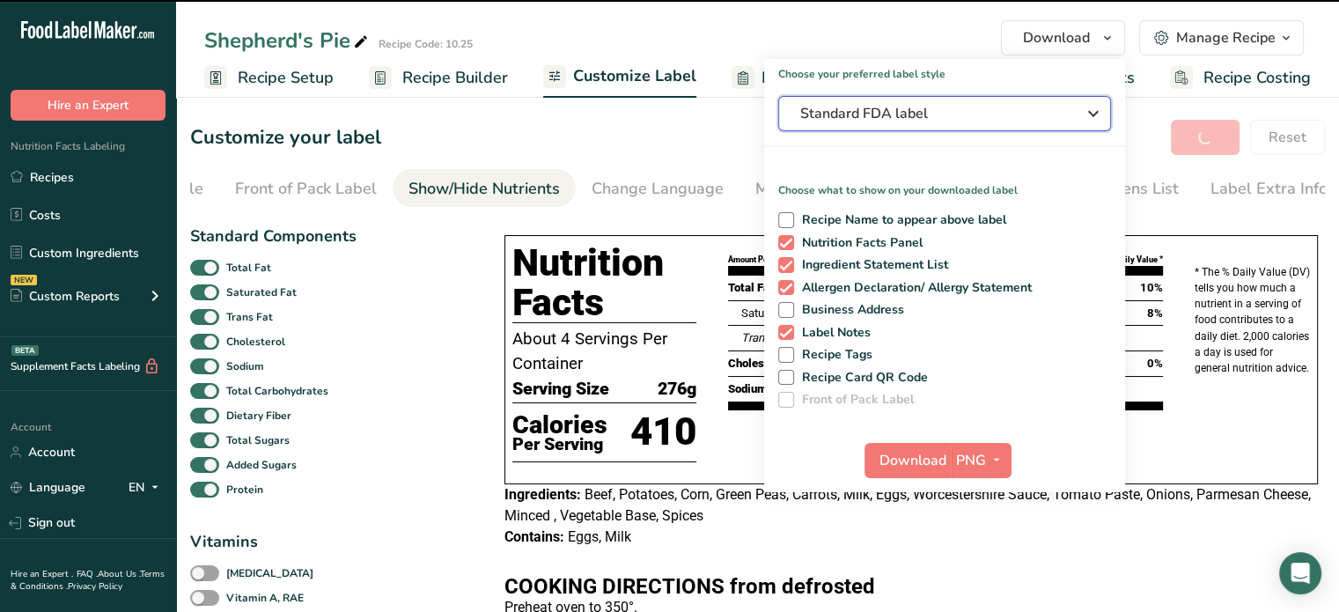
click at [929, 115] on span "Standard FDA label" at bounding box center [932, 113] width 264 height 21
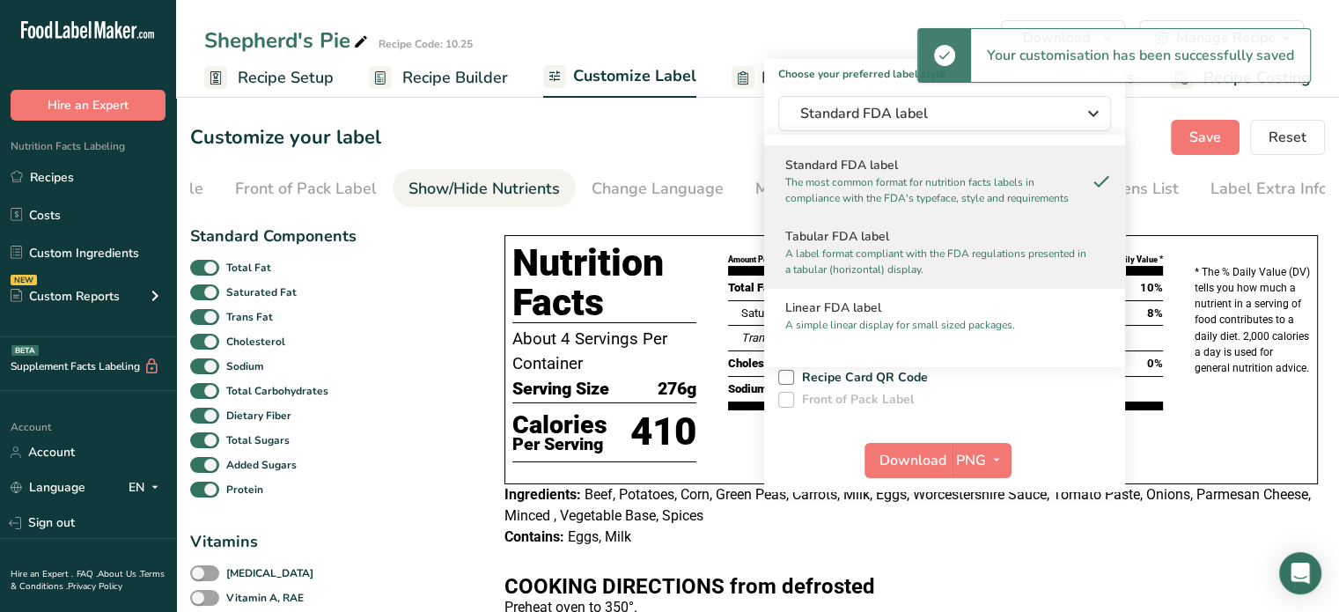
click at [848, 246] on p "A label format compliant with the FDA regulations presented in a tabular (horiz…" at bounding box center [936, 262] width 303 height 32
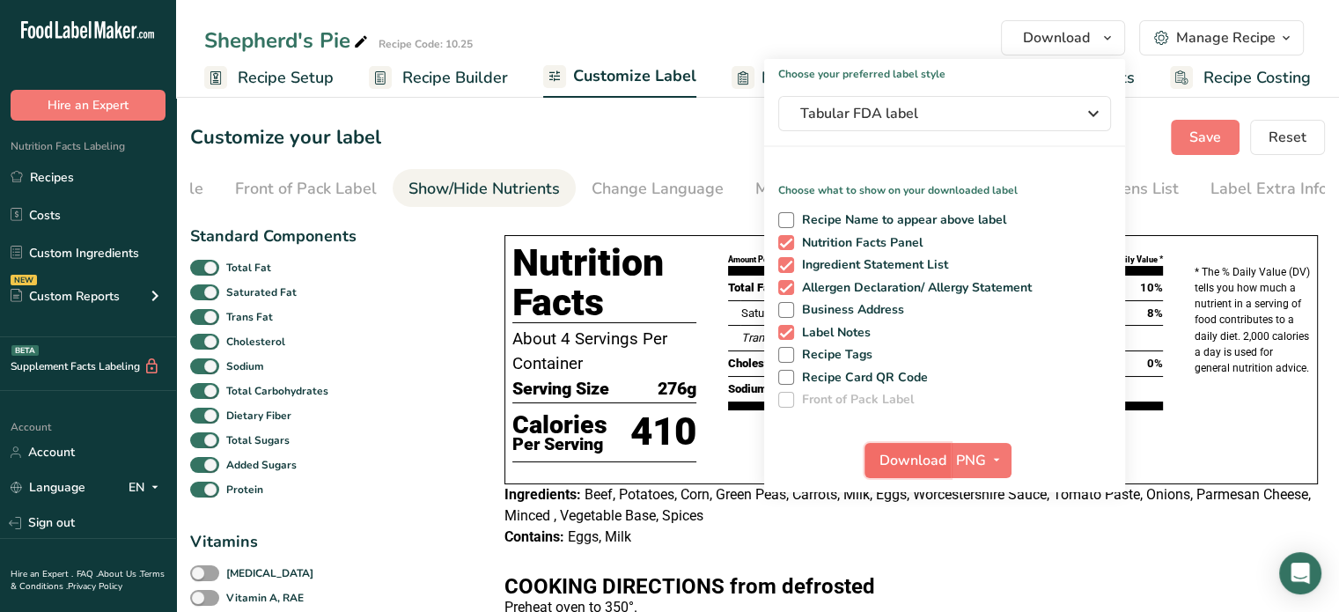
click at [909, 460] on span "Download" at bounding box center [913, 460] width 67 height 21
click at [95, 179] on link "Recipes" at bounding box center [88, 176] width 176 height 33
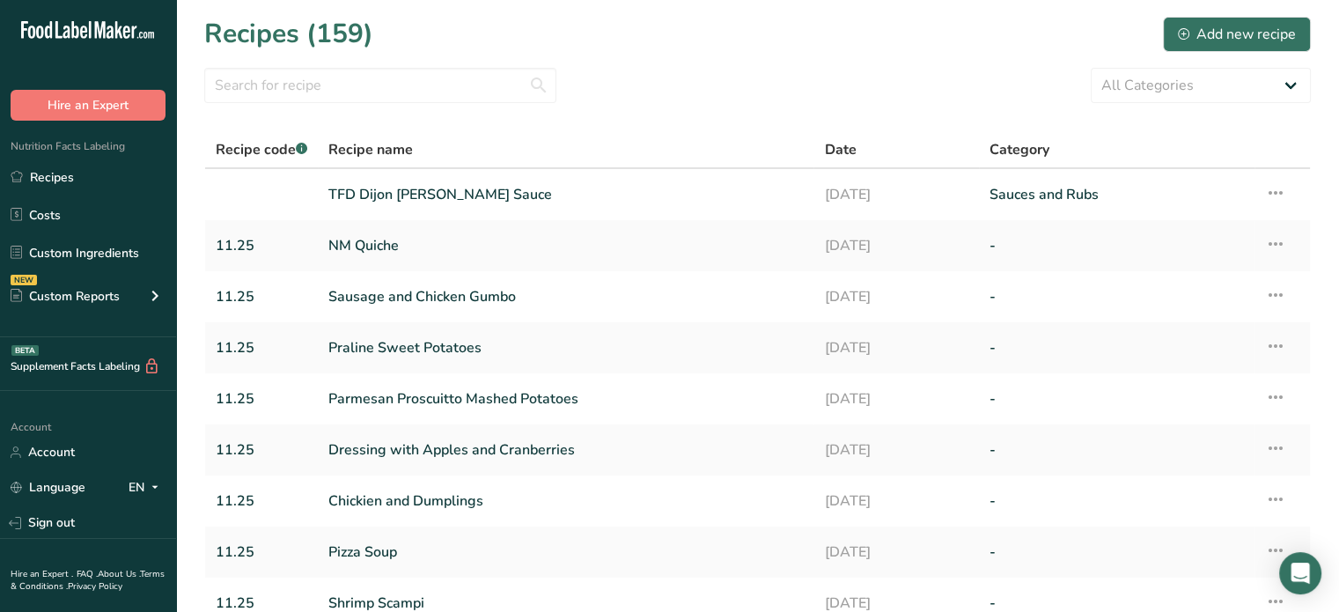
click at [354, 122] on section "Recipes (159) Add new recipe All Categories Baked Goods Beverages Confectionery…" at bounding box center [757, 382] width 1163 height 765
click at [328, 100] on input "text" at bounding box center [380, 85] width 352 height 35
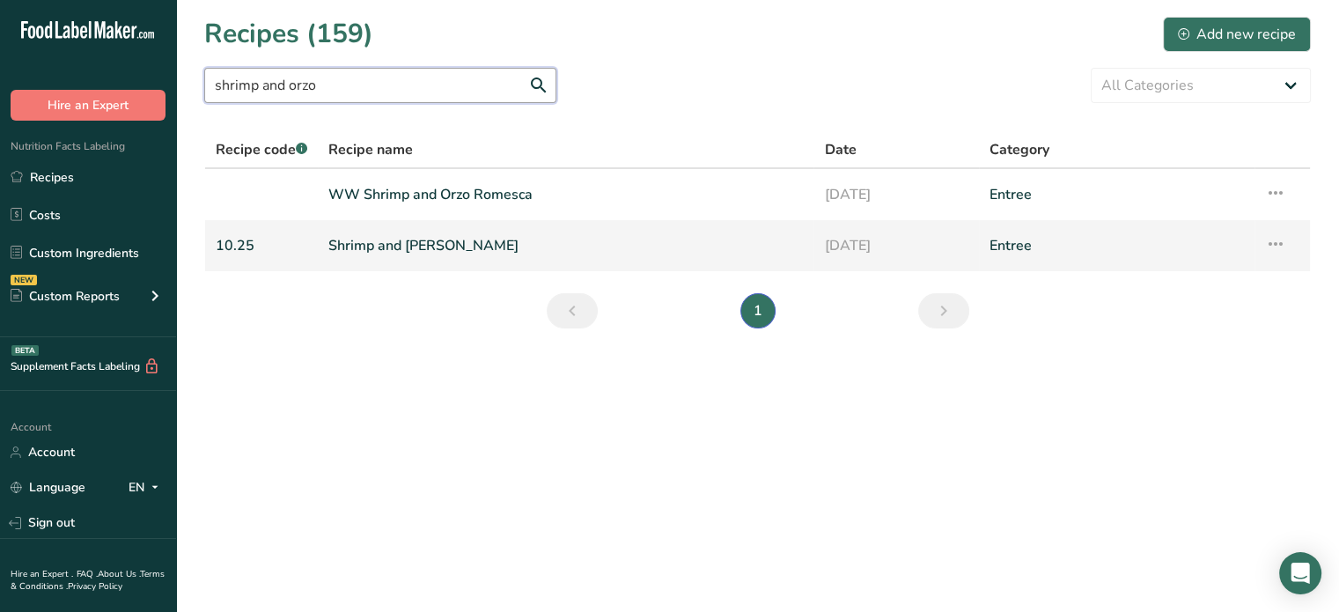
type input "shrimp and orzo"
click at [440, 254] on link "Shrimp and Orzo Romesca" at bounding box center [565, 245] width 475 height 37
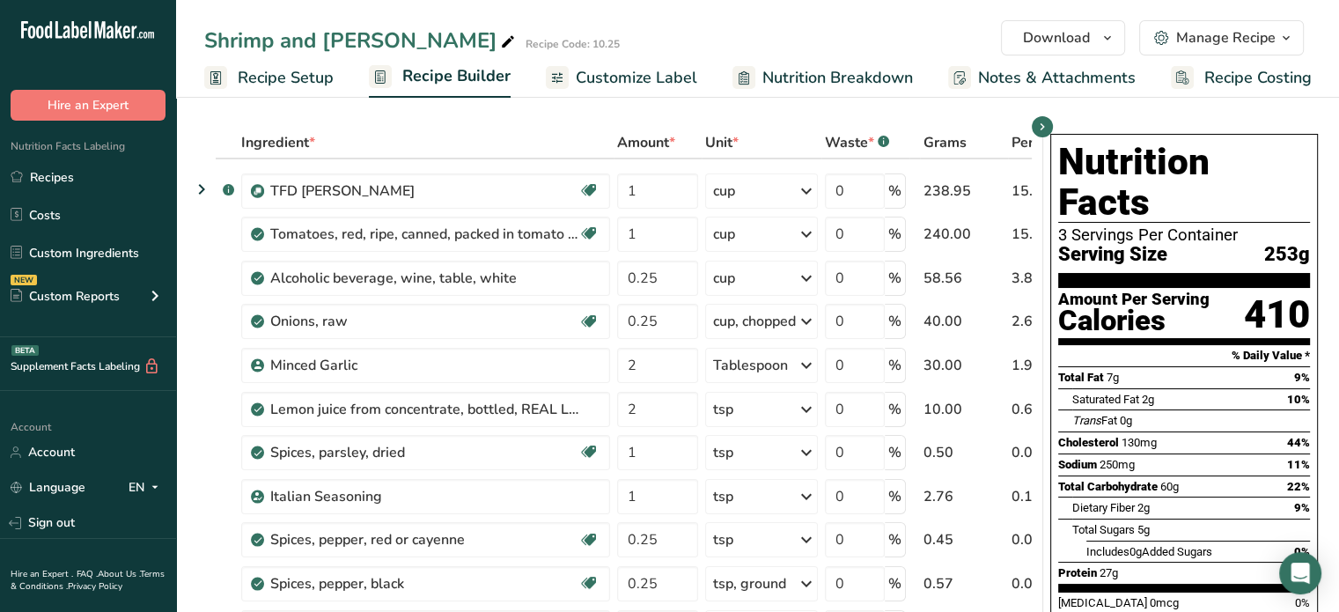
click at [681, 77] on span "Customize Label" at bounding box center [637, 78] width 122 height 24
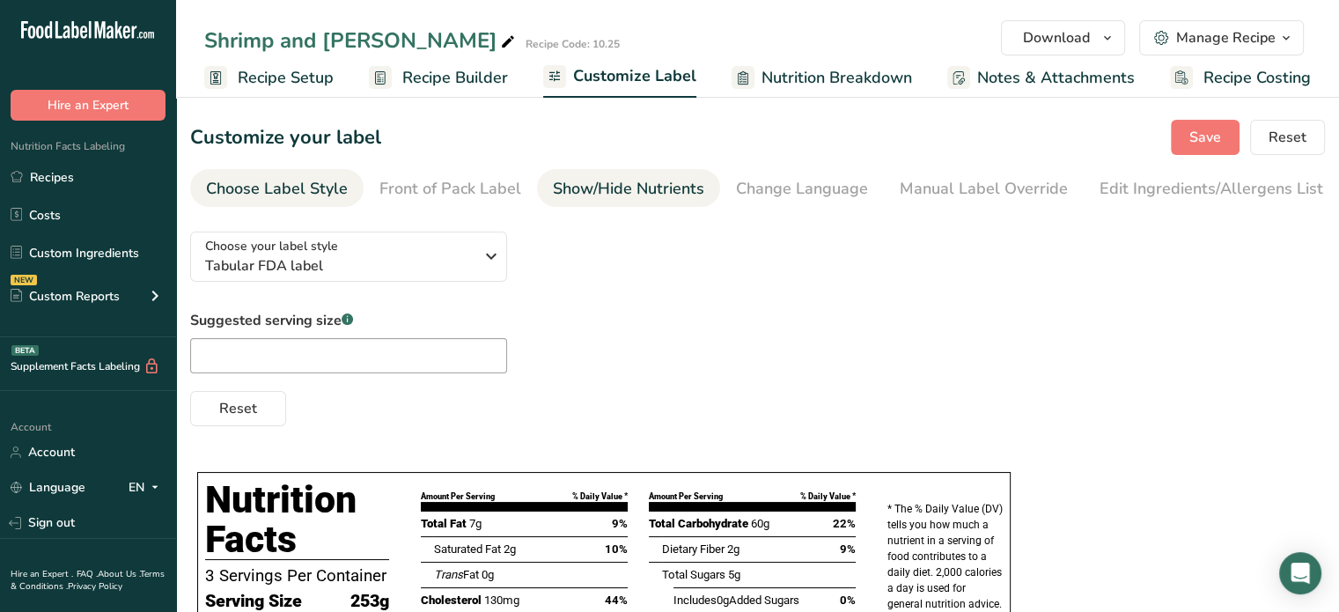
click at [666, 182] on div "Show/Hide Nutrients" at bounding box center [628, 189] width 151 height 24
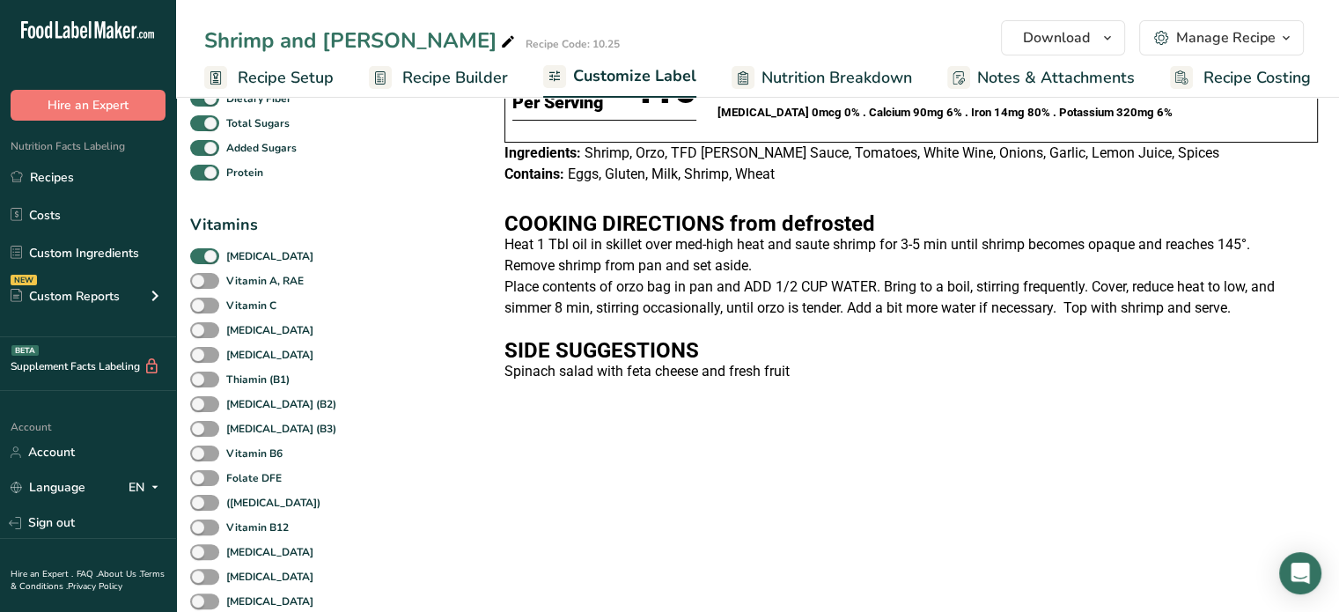
scroll to position [394, 0]
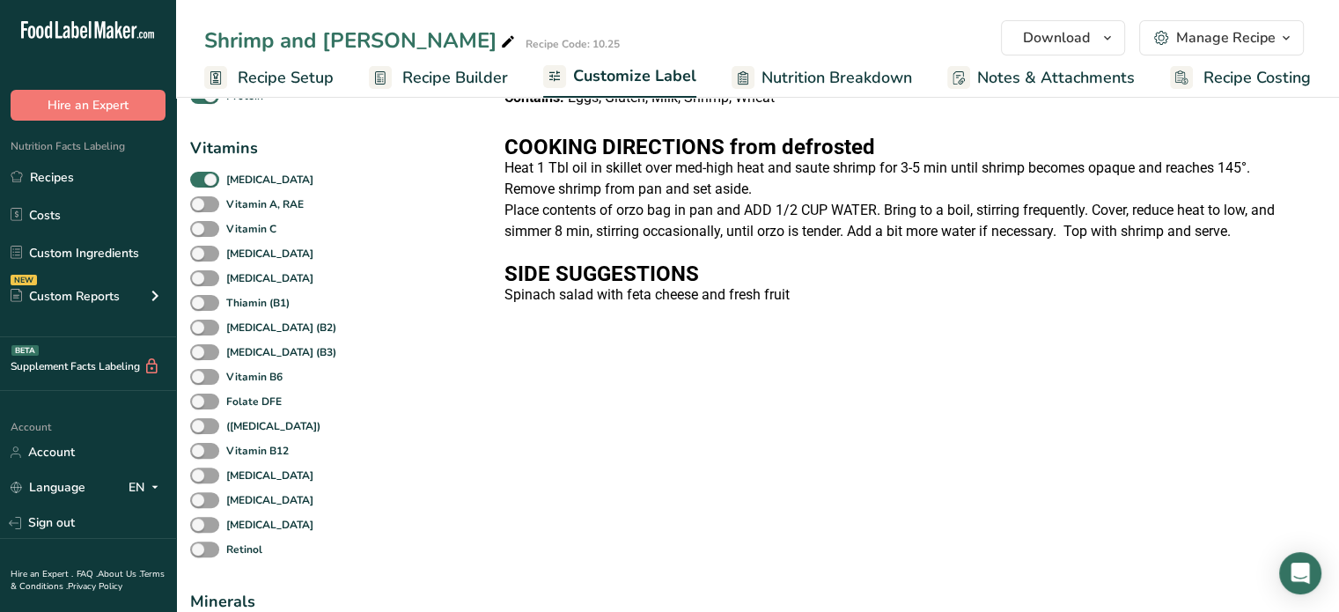
checkbox input "false"
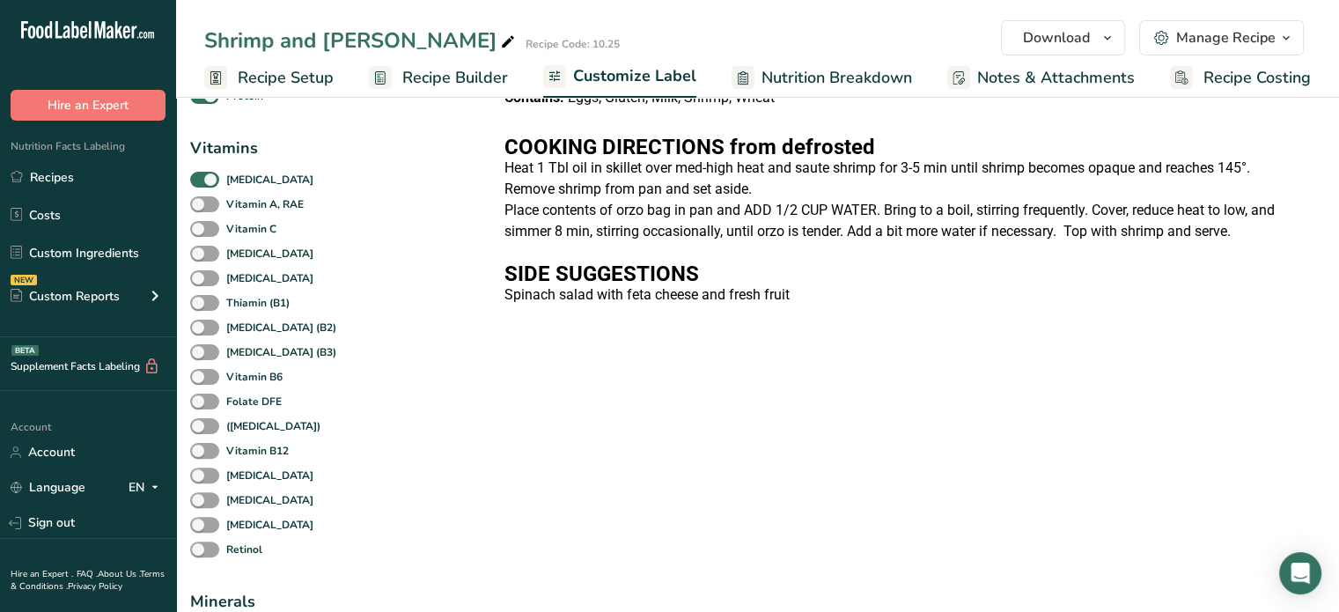
checkbox input "false"
click at [210, 186] on span at bounding box center [204, 180] width 29 height 17
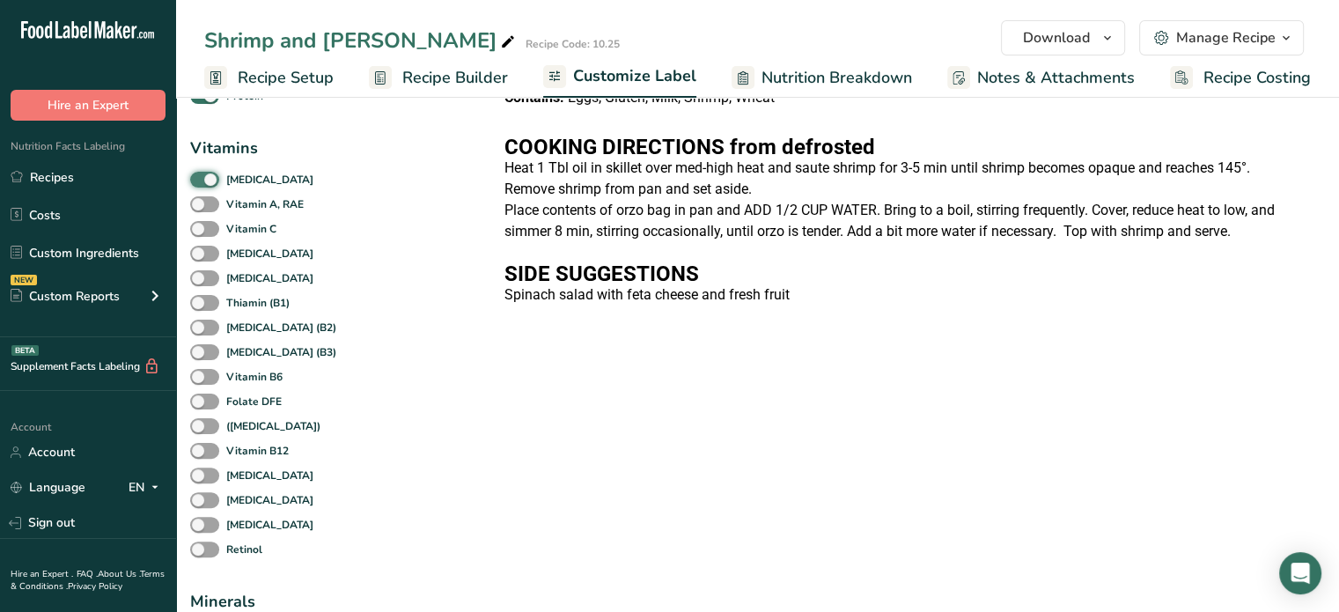
click at [202, 185] on input "[MEDICAL_DATA]" at bounding box center [195, 178] width 11 height 11
checkbox input "false"
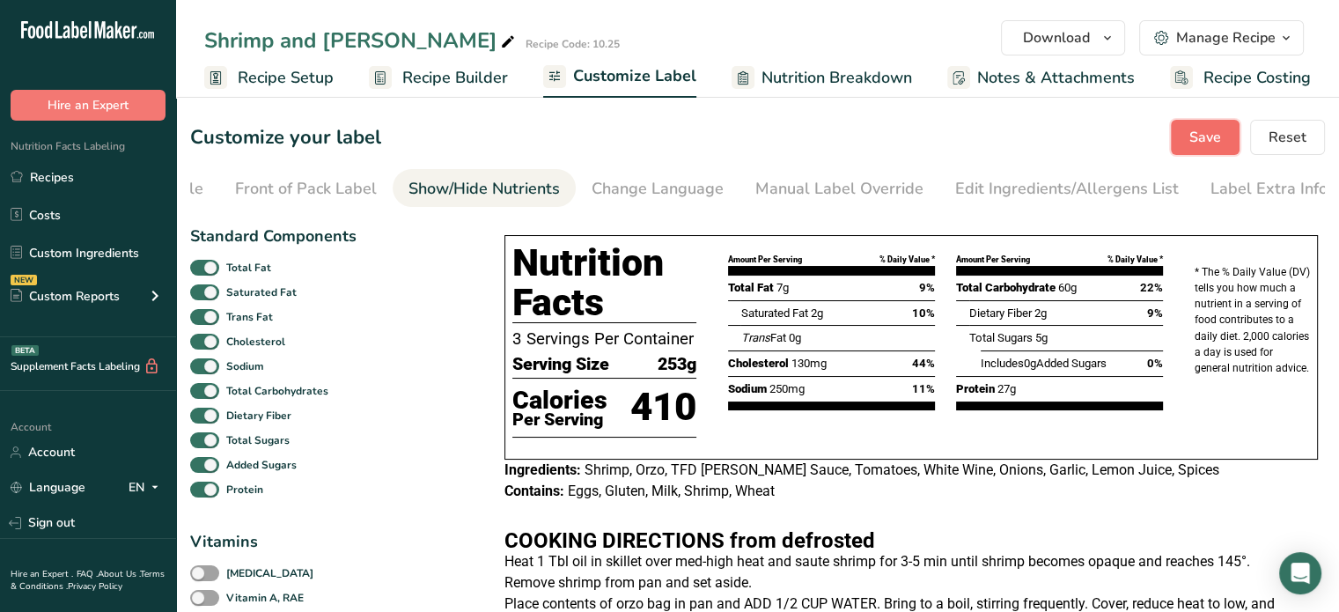
click at [1229, 140] on button "Save" at bounding box center [1205, 137] width 69 height 35
click at [1211, 184] on div "Label Extra Info" at bounding box center [1269, 189] width 117 height 24
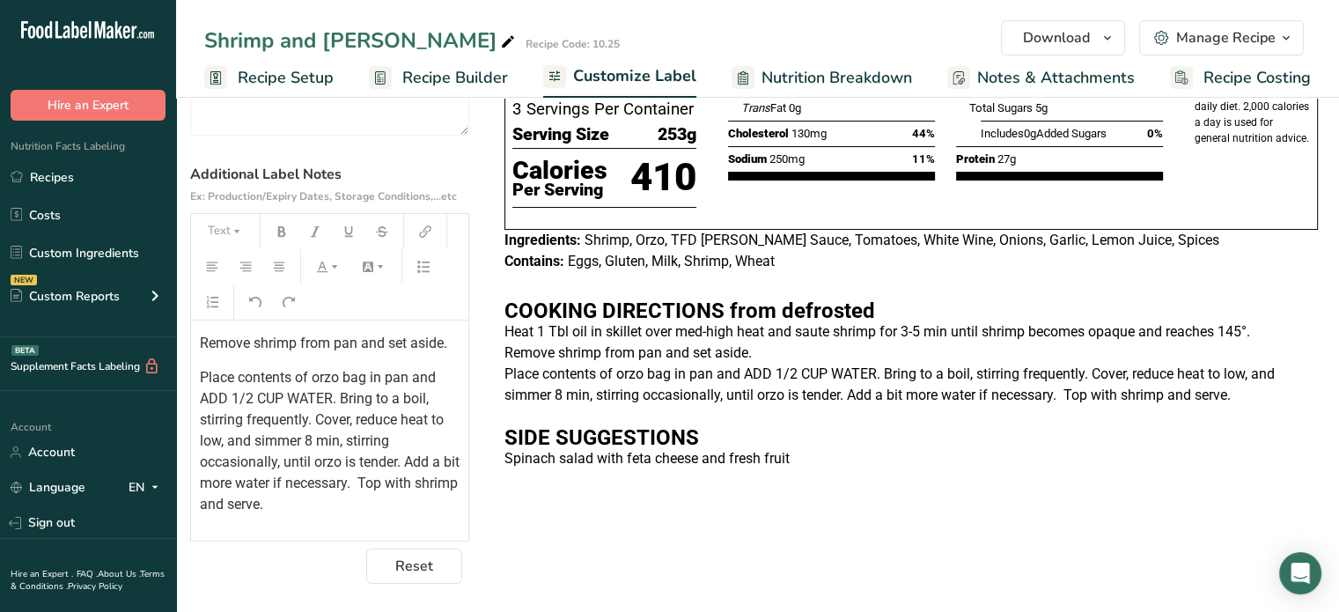
scroll to position [338, 0]
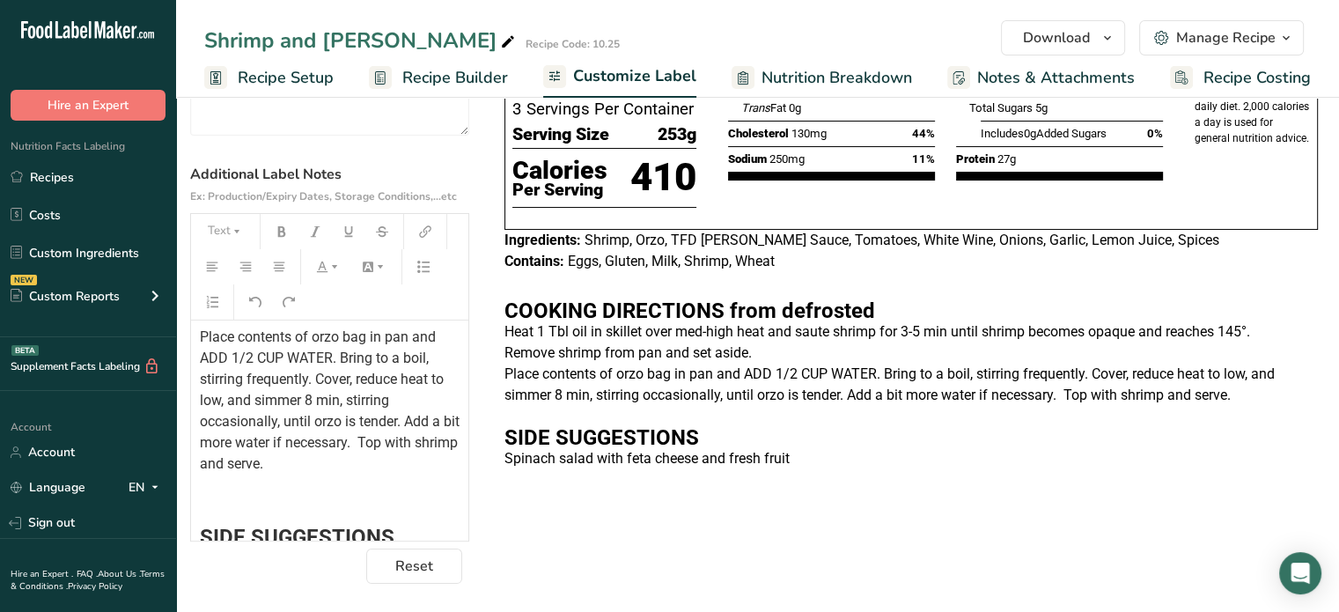
click at [379, 472] on span "Place contents of orzo bag in pan and ADD 1/2 CUP WATER. Bring to a boil, stirr…" at bounding box center [331, 400] width 263 height 144
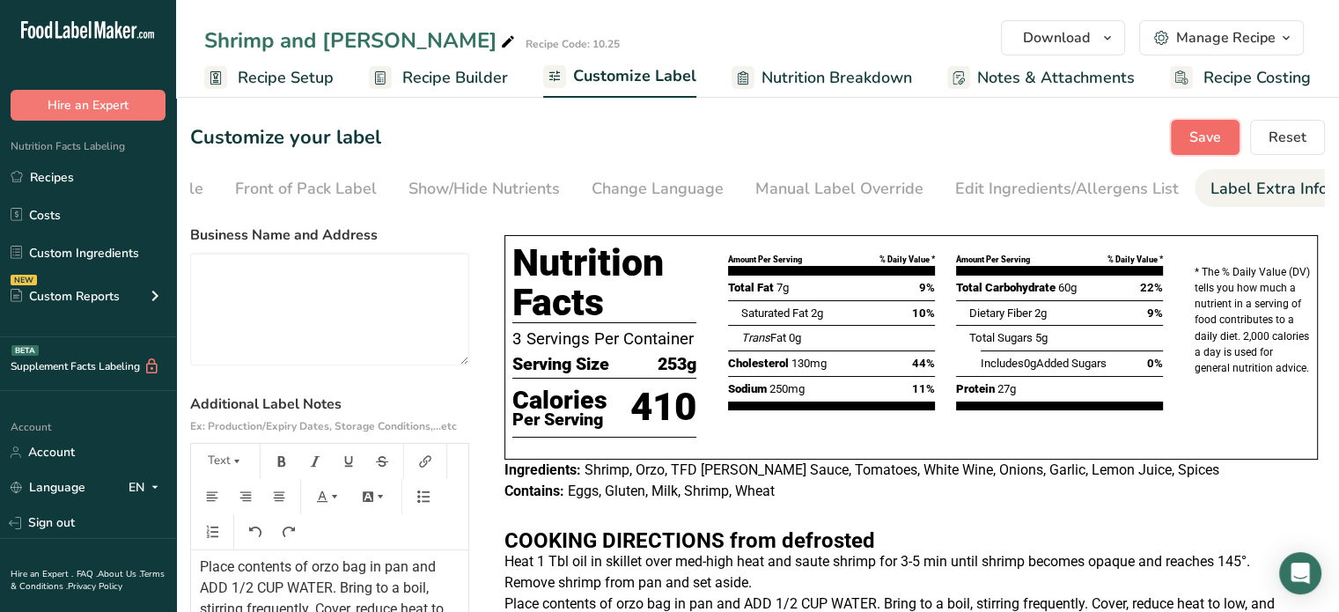
click at [1185, 142] on button "Save" at bounding box center [1205, 137] width 69 height 35
click at [1120, 31] on button "Download" at bounding box center [1063, 37] width 124 height 35
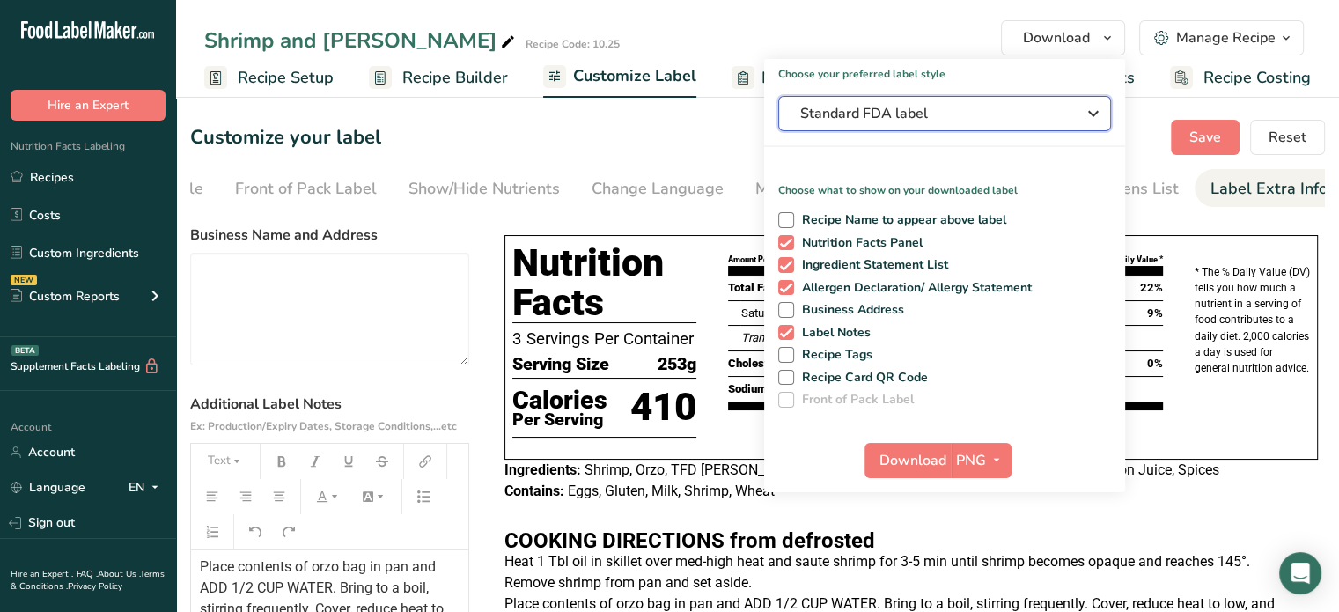
click at [955, 128] on button "Standard FDA label" at bounding box center [944, 113] width 333 height 35
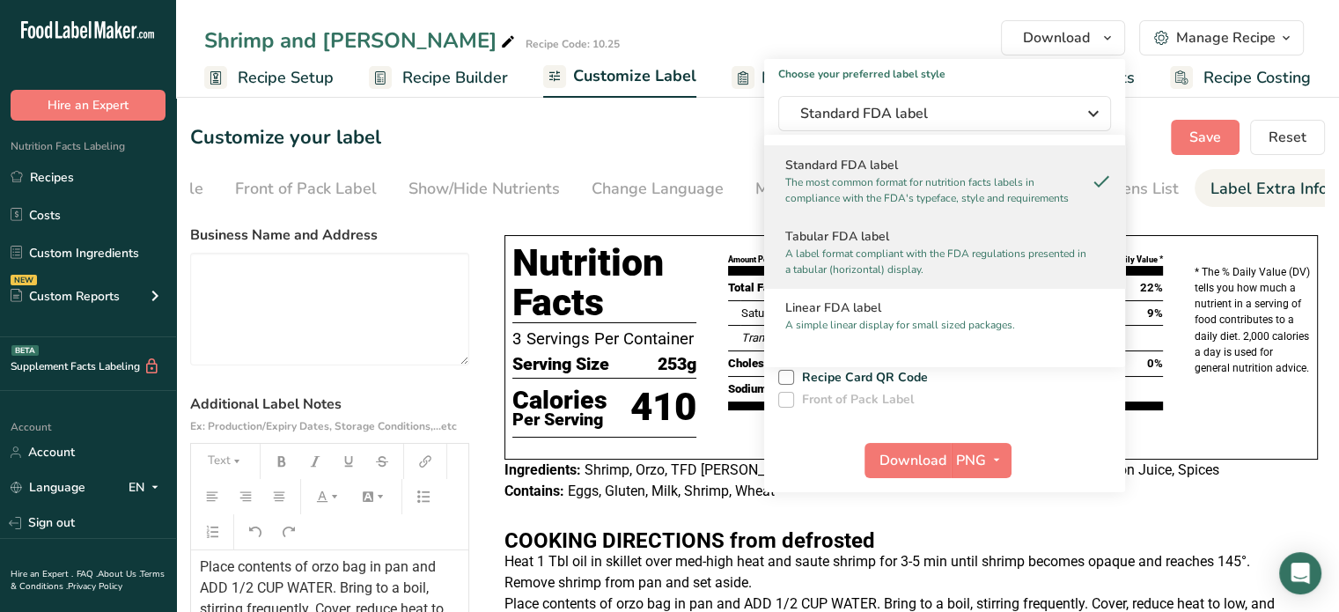
click at [849, 282] on div "Tabular FDA label A label format compliant with the FDA regulations presented i…" at bounding box center [944, 252] width 361 height 71
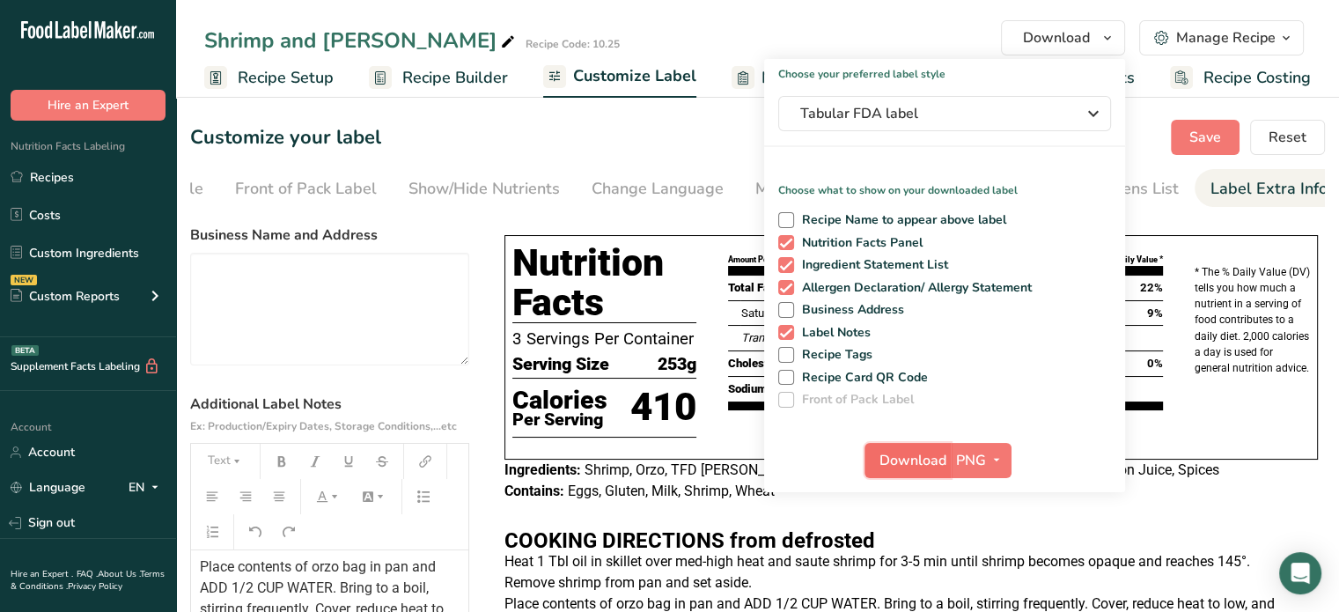
click at [907, 443] on button "Download" at bounding box center [908, 460] width 86 height 35
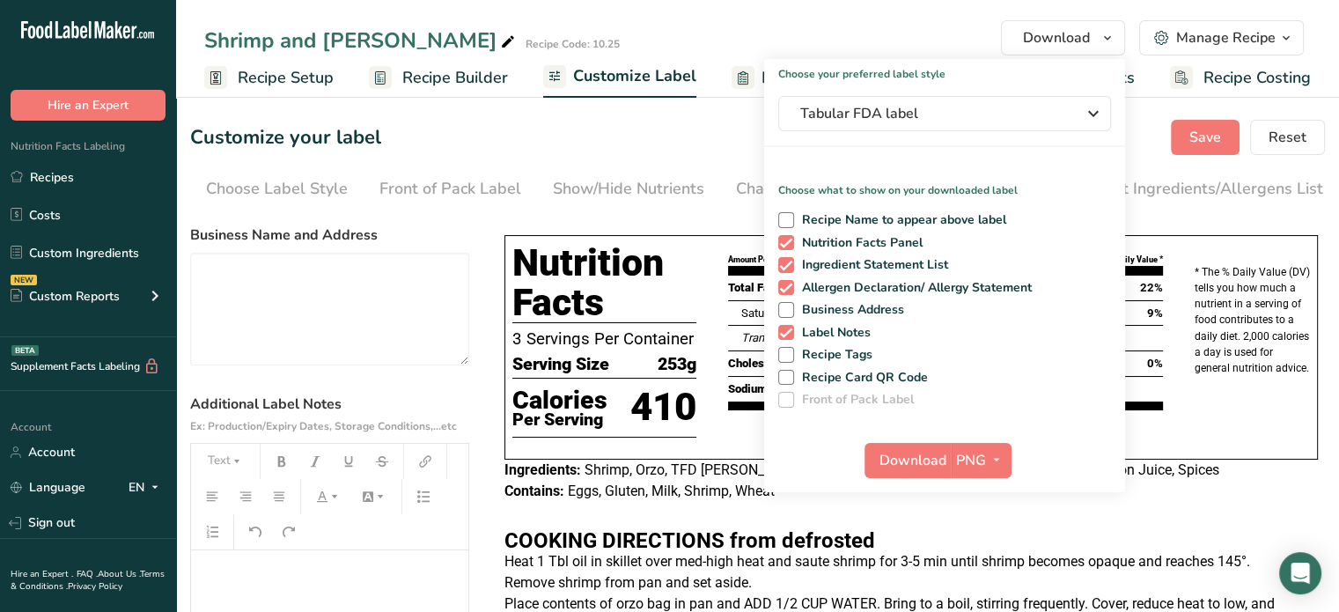
scroll to position [338, 0]
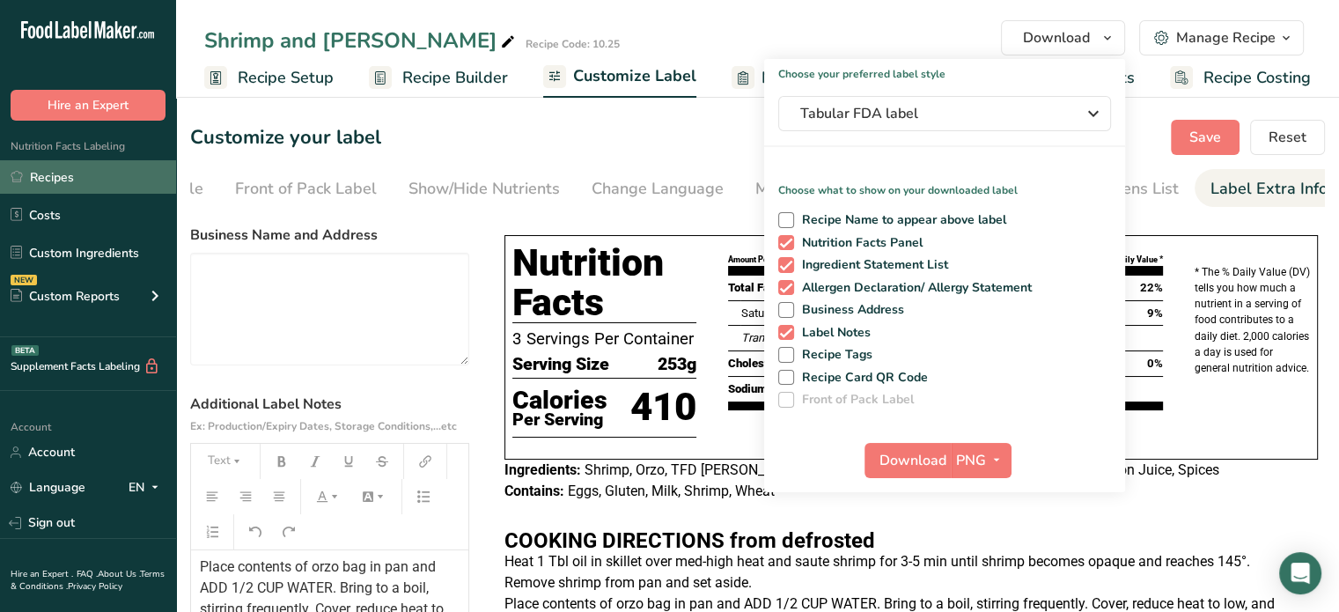
click at [92, 168] on link "Recipes" at bounding box center [88, 176] width 176 height 33
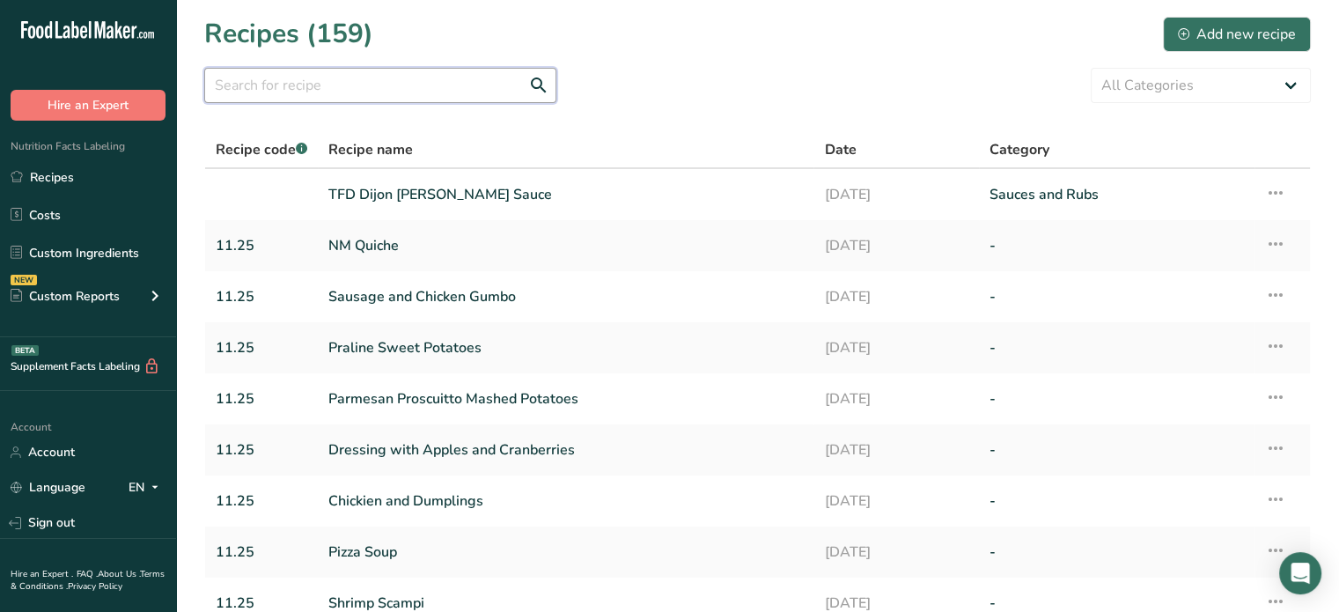
click at [424, 77] on input "text" at bounding box center [380, 85] width 352 height 35
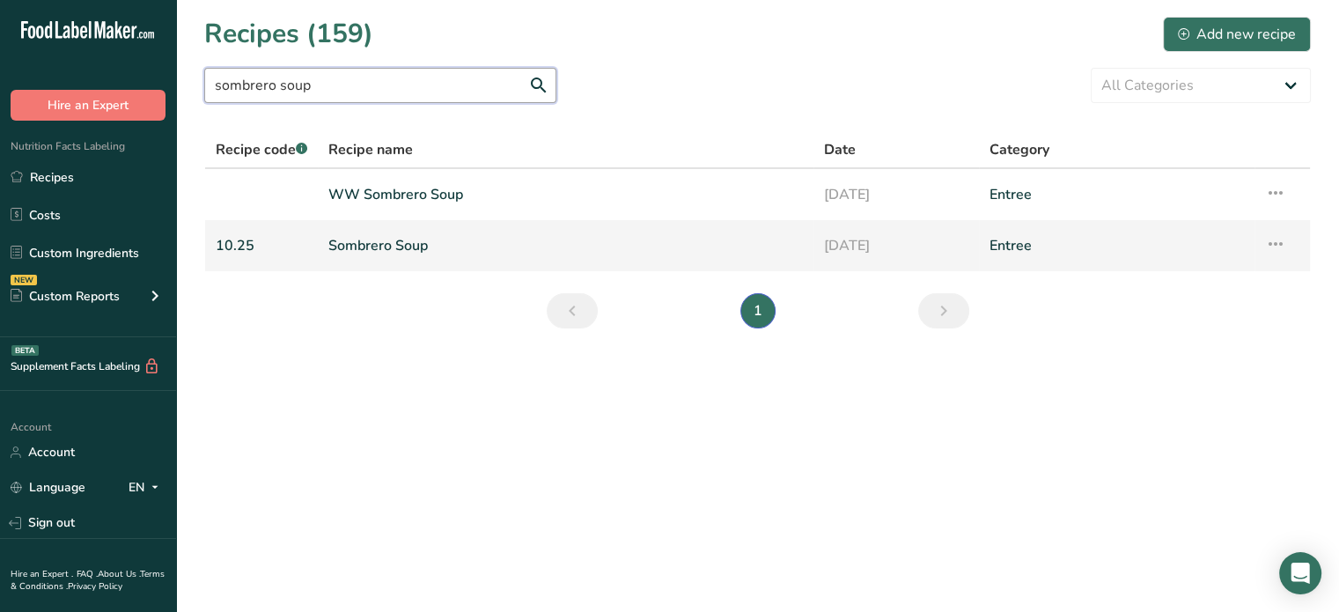
type input "sombrero soup"
click at [419, 243] on link "Sombrero Soup" at bounding box center [565, 245] width 475 height 37
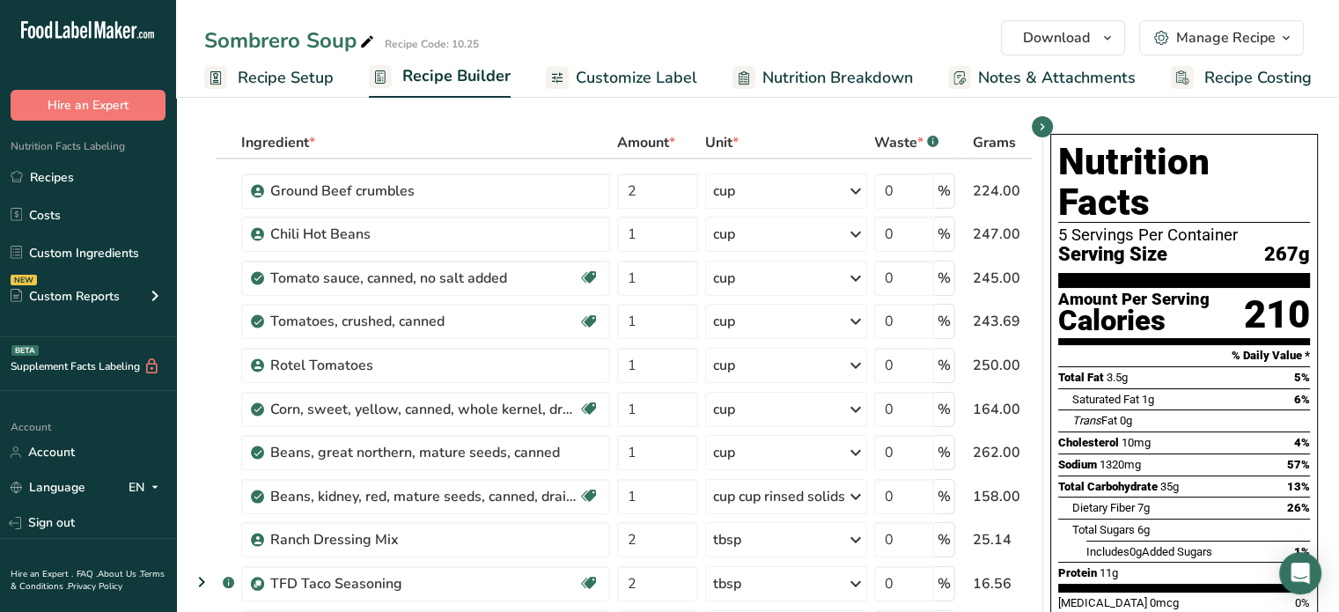
click at [662, 79] on span "Customize Label" at bounding box center [637, 78] width 122 height 24
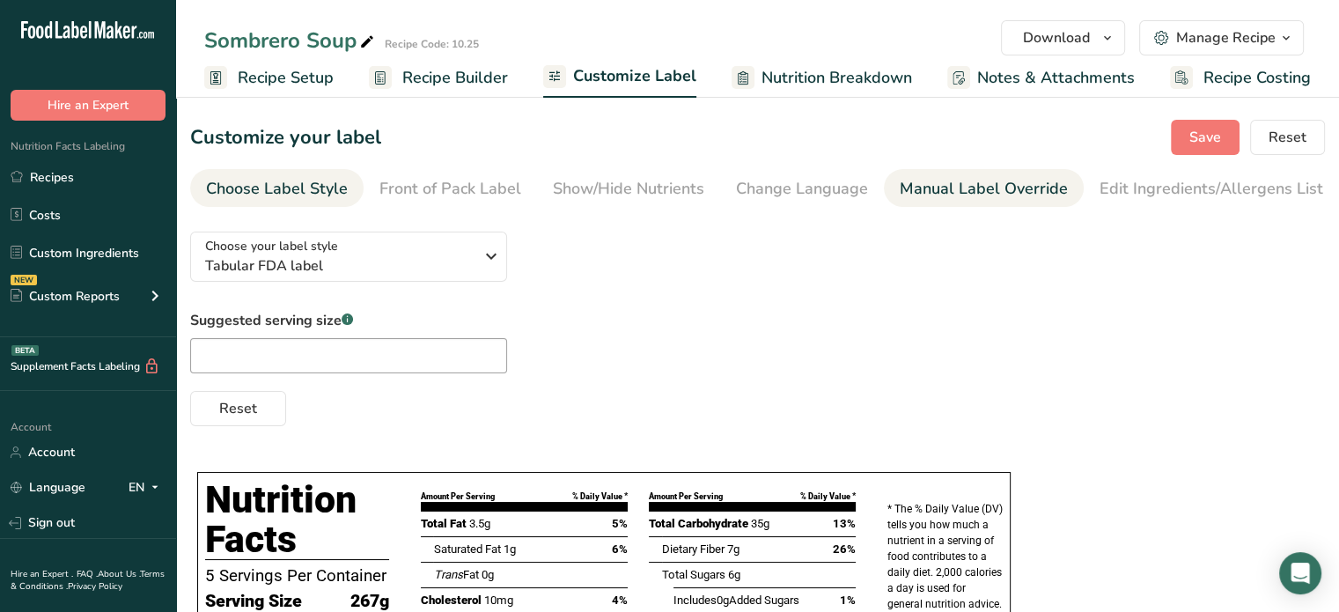
click at [986, 200] on div "Manual Label Override" at bounding box center [984, 189] width 168 height 24
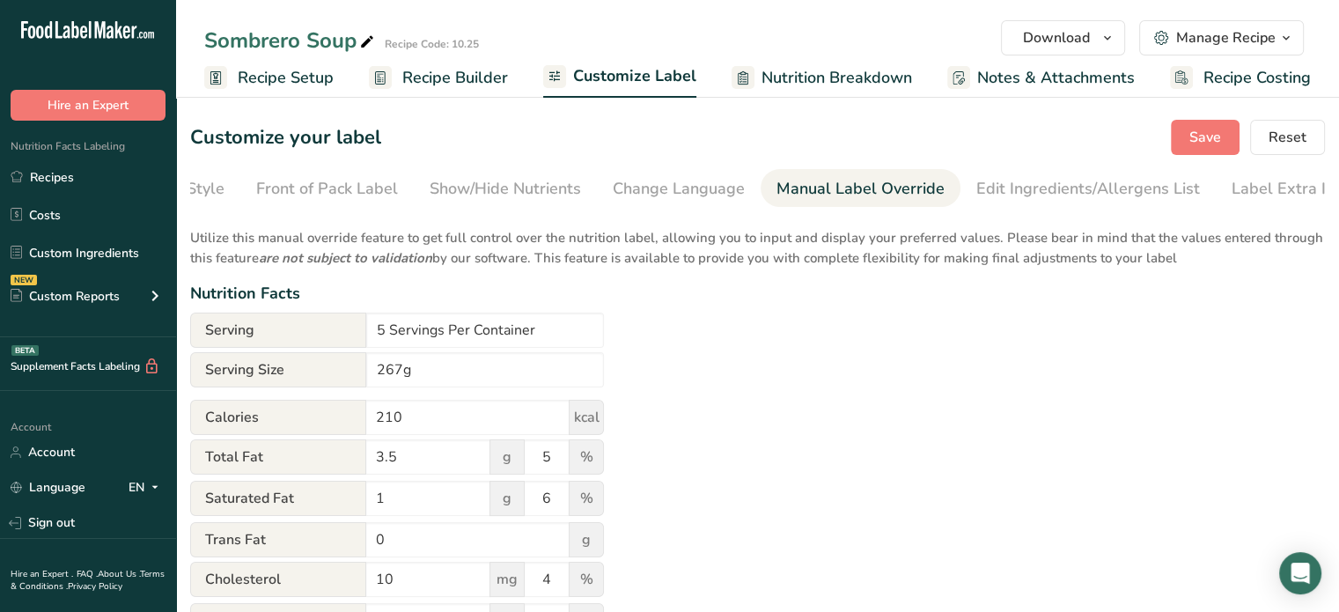
scroll to position [0, 144]
click at [1216, 180] on div "Label Extra Info" at bounding box center [1269, 189] width 117 height 24
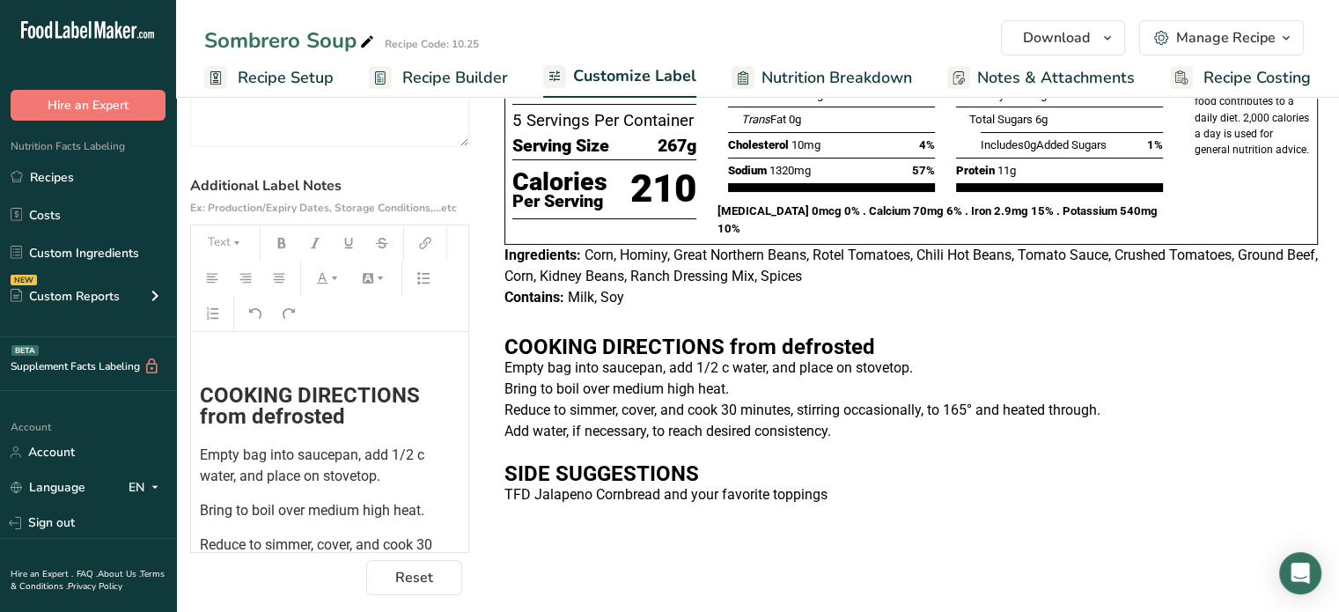
scroll to position [0, 0]
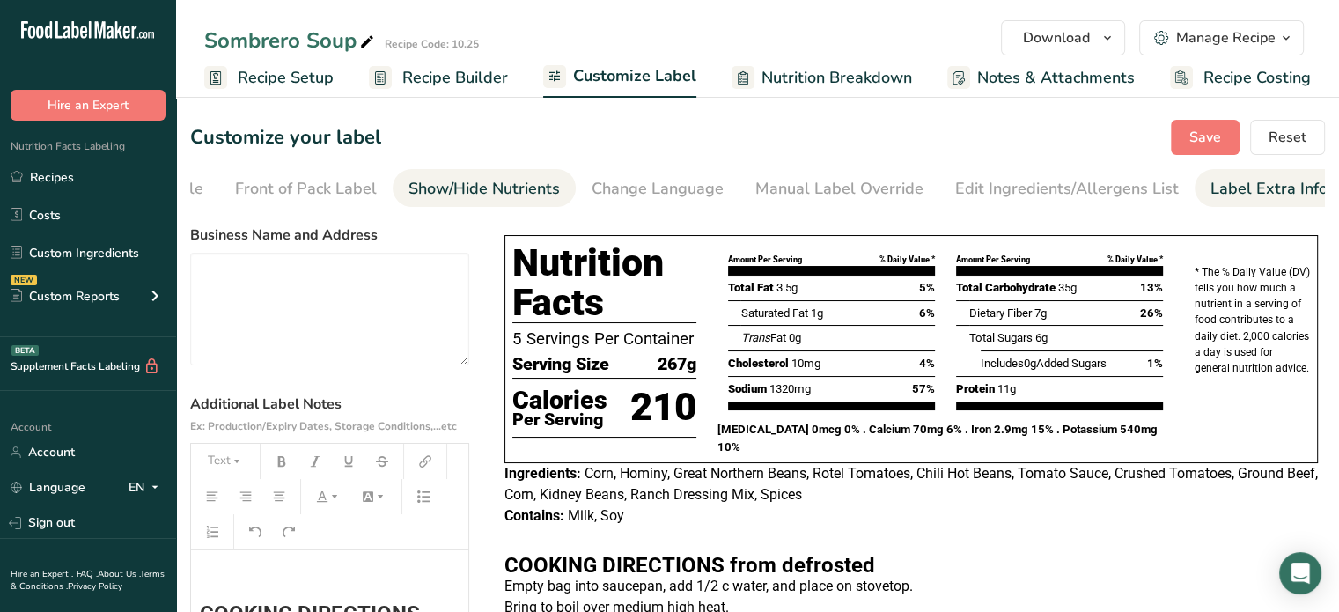
click at [507, 181] on div "Show/Hide Nutrients" at bounding box center [484, 189] width 151 height 24
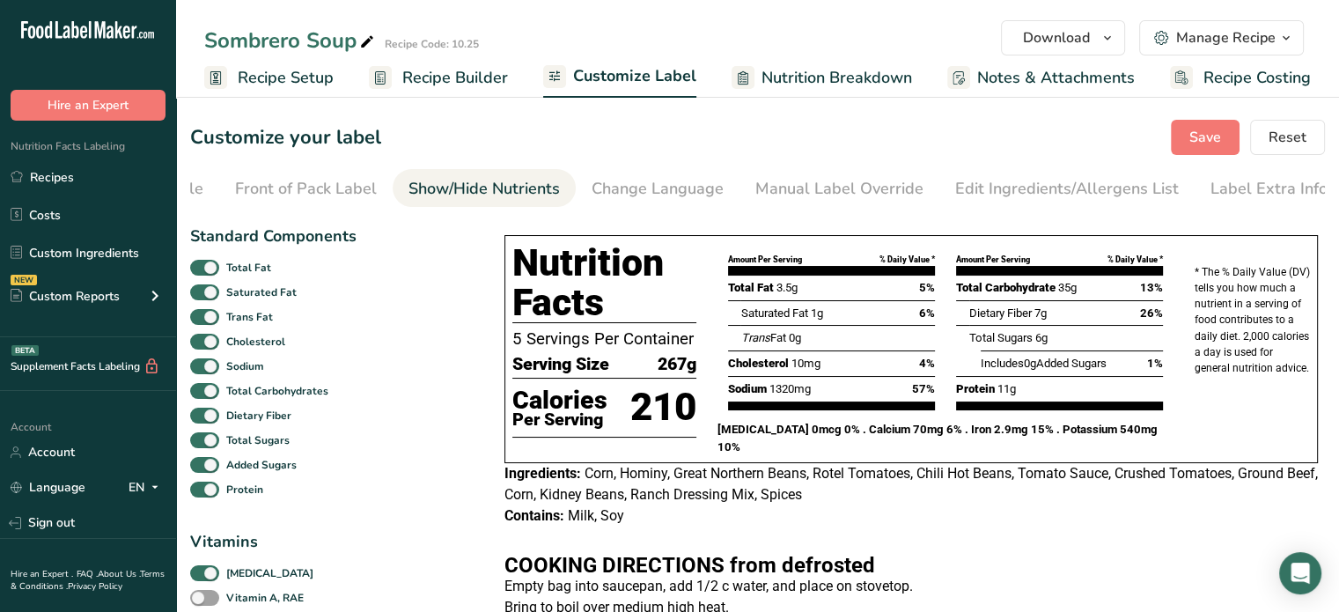
scroll to position [214, 0]
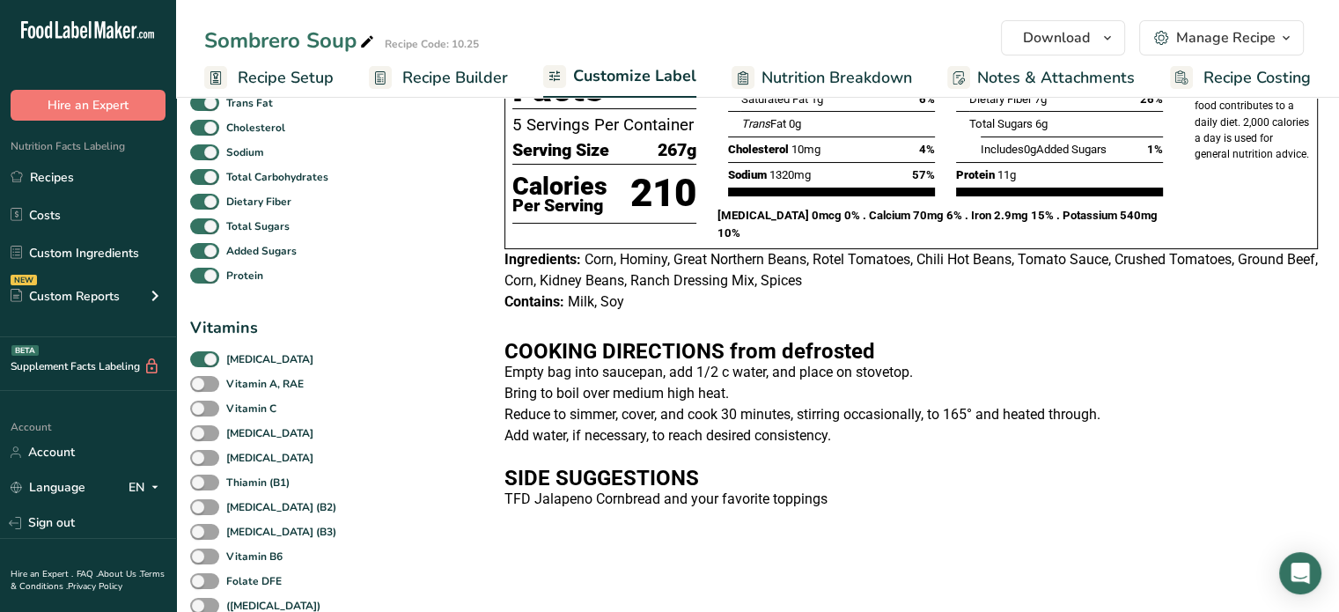
checkbox input "false"
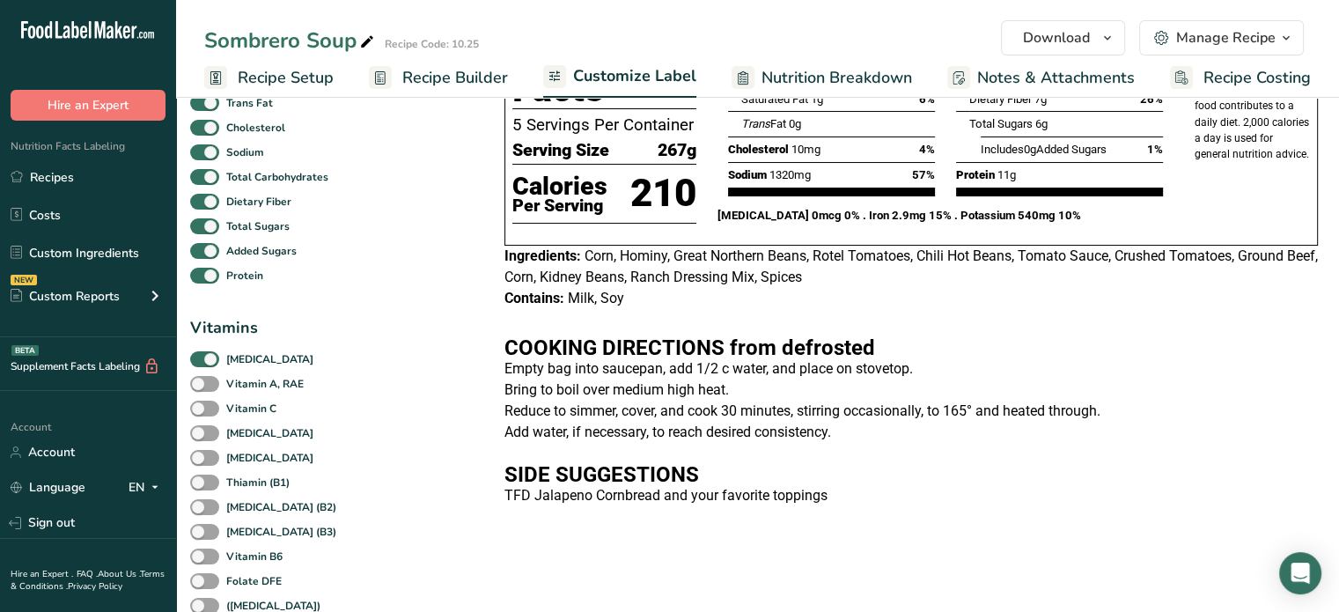
checkbox input "false"
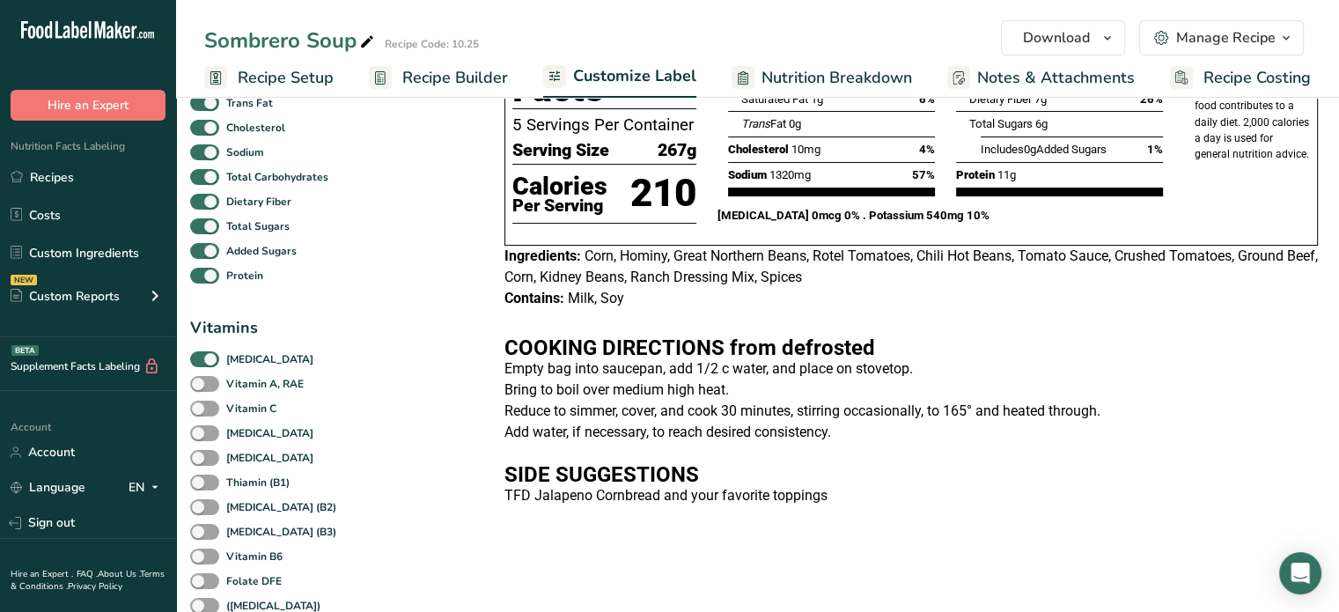
checkbox input "false"
click at [203, 366] on span at bounding box center [204, 359] width 29 height 17
click at [202, 365] on input "[MEDICAL_DATA]" at bounding box center [195, 358] width 11 height 11
checkbox input "false"
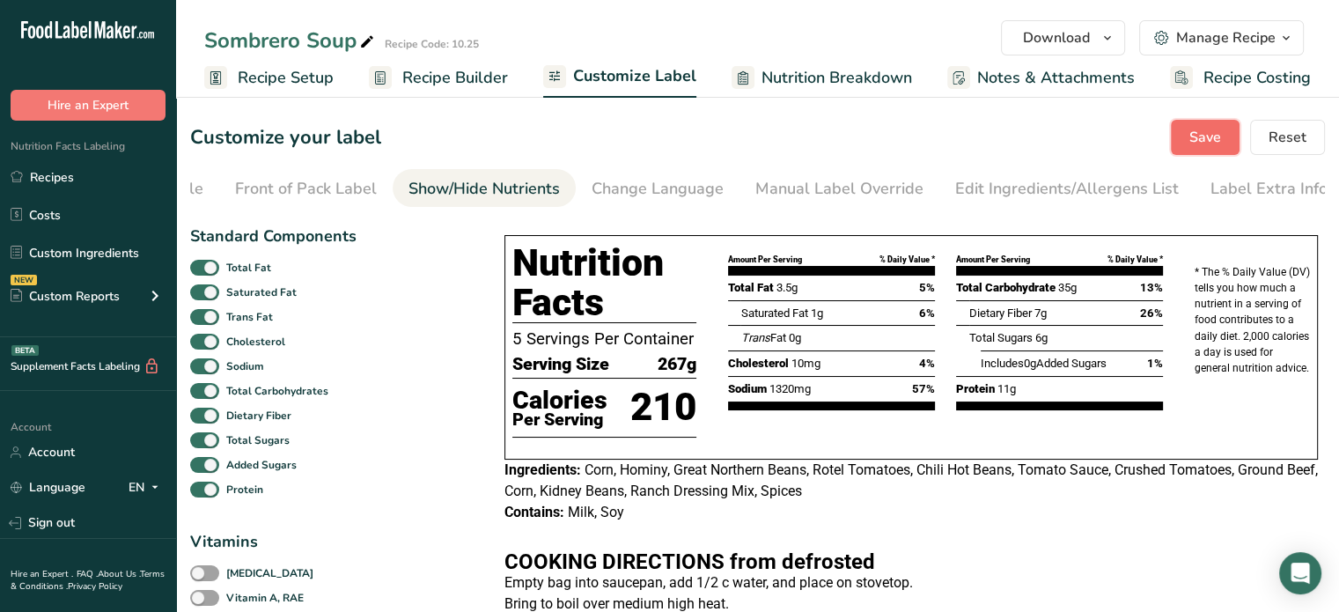
click at [1219, 136] on span "Save" at bounding box center [1206, 137] width 32 height 21
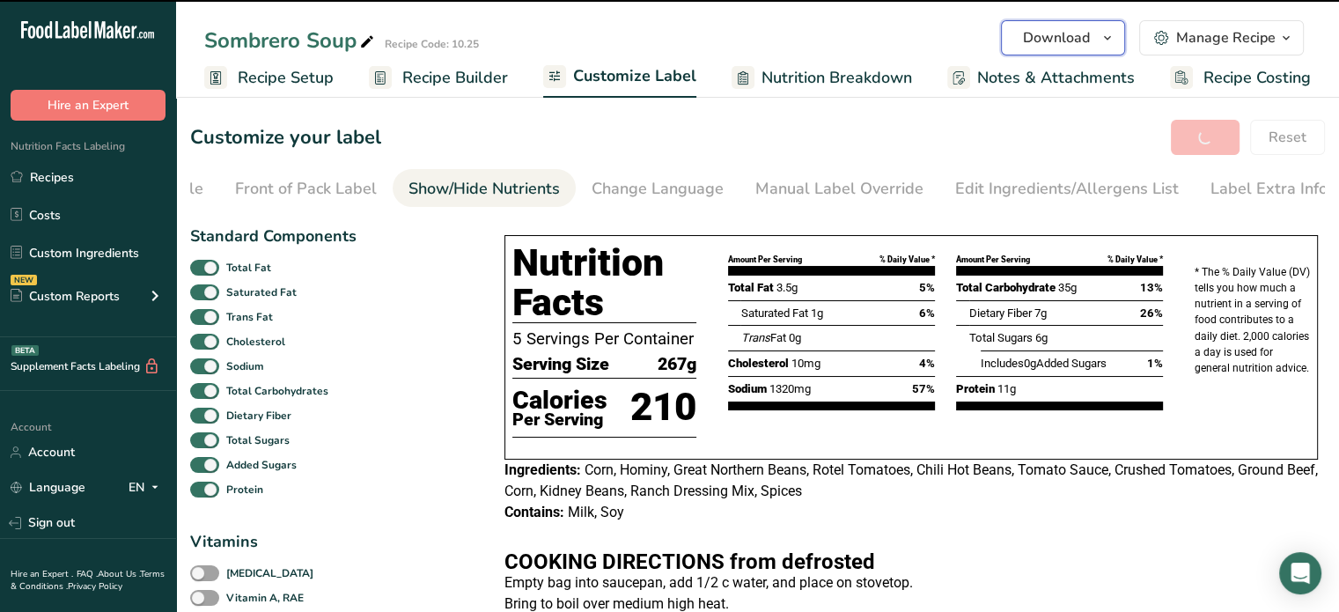
click at [1089, 33] on span "Download" at bounding box center [1056, 37] width 67 height 21
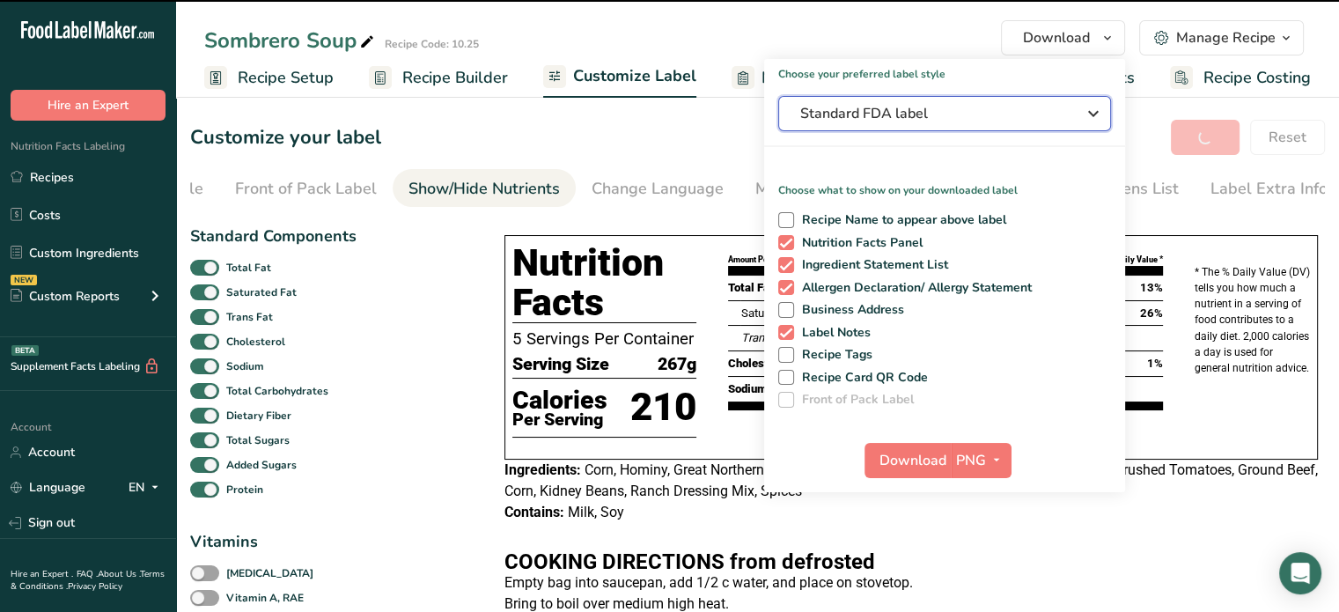
click at [903, 119] on span "Standard FDA label" at bounding box center [932, 113] width 264 height 21
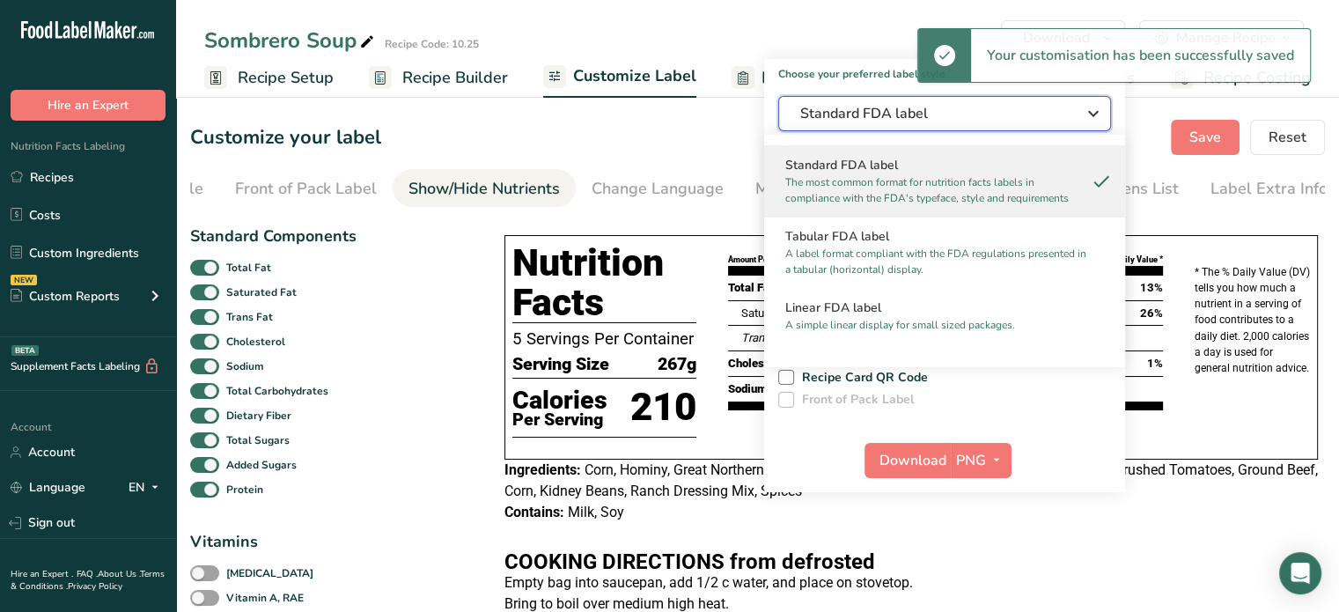
click at [996, 110] on span "Standard FDA label" at bounding box center [932, 113] width 264 height 21
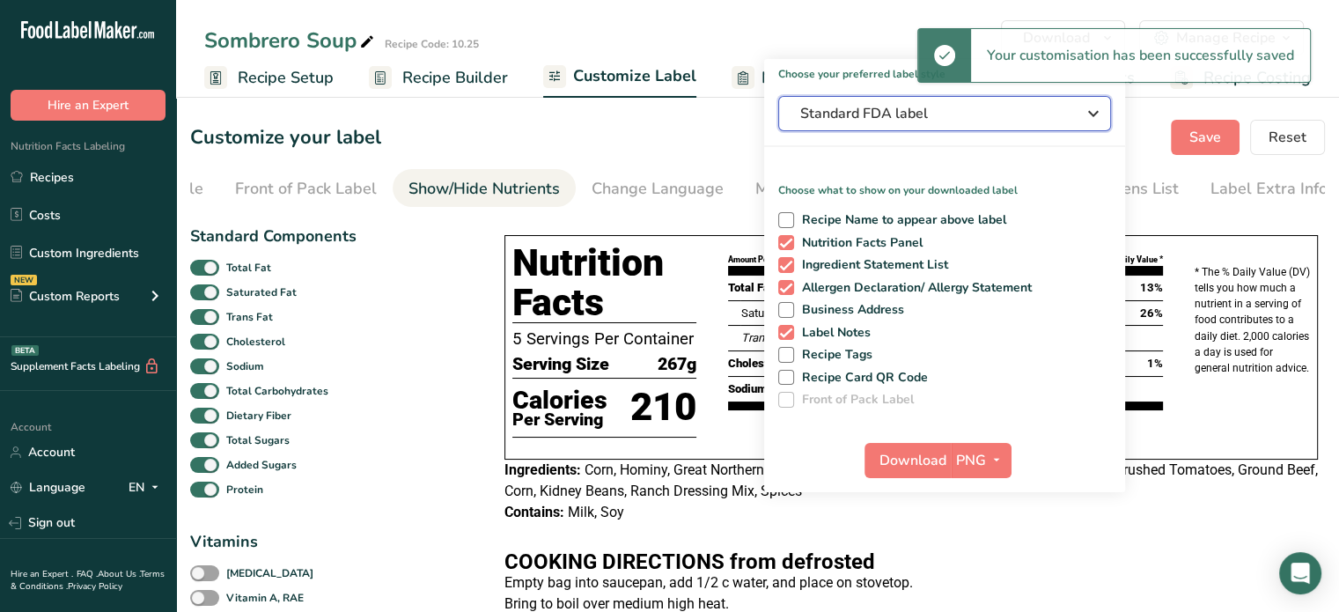
click at [996, 110] on span "Standard FDA label" at bounding box center [932, 113] width 264 height 21
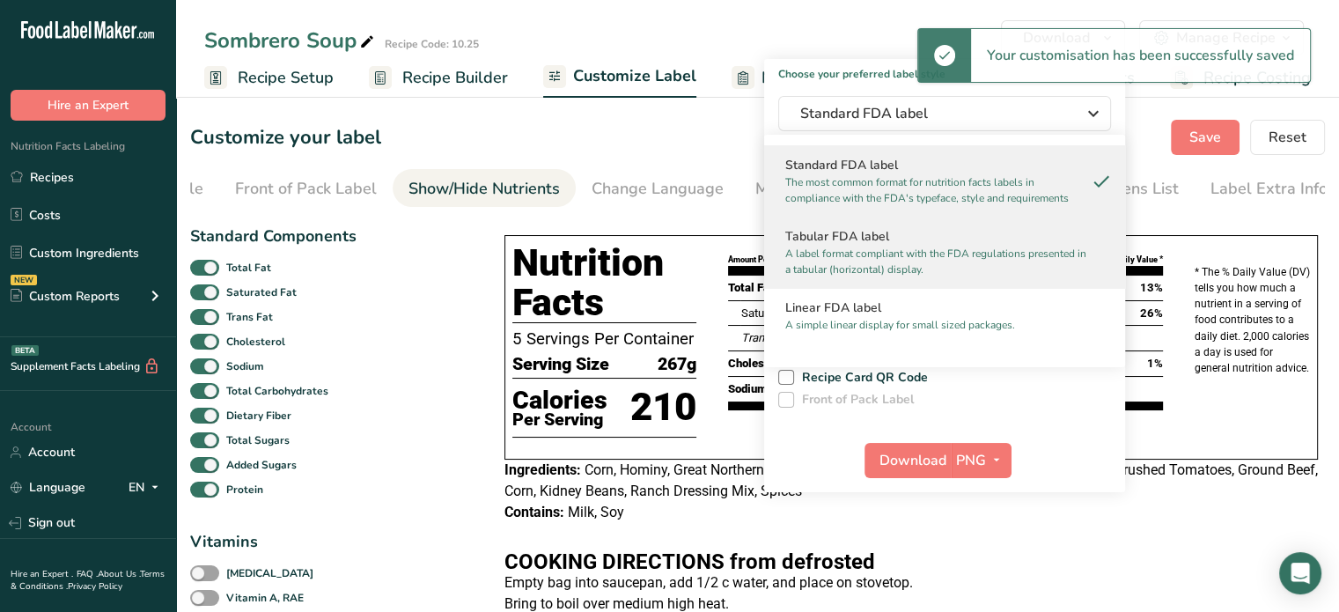
click at [855, 255] on p "A label format compliant with the FDA regulations presented in a tabular (horiz…" at bounding box center [936, 262] width 303 height 32
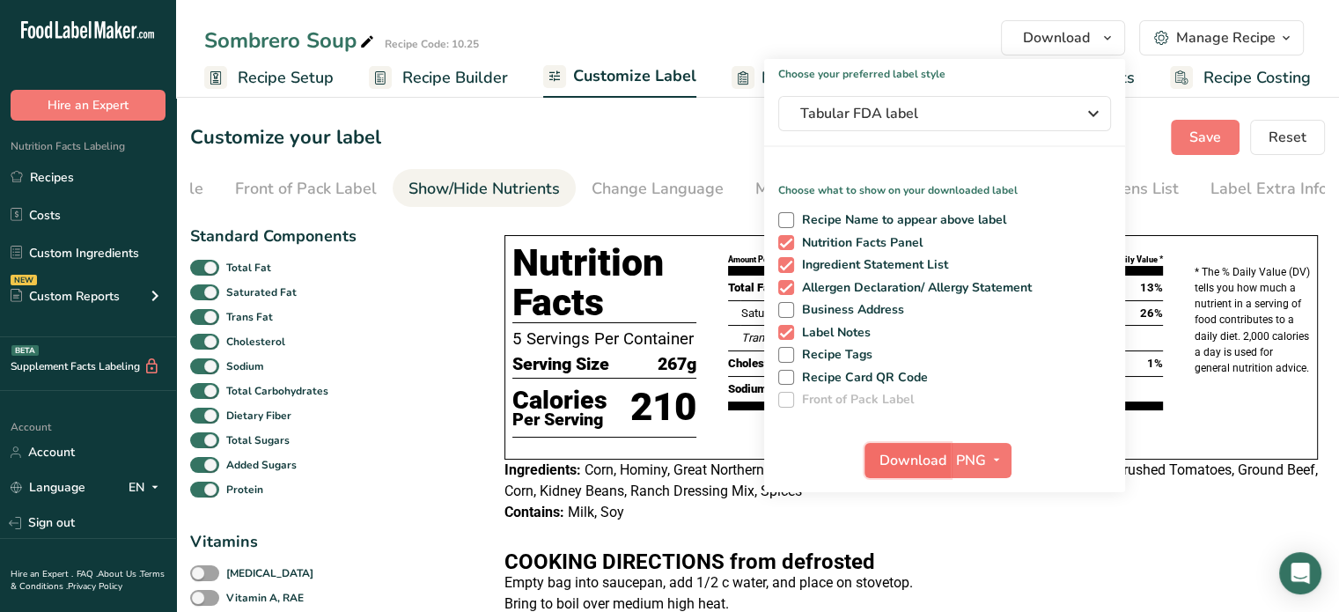
click at [902, 460] on span "Download" at bounding box center [913, 460] width 67 height 21
click at [88, 182] on link "Recipes" at bounding box center [88, 176] width 176 height 33
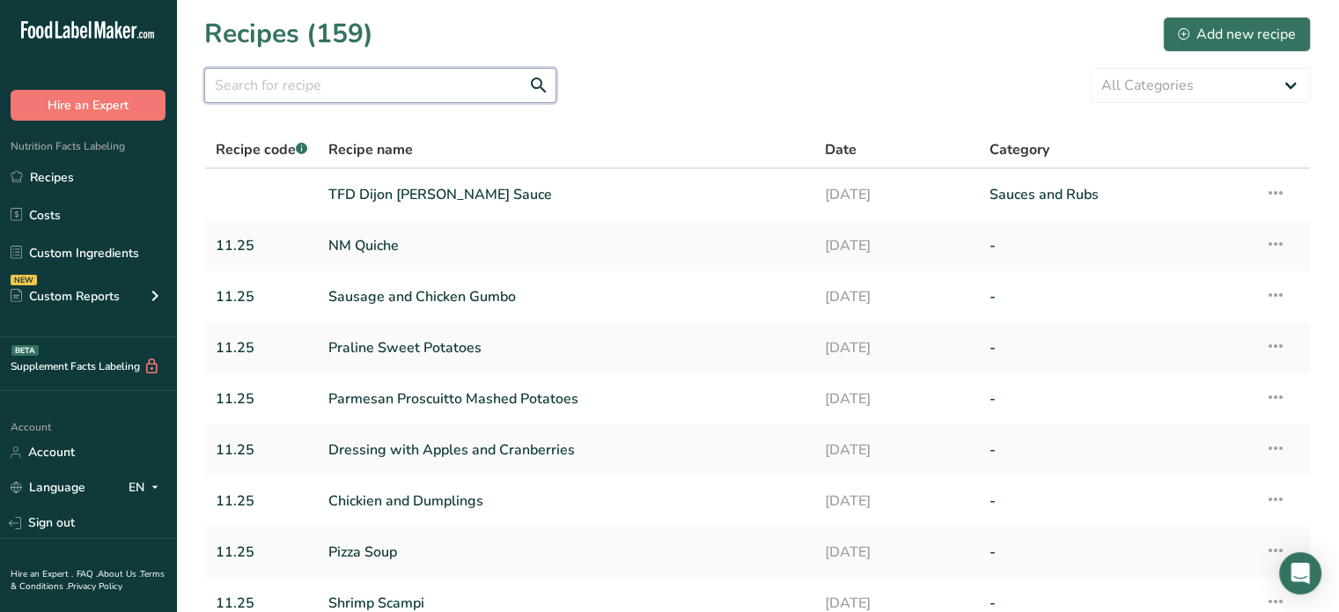
click at [451, 90] on input "text" at bounding box center [380, 85] width 352 height 35
type input "tater tot"
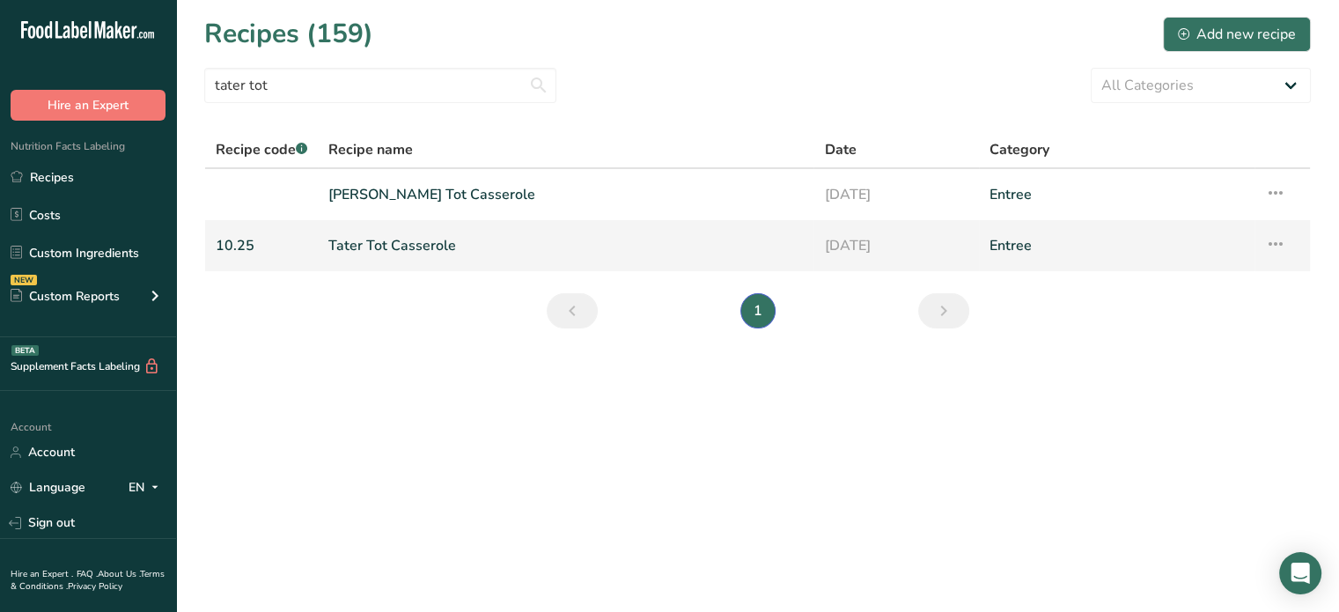
click at [411, 254] on link "Tater Tot Casserole" at bounding box center [565, 245] width 475 height 37
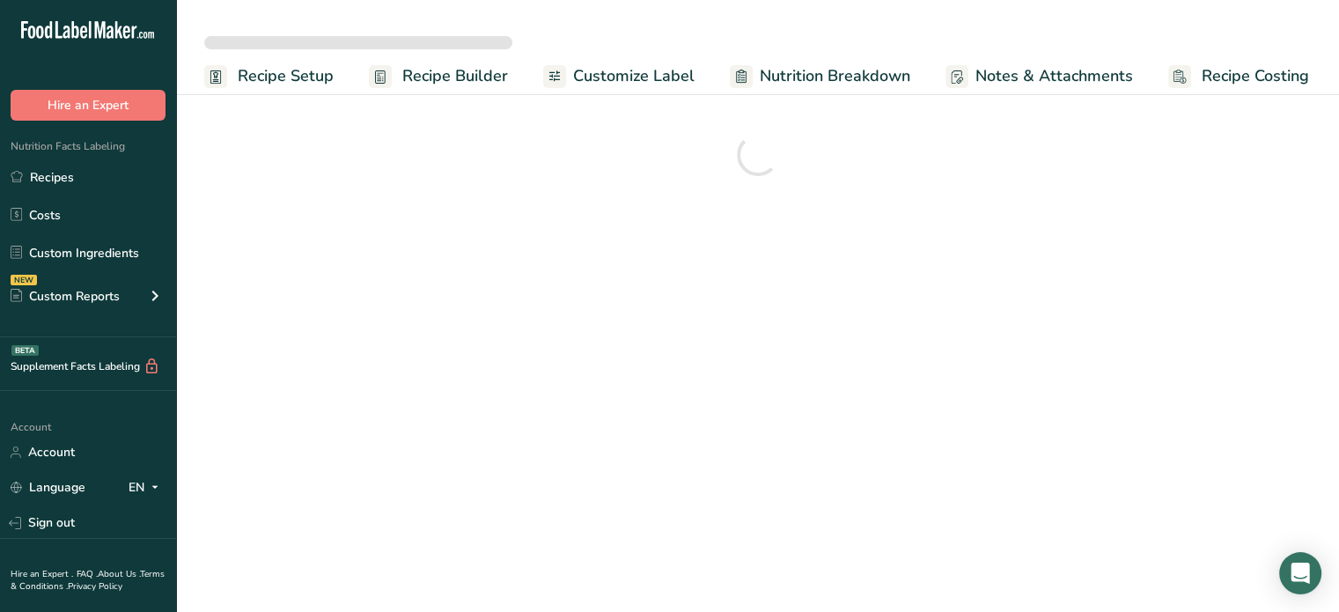
click at [652, 83] on span "Customize Label" at bounding box center [634, 76] width 122 height 24
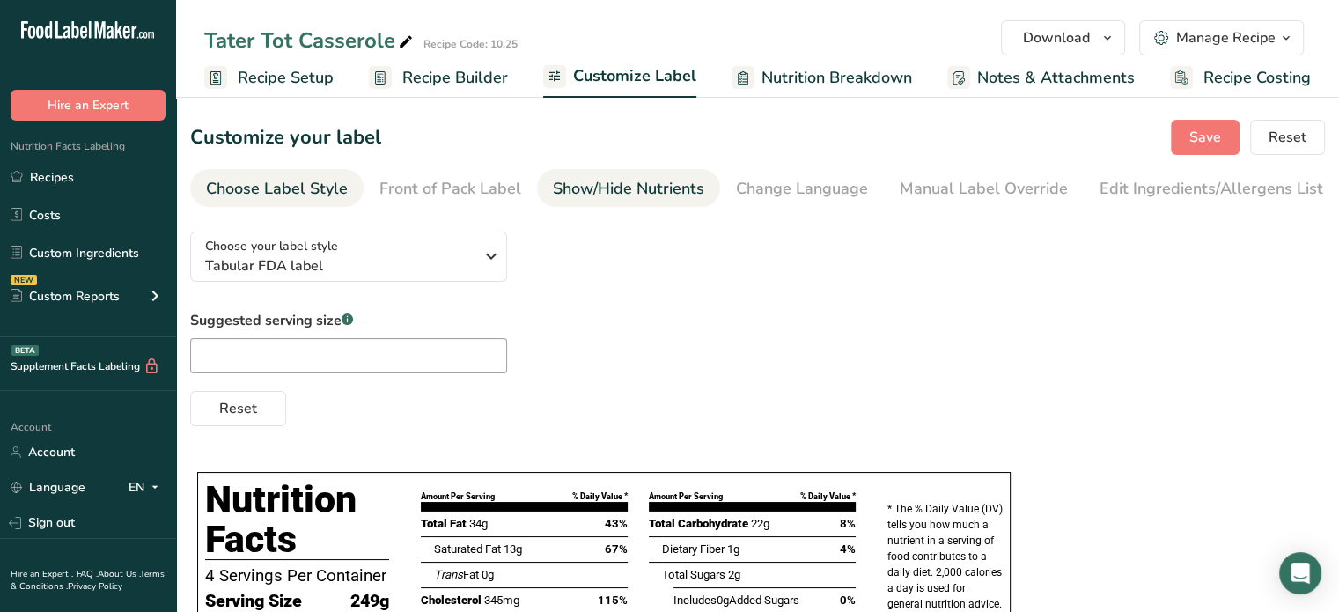
click at [627, 195] on div "Show/Hide Nutrients" at bounding box center [628, 189] width 151 height 24
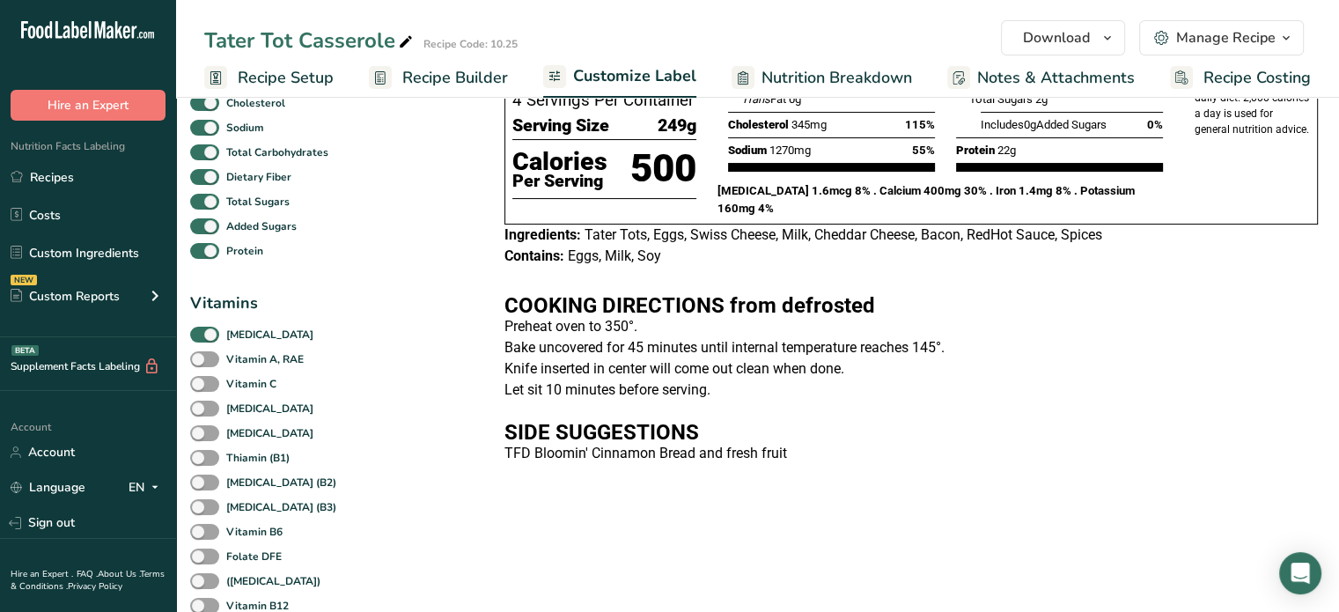
scroll to position [241, 0]
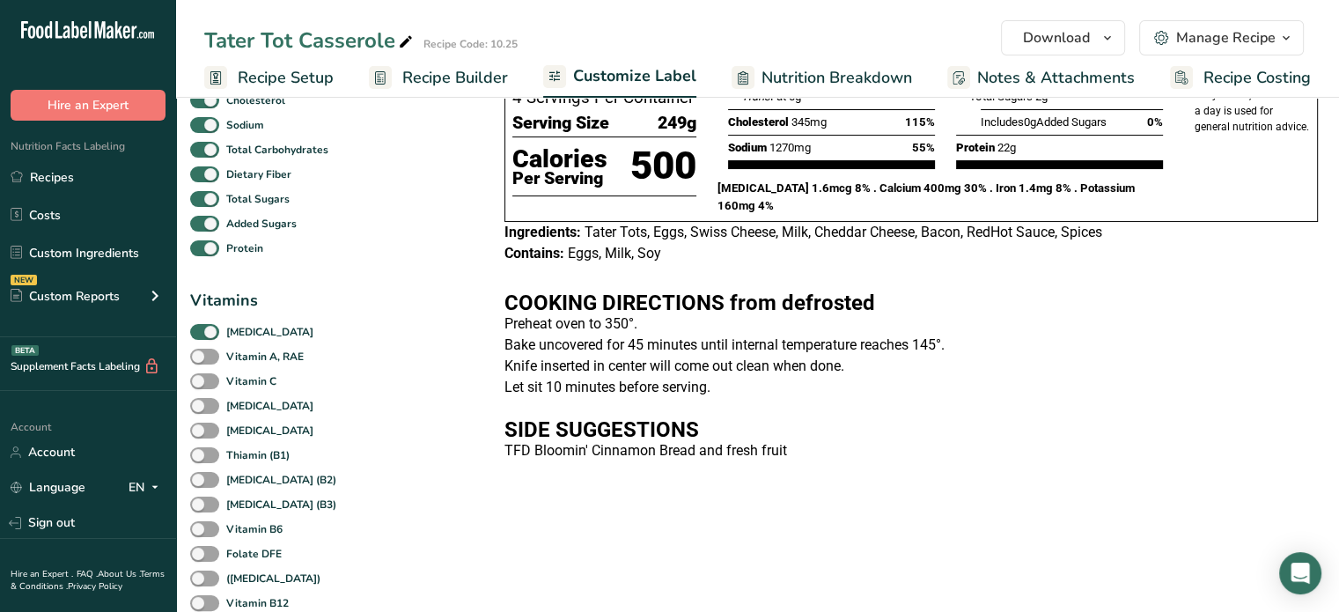
checkbox input "false"
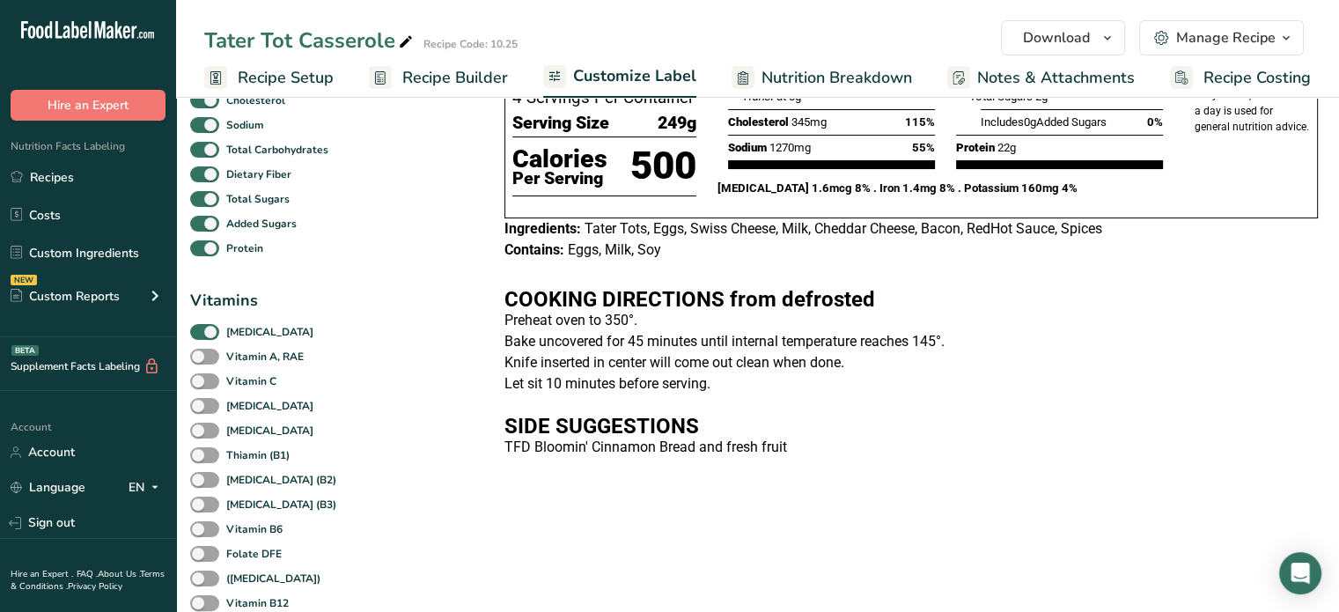
checkbox input "false"
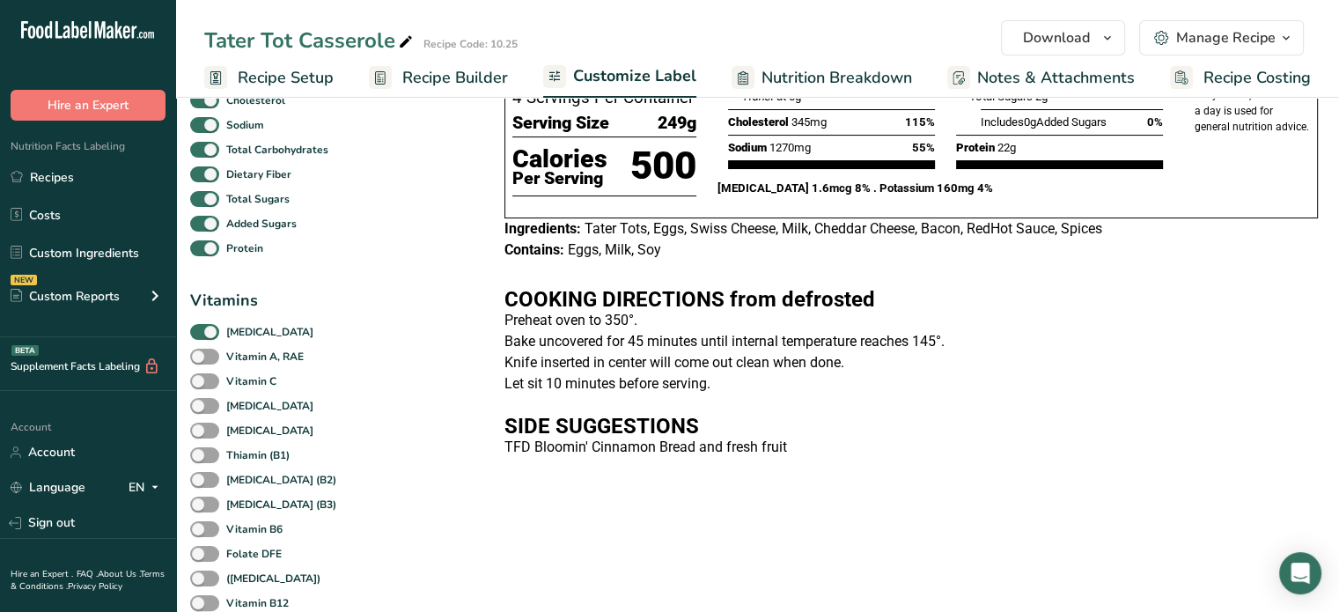
checkbox input "false"
click at [209, 341] on span at bounding box center [204, 332] width 29 height 17
click at [202, 337] on input "[MEDICAL_DATA]" at bounding box center [195, 331] width 11 height 11
checkbox input "false"
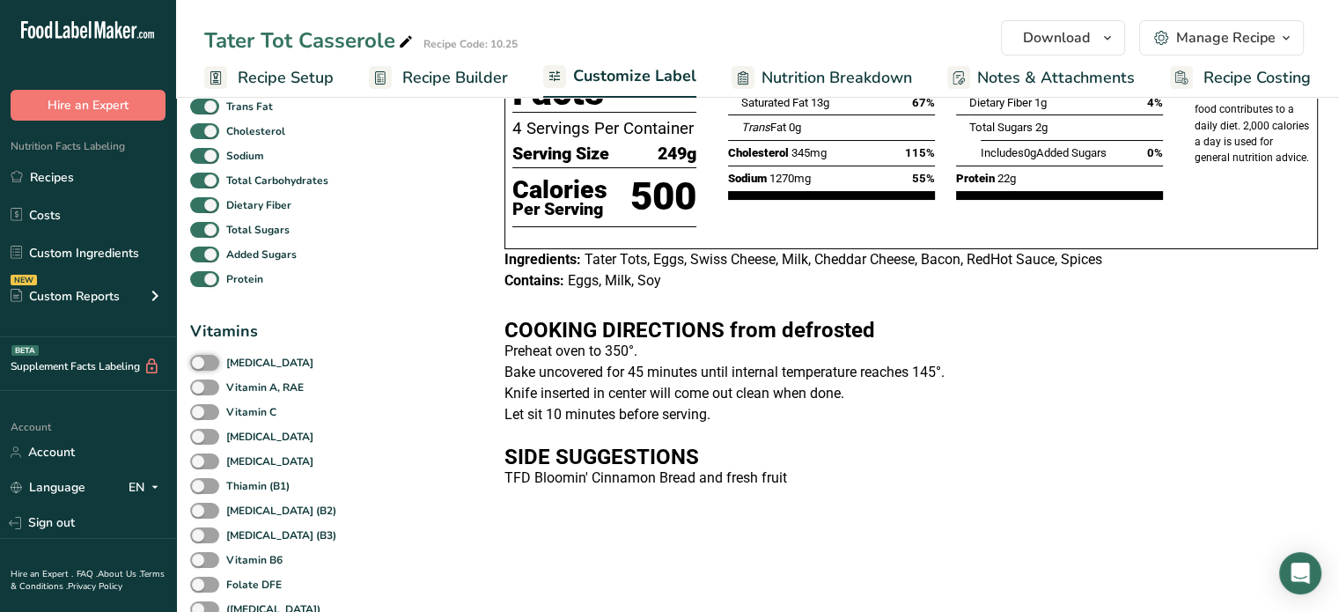
scroll to position [0, 0]
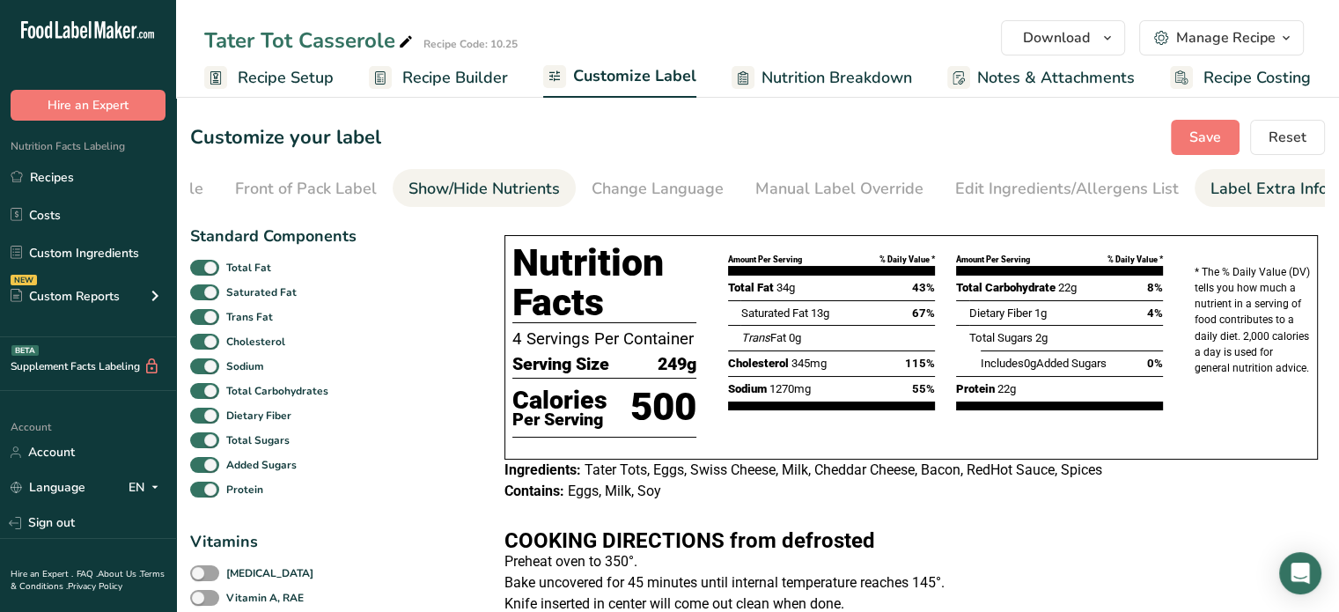
click at [1219, 189] on div "Label Extra Info" at bounding box center [1269, 189] width 117 height 24
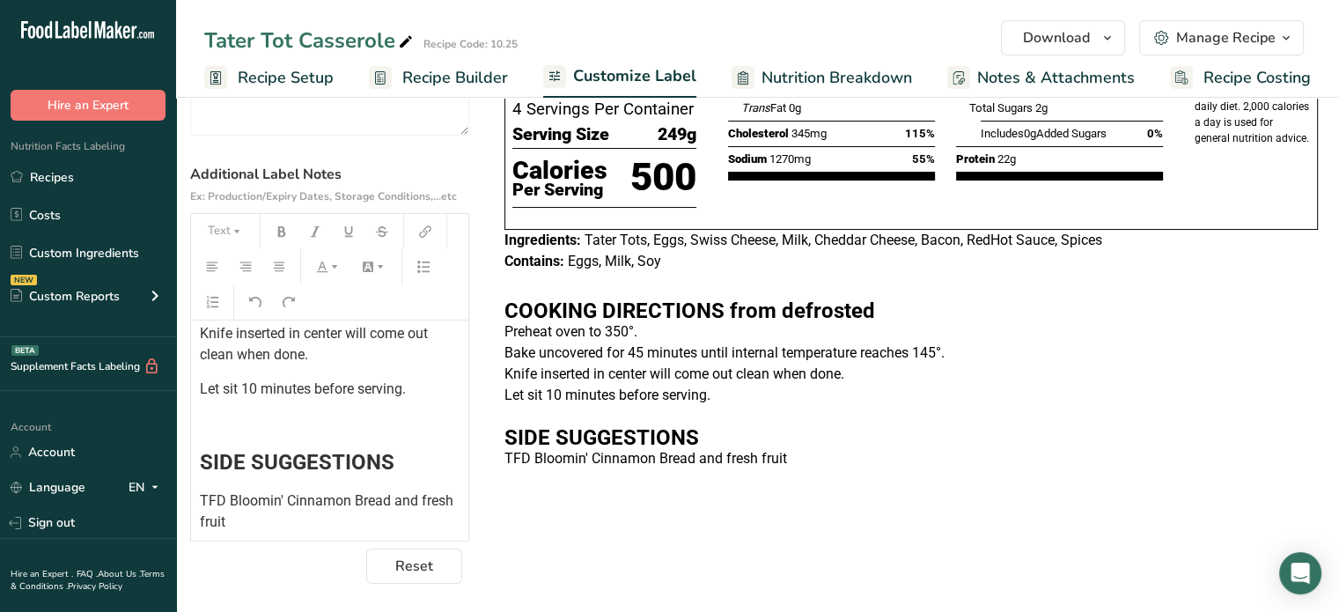
scroll to position [359, 0]
click at [230, 389] on span "Let sit 10 minutes before serving." at bounding box center [303, 388] width 206 height 17
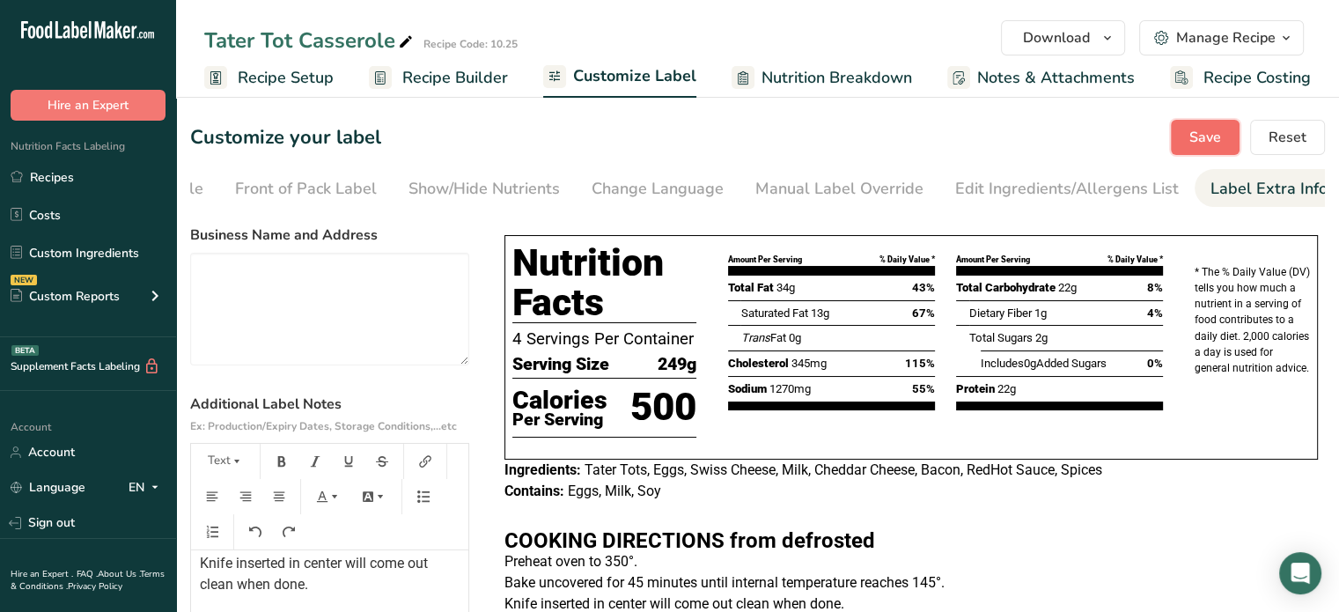
click at [1175, 140] on button "Save" at bounding box center [1205, 137] width 69 height 35
click at [1071, 30] on span "Download" at bounding box center [1056, 37] width 67 height 21
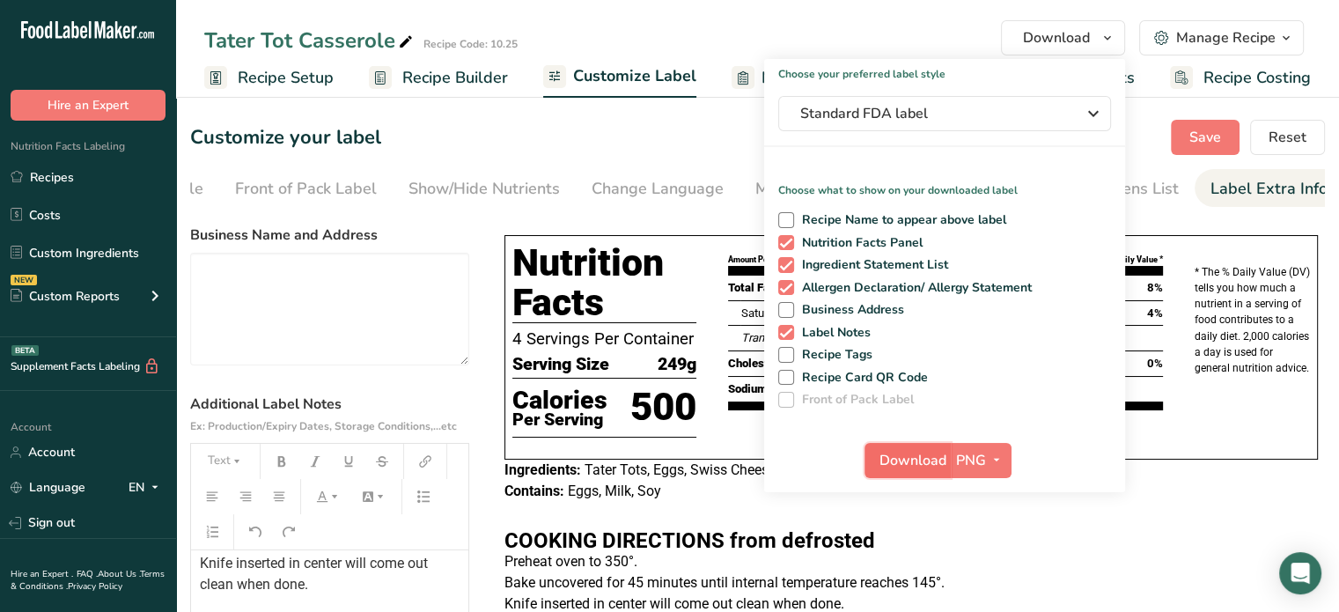
click at [893, 453] on span "Download" at bounding box center [913, 460] width 67 height 21
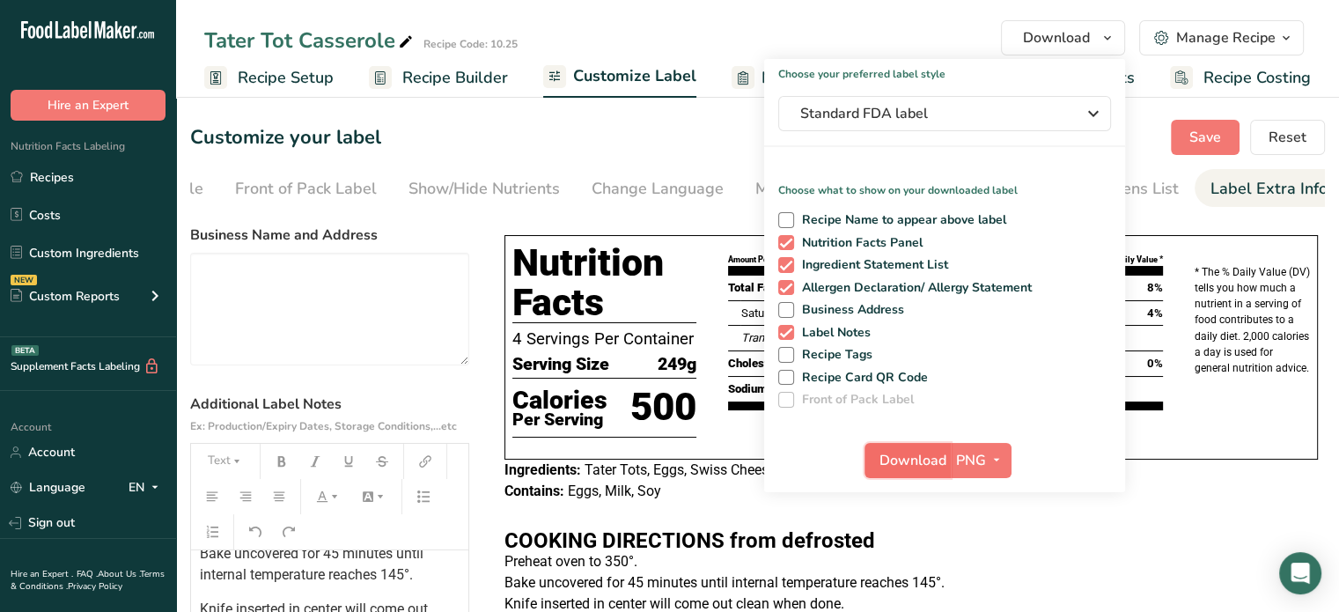
scroll to position [359, 0]
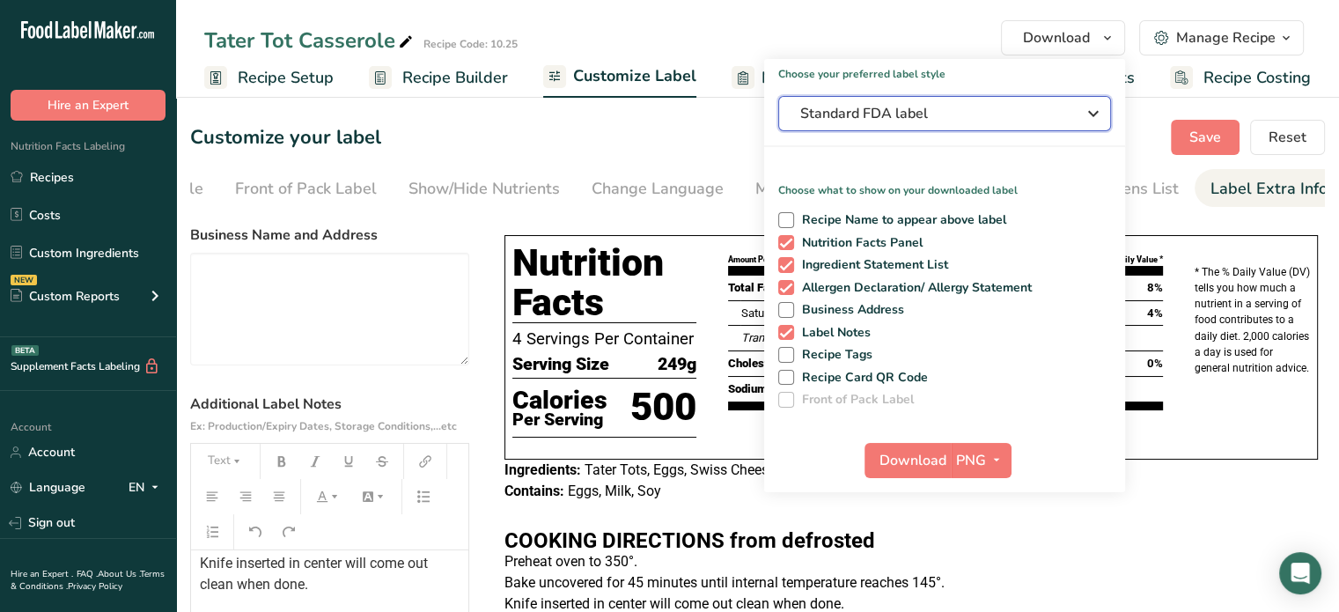
click at [947, 103] on span "Standard FDA label" at bounding box center [932, 113] width 264 height 21
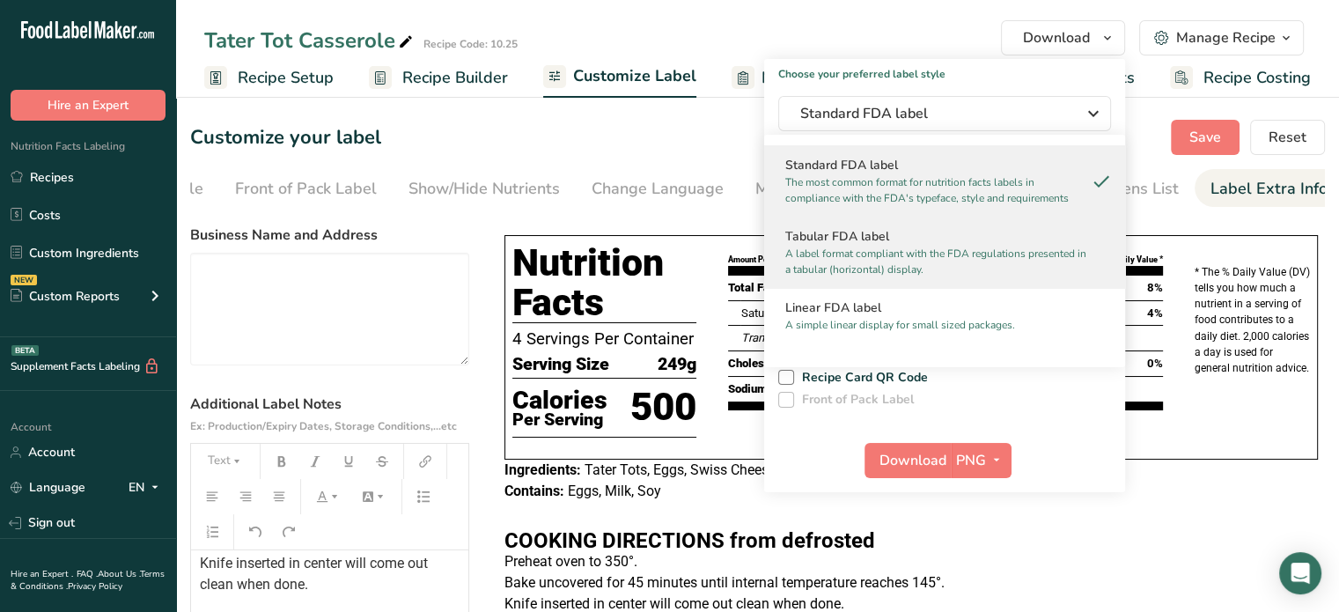
click at [823, 240] on h2 "Tabular FDA label" at bounding box center [944, 236] width 319 height 18
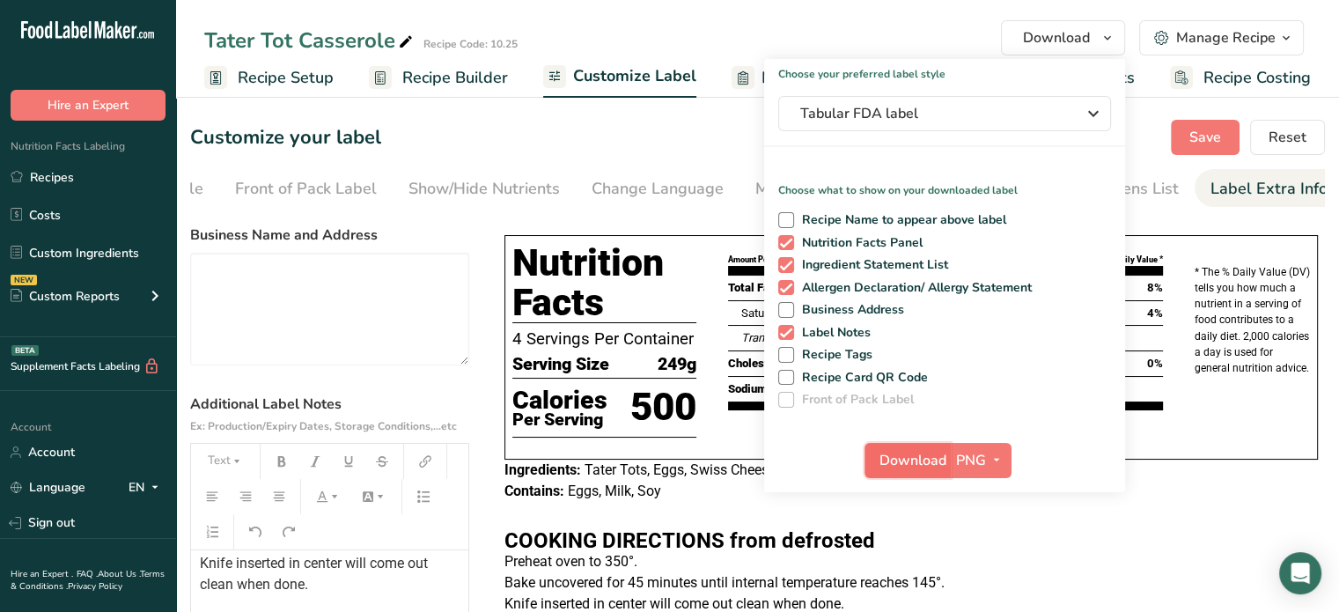
click at [902, 453] on span "Download" at bounding box center [913, 460] width 67 height 21
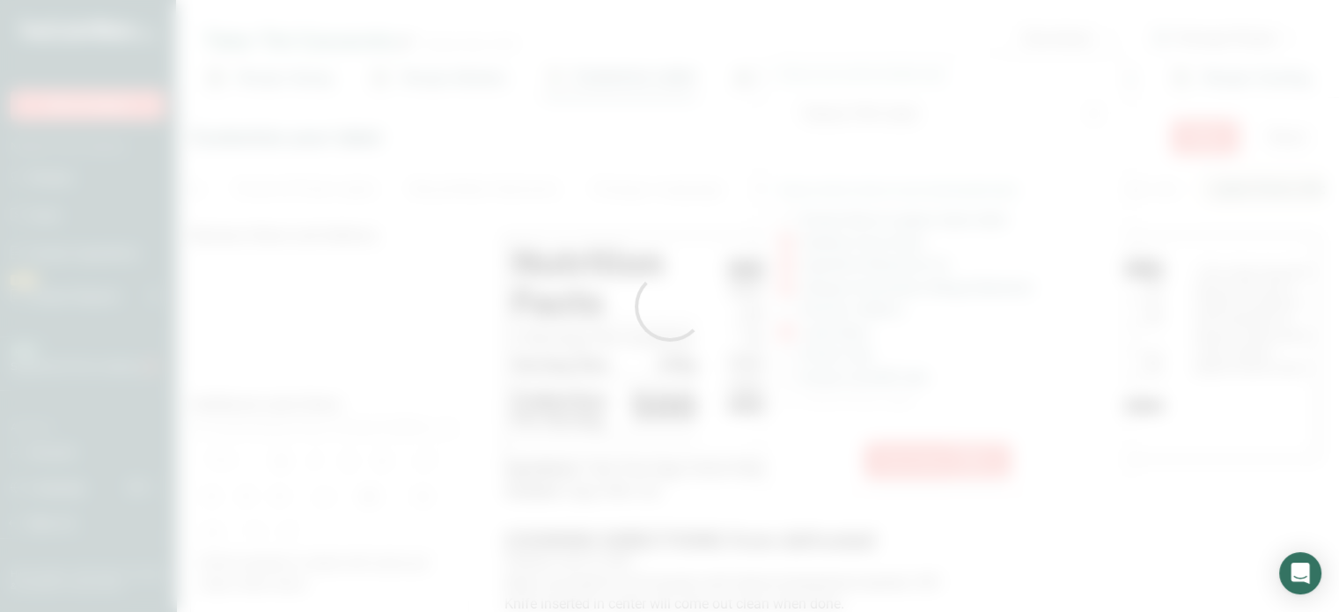
scroll to position [0, 0]
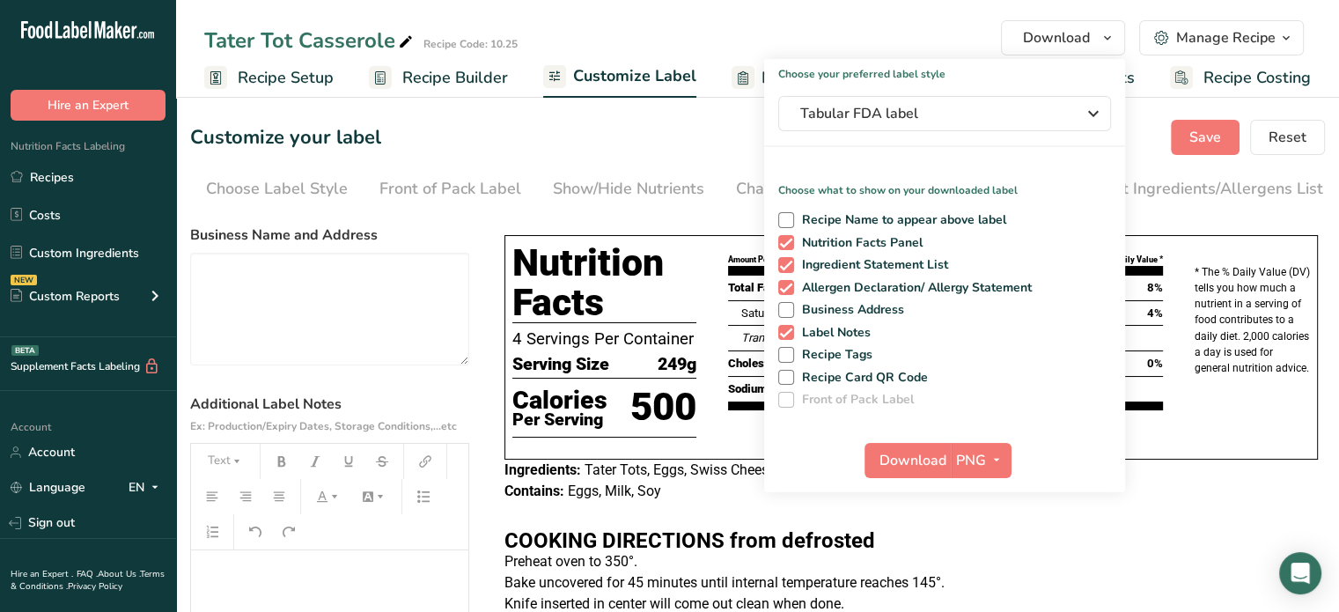
scroll to position [359, 0]
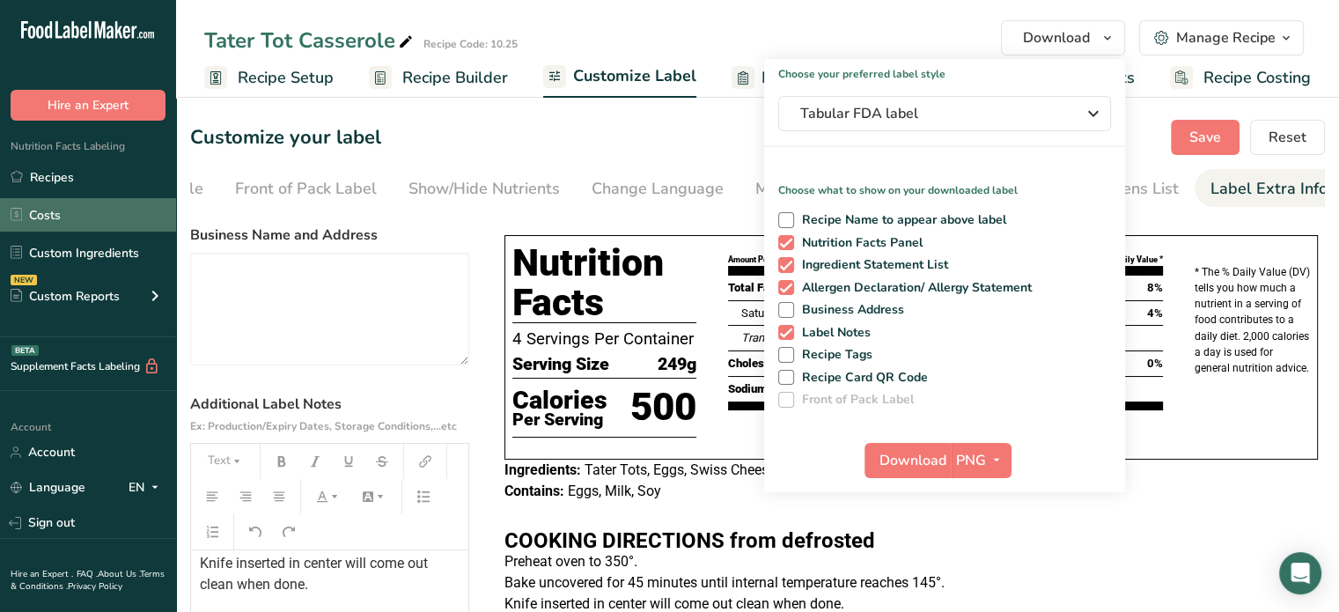
click at [91, 222] on link "Costs" at bounding box center [88, 214] width 176 height 33
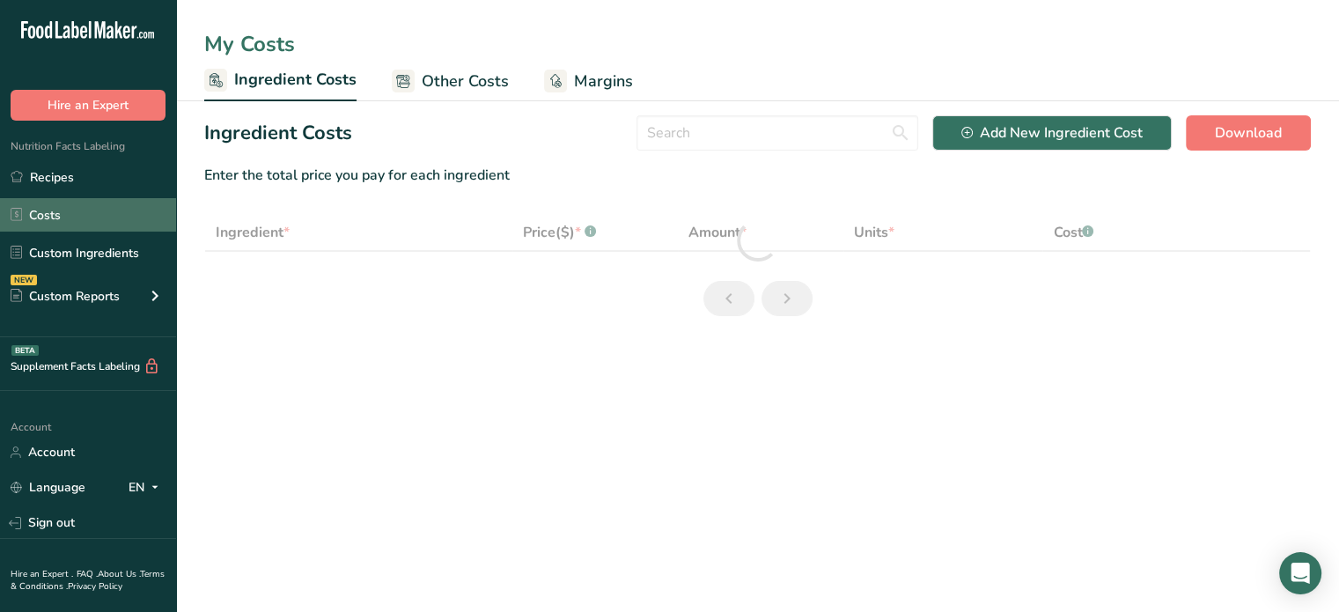
select select "1"
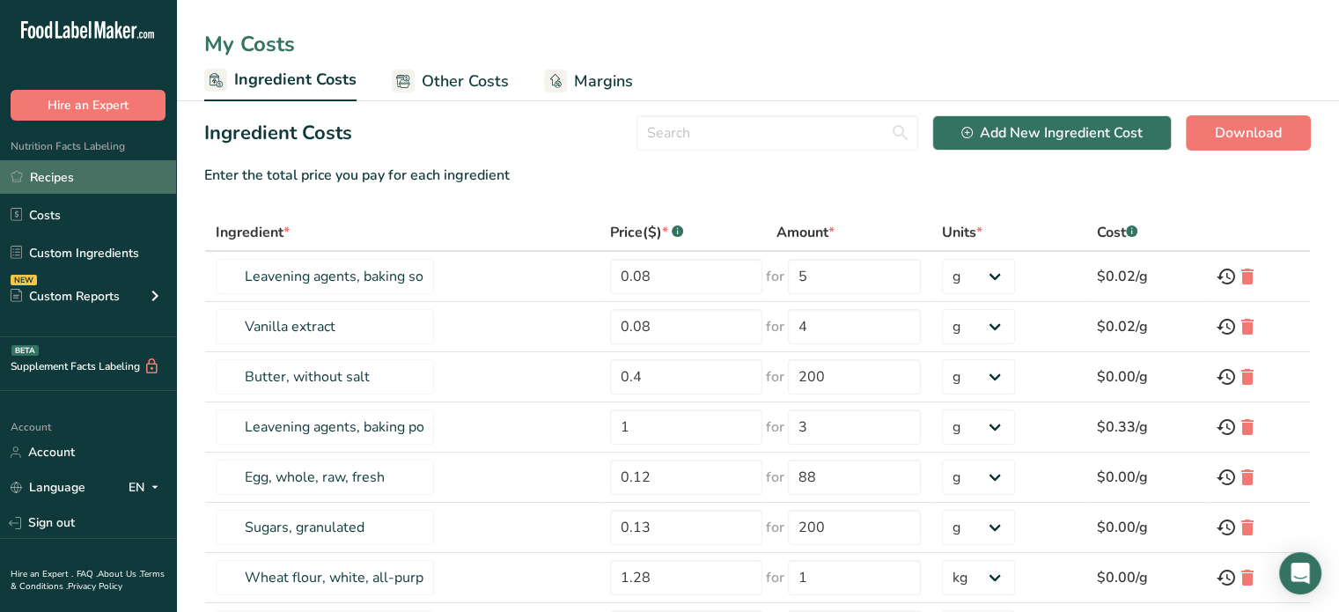
click at [41, 174] on link "Recipes" at bounding box center [88, 176] width 176 height 33
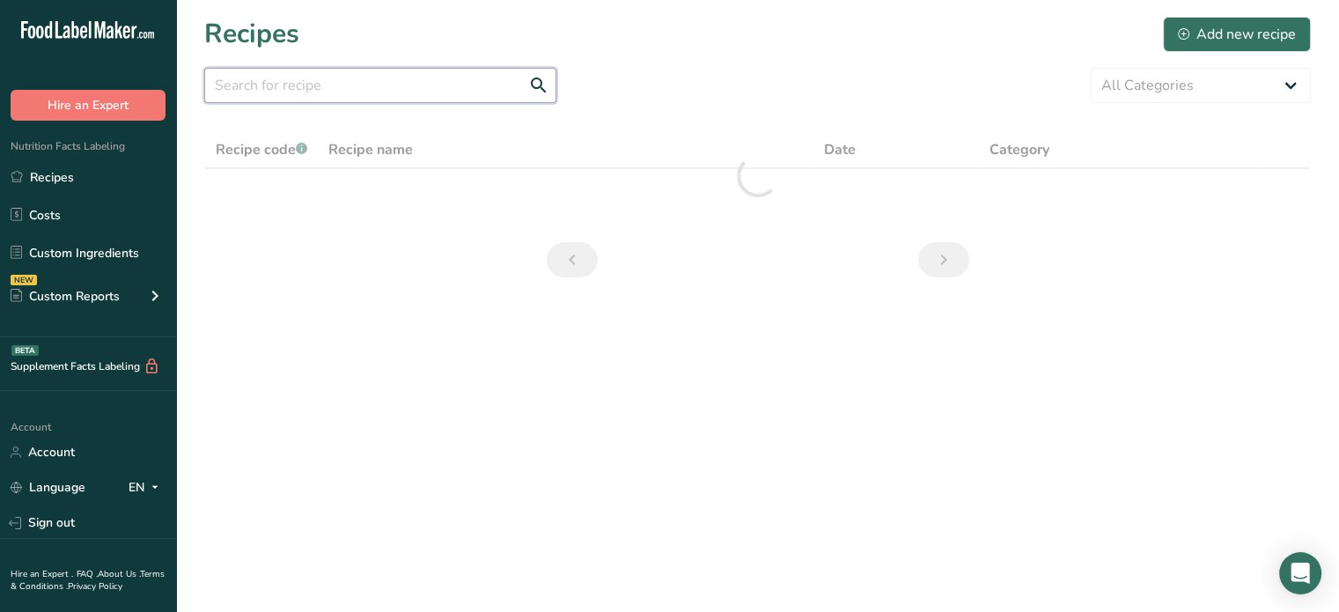
click at [308, 88] on input "text" at bounding box center [380, 85] width 352 height 35
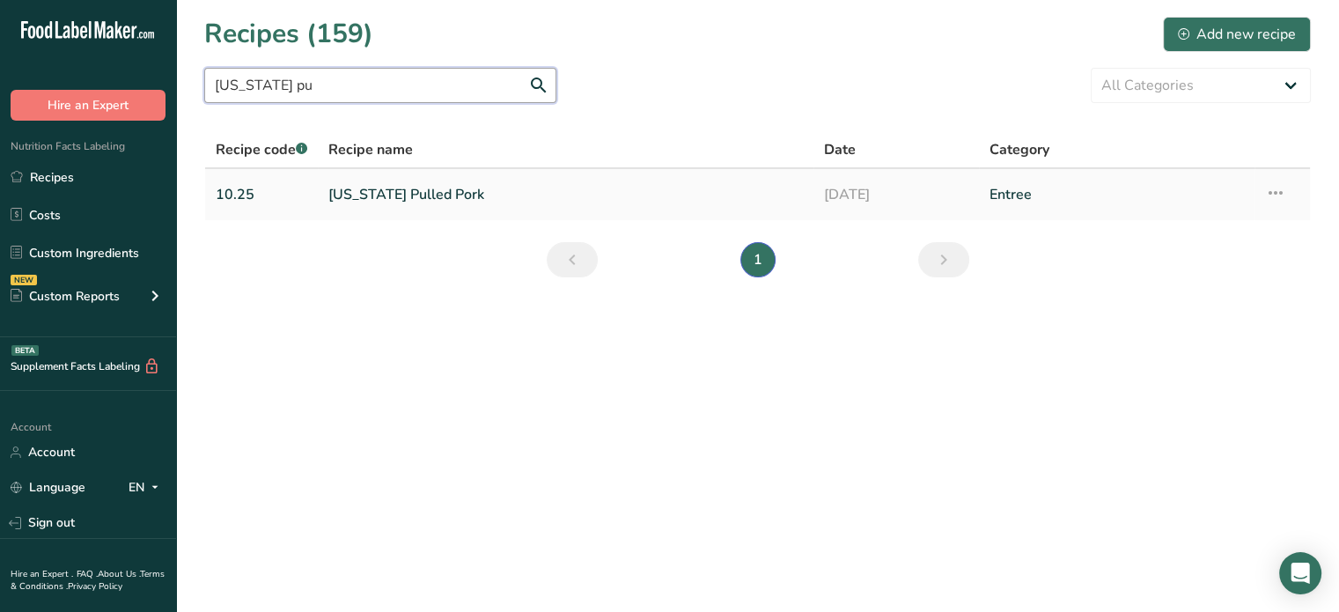
type input "texas pu"
click at [356, 206] on link "Texas Pulled Pork" at bounding box center [565, 194] width 475 height 37
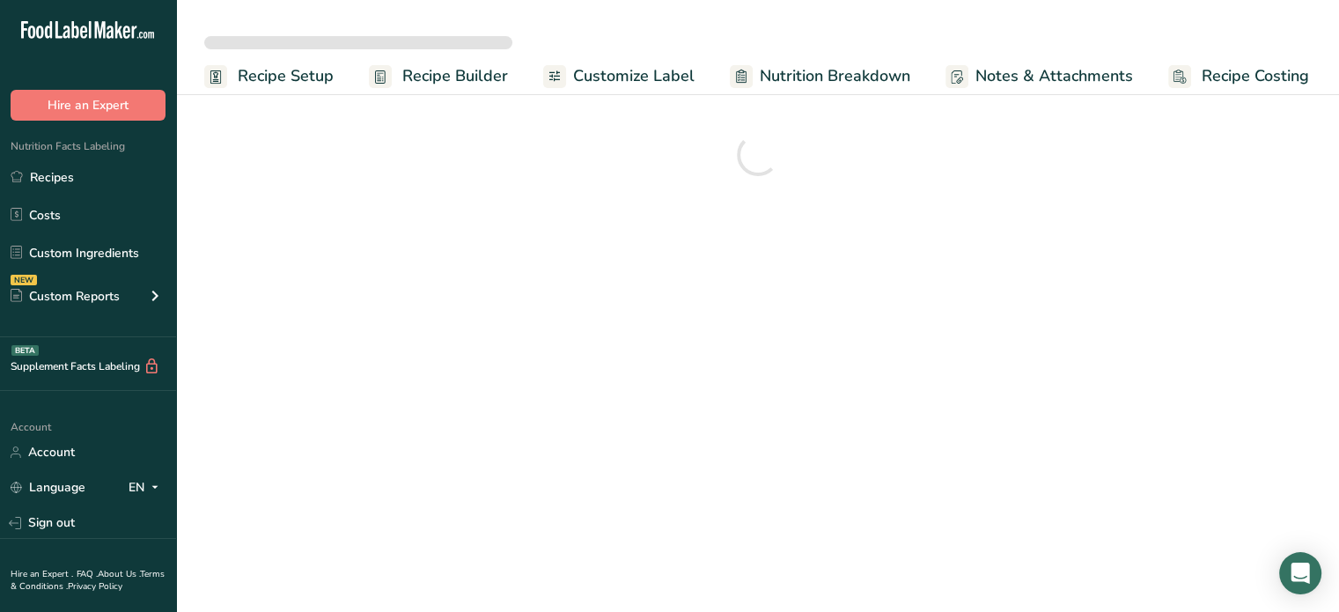
click at [596, 84] on span "Customize Label" at bounding box center [634, 76] width 122 height 24
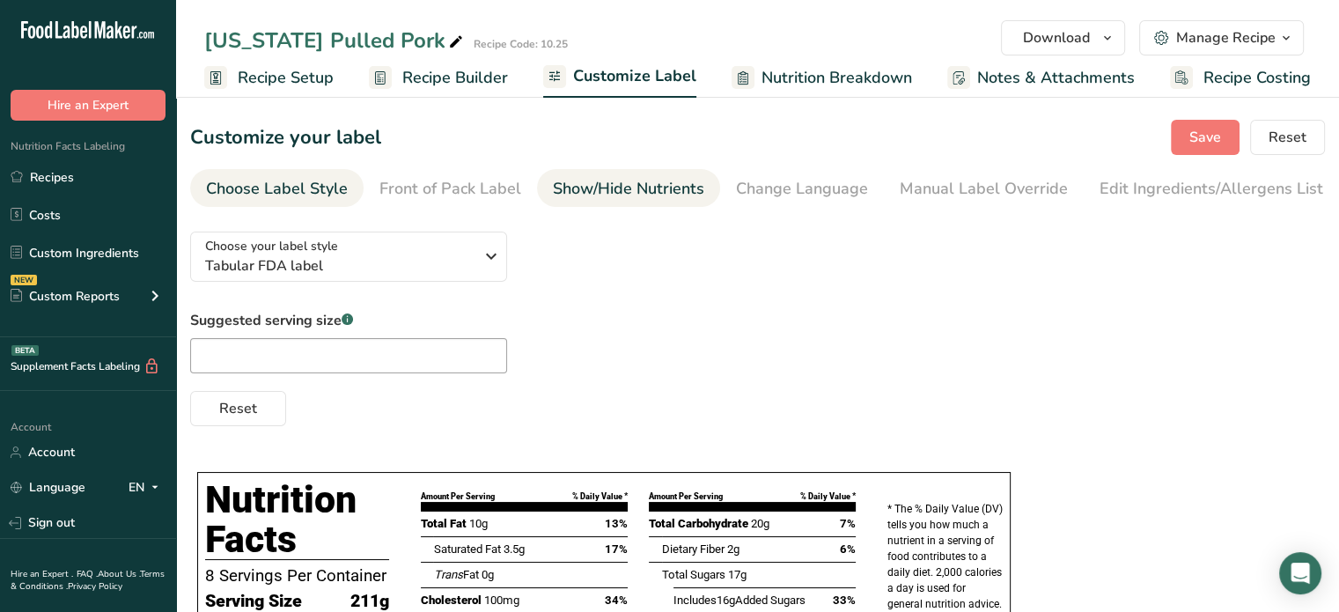
click at [646, 187] on div "Show/Hide Nutrients" at bounding box center [628, 189] width 151 height 24
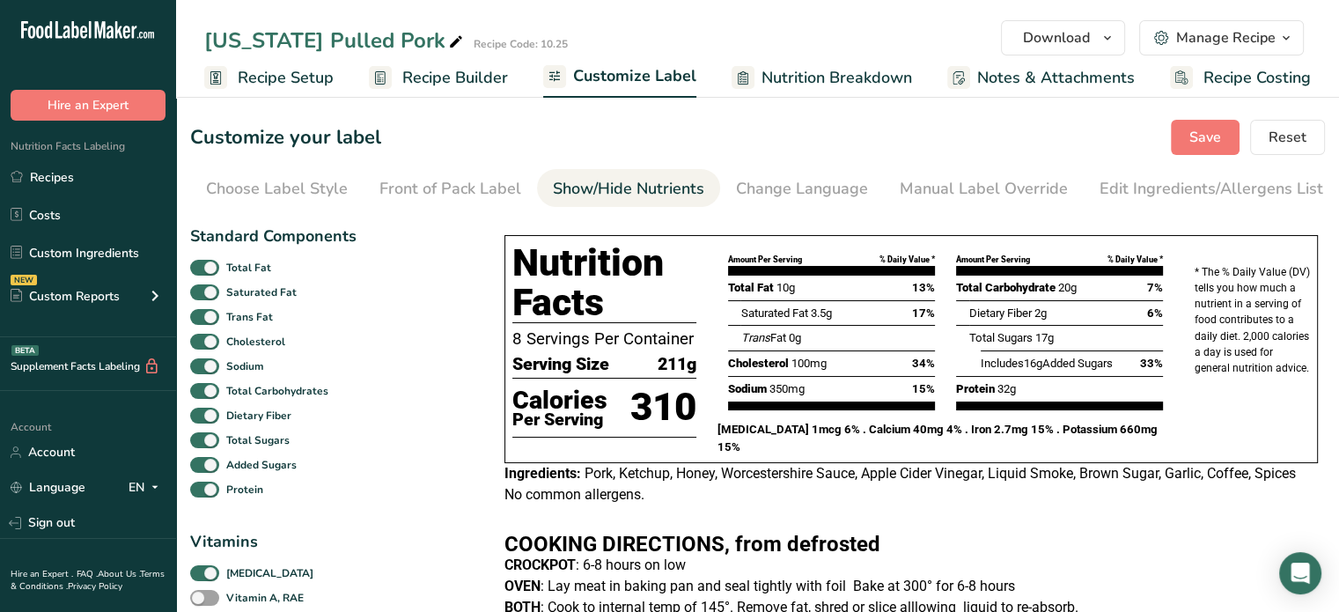
scroll to position [0, 144]
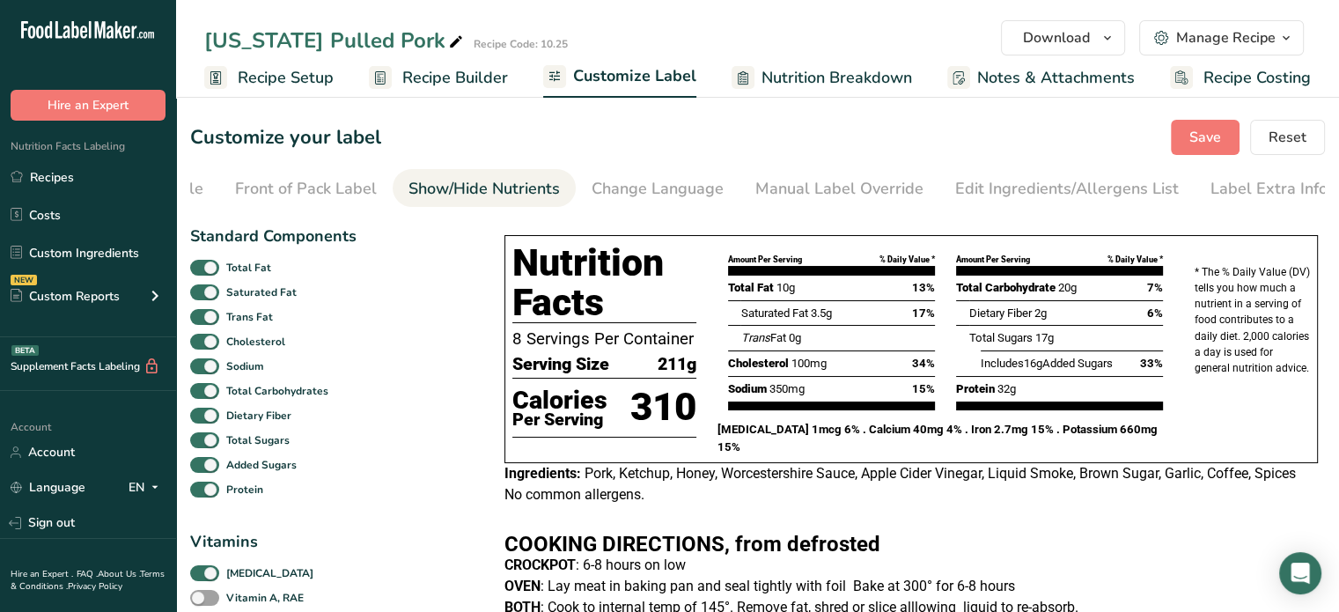
drag, startPoint x: 646, startPoint y: 187, endPoint x: 452, endPoint y: 261, distance: 208.2
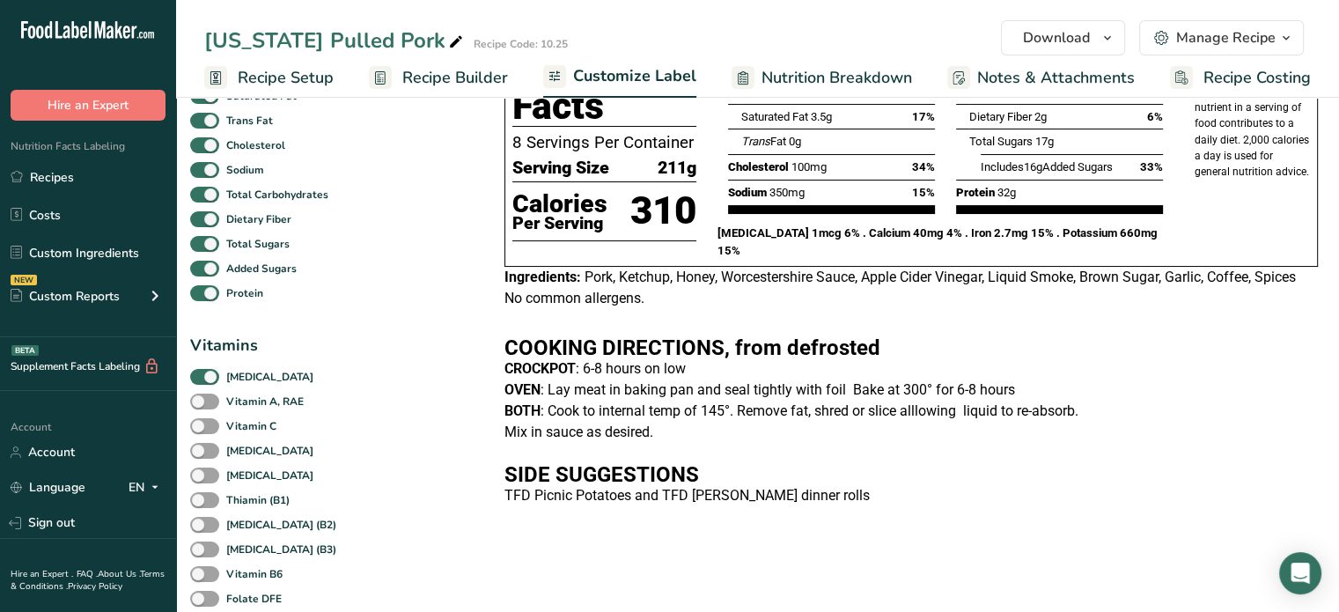
scroll to position [197, 0]
click at [203, 379] on span at bounding box center [204, 376] width 29 height 17
click at [202, 379] on input "[MEDICAL_DATA]" at bounding box center [195, 375] width 11 height 11
checkbox input "false"
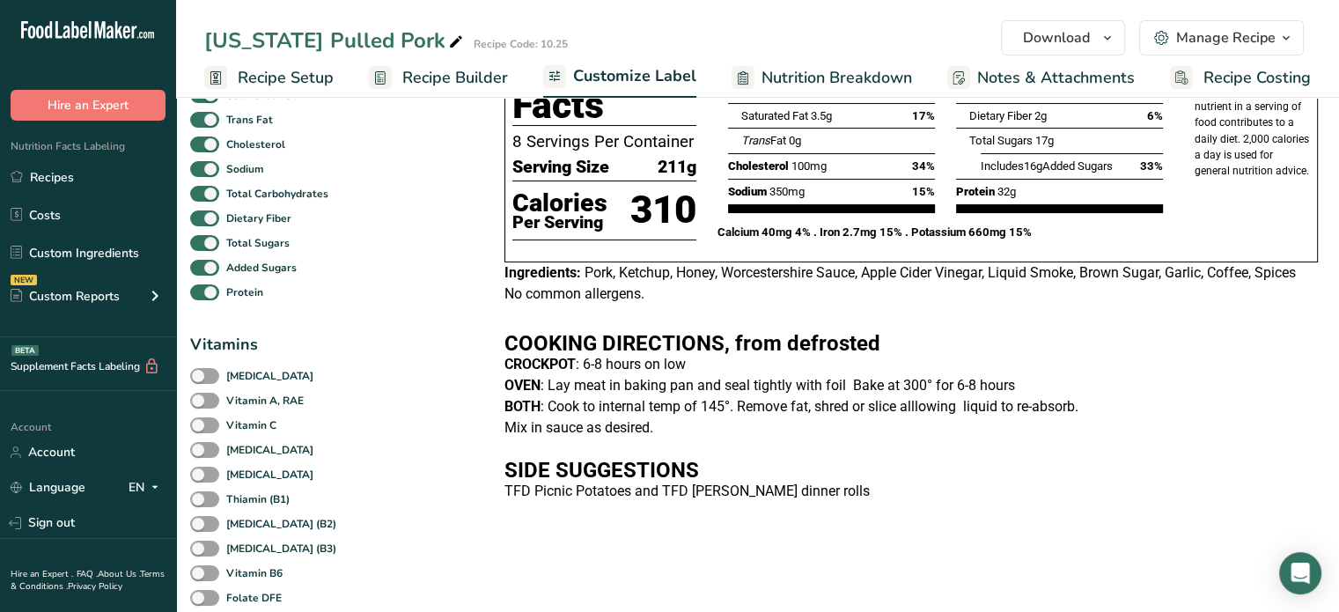
checkbox input "false"
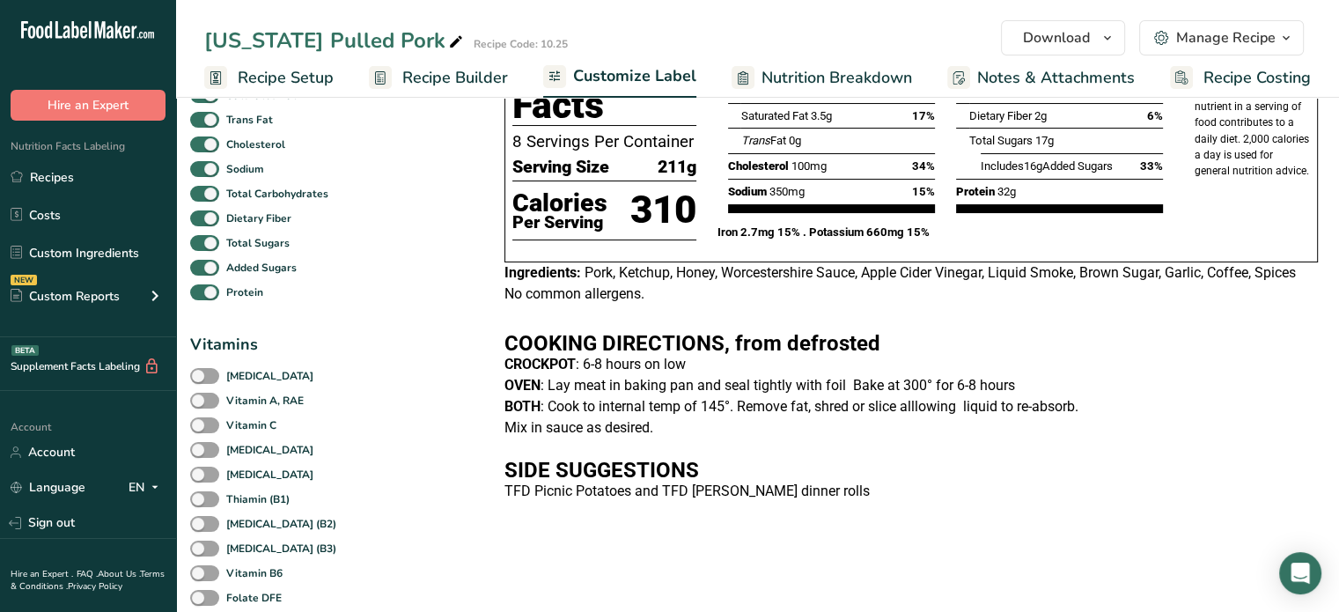
checkbox input "false"
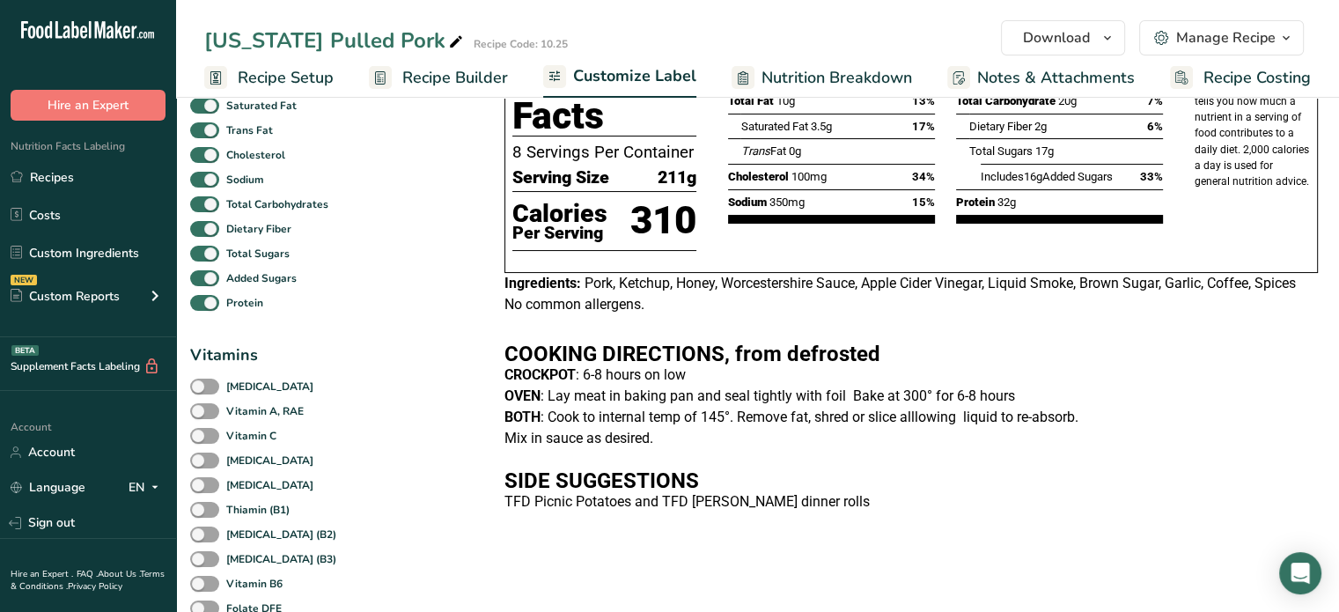
scroll to position [0, 0]
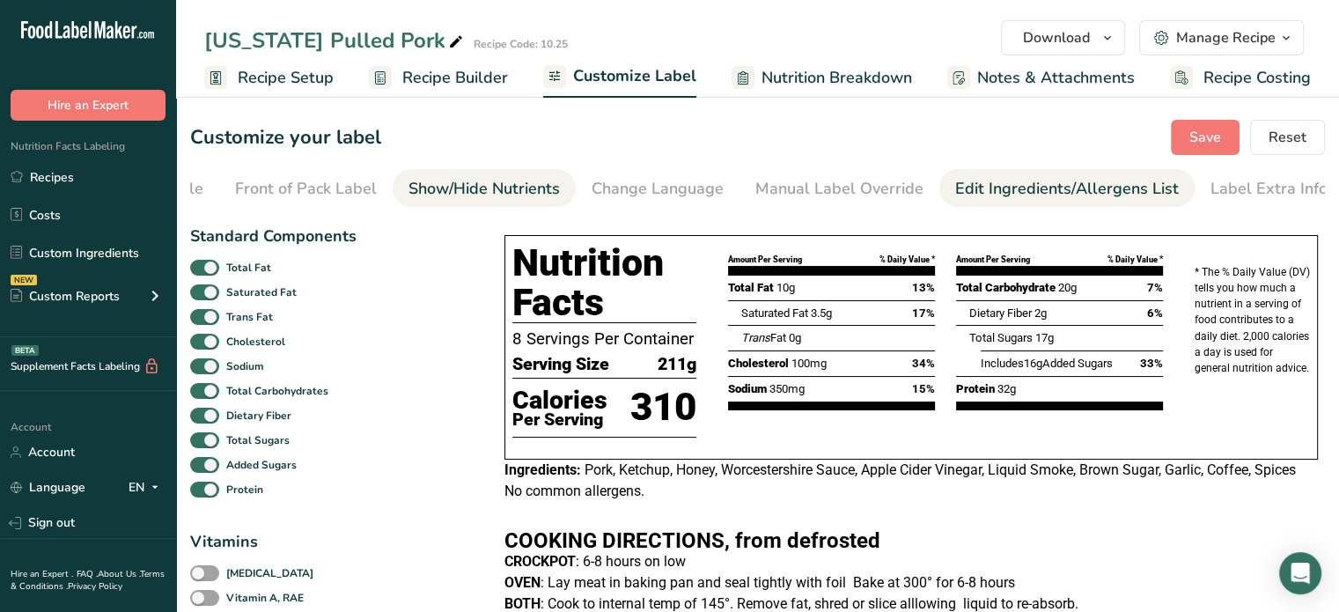
click at [955, 203] on link "Edit Ingredients/Allergens List" at bounding box center [1067, 189] width 224 height 40
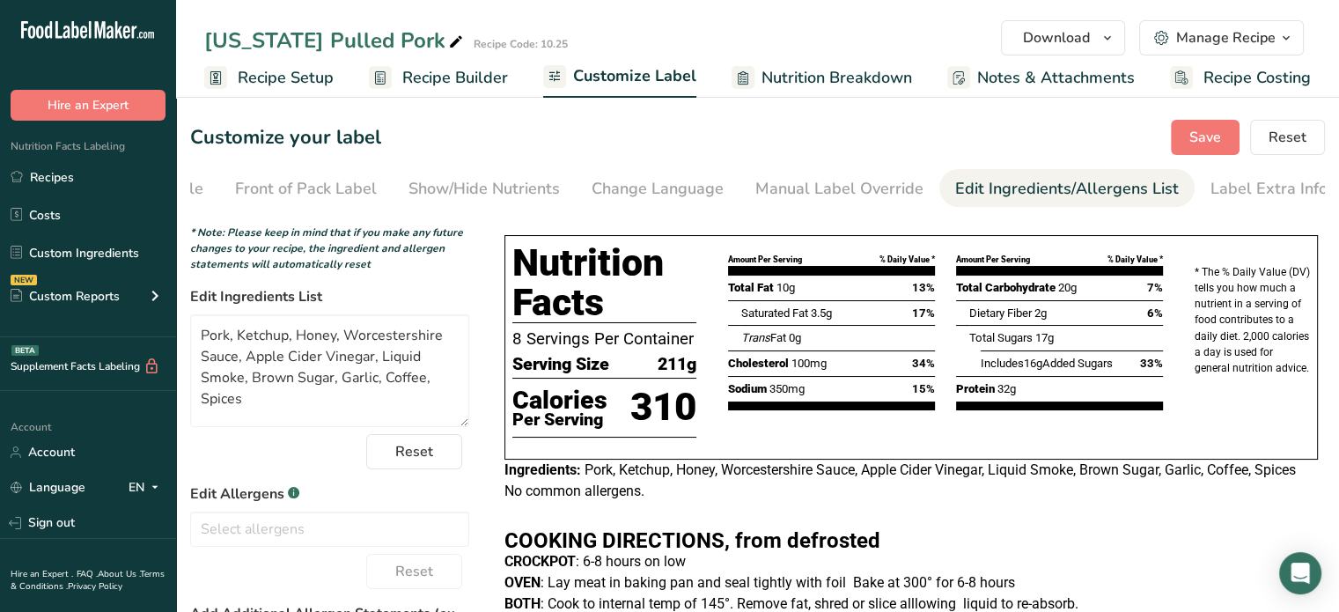
scroll to position [284, 0]
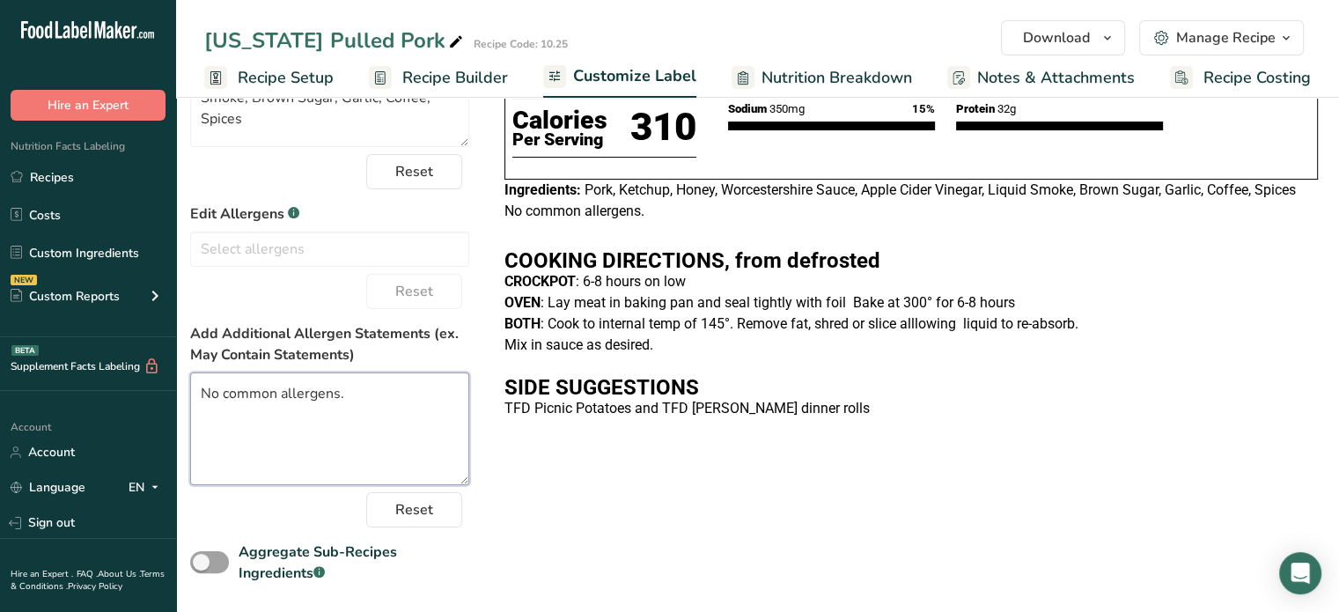
drag, startPoint x: 373, startPoint y: 411, endPoint x: 192, endPoint y: 395, distance: 182.1
click at [192, 395] on textarea "No common allergens." at bounding box center [329, 428] width 279 height 113
type textarea "No common allergens."
click at [825, 471] on div "Choose your label style Tabular FDA label USA (FDA) Standard FDA label Tabular …" at bounding box center [757, 260] width 1135 height 646
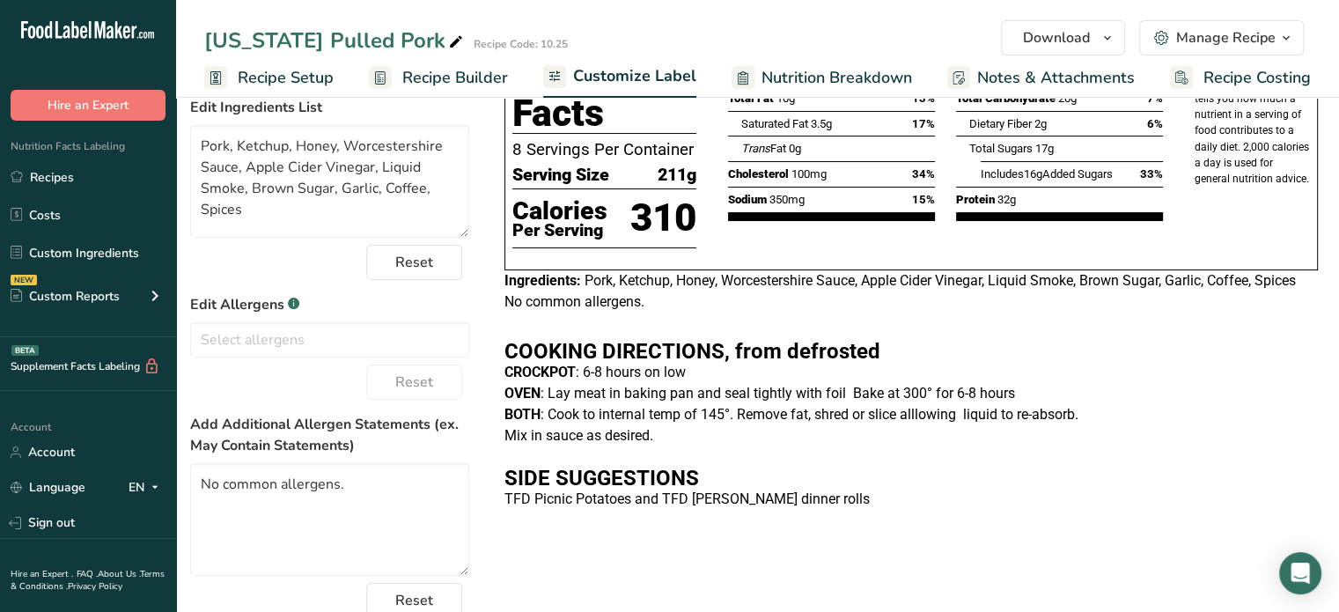
scroll to position [173, 0]
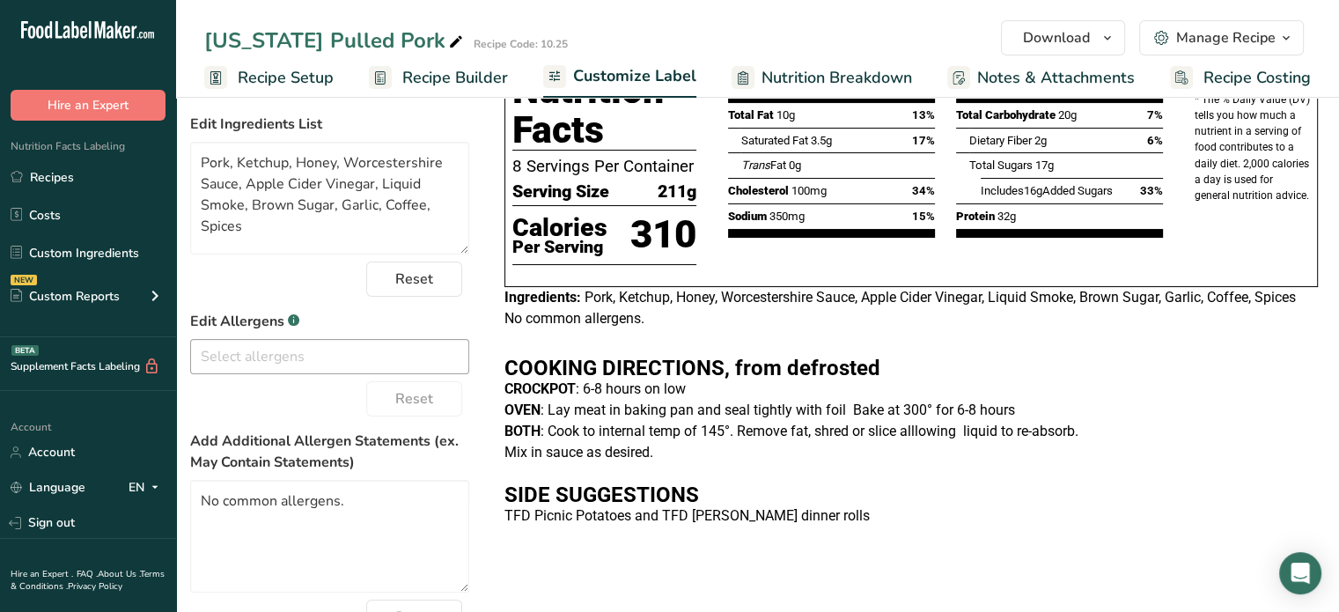
click at [416, 370] on input "text" at bounding box center [329, 356] width 277 height 27
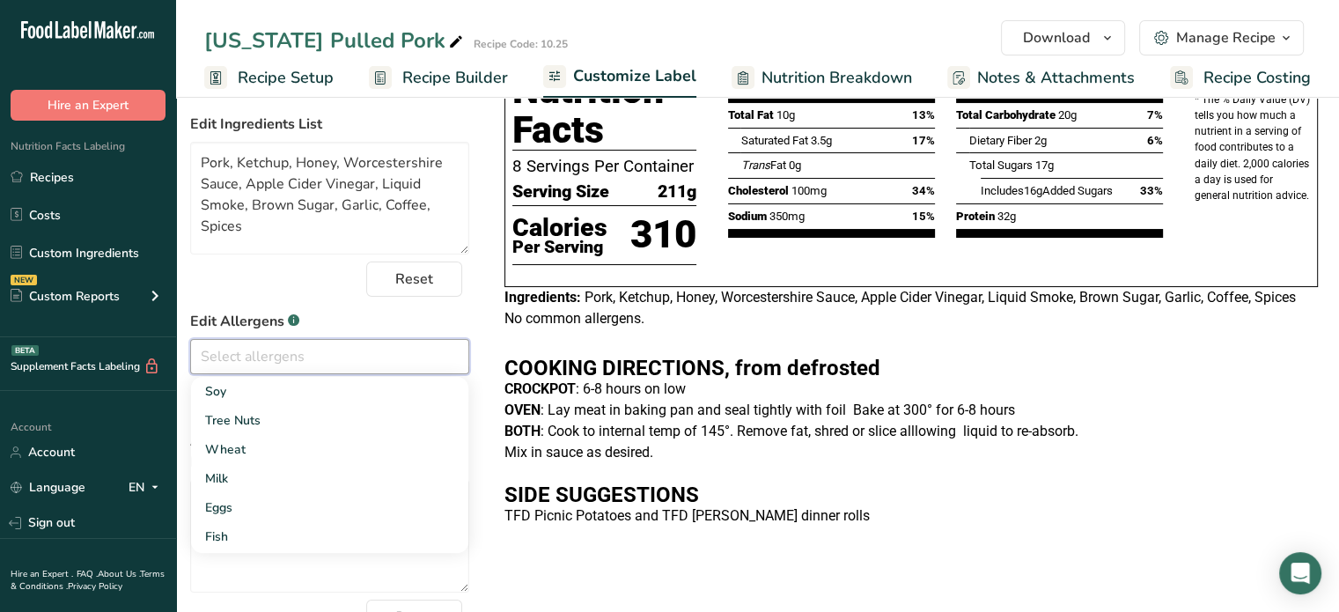
click at [416, 370] on input "text" at bounding box center [329, 356] width 277 height 27
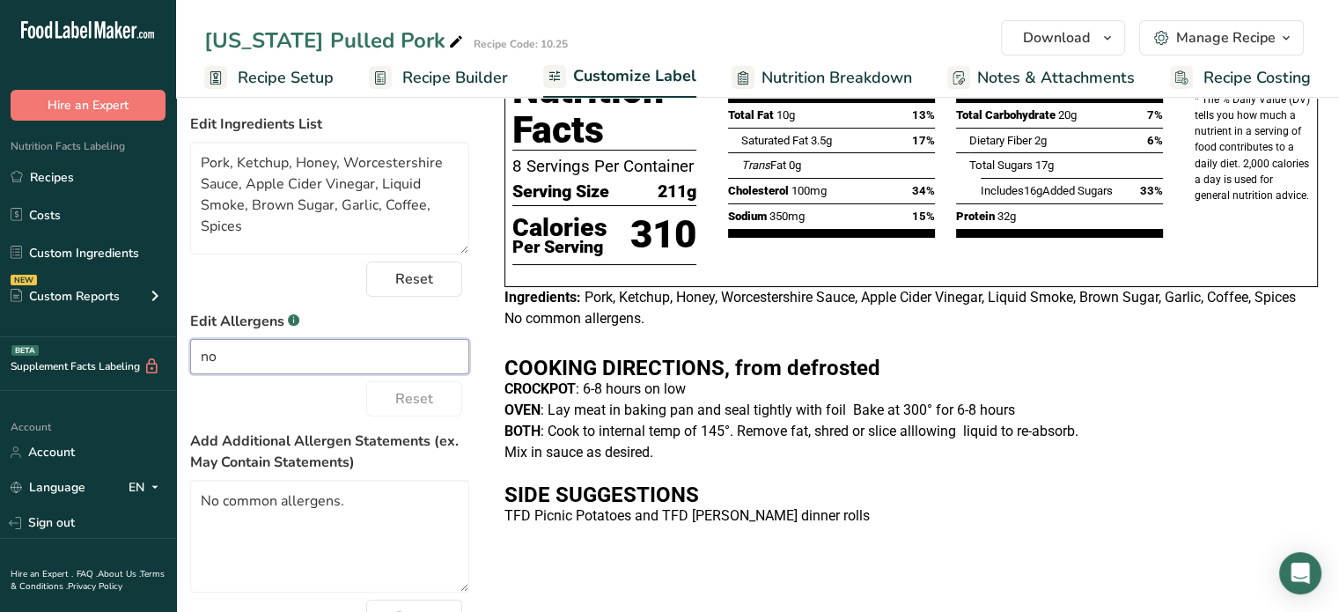
type input "n"
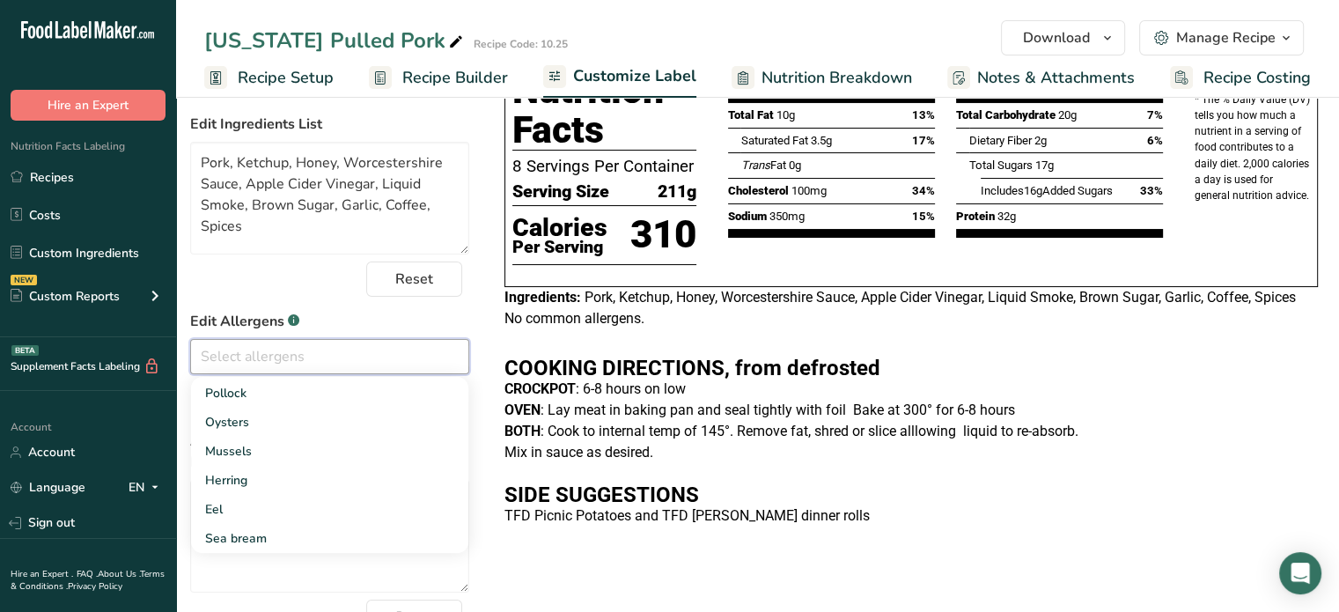
scroll to position [284, 0]
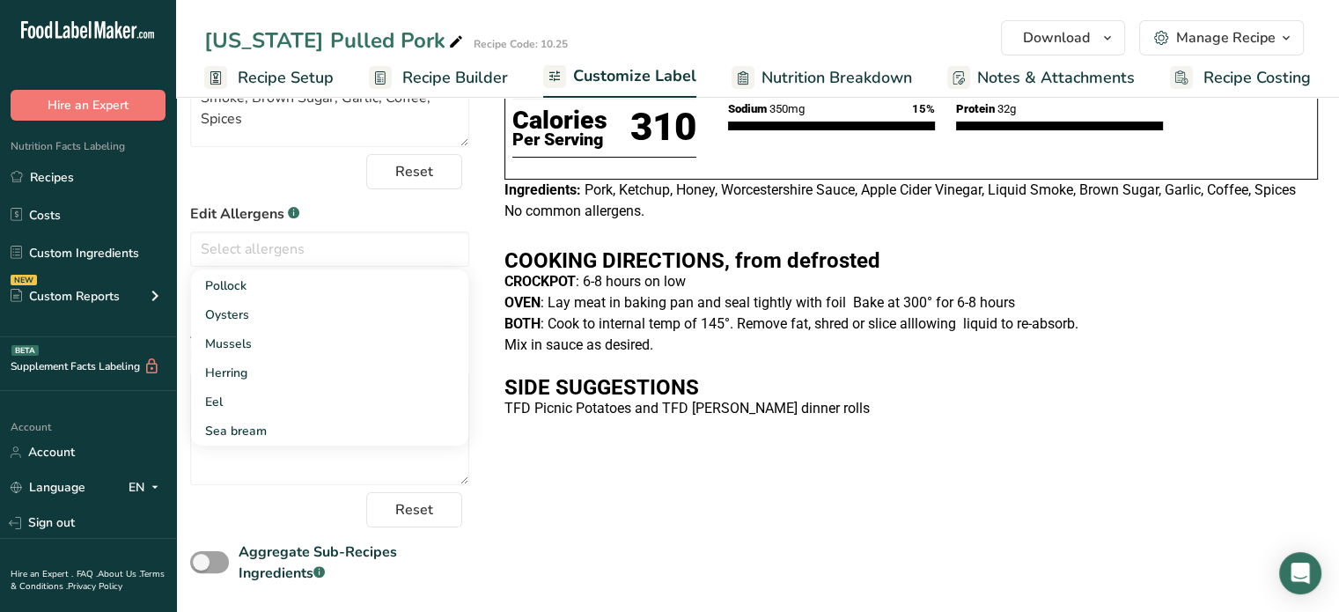
click at [736, 341] on p "Mix in sauce as desired." at bounding box center [912, 345] width 814 height 21
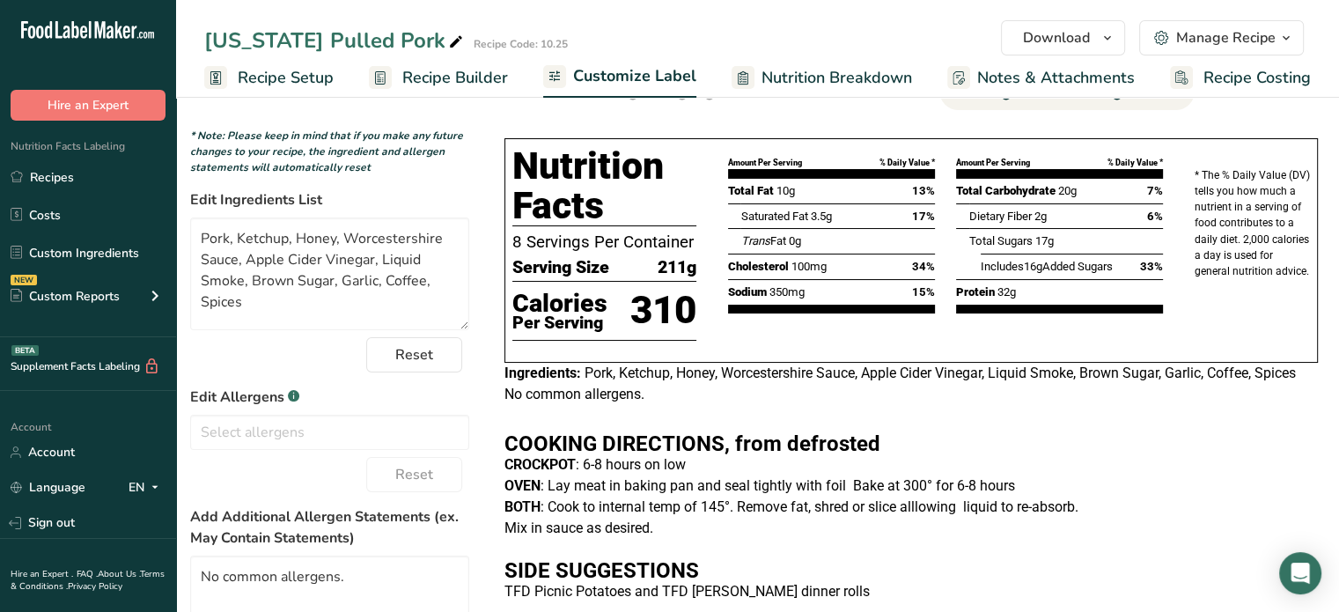
scroll to position [16, 0]
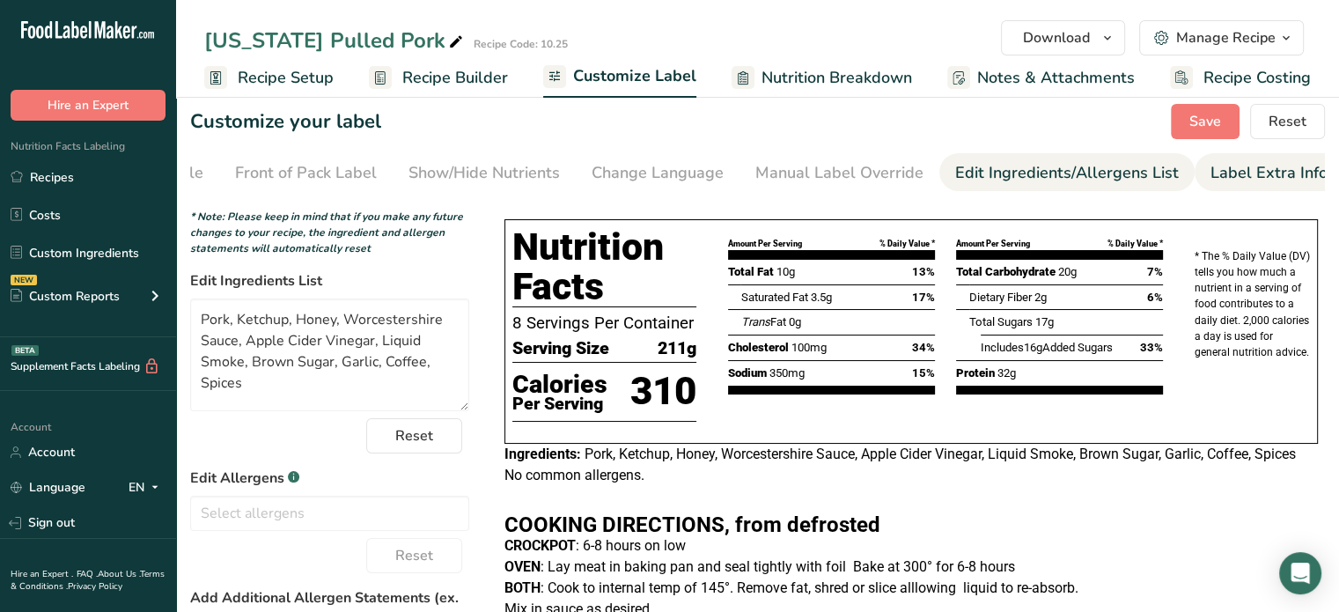
click at [1211, 165] on div "Label Extra Info" at bounding box center [1269, 173] width 117 height 24
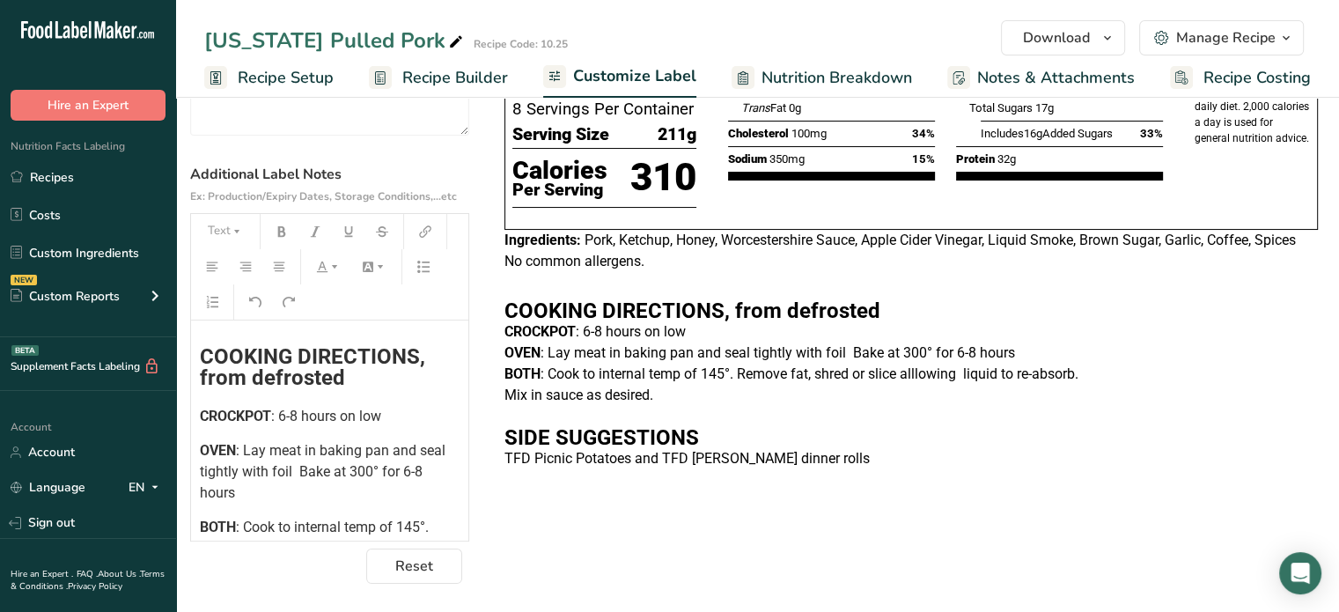
scroll to position [130, 0]
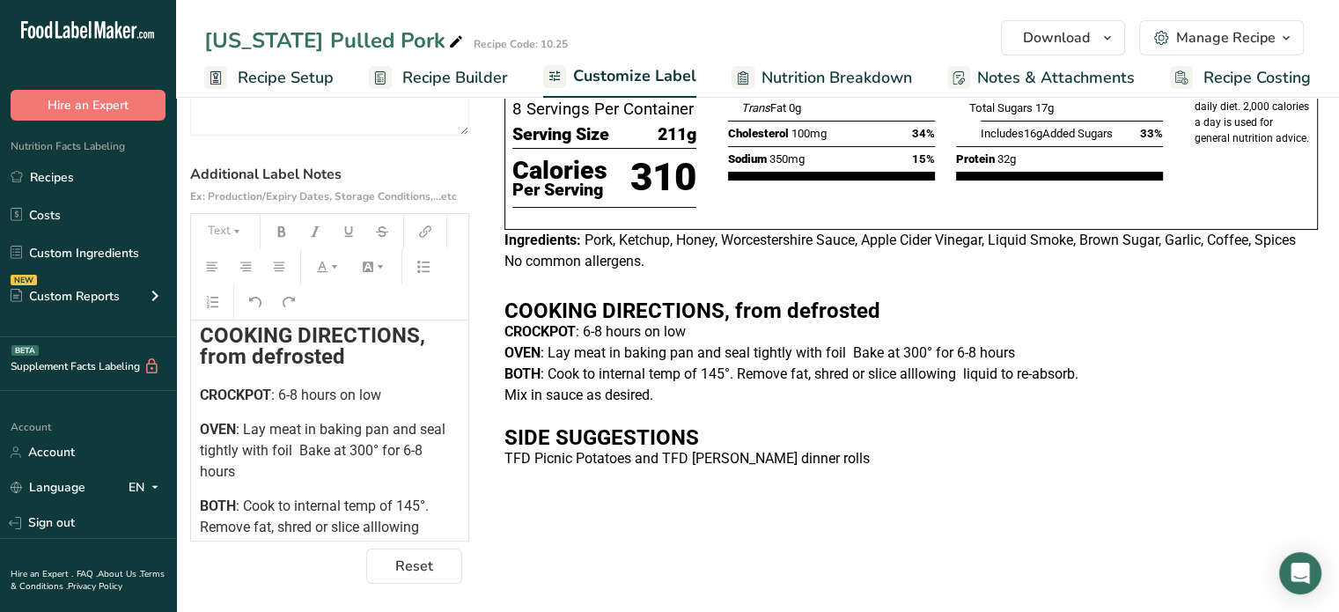
click at [390, 397] on p "CROCKPOT : 6-8 hours on low" at bounding box center [330, 395] width 260 height 21
click at [258, 468] on p "OVEN : Lay meat in baking pan and seal tightly with foil Bake at 300° for 6-8 h…" at bounding box center [330, 450] width 260 height 63
click at [291, 453] on span ": Lay meat in baking pan and seal tightly with foil Bake at 300° for 6-8 hours." at bounding box center [324, 450] width 249 height 59
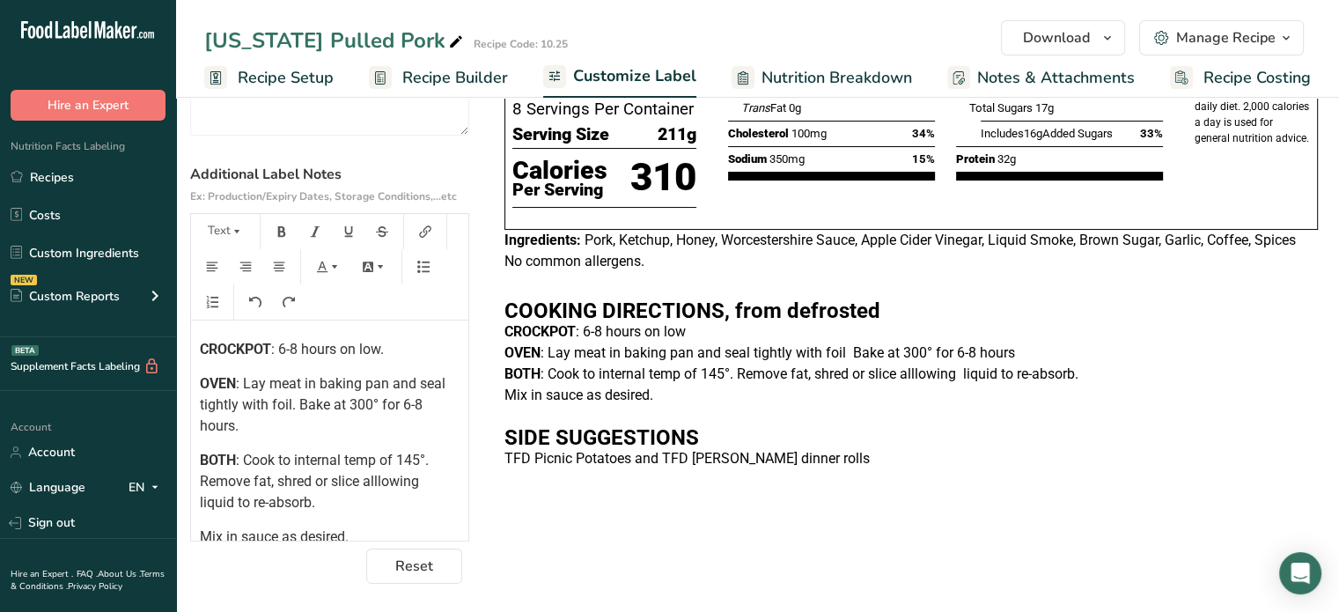
scroll to position [190, 0]
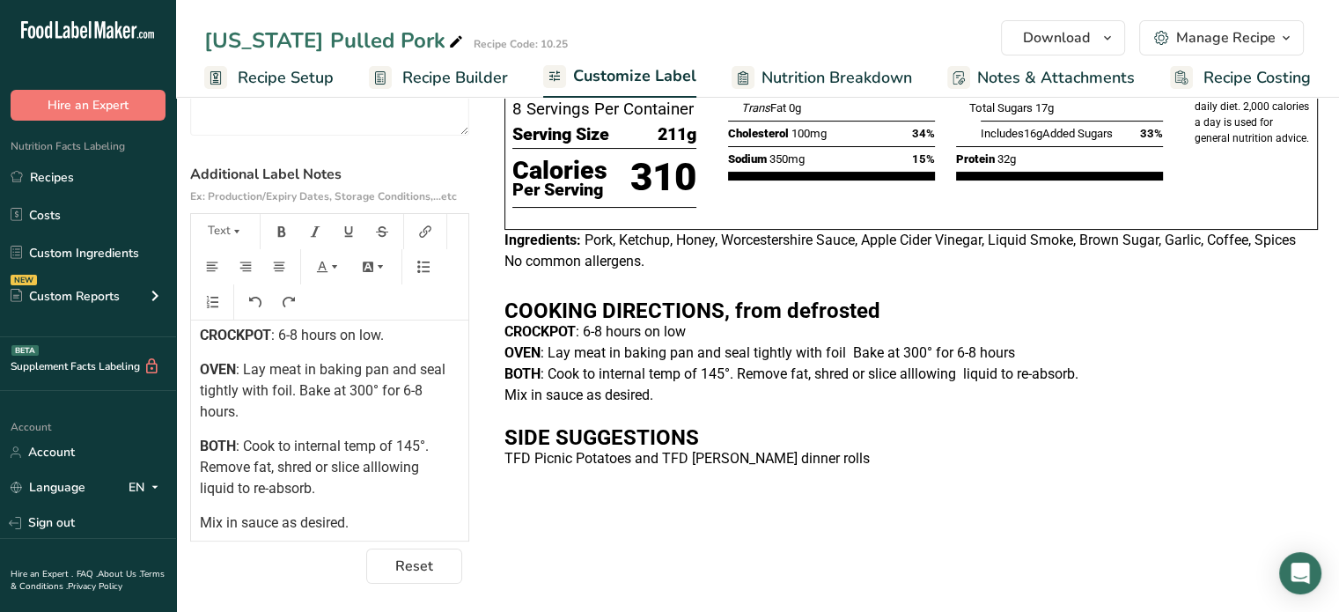
click at [376, 450] on span ": Cook to internal temp of 145°. Remove fat, shred or slice alllowing liquid to…" at bounding box center [316, 467] width 232 height 59
click at [259, 489] on span ": Cook to internal temperature of 145°. Remove fat, shred or slice alllowing li…" at bounding box center [331, 467] width 262 height 59
click at [399, 470] on span ": Cook to internal temperature of 145°. Remove fat, shred or slice alllowing li…" at bounding box center [329, 467] width 259 height 59
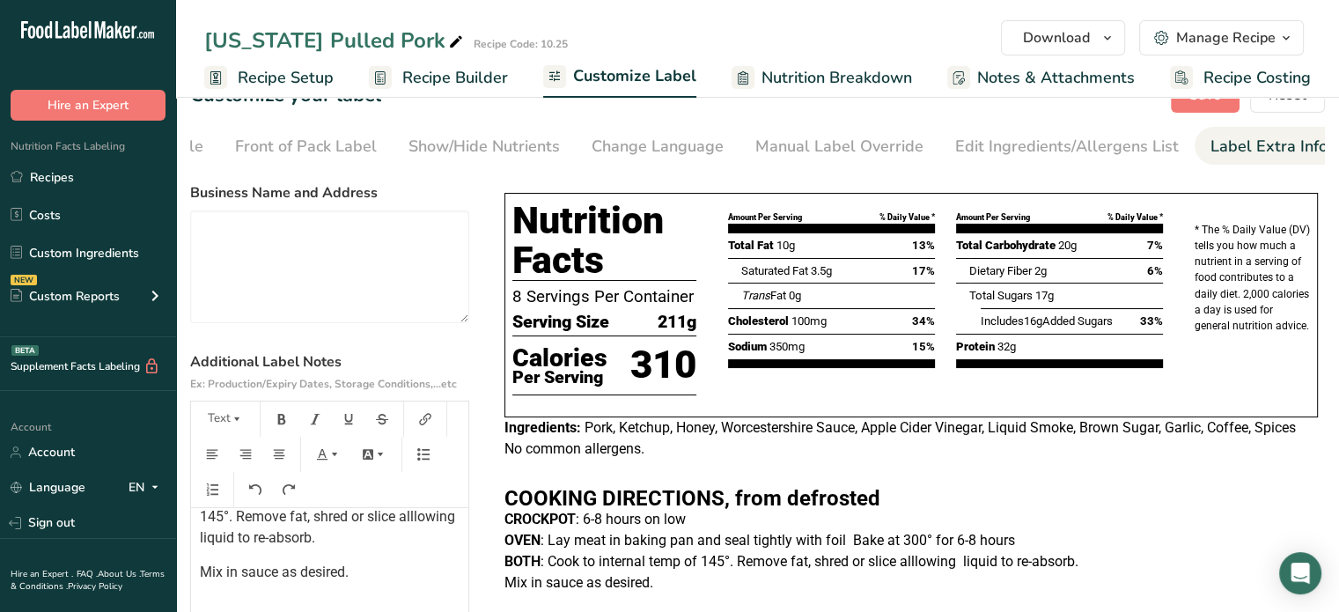
scroll to position [0, 0]
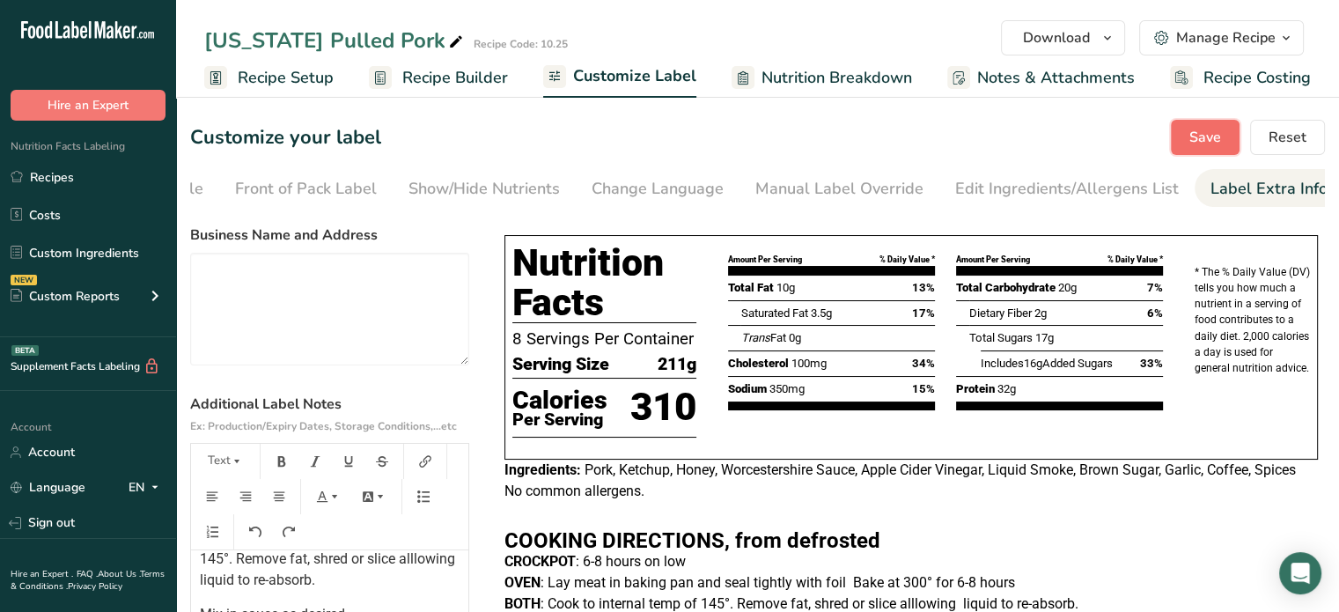
click at [1189, 131] on button "Save" at bounding box center [1205, 137] width 69 height 35
click at [1072, 18] on div "Texas Pulled Pork Recipe Code: 10.25 Download Choose your preferred label style…" at bounding box center [757, 49] width 1163 height 98
click at [1075, 32] on span "Download" at bounding box center [1056, 37] width 67 height 21
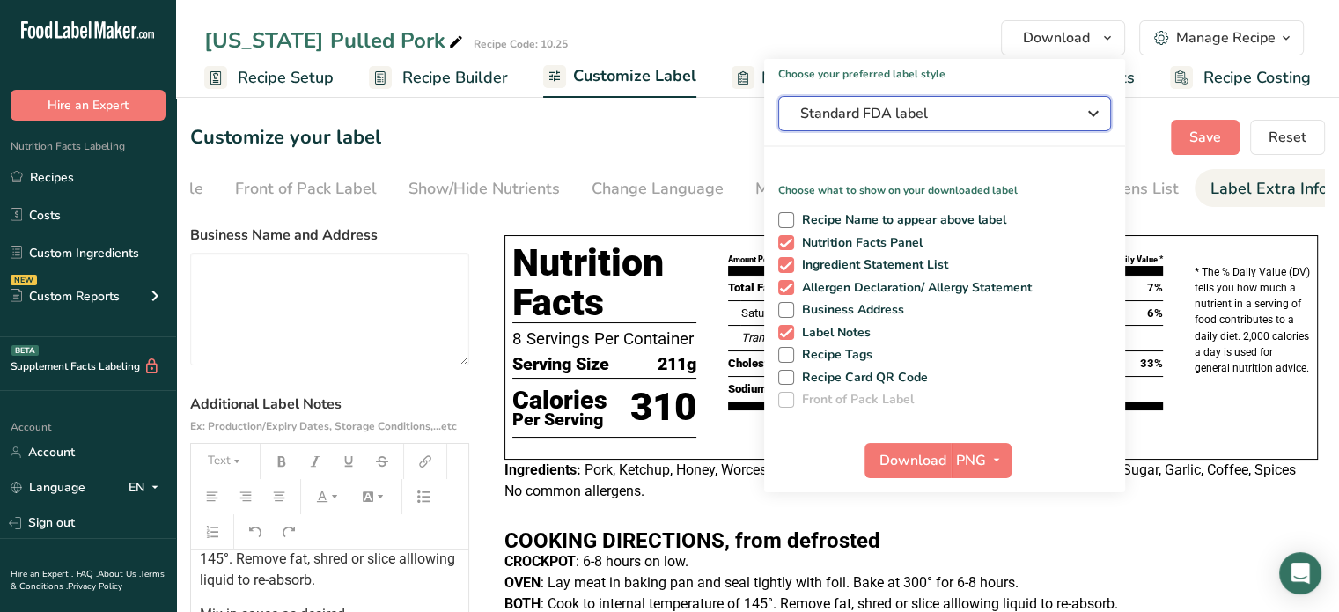
click at [922, 107] on span "Standard FDA label" at bounding box center [932, 113] width 264 height 21
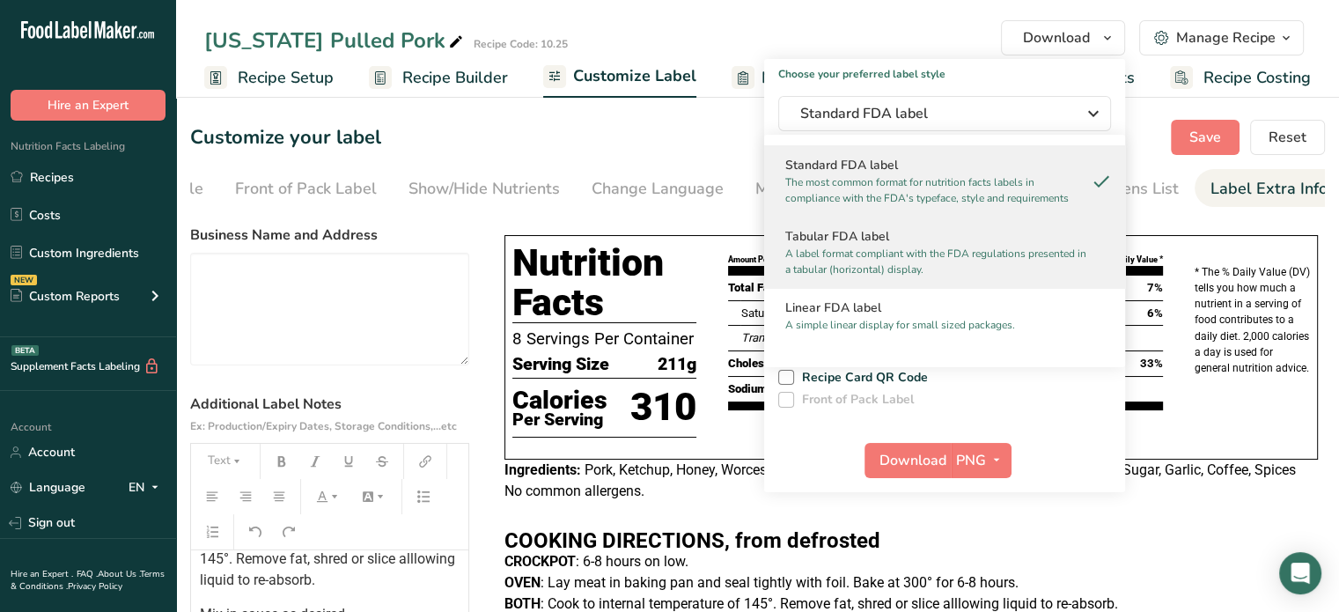
click at [823, 246] on p "A label format compliant with the FDA regulations presented in a tabular (horiz…" at bounding box center [936, 262] width 303 height 32
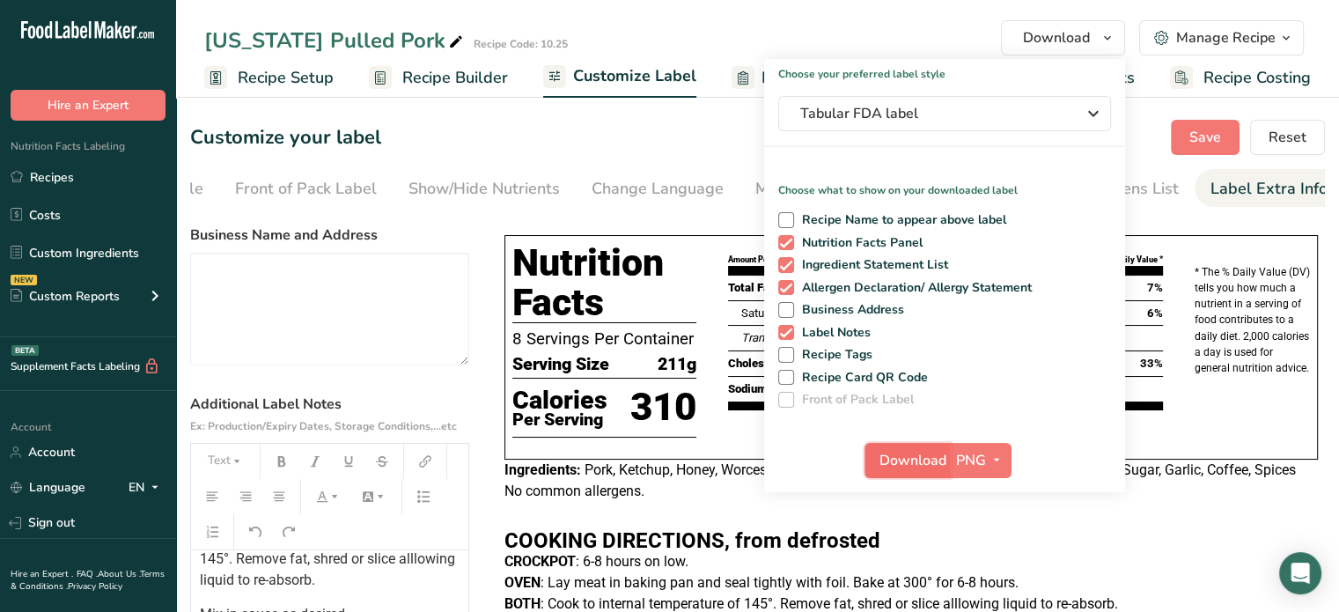
click at [886, 450] on span "Download" at bounding box center [913, 460] width 67 height 21
click at [91, 177] on link "Recipes" at bounding box center [88, 176] width 176 height 33
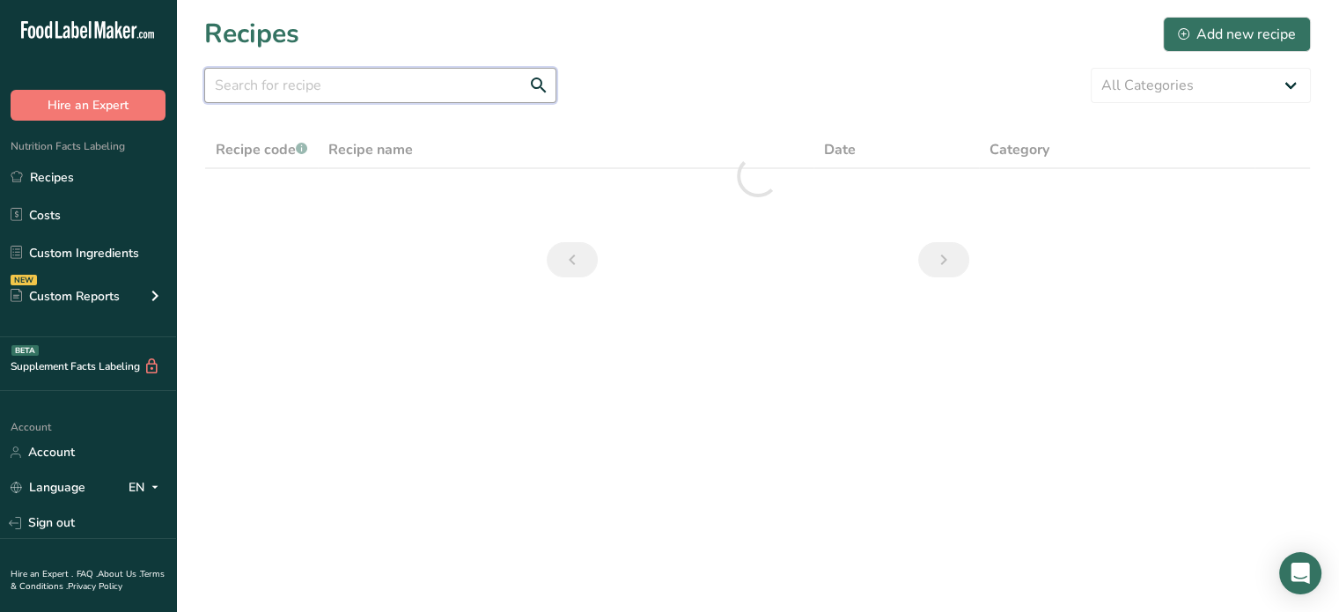
click at [318, 99] on input "text" at bounding box center [380, 85] width 352 height 35
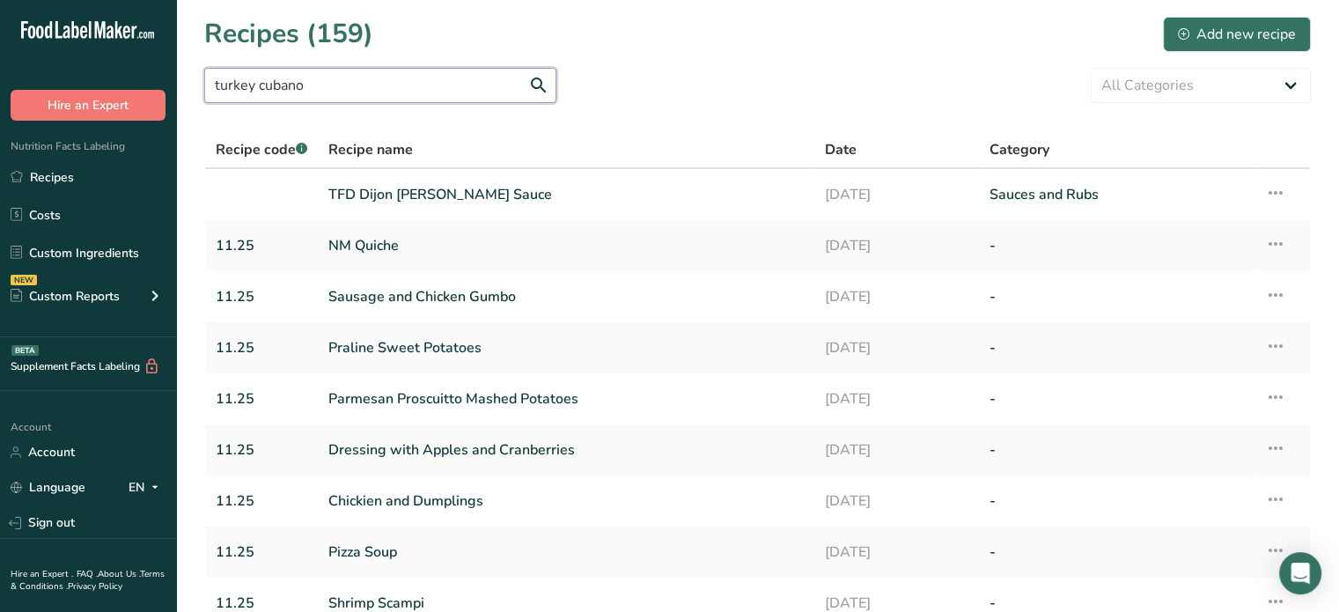
type input "turkey cubano"
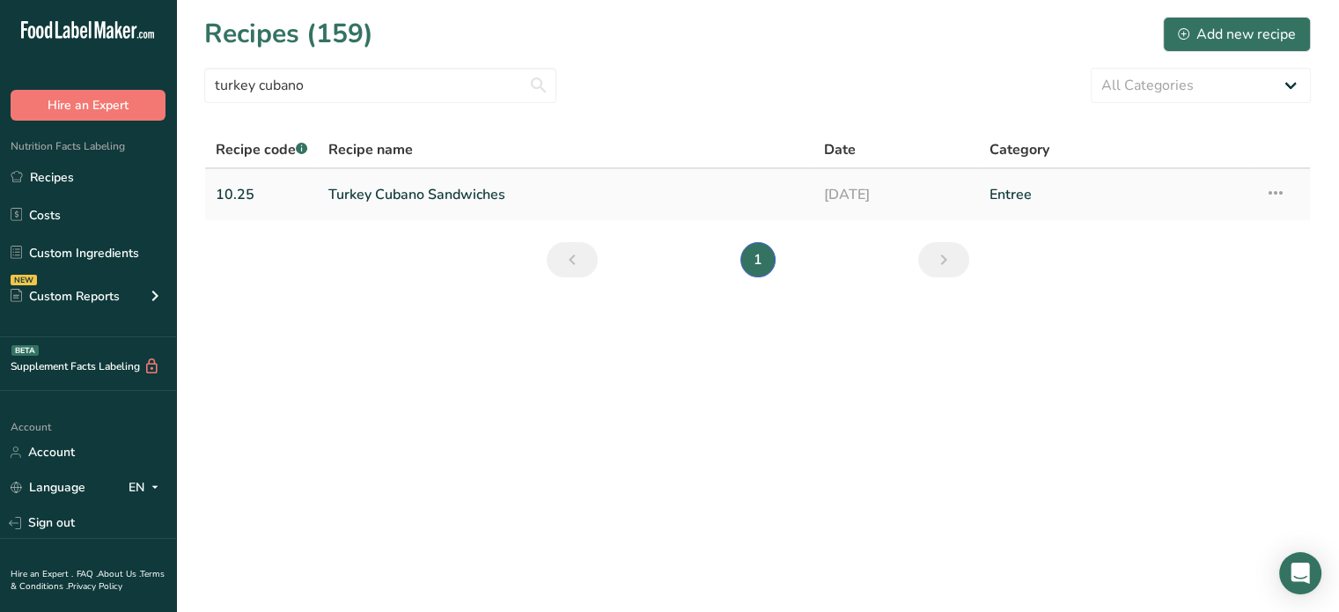
click at [423, 200] on link "Turkey Cubano Sandwiches" at bounding box center [565, 194] width 475 height 37
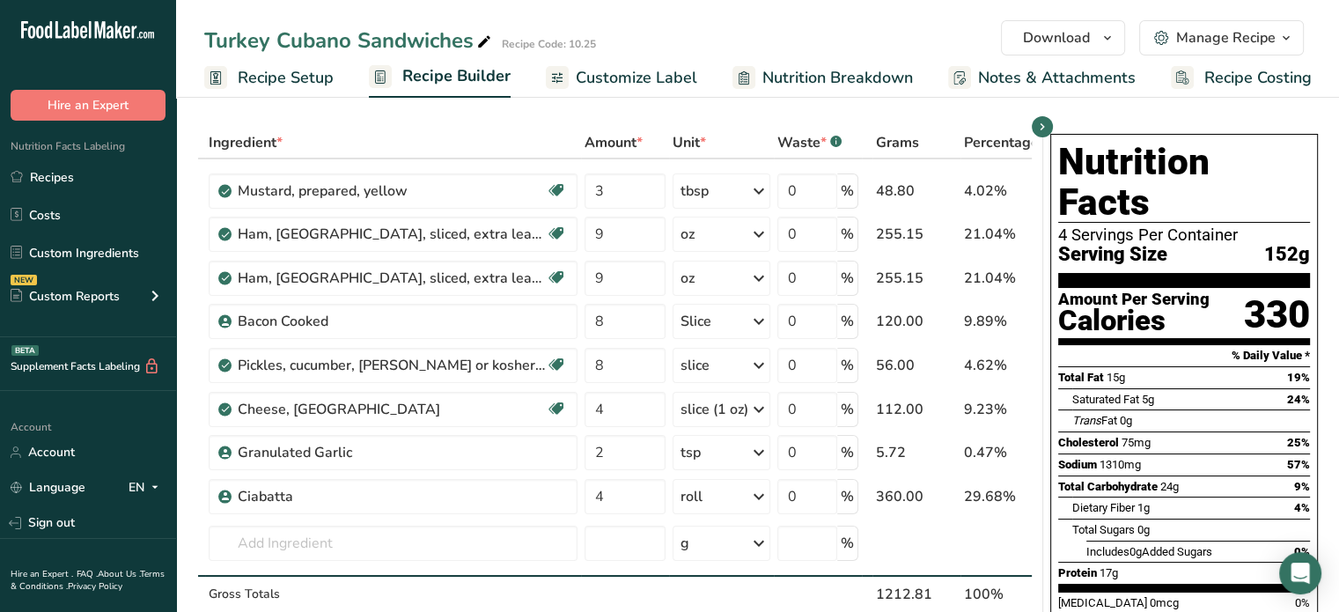
click at [620, 83] on span "Customize Label" at bounding box center [637, 78] width 122 height 24
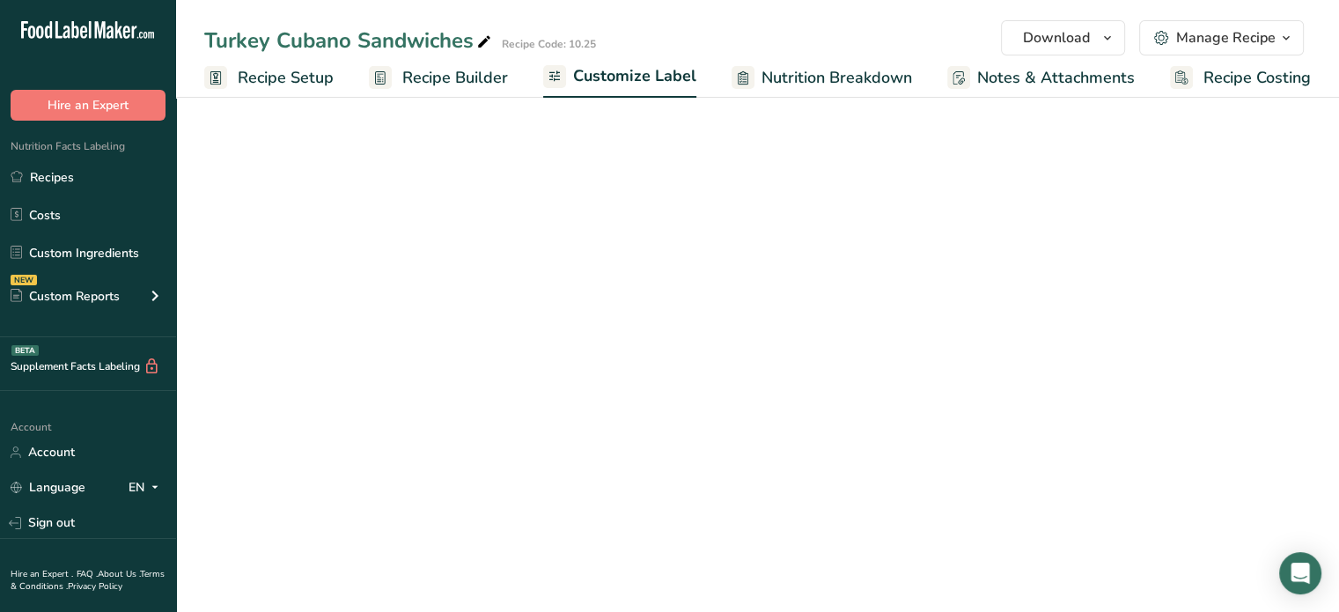
click at [620, 83] on span "Customize Label" at bounding box center [634, 76] width 123 height 24
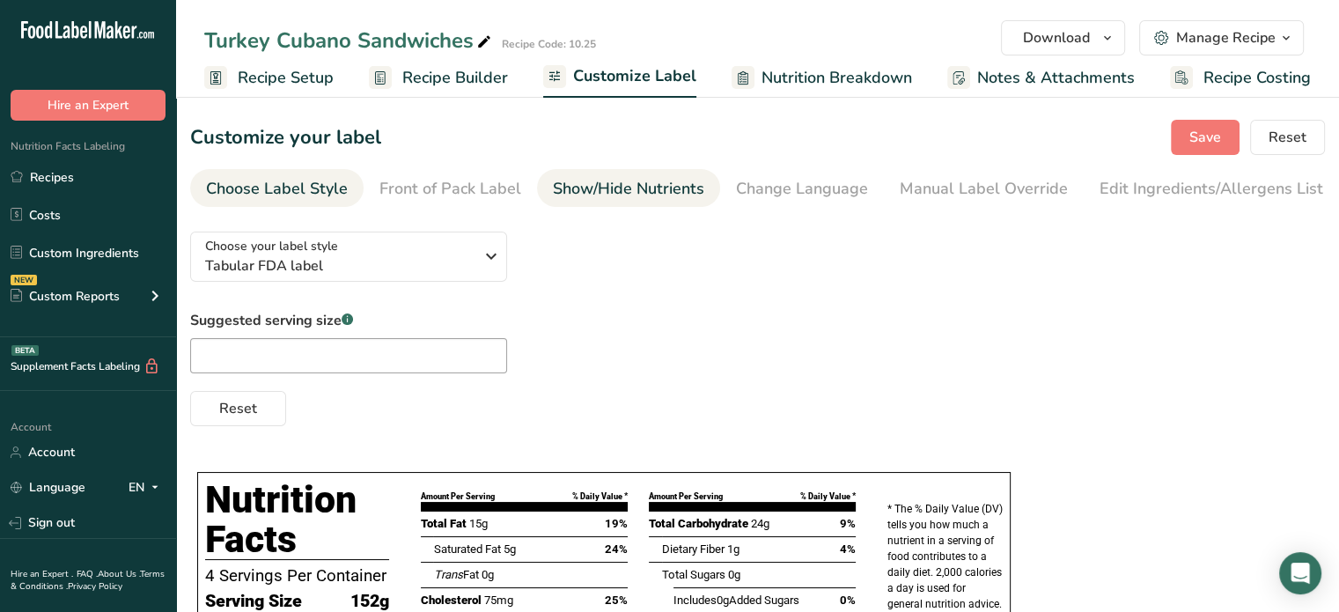
click at [605, 189] on div "Show/Hide Nutrients" at bounding box center [628, 189] width 151 height 24
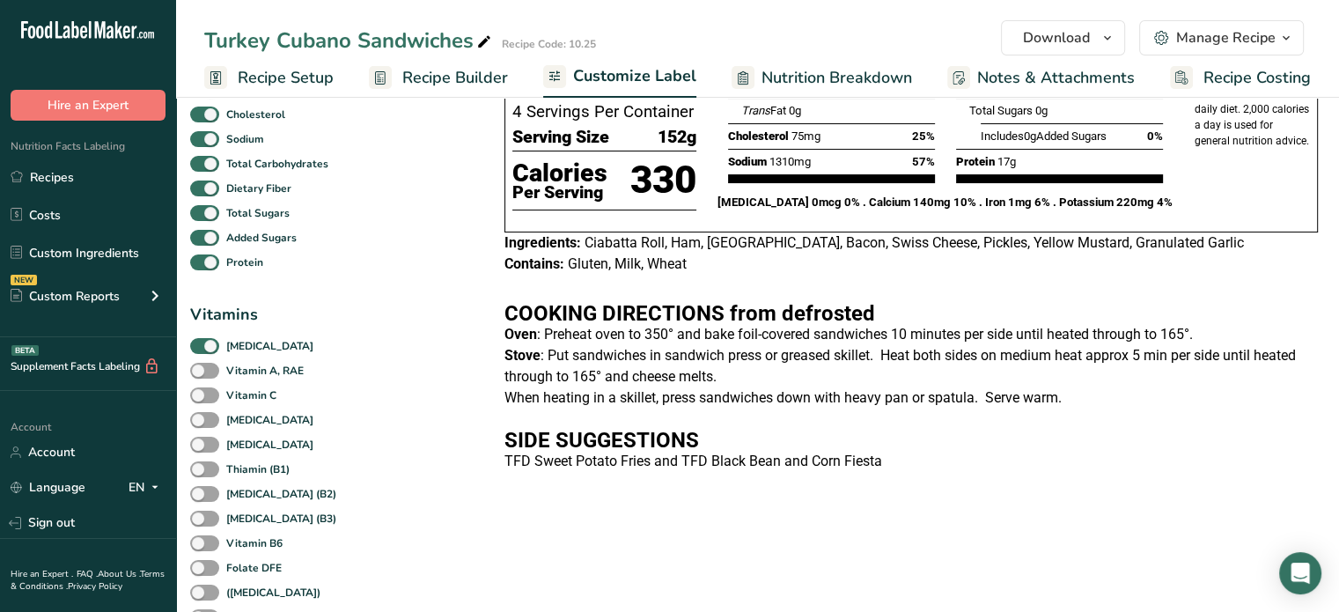
scroll to position [236, 0]
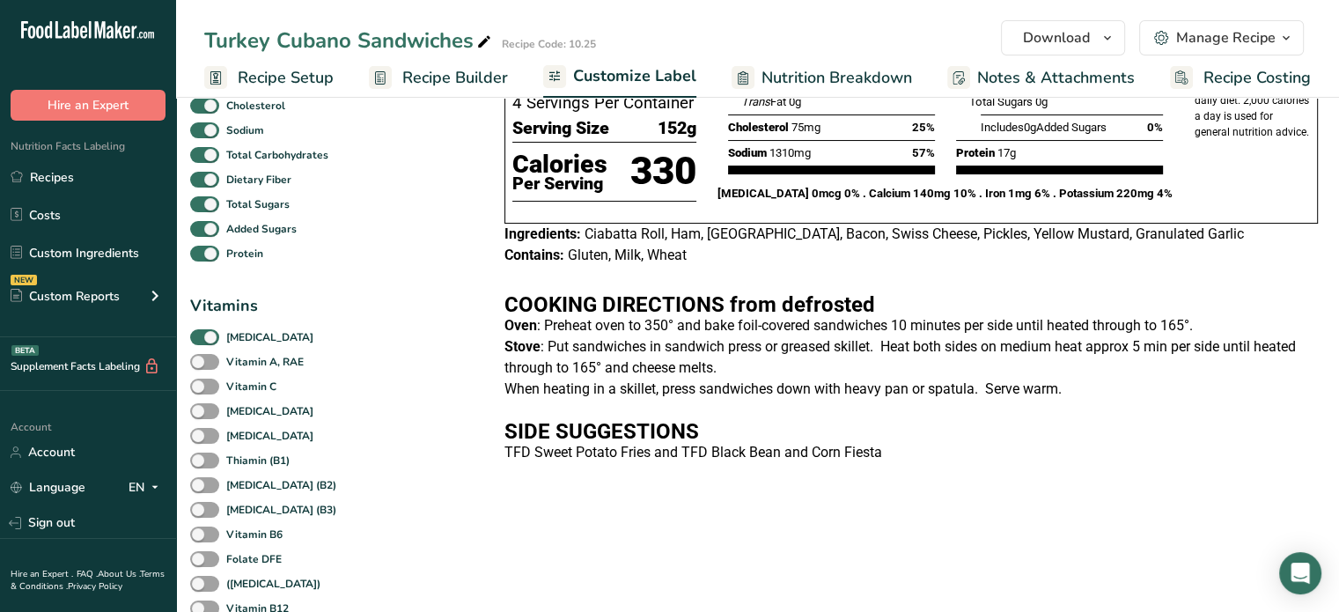
checkbox input "false"
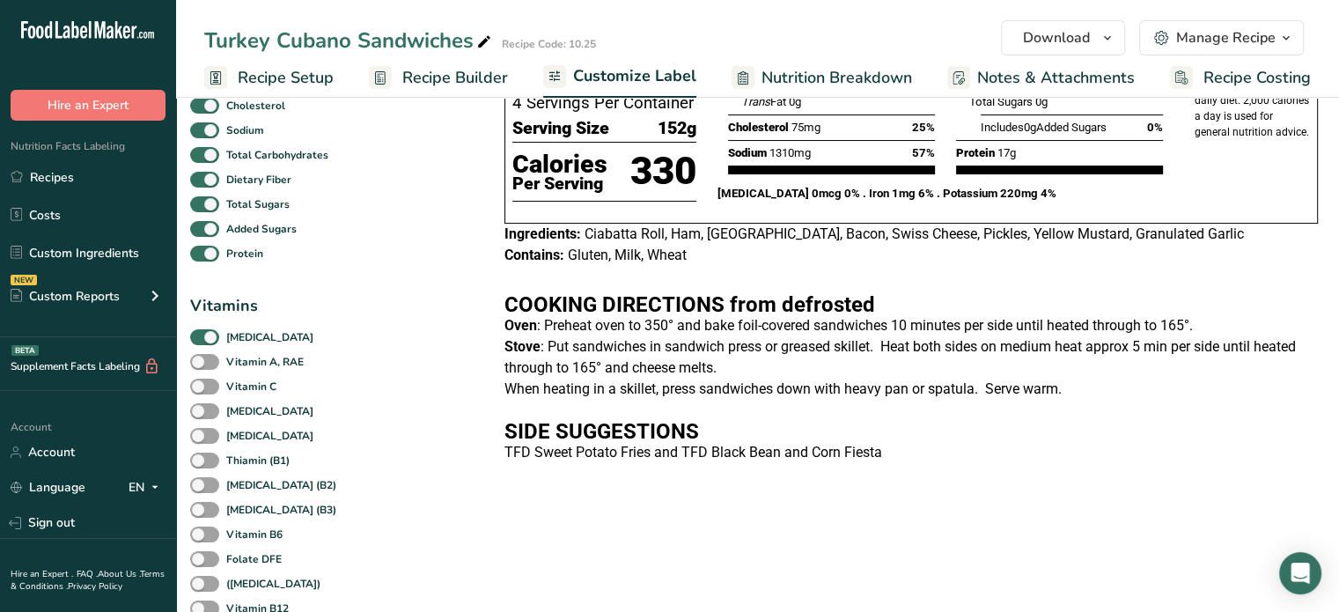
checkbox input "false"
click at [210, 341] on span at bounding box center [204, 337] width 29 height 17
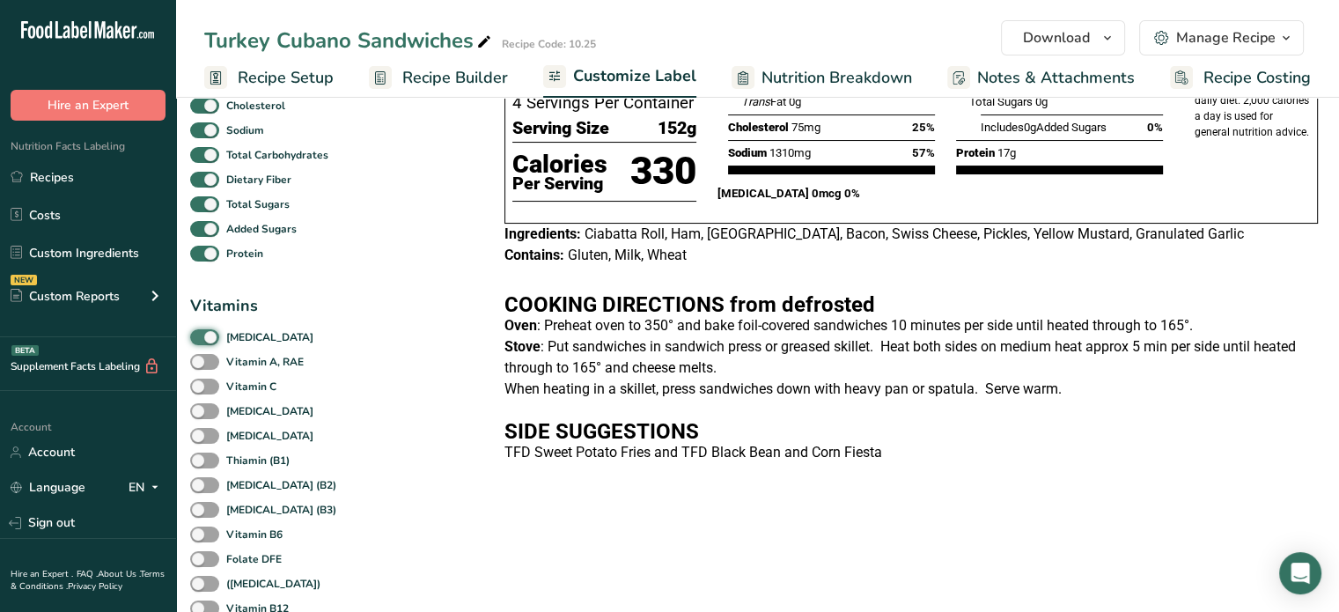
click at [202, 341] on input "[MEDICAL_DATA]" at bounding box center [195, 336] width 11 height 11
checkbox input "false"
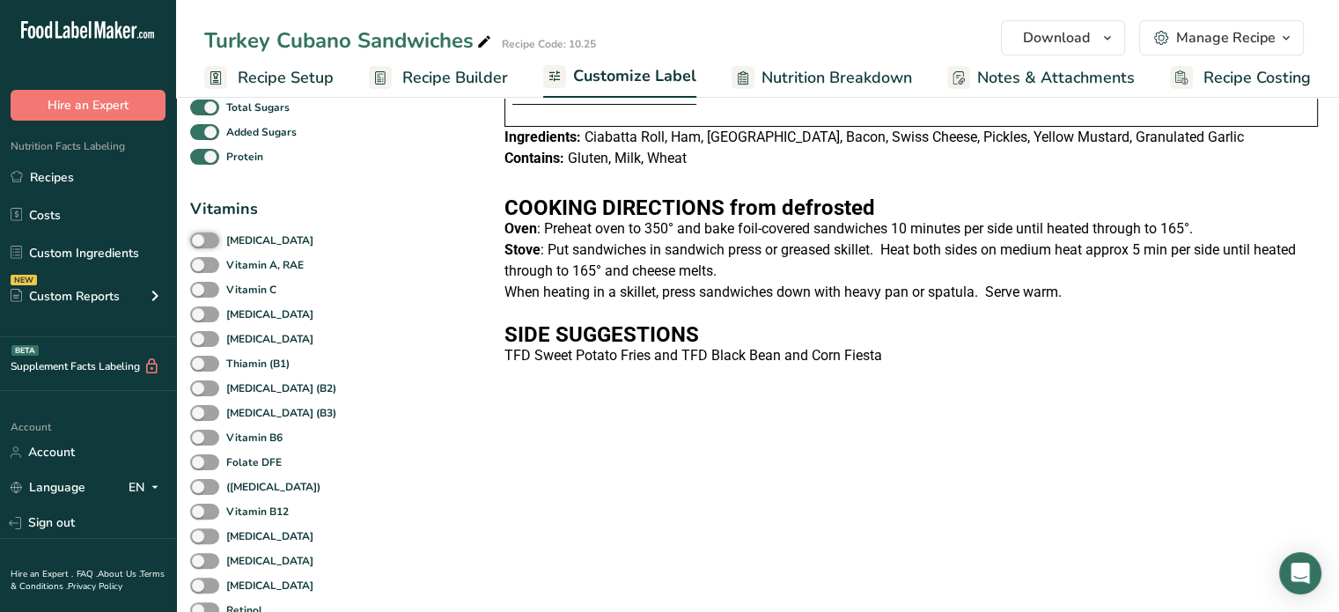
scroll to position [0, 0]
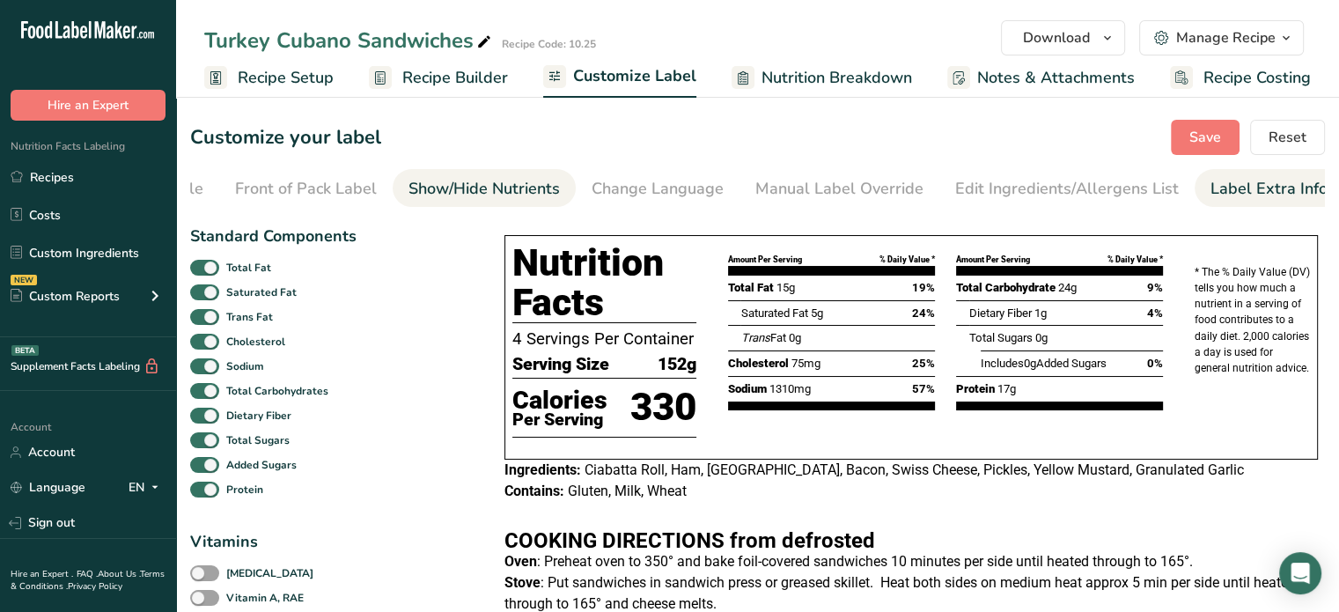
click at [1244, 183] on div "Label Extra Info" at bounding box center [1269, 189] width 117 height 24
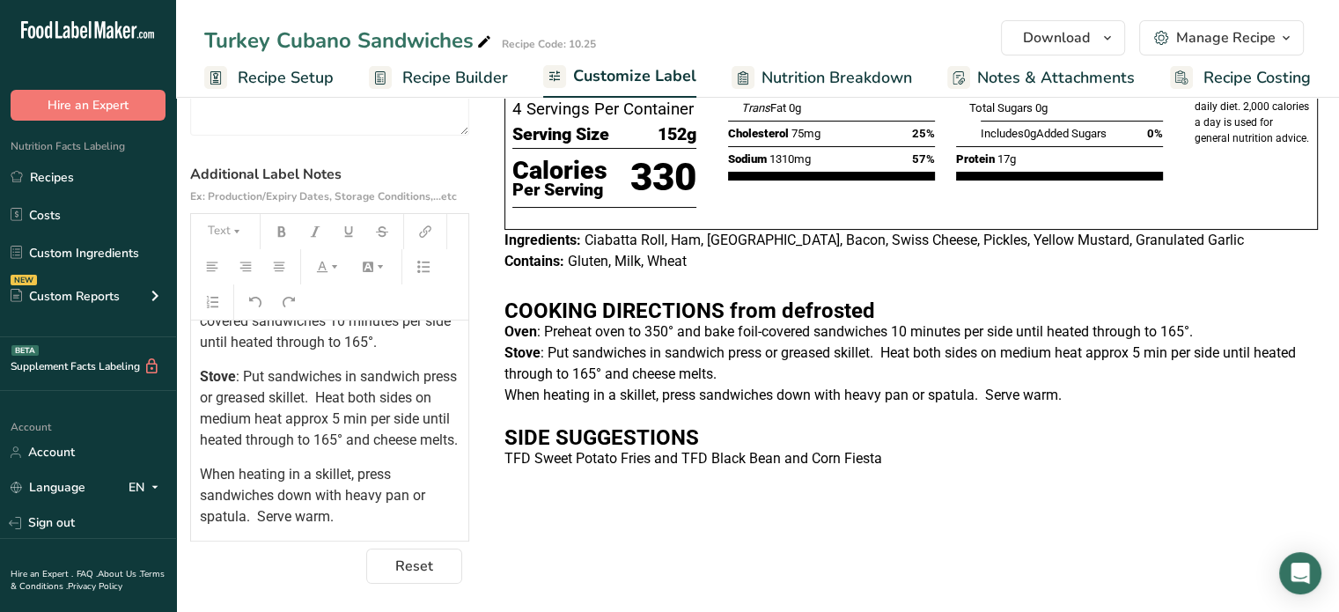
scroll to position [305, 0]
click at [352, 395] on span ": Put sandwiches in sandwich press or greased skillet. Heat both sides on mediu…" at bounding box center [330, 406] width 261 height 80
click at [386, 420] on span ": Put sandwiches in sandwich press or greased skillet. Heat both sides on mediu…" at bounding box center [330, 406] width 261 height 80
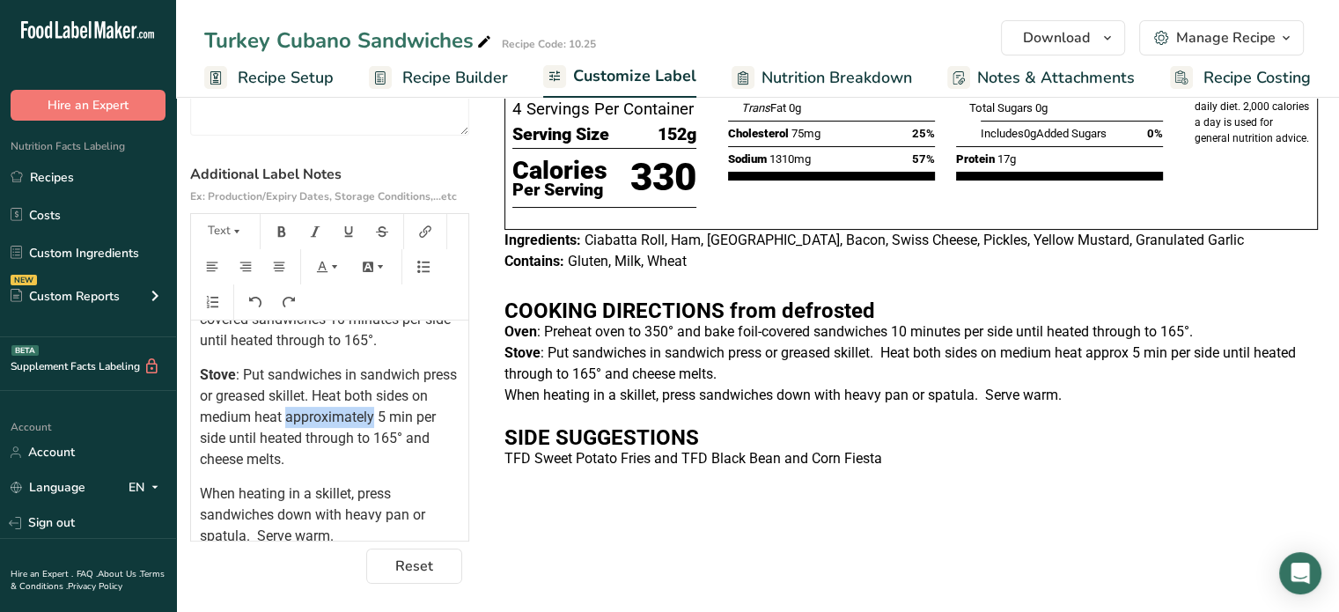
click at [342, 416] on span ": Put sandwiches in sandwich press or greased skillet. Heat both sides on mediu…" at bounding box center [330, 416] width 261 height 101
click at [348, 359] on div "﻿ ﻿ ﻿ ﻿ ﻿ COOKING DIRECTIONS from defrosted Oven : Preheat oven to 350° and bak…" at bounding box center [329, 389] width 277 height 746
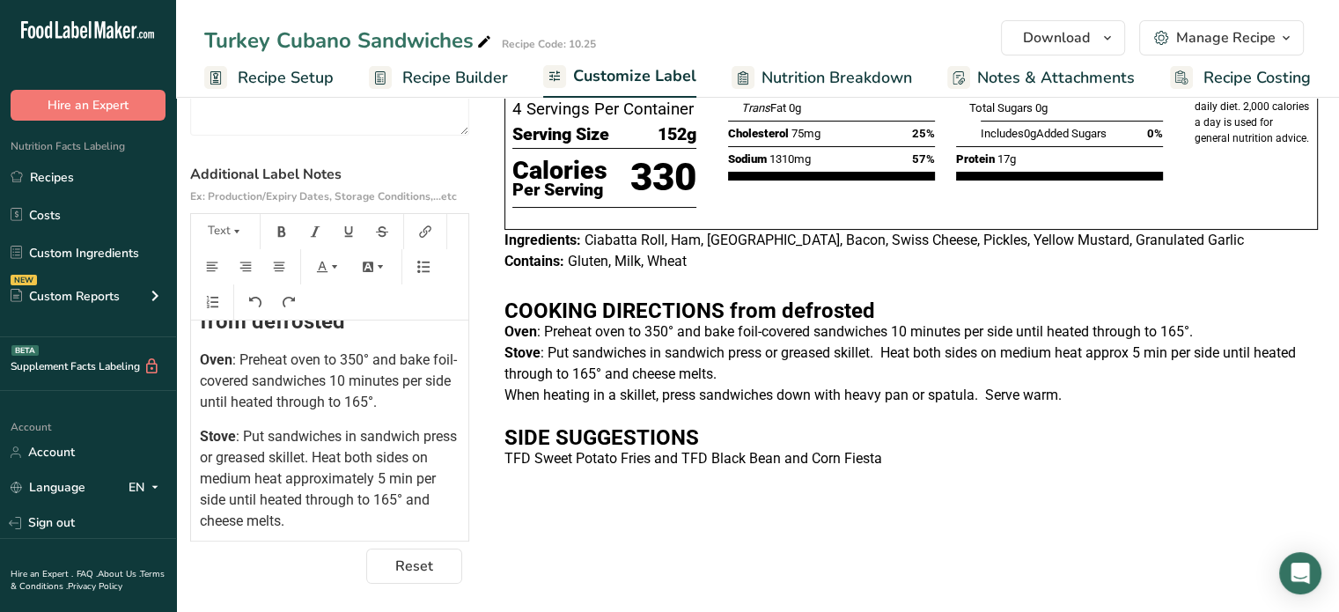
scroll to position [241, 0]
click at [249, 438] on span ": Put sandwiches in sandwich press or greased skillet. Heat both sides on mediu…" at bounding box center [330, 480] width 261 height 101
click at [372, 437] on span ": Unwrap sandwiches in sandwich press or greased skillet. Heat both sides on me…" at bounding box center [329, 480] width 259 height 101
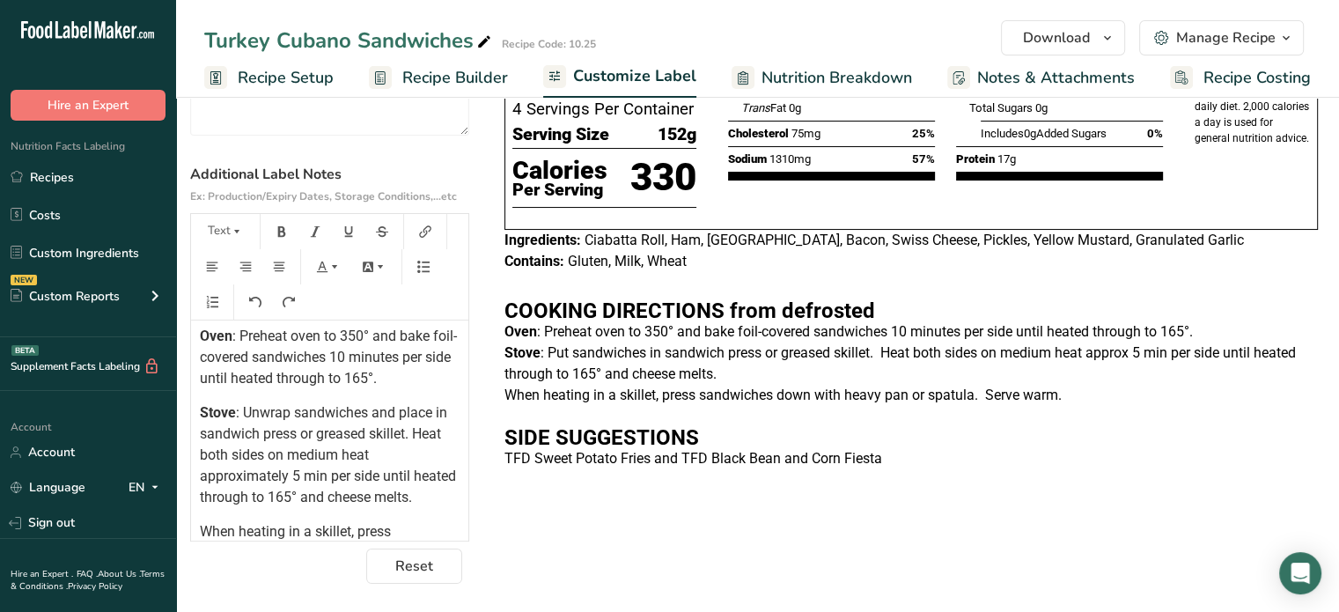
scroll to position [277, 0]
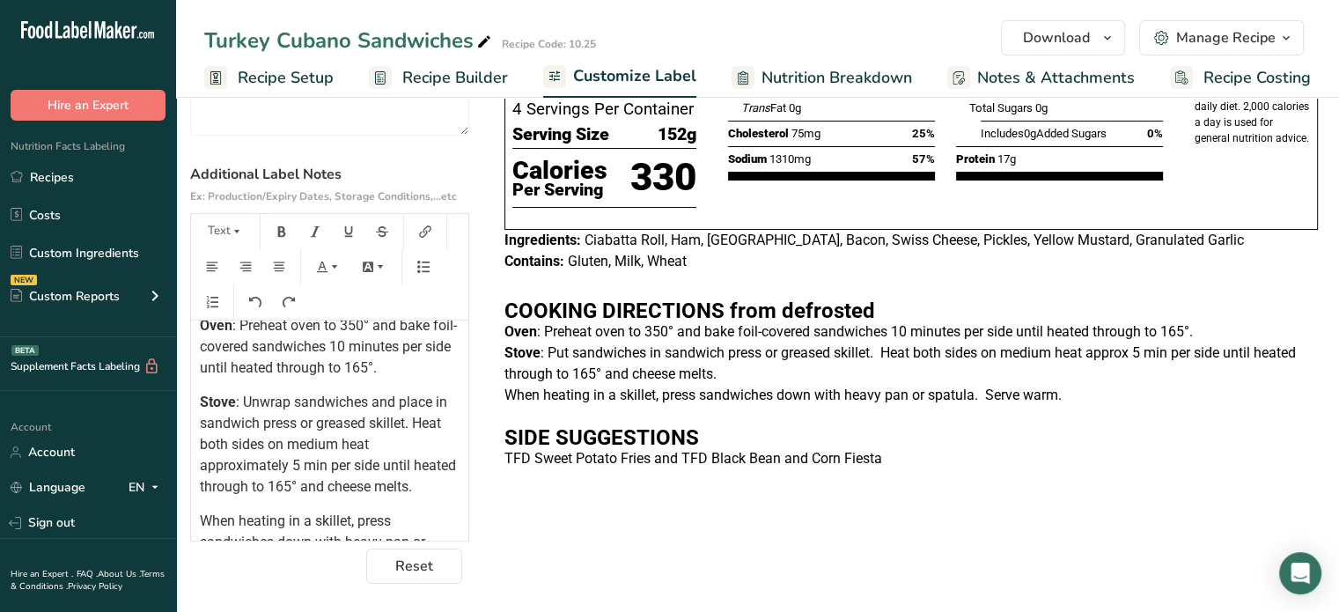
click at [348, 401] on span ": Unwrap sandwiches and place in sandwich press or greased skillet. Heat both s…" at bounding box center [330, 444] width 260 height 101
click at [222, 424] on span ": Place unwrapped sandwiches in sandwich press or greased skillet. Heat both si…" at bounding box center [330, 444] width 260 height 101
click at [338, 387] on div "﻿ ﻿ ﻿ ﻿ ﻿ COOKING DIRECTIONS from defrosted Oven : Preheat oven to 350° and bak…" at bounding box center [329, 416] width 277 height 746
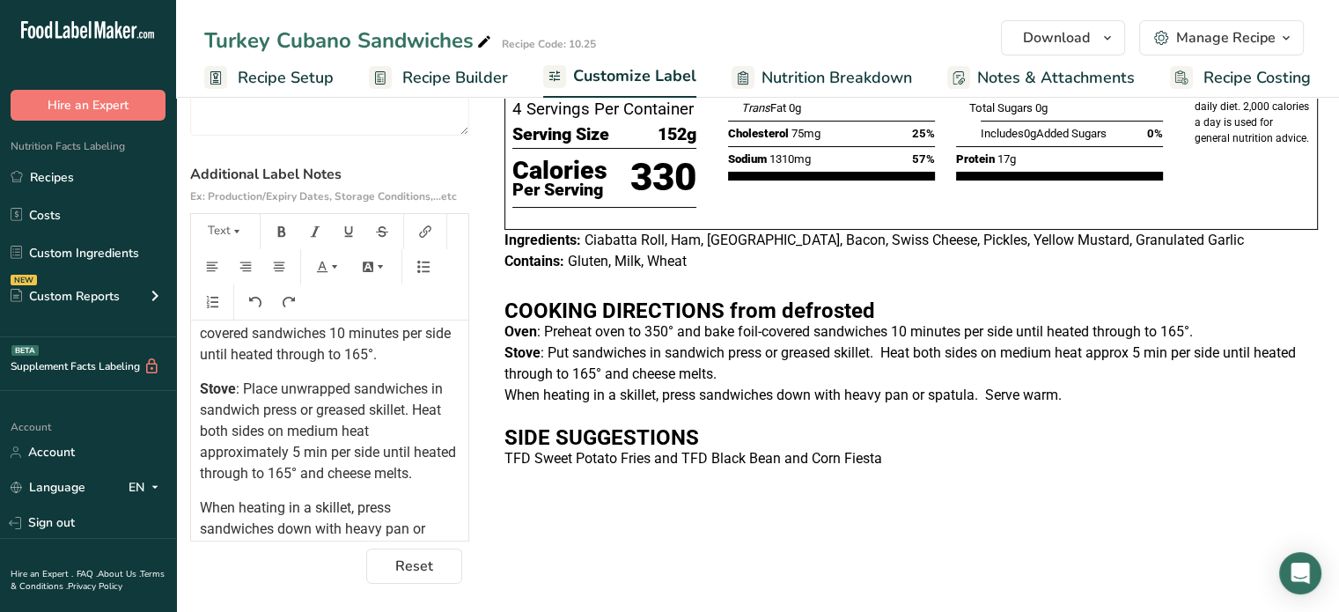
scroll to position [294, 0]
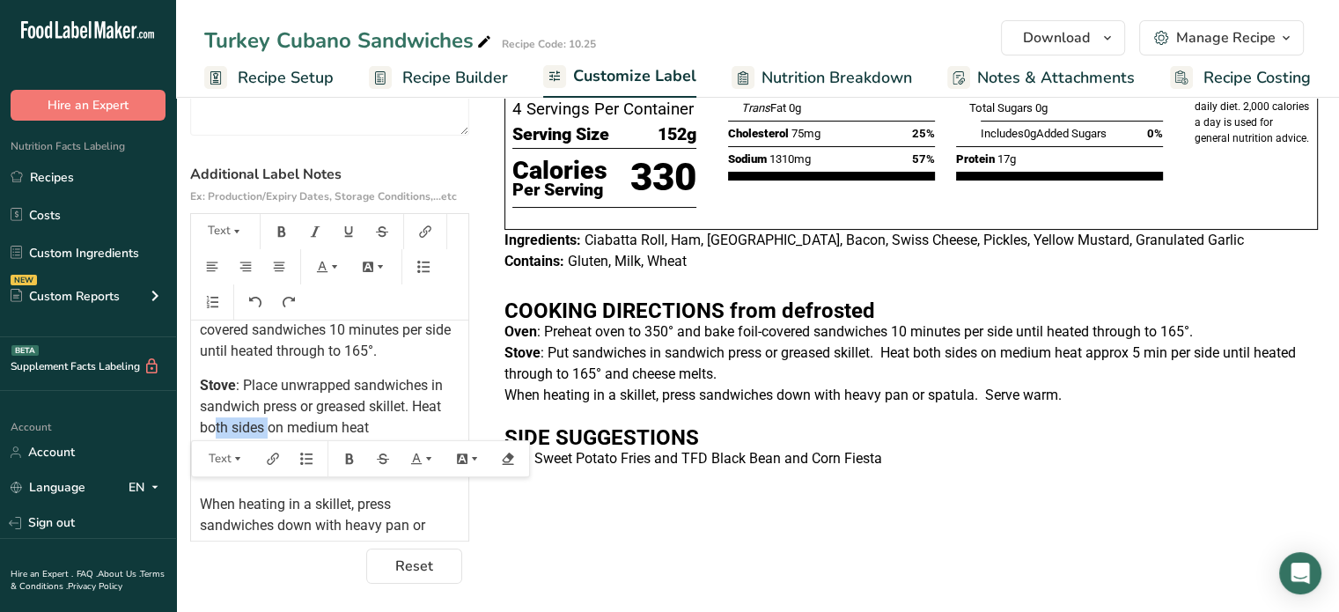
drag, startPoint x: 267, startPoint y: 427, endPoint x: 217, endPoint y: 430, distance: 50.3
click at [217, 430] on span ": Place unwrapped sandwiches in sandwich press or greased skillet. Heat both si…" at bounding box center [330, 427] width 260 height 101
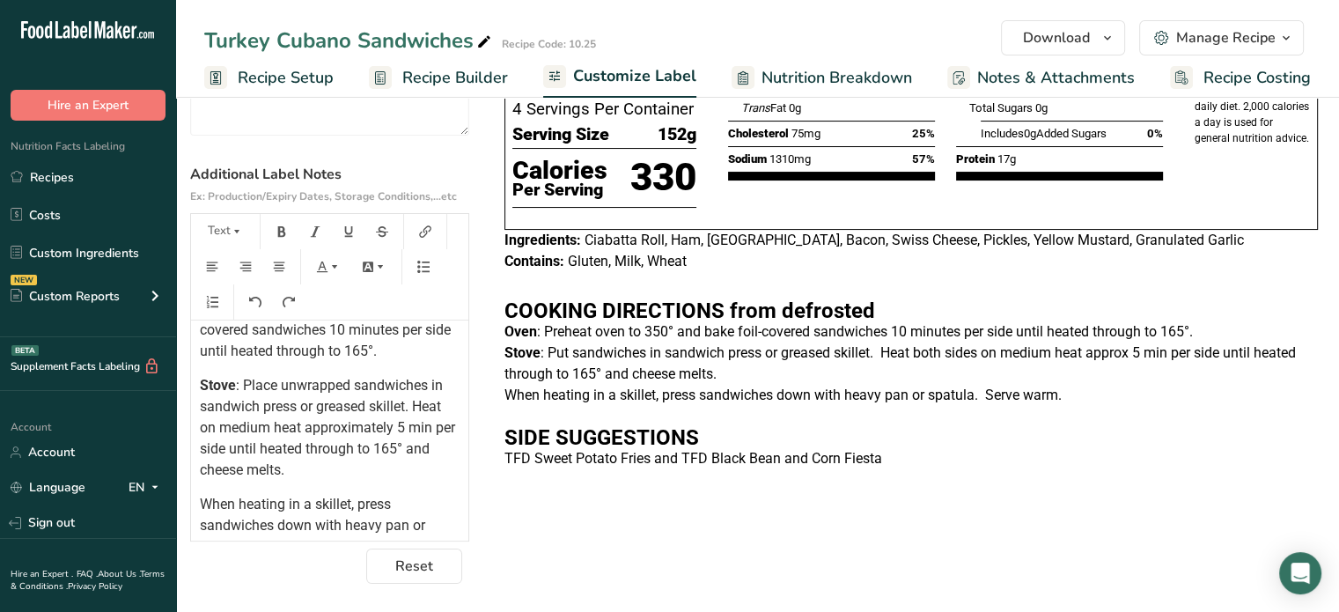
click at [435, 424] on span ": Place unwrapped sandwiches in sandwich press or greased skillet. Heat on medi…" at bounding box center [329, 427] width 259 height 101
click at [373, 473] on p "Stove : Place unwrapped sandwiches in sandwich press or greased skillet. Heat o…" at bounding box center [330, 428] width 260 height 106
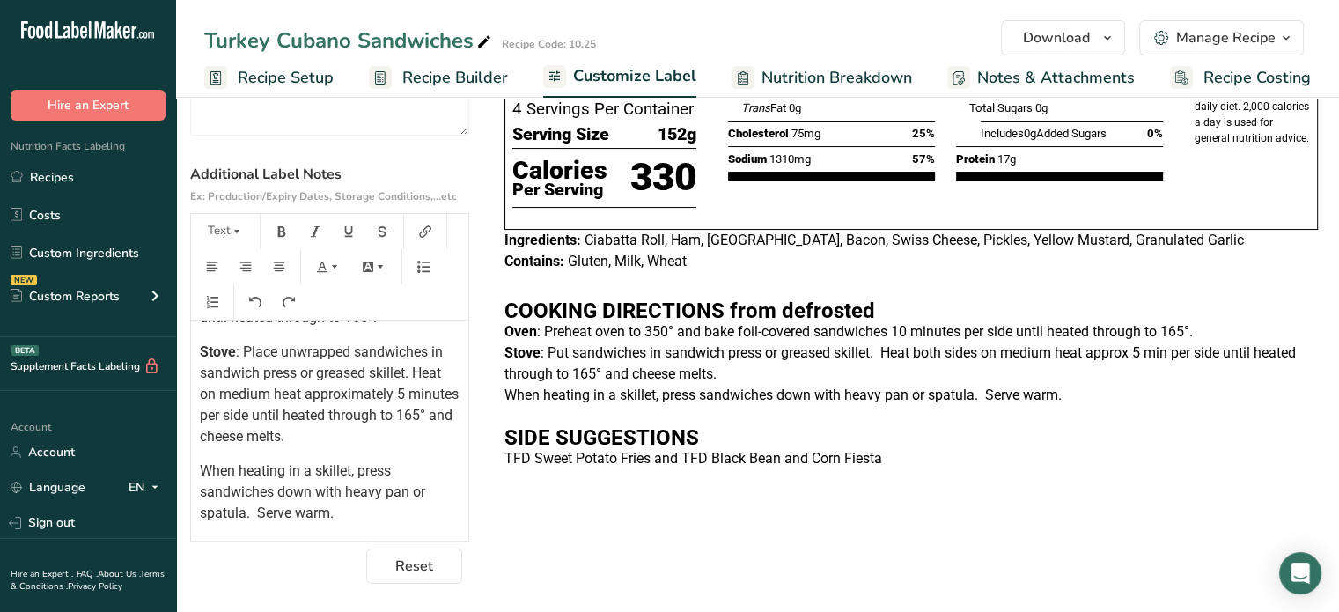
scroll to position [336, 0]
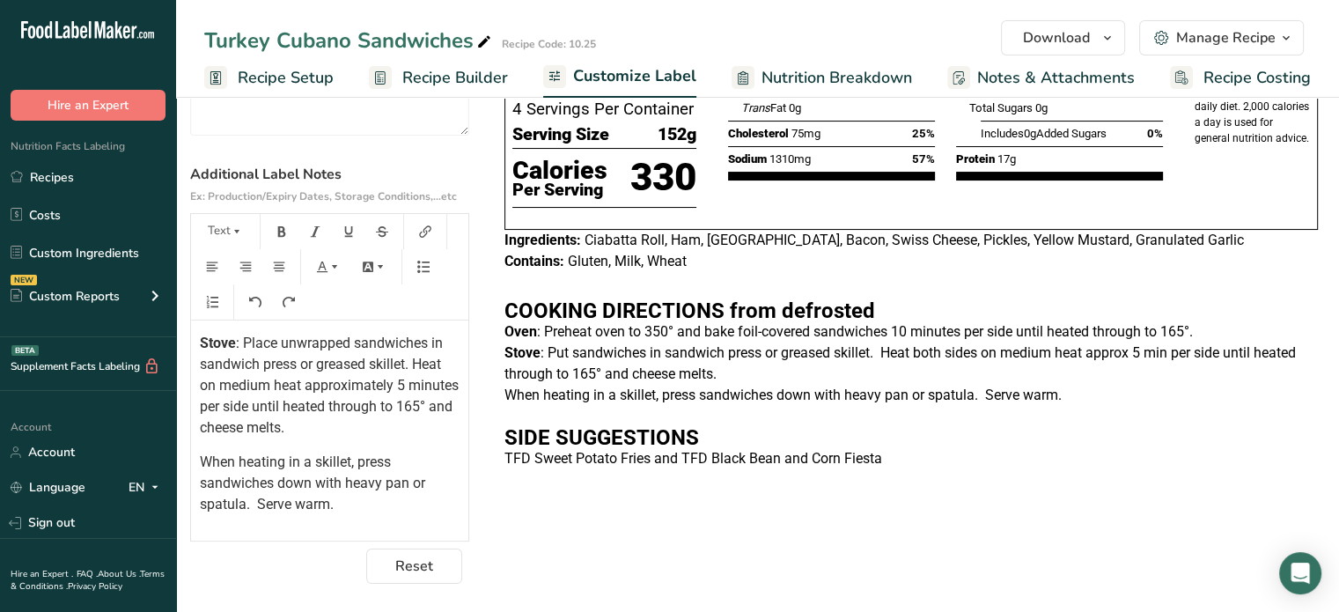
click at [253, 499] on span "When heating in a skillet, press sandwiches down with heavy pan or spatula. Ser…" at bounding box center [314, 482] width 229 height 59
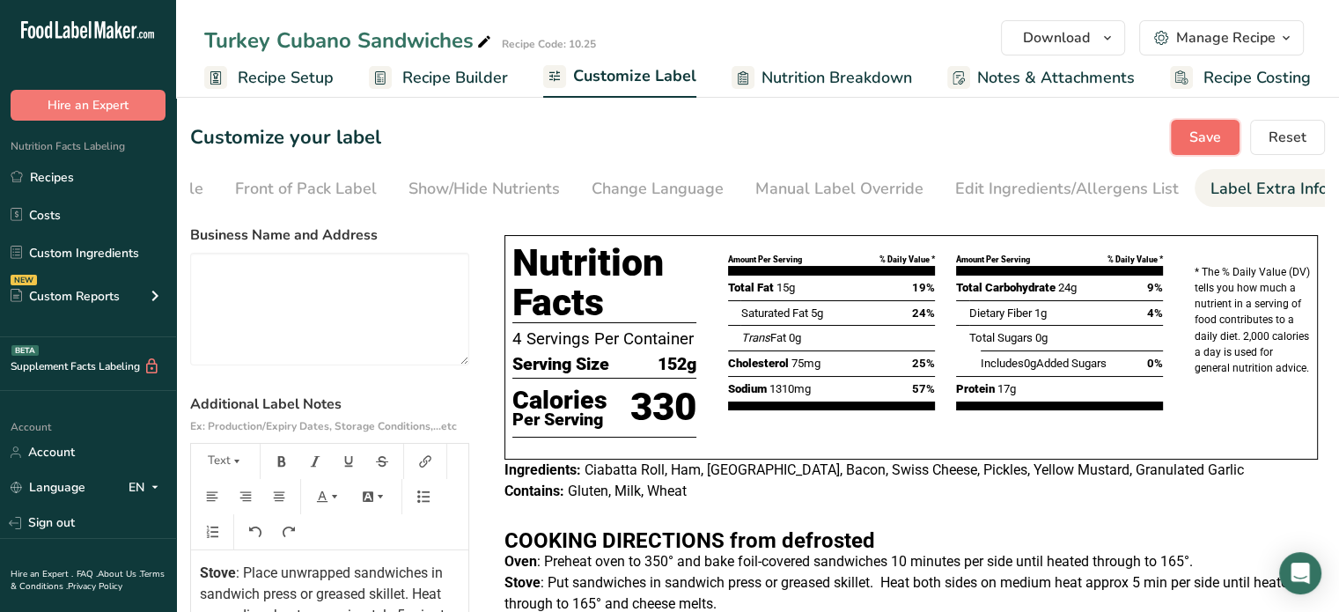
click at [1217, 144] on span "Save" at bounding box center [1206, 137] width 32 height 21
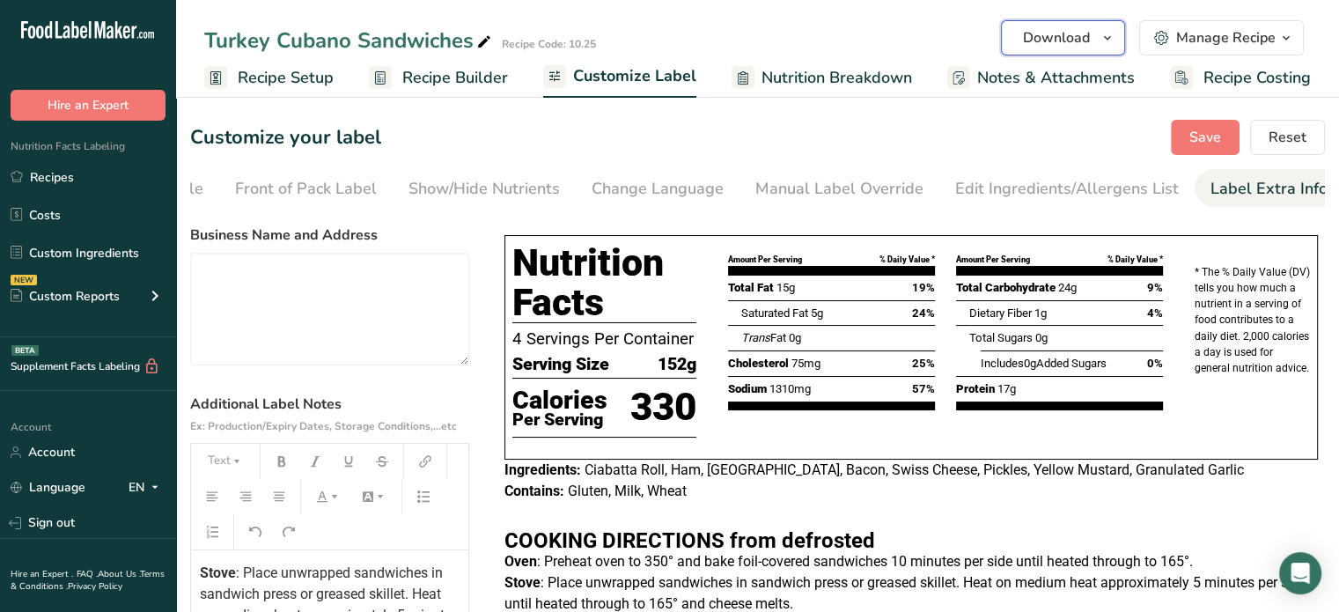
click at [1124, 44] on button "Download" at bounding box center [1063, 37] width 124 height 35
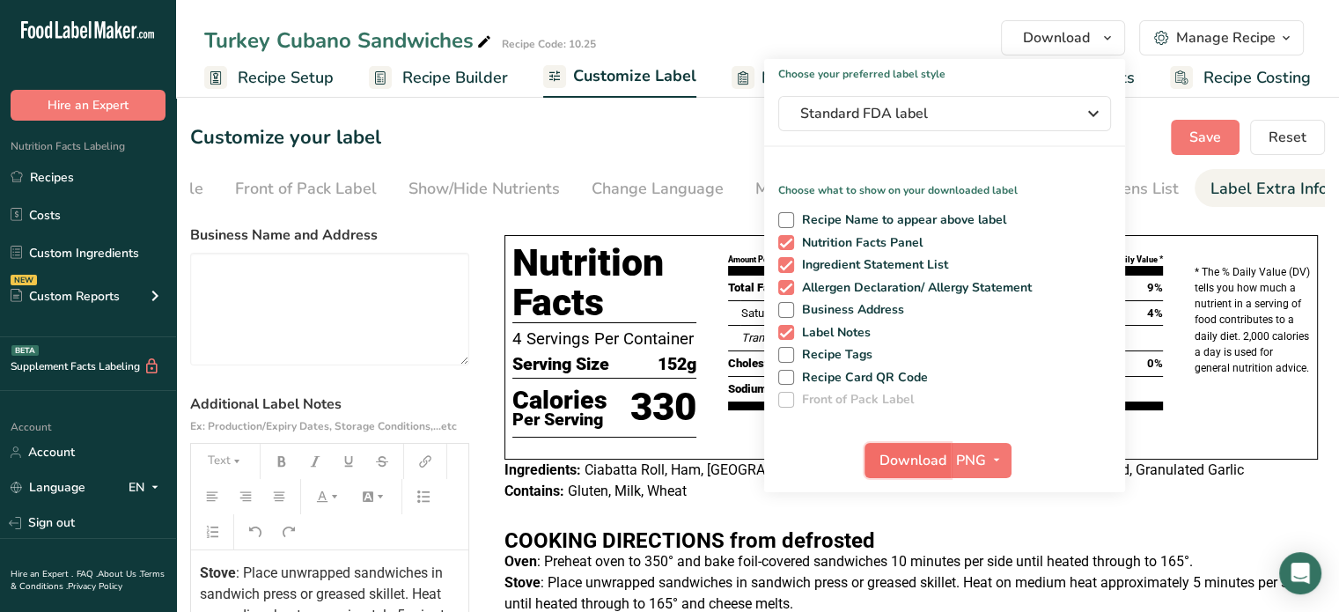
click at [878, 446] on button "Download" at bounding box center [908, 460] width 86 height 35
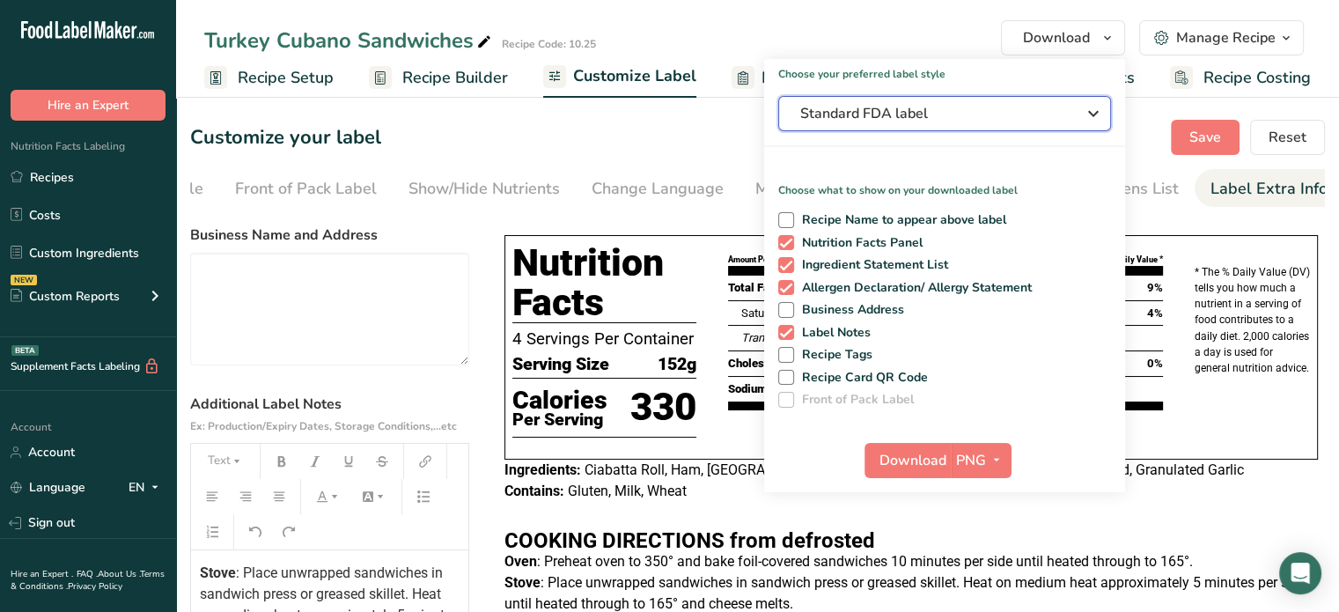
click at [872, 106] on span "Standard FDA label" at bounding box center [932, 113] width 264 height 21
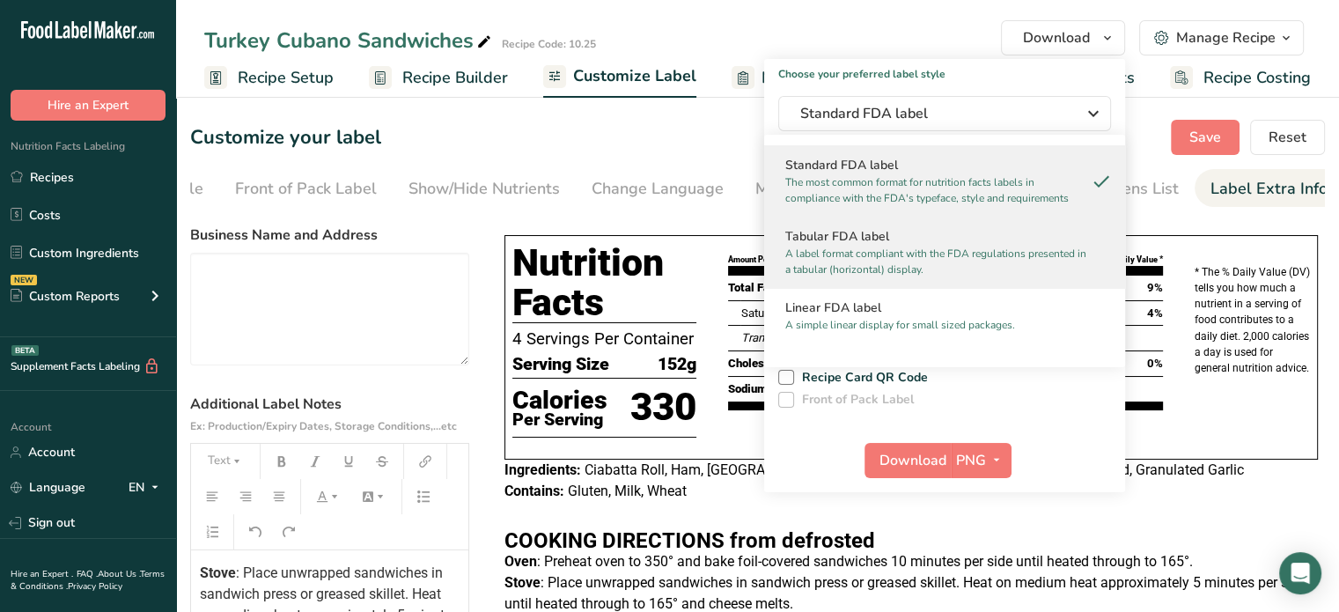
click at [860, 243] on h2 "Tabular FDA label" at bounding box center [944, 236] width 319 height 18
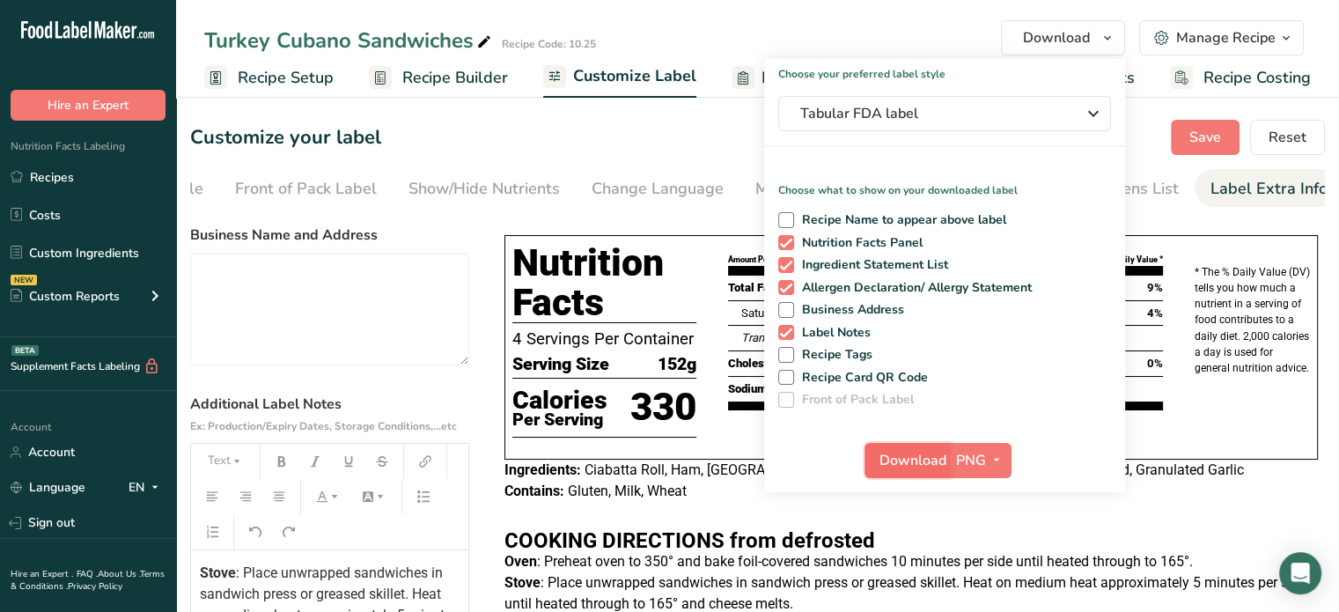
click at [891, 456] on span "Download" at bounding box center [913, 460] width 67 height 21
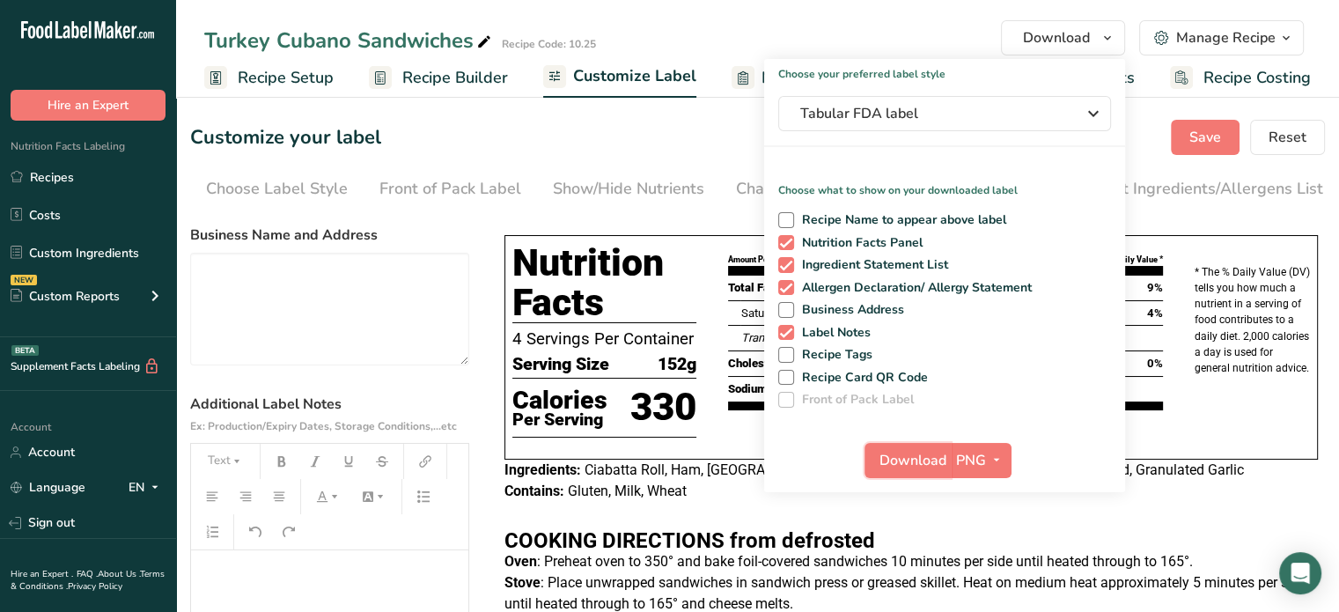
scroll to position [336, 0]
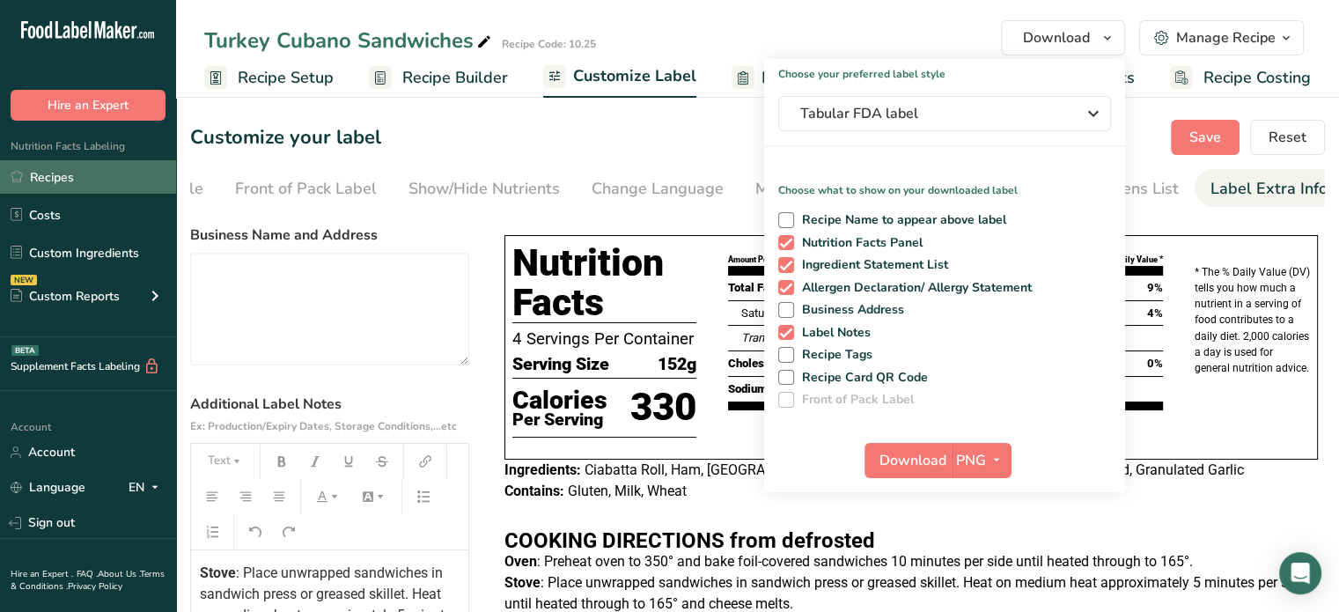
click at [70, 177] on link "Recipes" at bounding box center [88, 176] width 176 height 33
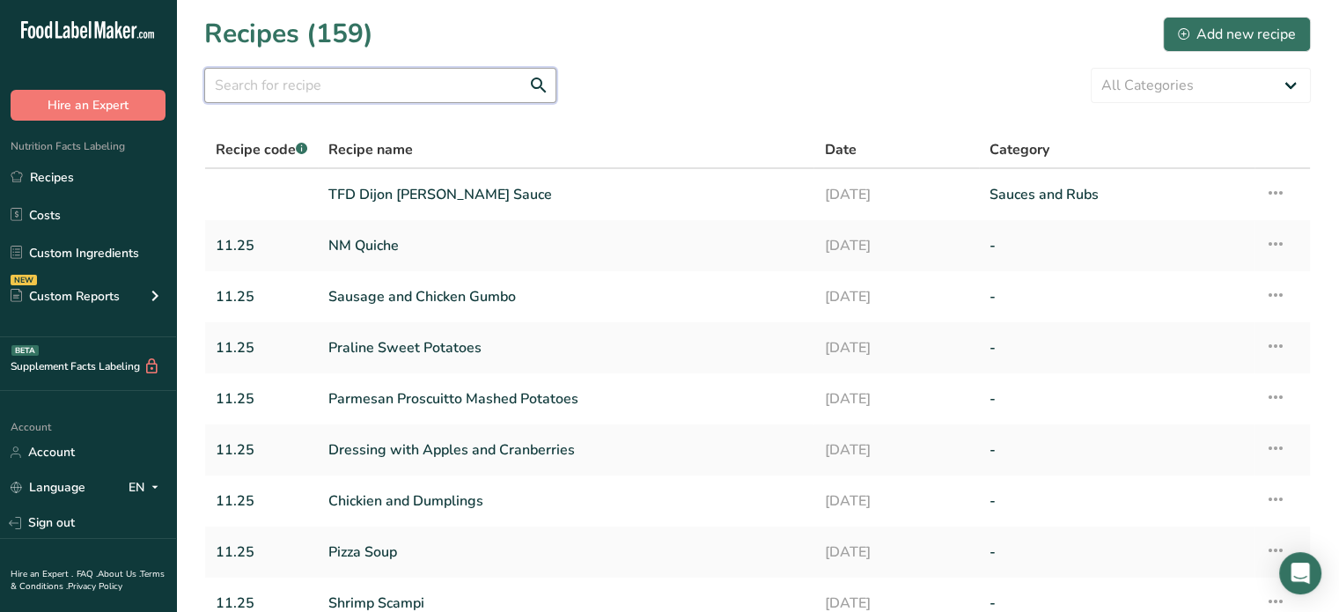
click at [432, 87] on input "text" at bounding box center [380, 85] width 352 height 35
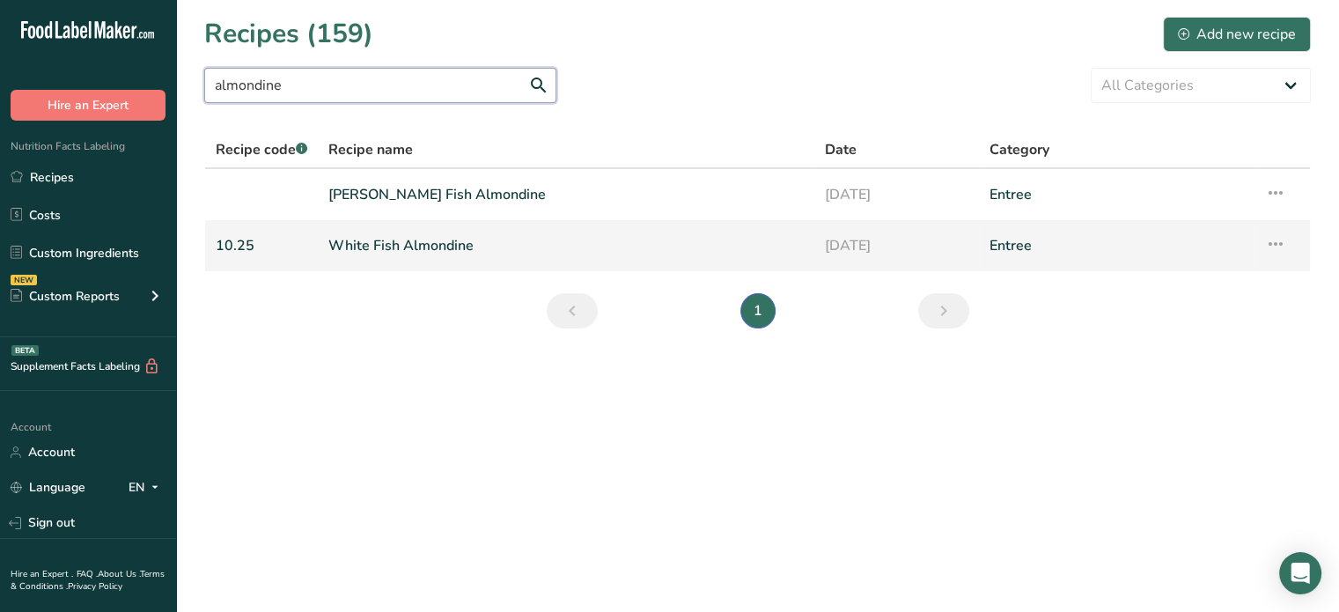
type input "almondine"
click at [437, 246] on link "White Fish Almondine" at bounding box center [565, 245] width 475 height 37
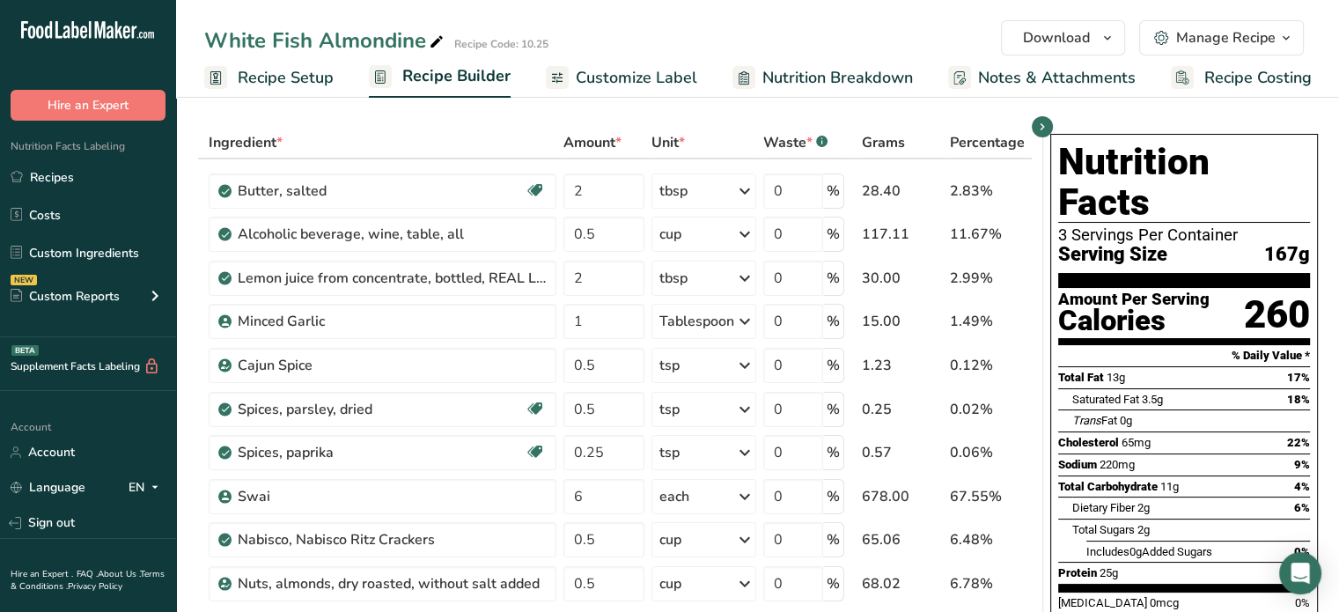
click at [846, 70] on span "Nutrition Breakdown" at bounding box center [837, 78] width 151 height 24
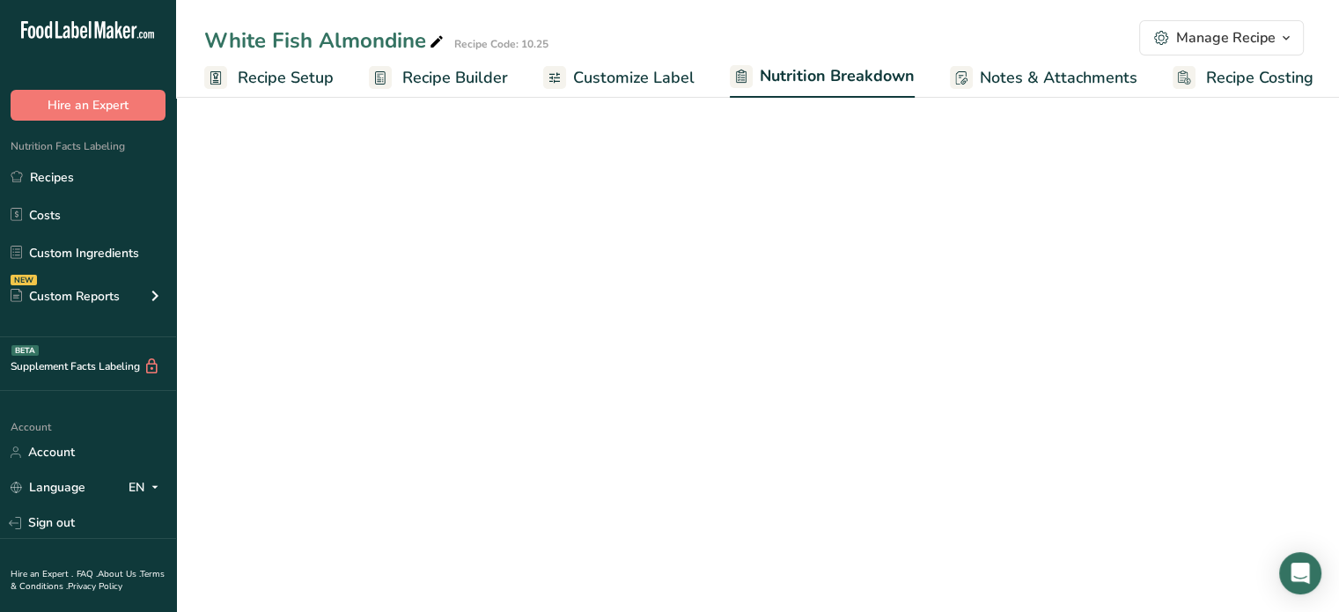
scroll to position [0, 2]
select select "Calories"
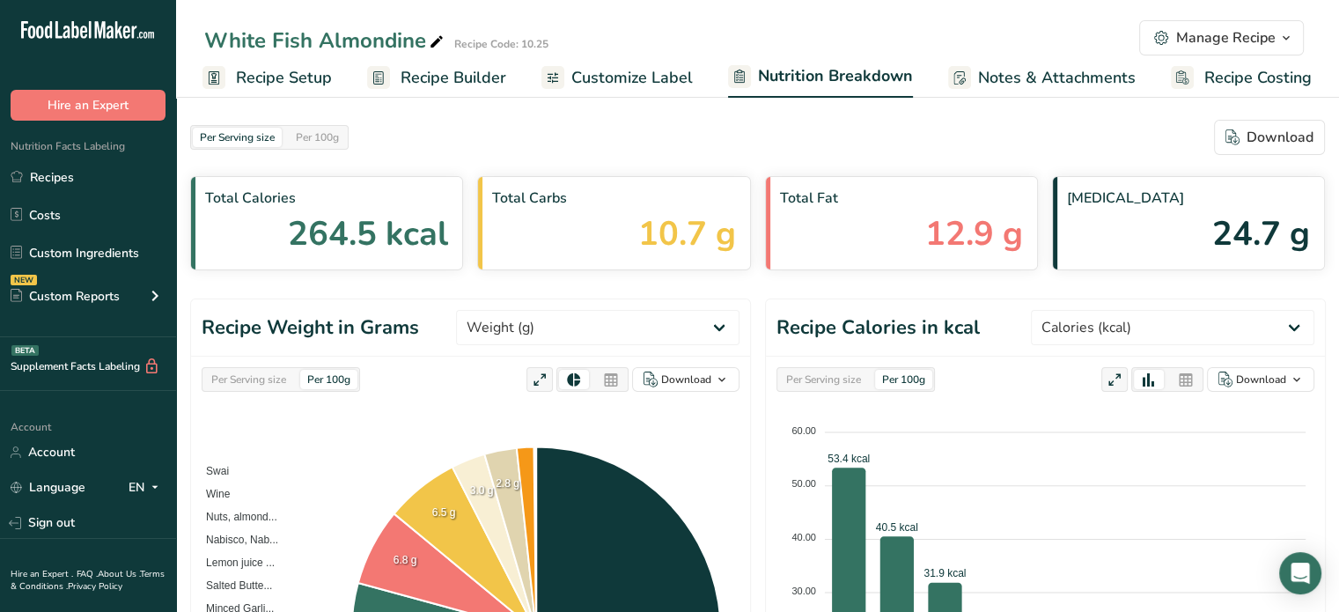
click at [1243, 77] on span "Recipe Costing" at bounding box center [1257, 78] width 107 height 24
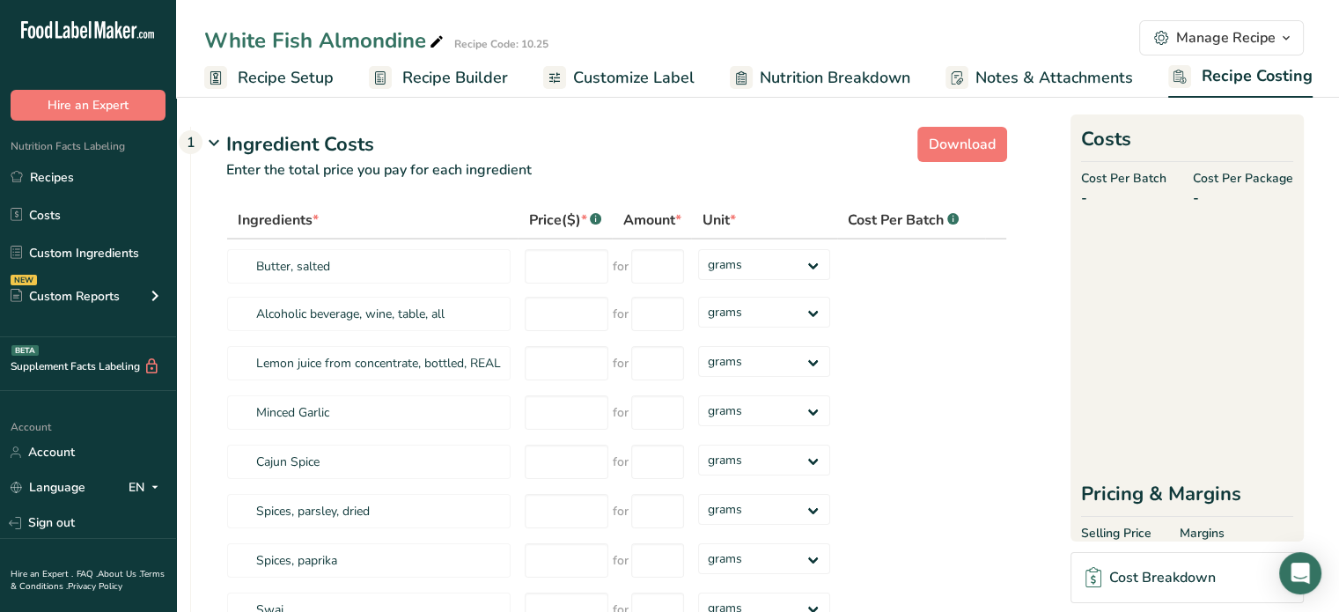
click at [582, 79] on span "Customize Label" at bounding box center [634, 78] width 122 height 24
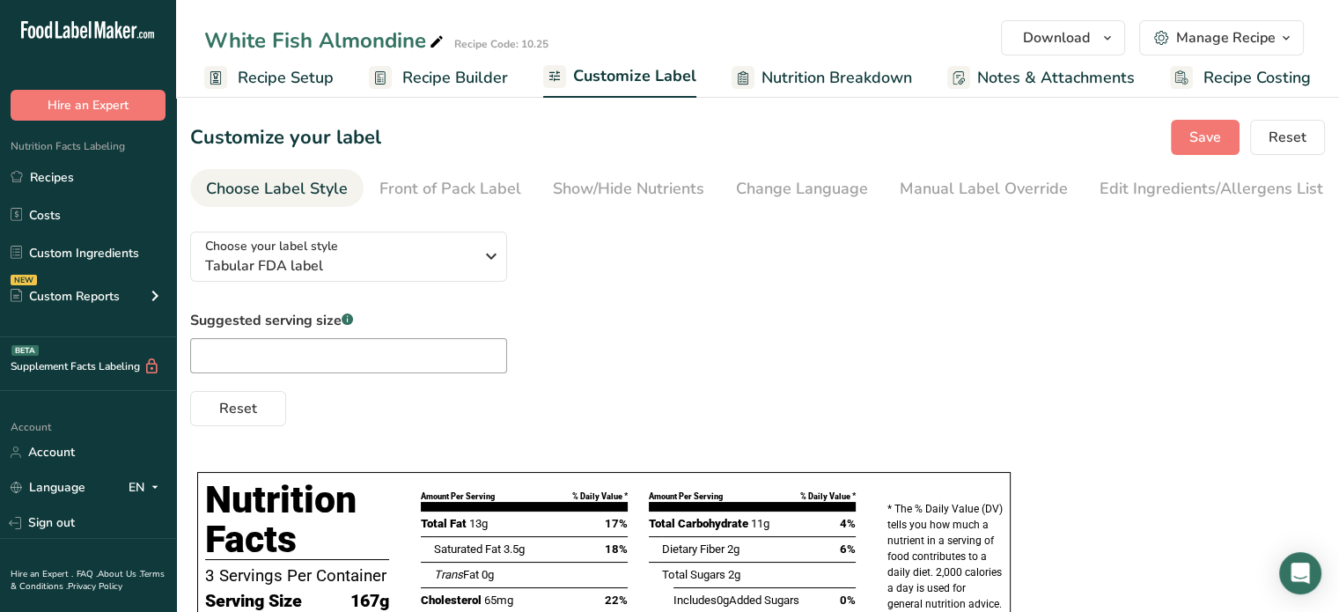
scroll to position [32, 0]
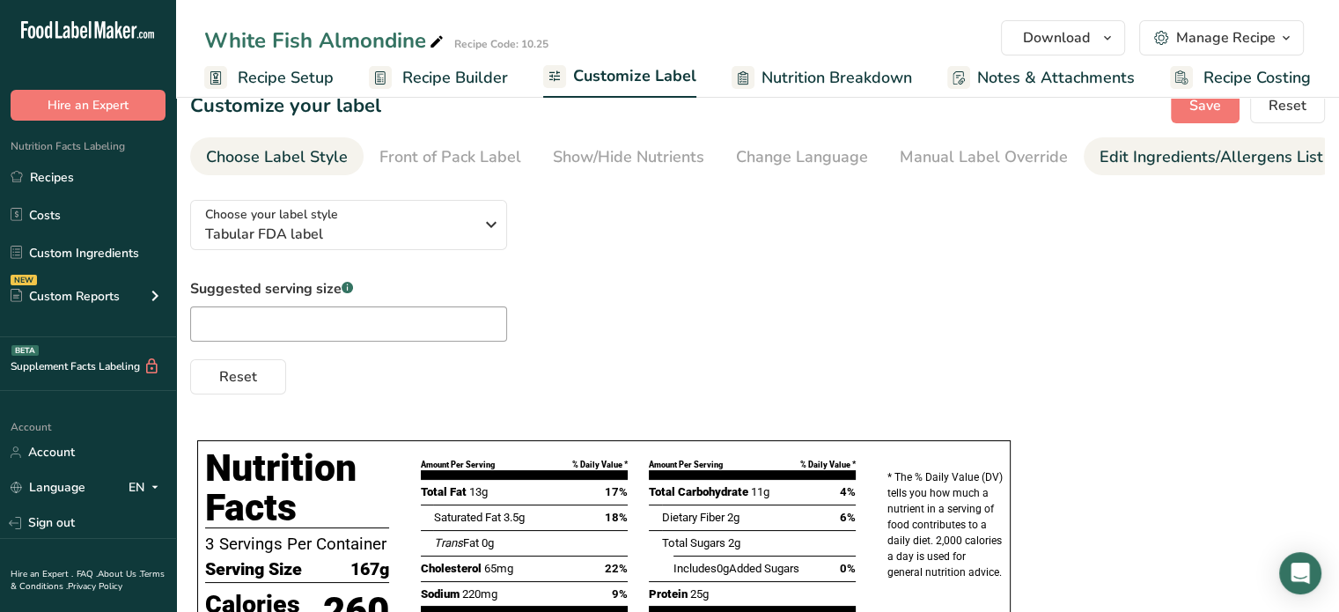
click at [1155, 170] on link "Edit Ingredients/Allergens List" at bounding box center [1212, 157] width 224 height 40
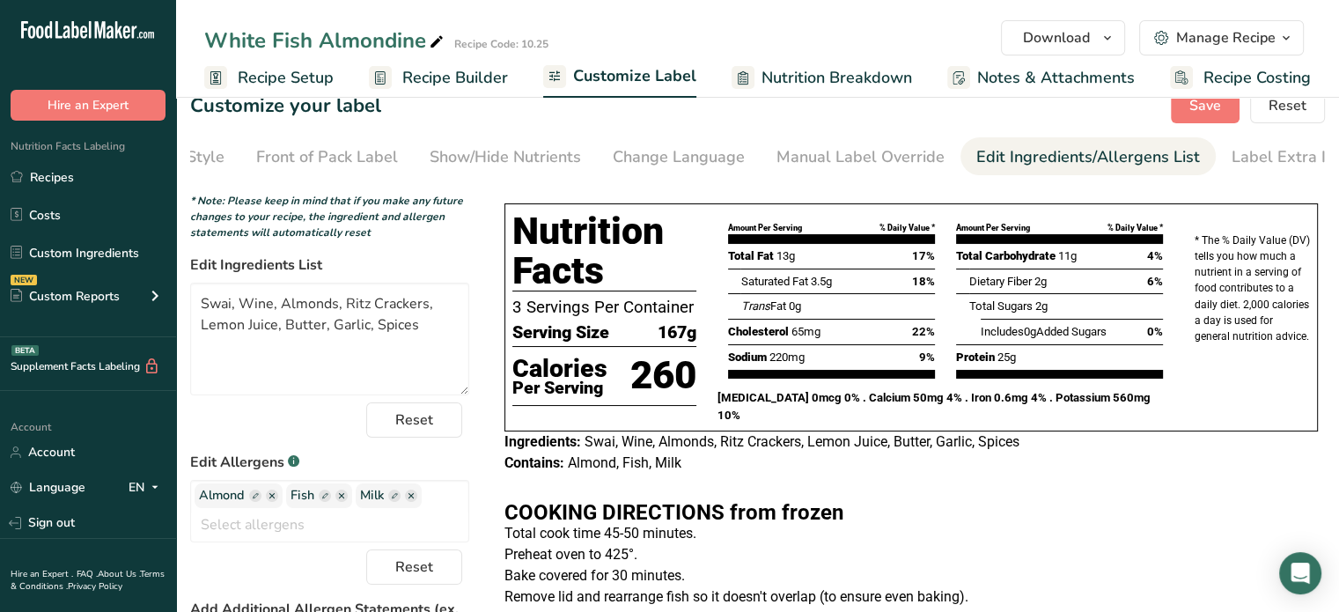
scroll to position [0, 144]
click at [276, 497] on ellipse "button" at bounding box center [272, 496] width 12 height 12
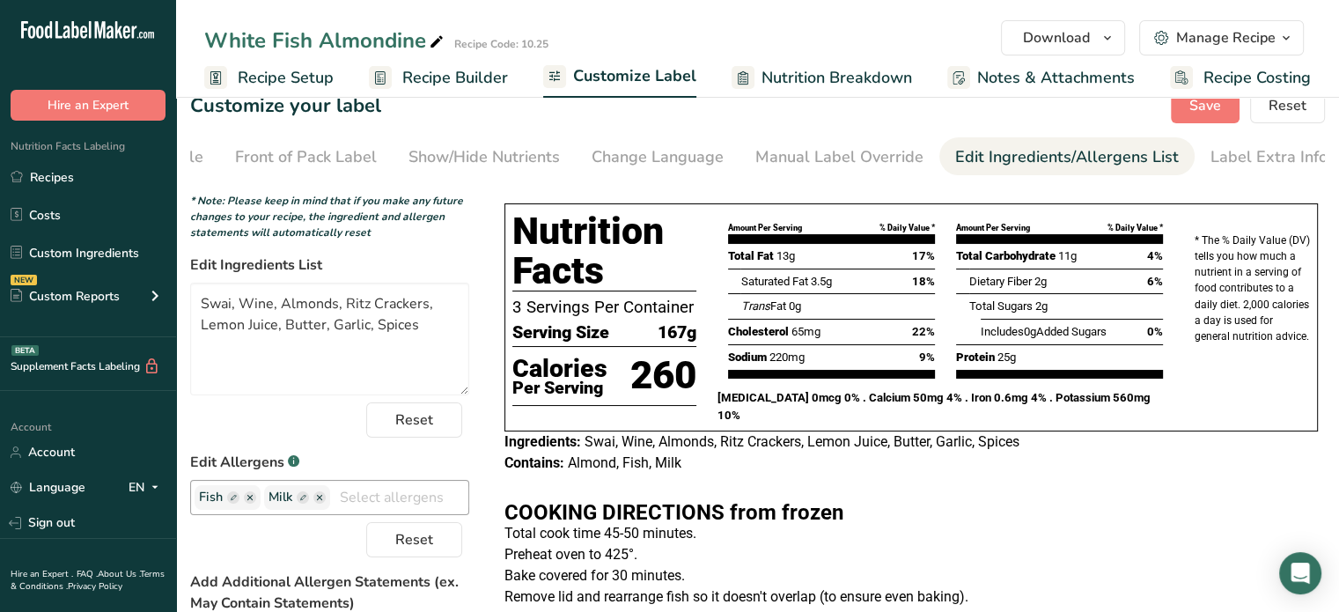
click at [407, 489] on input "text" at bounding box center [399, 496] width 138 height 27
type input "tree"
click at [351, 469] on link "Tree Nuts" at bounding box center [329, 466] width 277 height 29
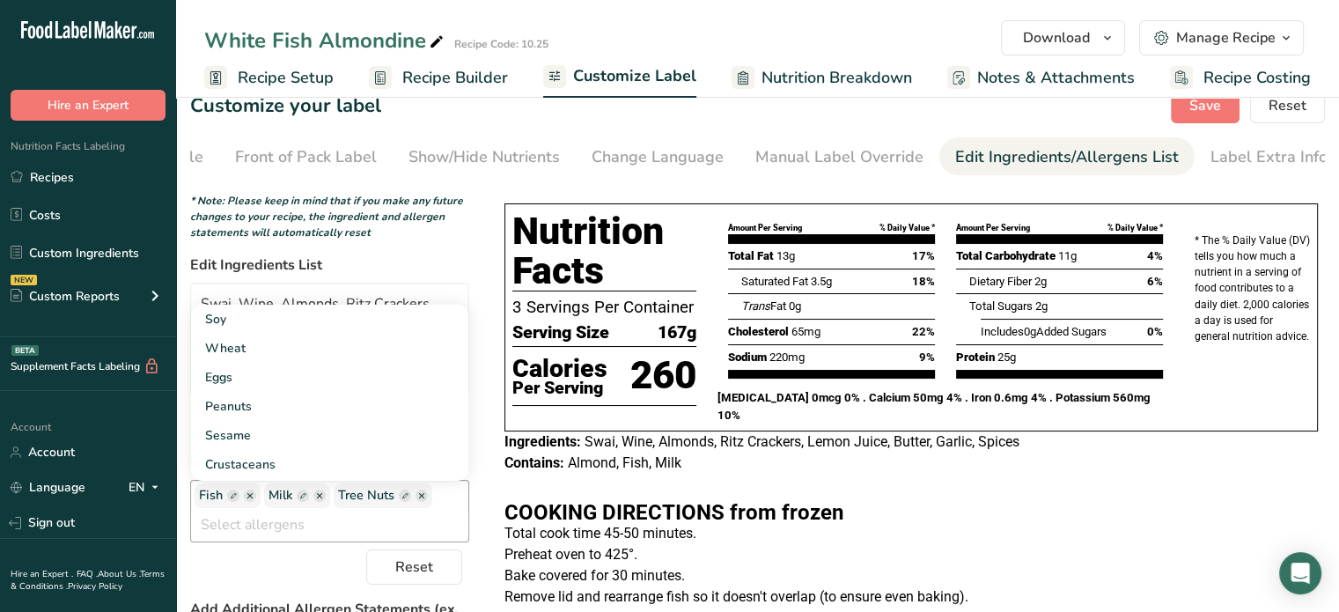
click at [1028, 471] on div "Contains: Almond, Fish, Milk" at bounding box center [912, 463] width 814 height 21
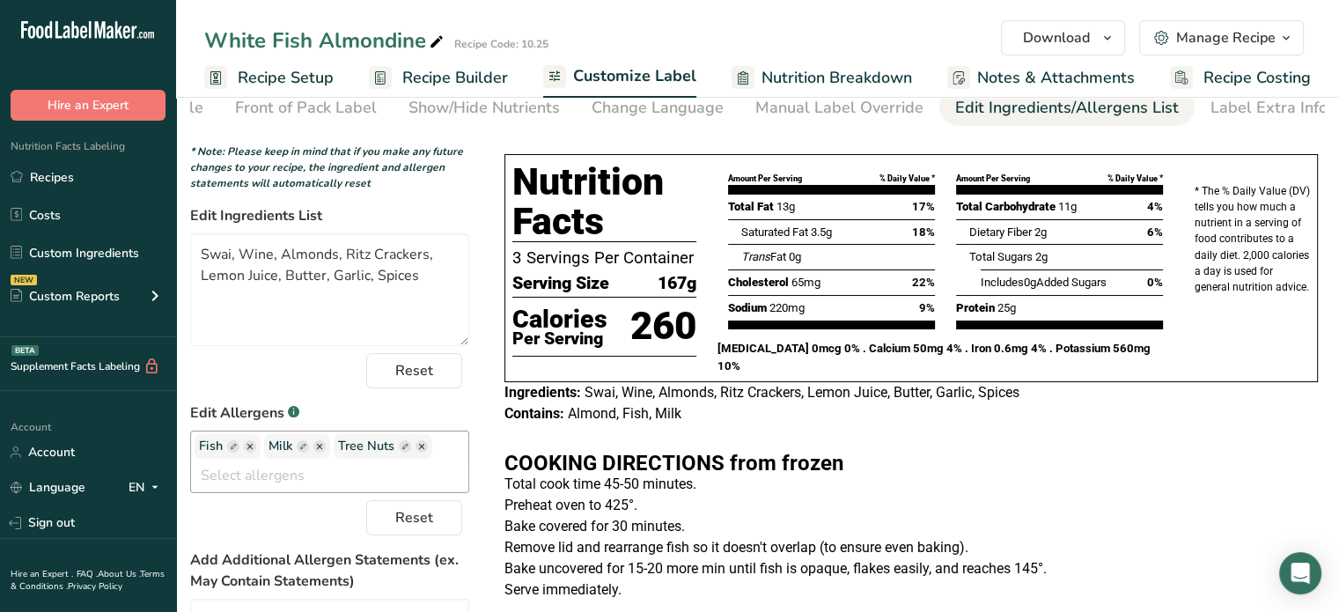
scroll to position [81, 0]
click at [322, 449] on ellipse "button" at bounding box center [319, 446] width 12 height 12
click at [351, 449] on icon "button" at bounding box center [352, 446] width 5 height 5
click at [391, 459] on div "Fish Tree Nuts Soy Wheat Milk Eggs Peanuts Sesame Crustaceans Sulphites Celery …" at bounding box center [329, 462] width 279 height 63
type input "glu"
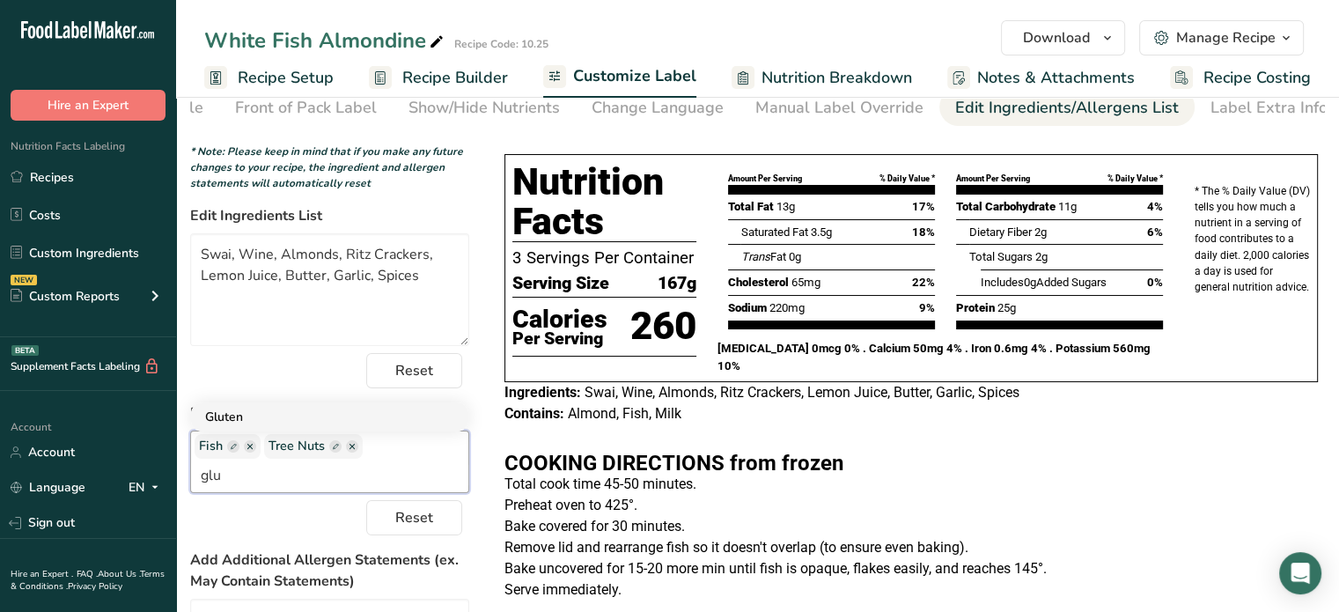
click at [283, 425] on link "Gluten" at bounding box center [329, 416] width 277 height 29
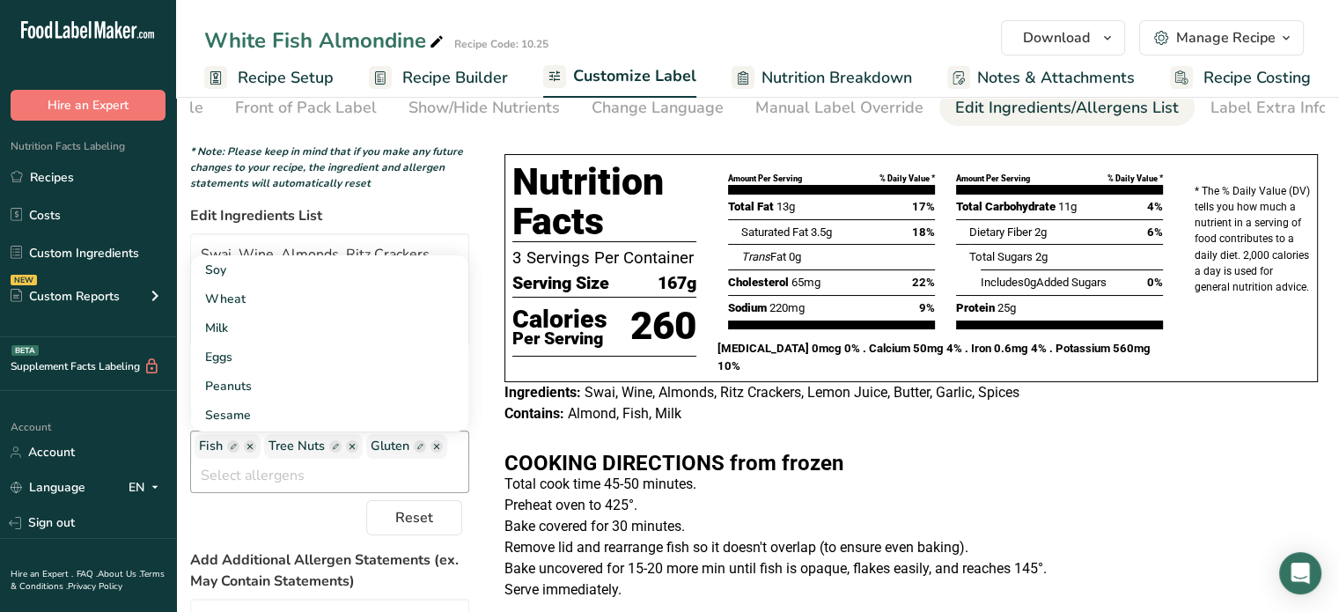
click at [349, 450] on ellipse "button" at bounding box center [352, 446] width 12 height 12
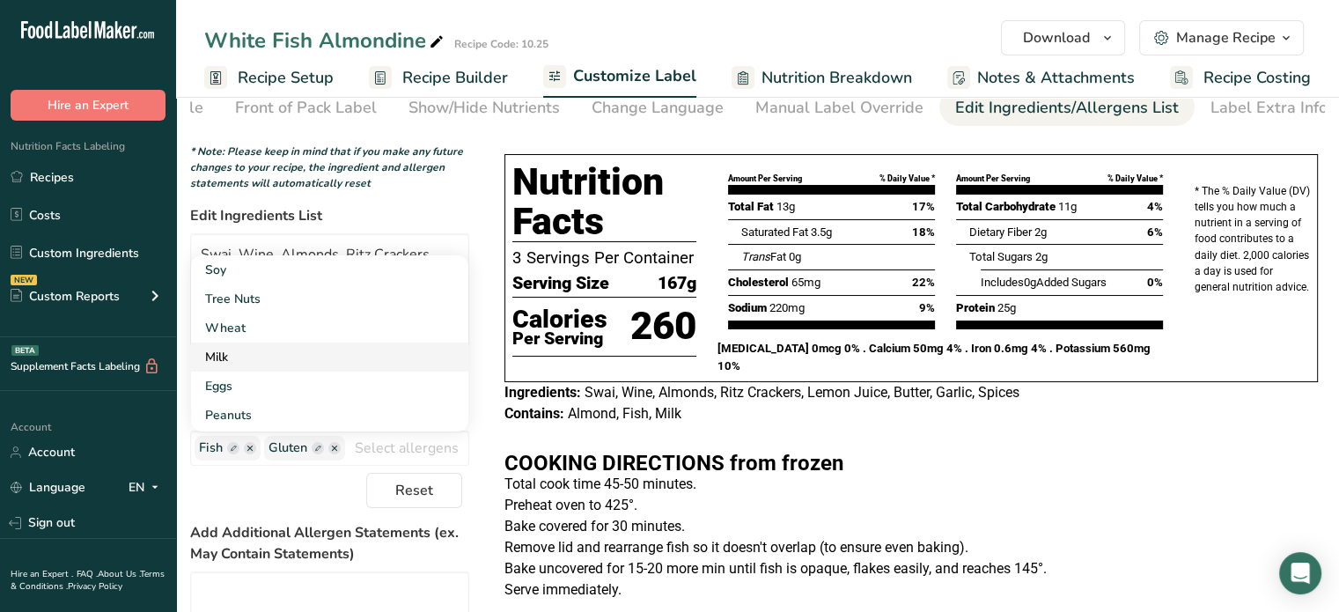
click at [285, 370] on link "Milk" at bounding box center [329, 357] width 277 height 29
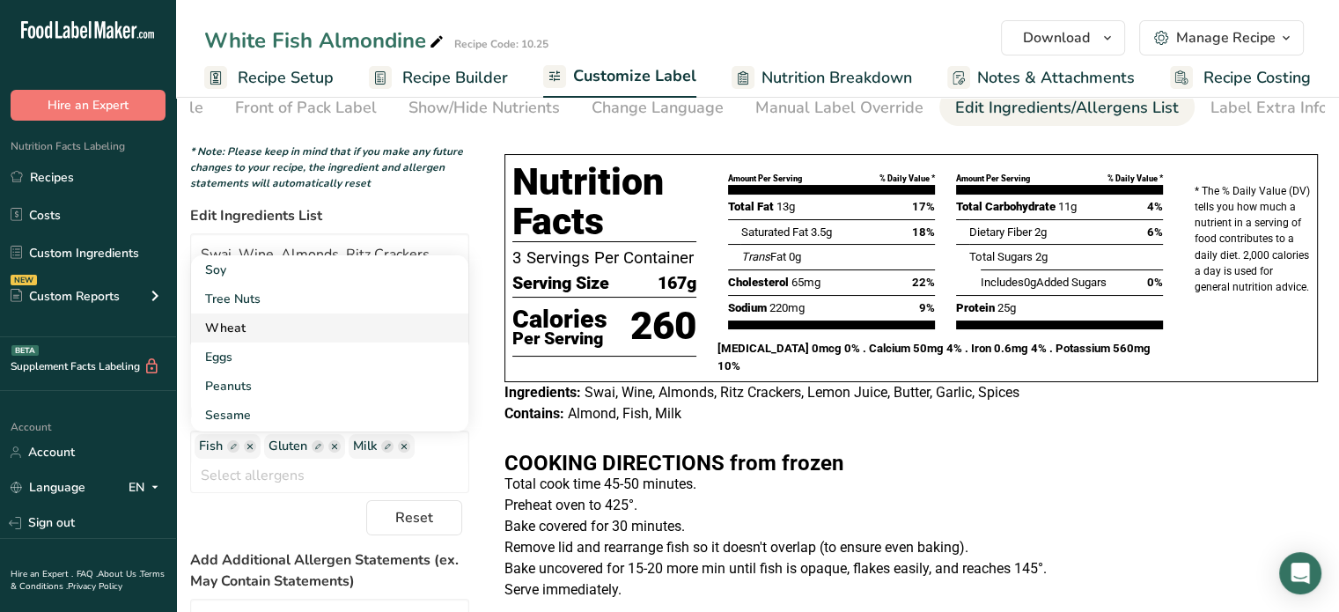
click at [268, 328] on link "Wheat" at bounding box center [329, 327] width 277 height 29
click at [692, 558] on p "Bake uncovered for 15-20 more min until fish is opaque, flakes easily, and reac…" at bounding box center [912, 568] width 814 height 21
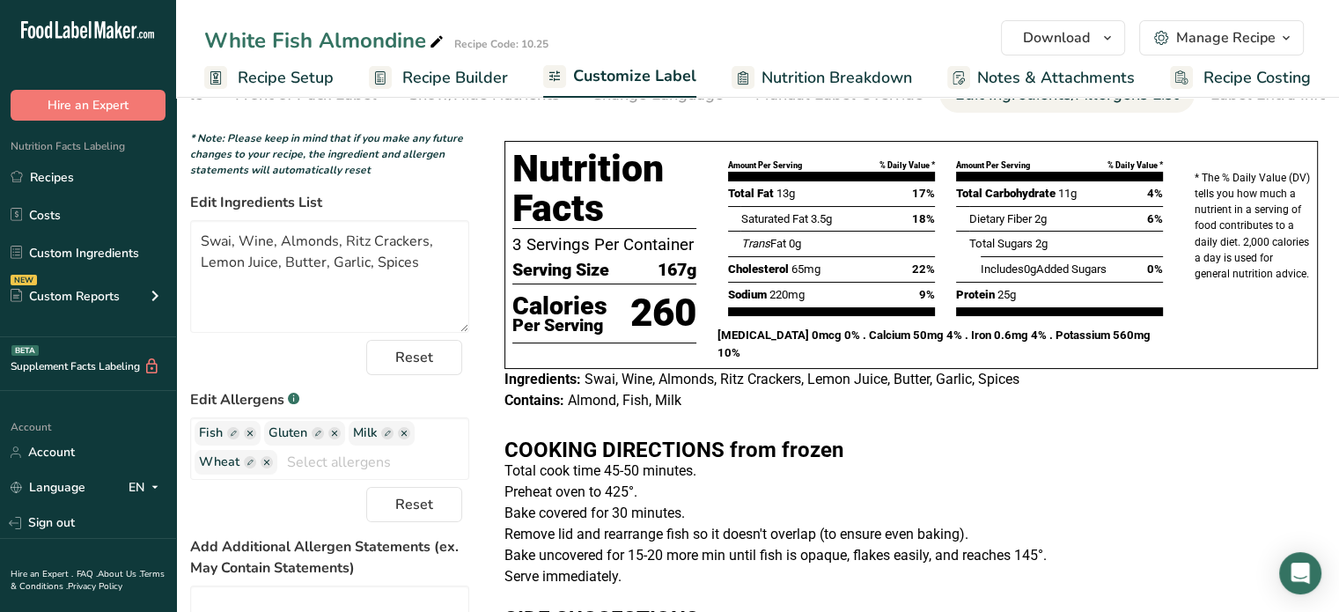
scroll to position [0, 0]
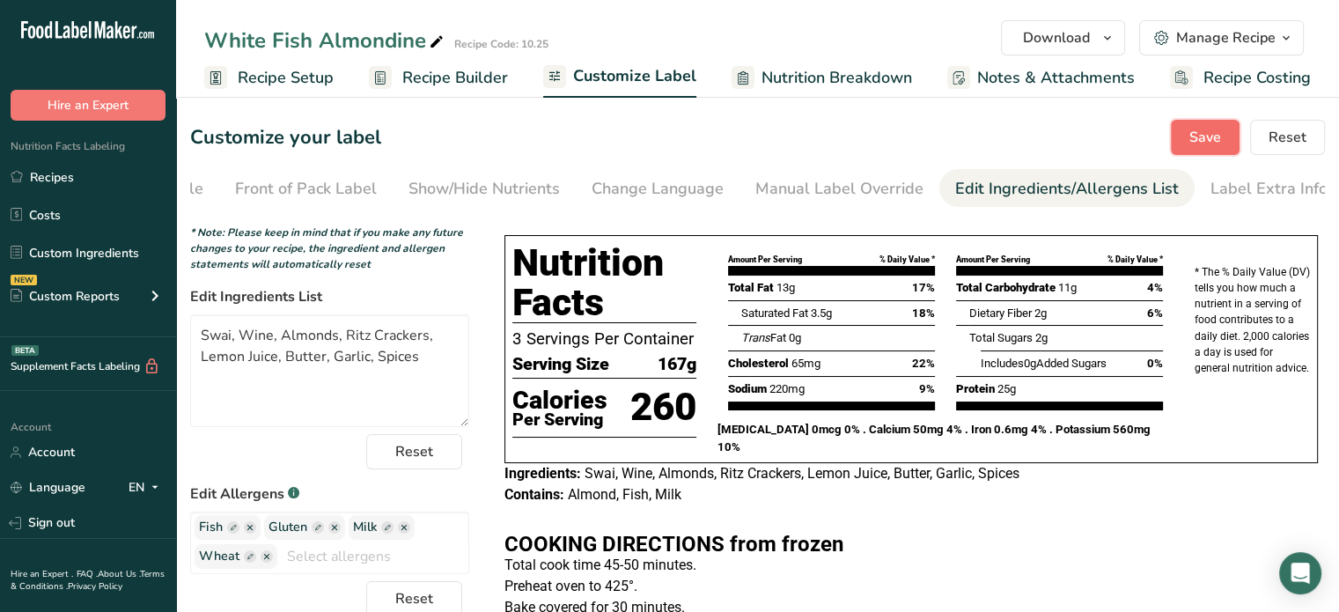
click at [1208, 145] on span "Save" at bounding box center [1206, 137] width 32 height 21
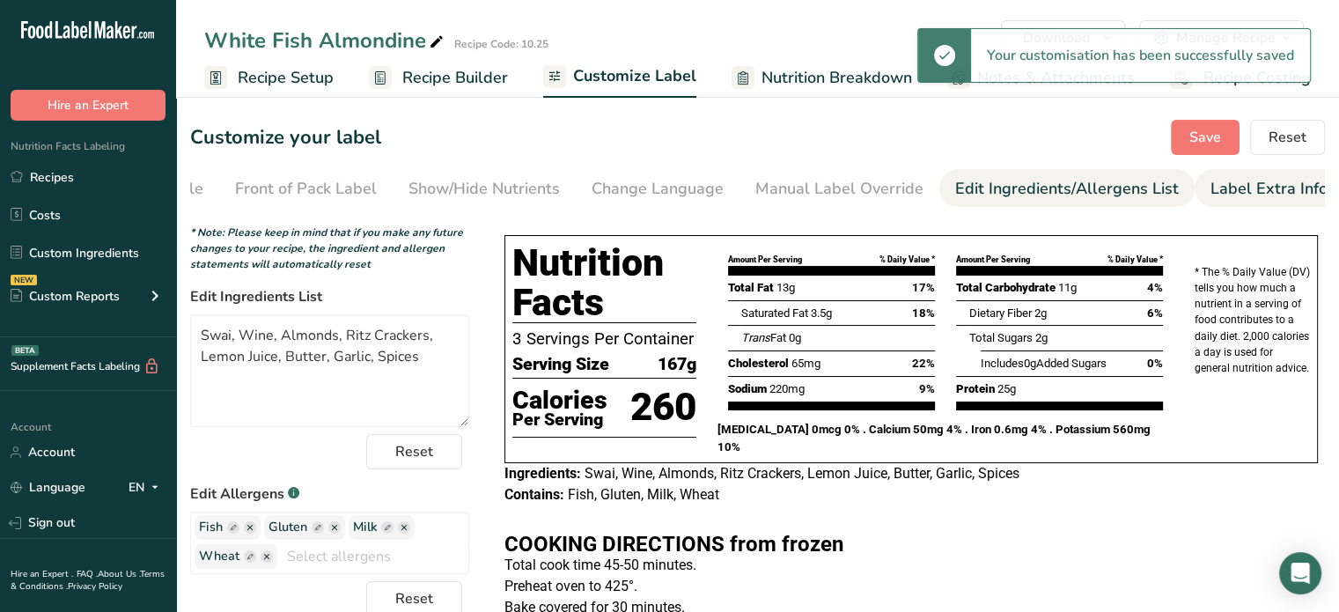
click at [1211, 200] on div "Label Extra Info" at bounding box center [1269, 189] width 117 height 24
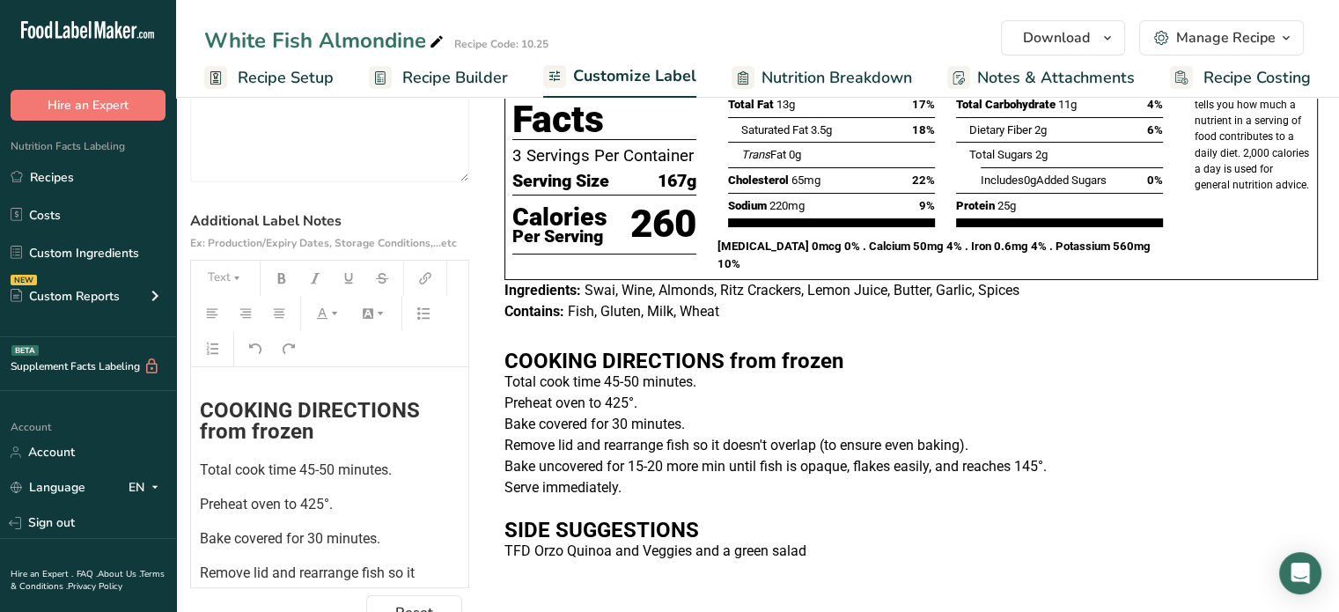
scroll to position [211, 0]
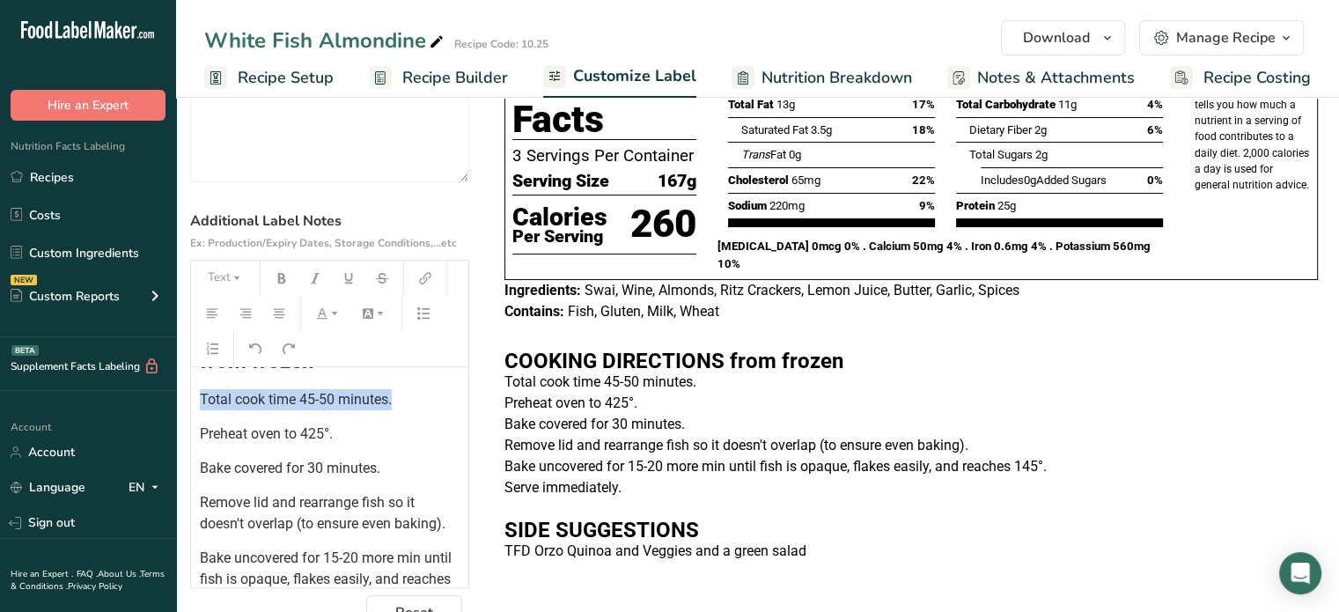
drag, startPoint x: 405, startPoint y: 399, endPoint x: 181, endPoint y: 408, distance: 223.8
click at [181, 408] on section "Customize your label Save Reset Choose Label Style Front of Pack Label Show/Hid…" at bounding box center [757, 283] width 1163 height 750
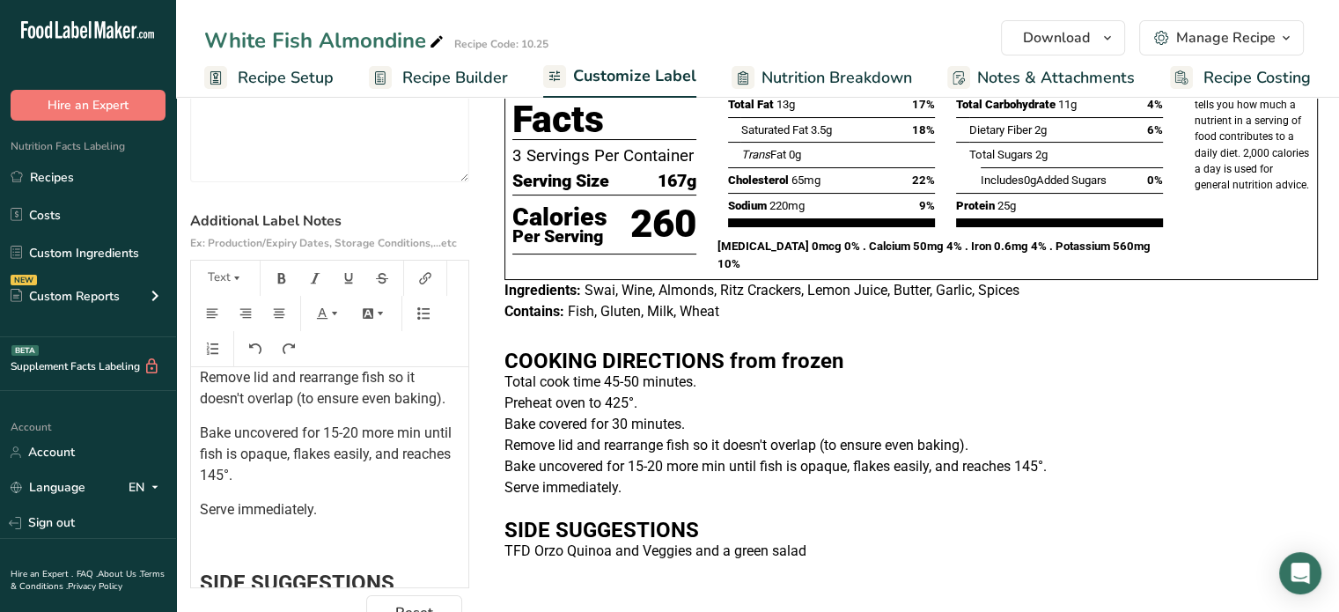
scroll to position [303, 0]
click at [424, 448] on span "Bake uncovered for 15-20 more min until fish is opaque, flakes easily, and reac…" at bounding box center [327, 453] width 255 height 59
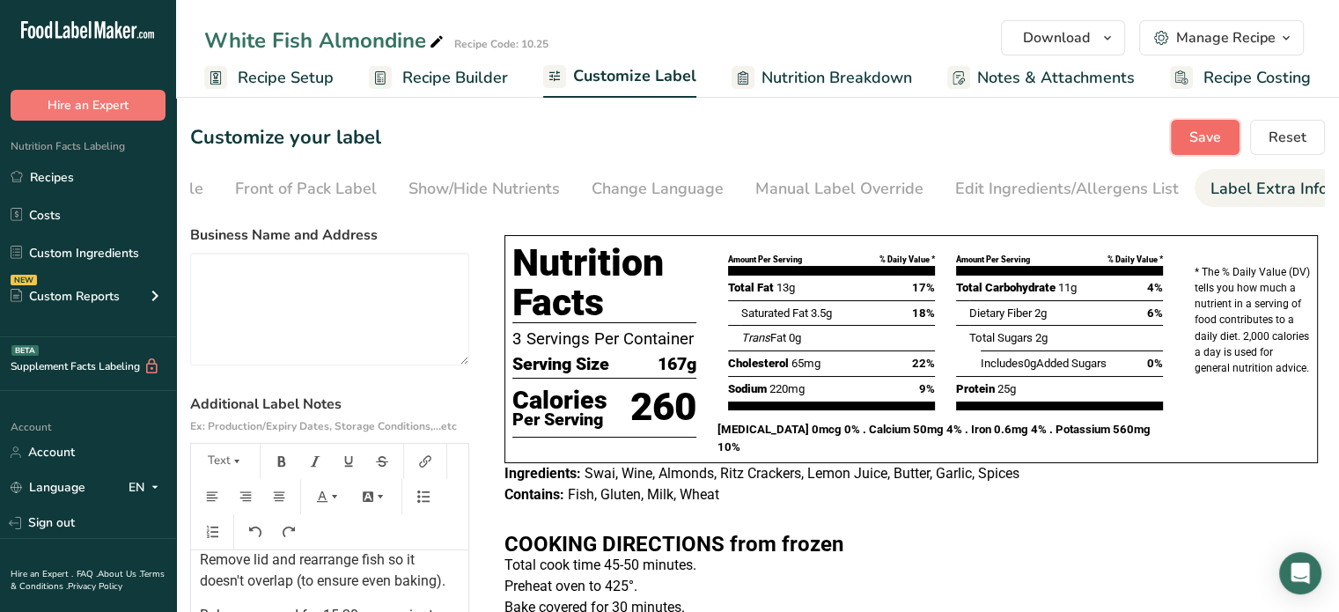
click at [1194, 145] on span "Save" at bounding box center [1206, 137] width 32 height 21
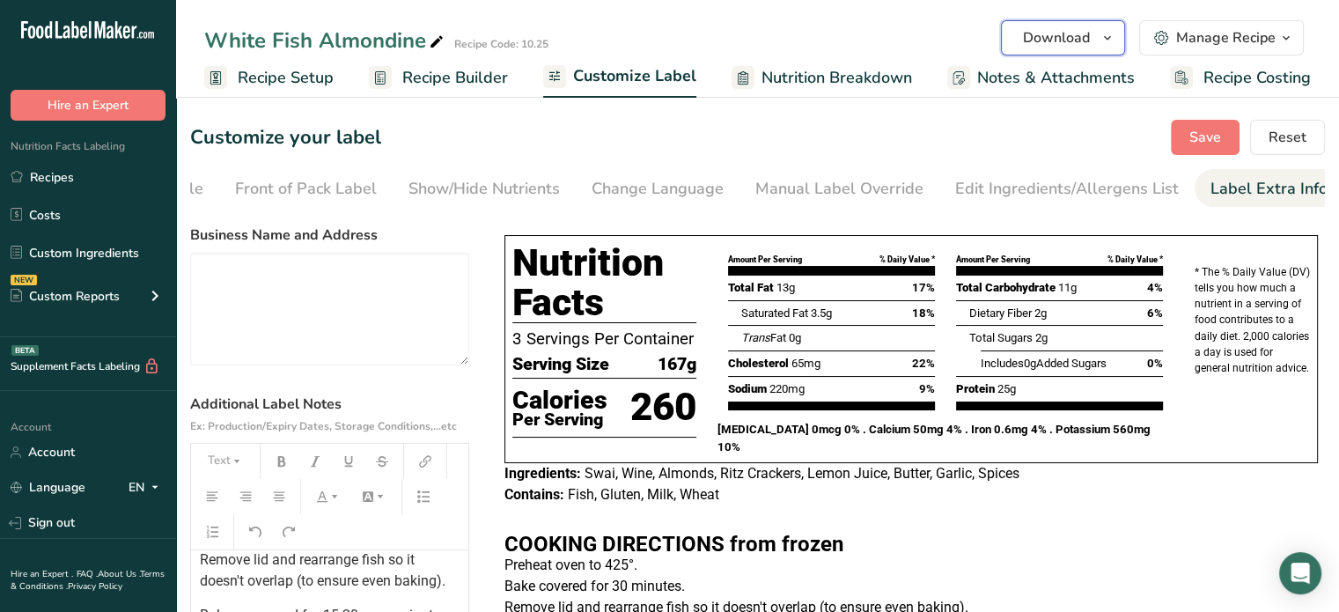
click at [1115, 20] on button "Download" at bounding box center [1063, 37] width 124 height 35
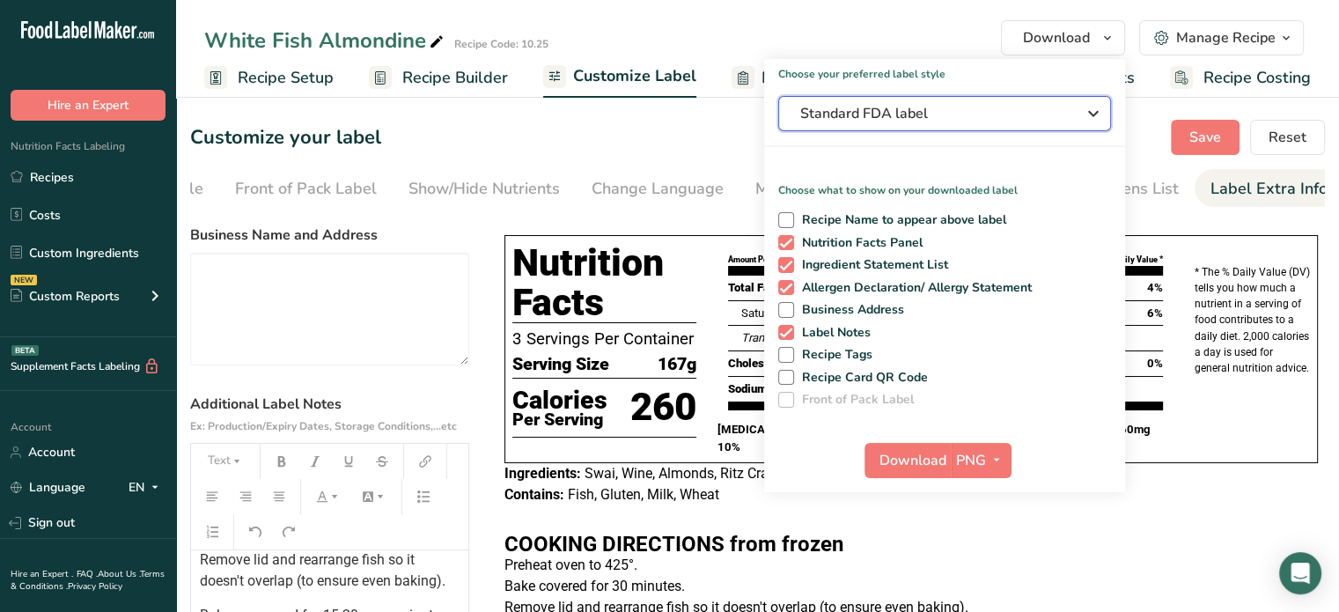
click at [954, 107] on span "Standard FDA label" at bounding box center [932, 113] width 264 height 21
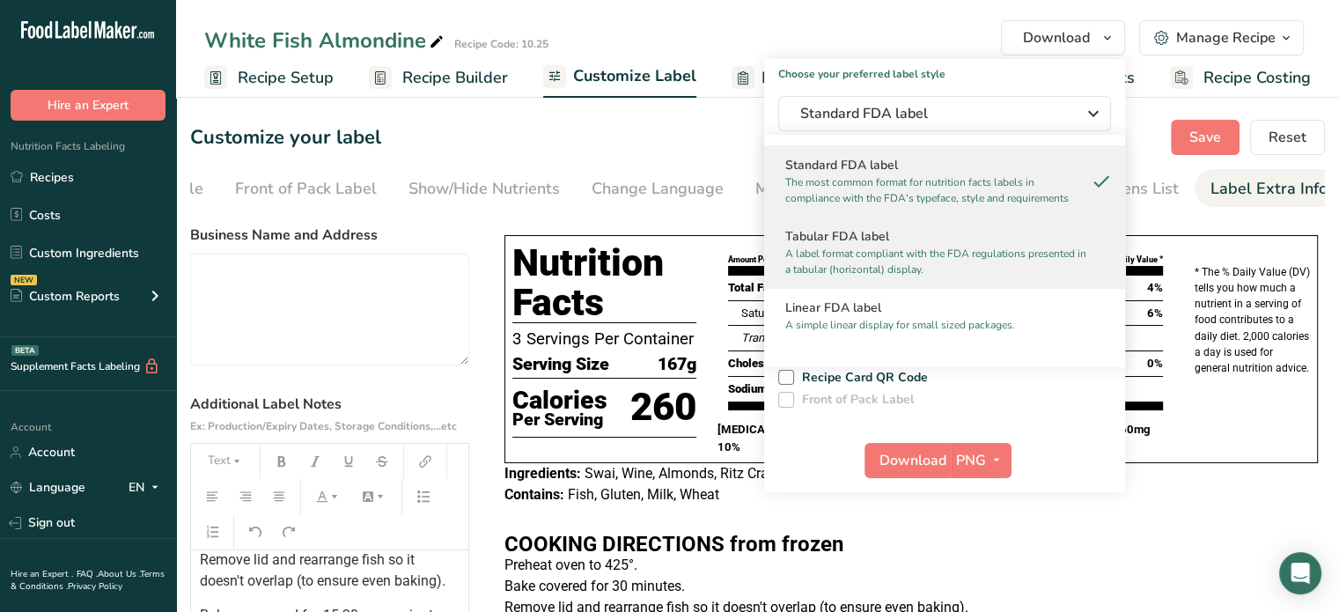
click at [844, 239] on h2 "Tabular FDA label" at bounding box center [944, 236] width 319 height 18
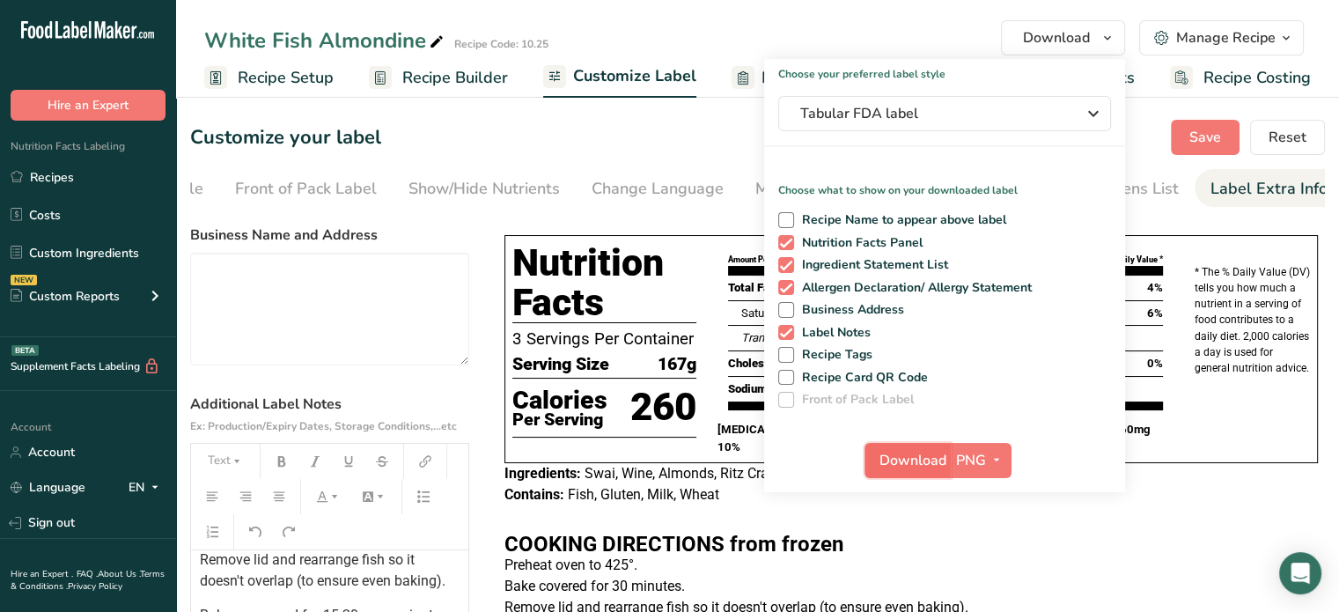
click at [886, 464] on span "Download" at bounding box center [913, 460] width 67 height 21
